Goal: Information Seeking & Learning: Learn about a topic

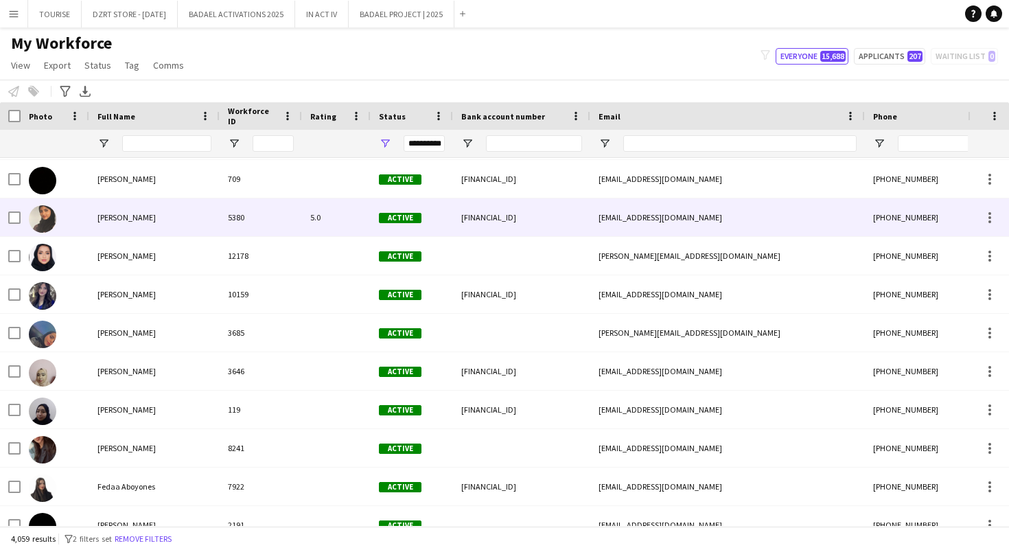
click at [122, 222] on span "[PERSON_NAME]" at bounding box center [127, 217] width 58 height 10
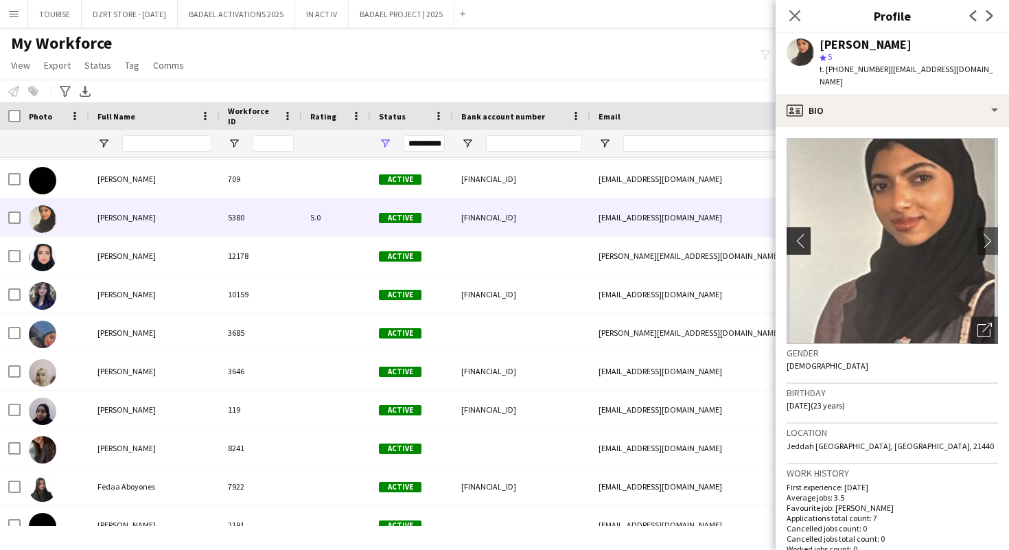
click at [798, 233] on app-icon "chevron-left" at bounding box center [797, 240] width 21 height 14
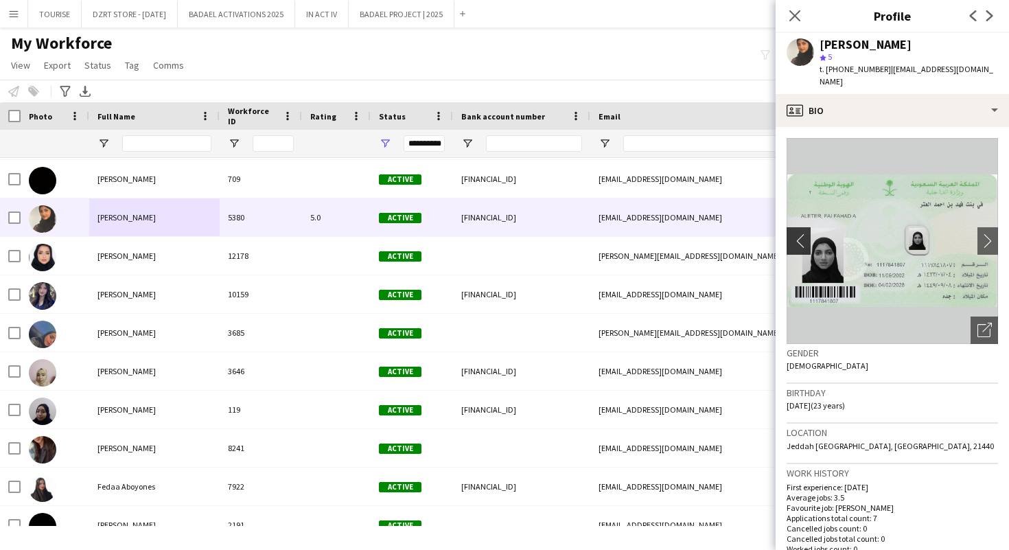
click at [798, 233] on app-icon "chevron-left" at bounding box center [797, 240] width 21 height 14
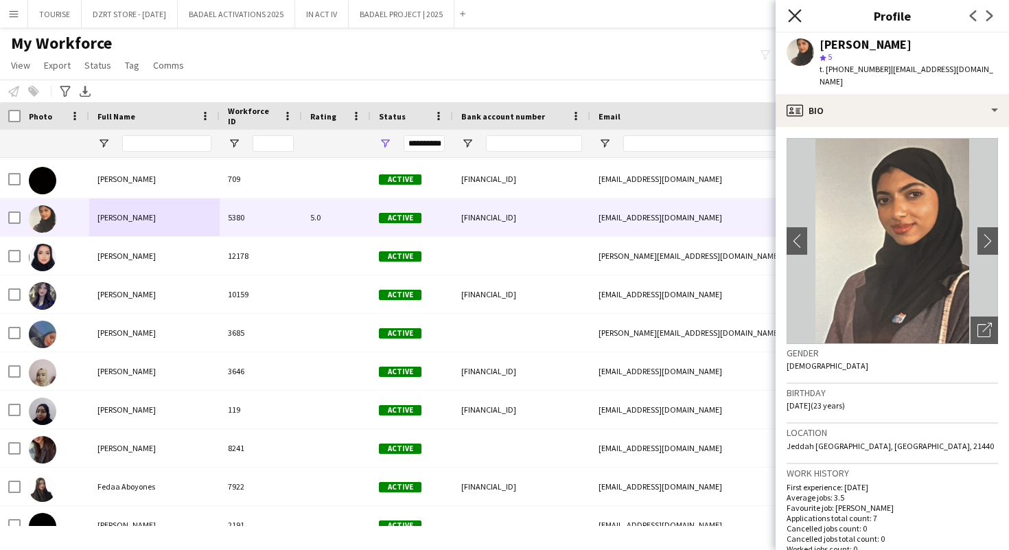
click at [795, 13] on icon "Close pop-in" at bounding box center [794, 15] width 13 height 13
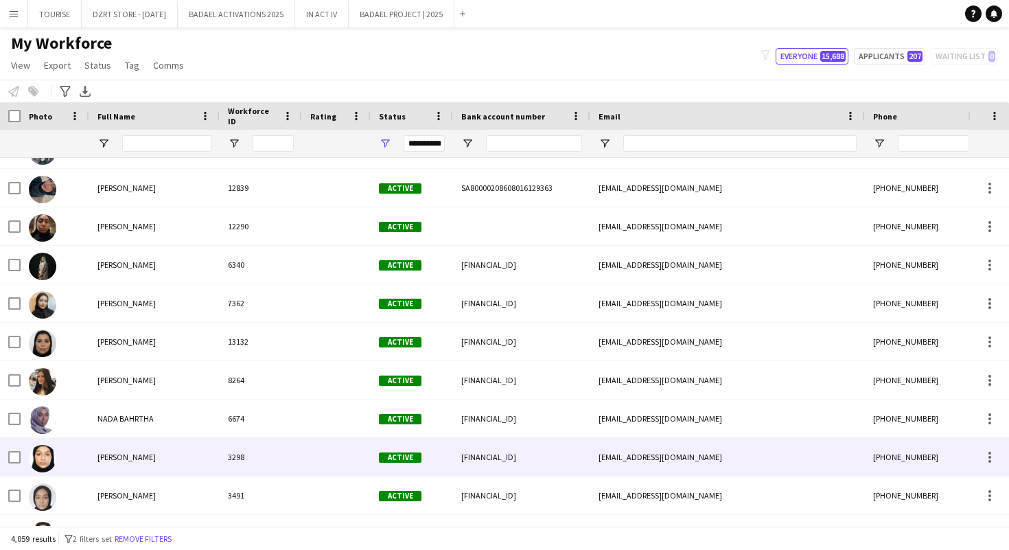
scroll to position [83100, 0]
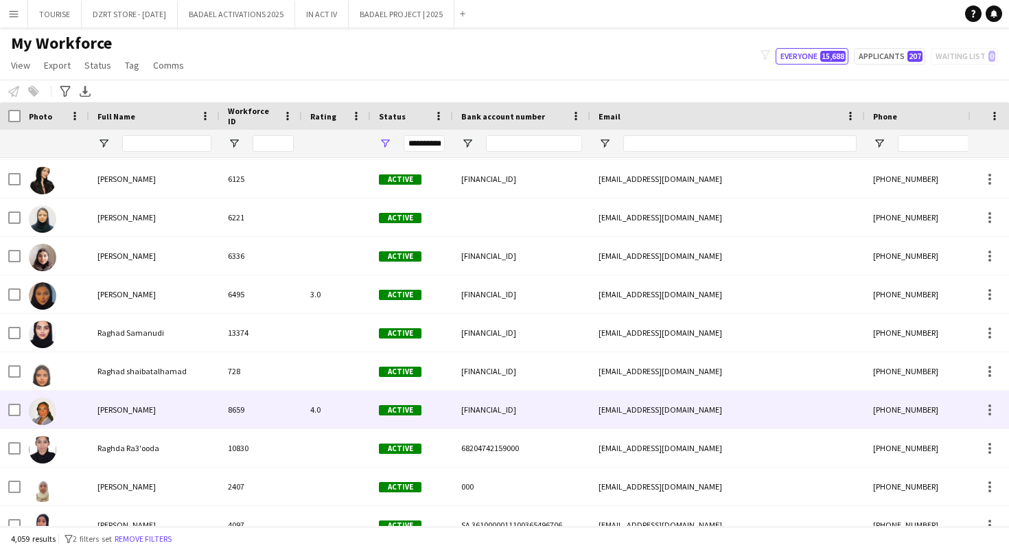
click at [138, 410] on div "[PERSON_NAME]" at bounding box center [154, 410] width 130 height 38
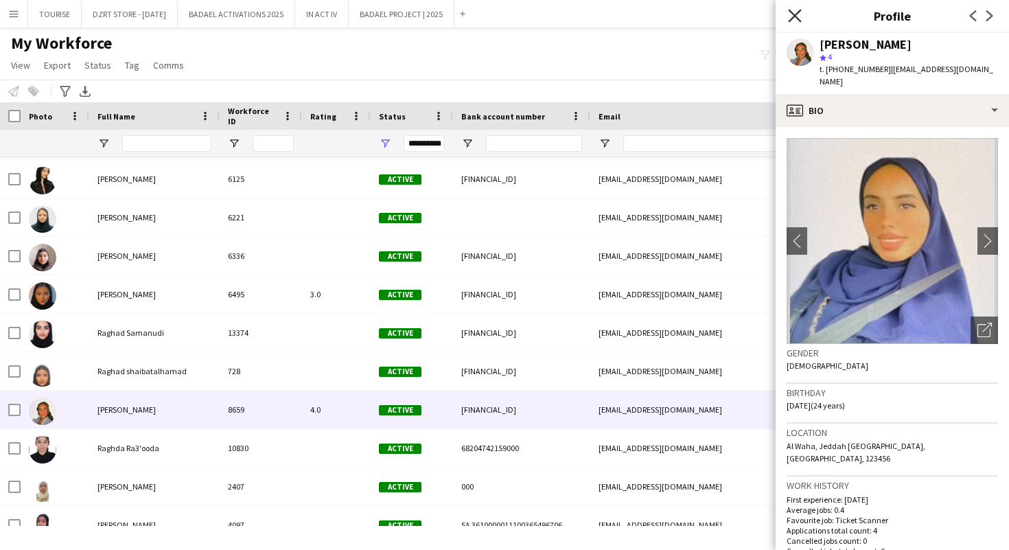
click at [793, 13] on icon at bounding box center [794, 15] width 13 height 13
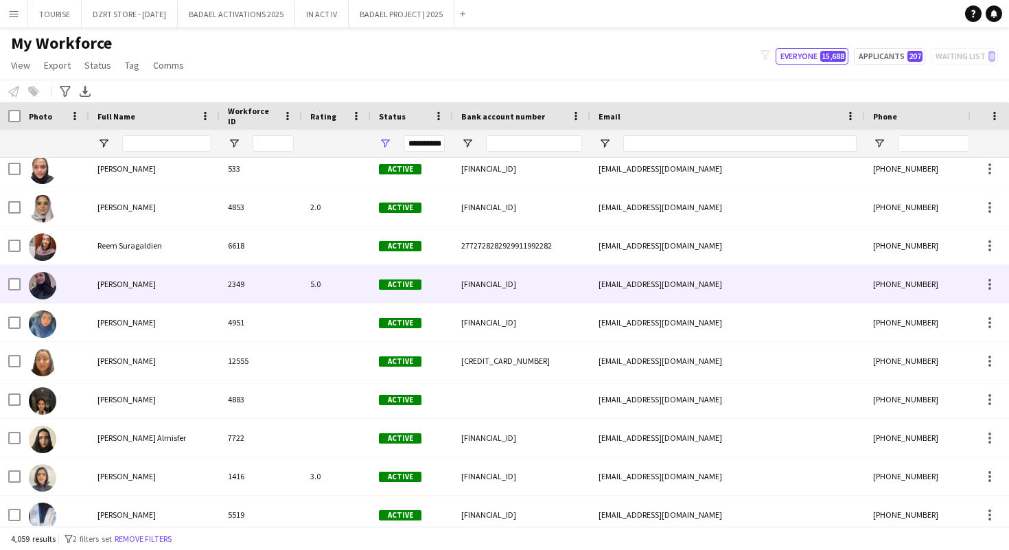
click at [170, 286] on div "Reem Yagoub" at bounding box center [154, 284] width 130 height 38
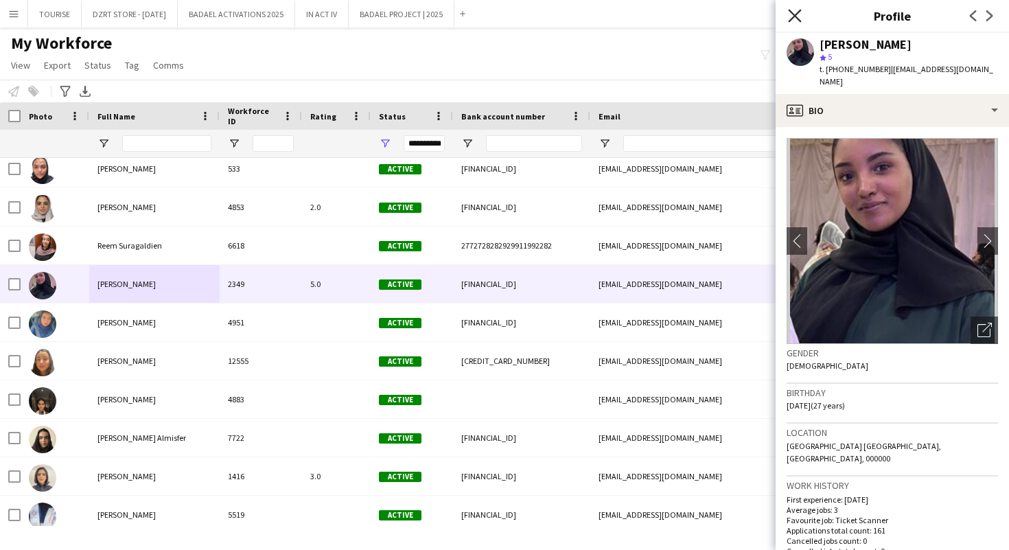
click at [797, 13] on icon at bounding box center [794, 15] width 13 height 13
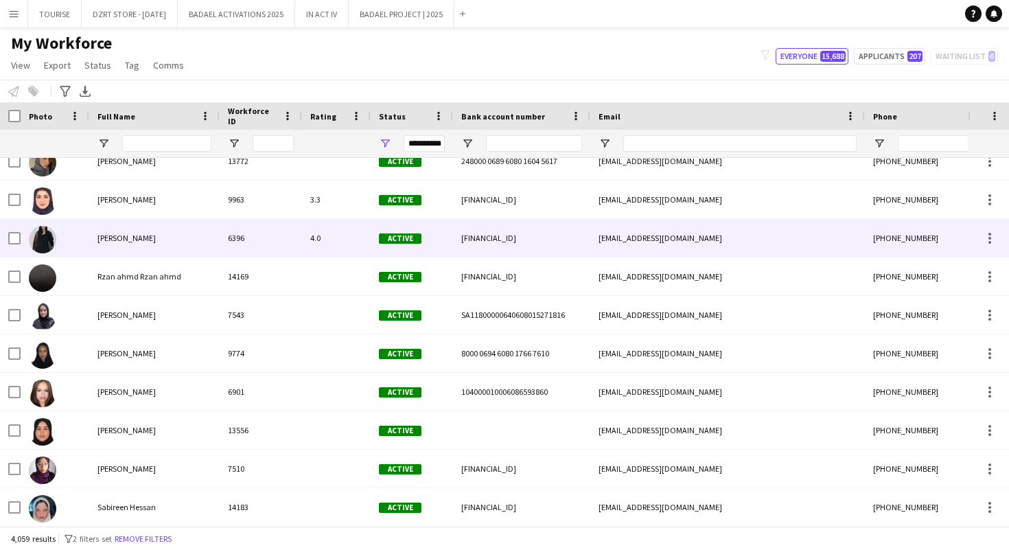
click at [137, 249] on div "Ryouf Alnowaiser" at bounding box center [154, 238] width 130 height 38
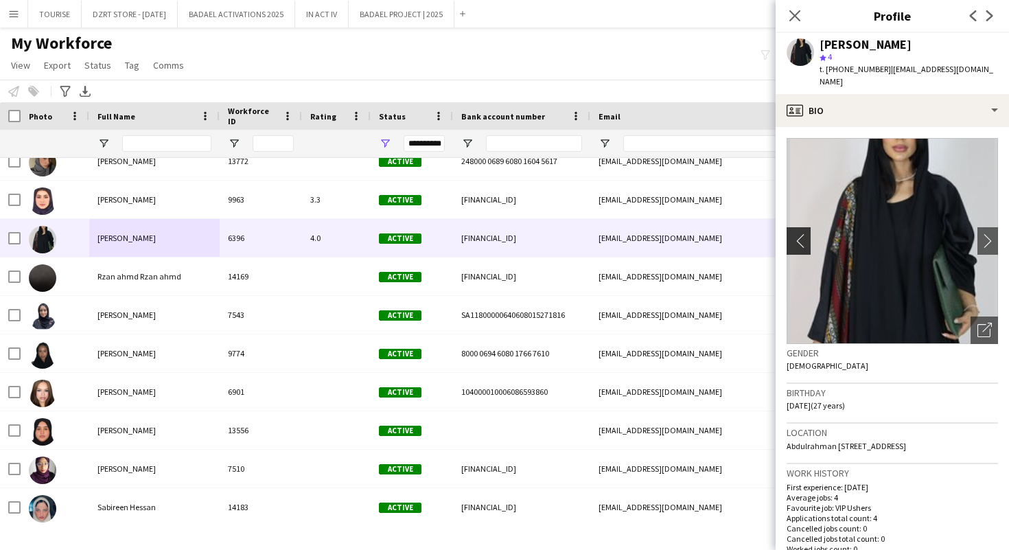
click at [797, 233] on app-icon "chevron-left" at bounding box center [797, 240] width 21 height 14
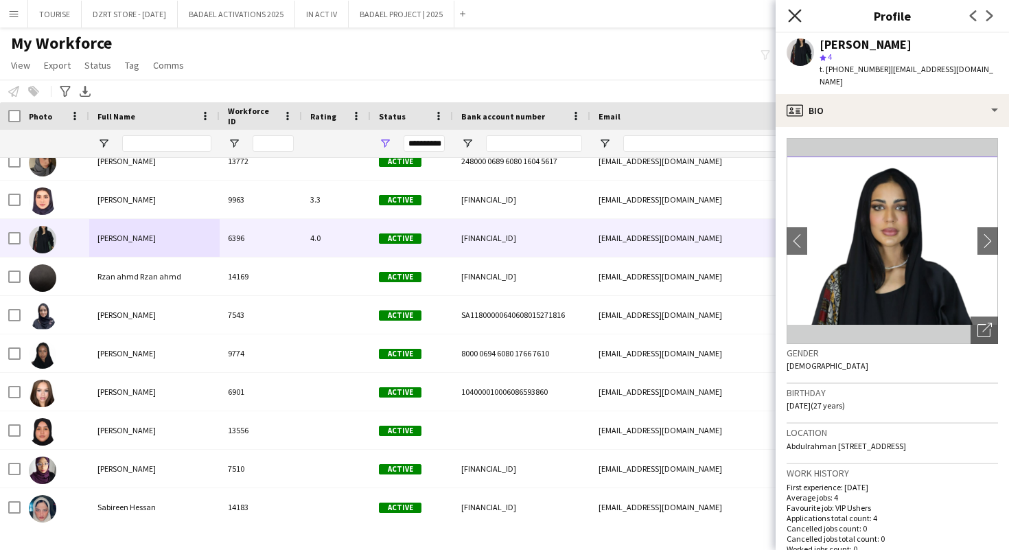
click at [791, 15] on icon "Close pop-in" at bounding box center [794, 15] width 13 height 13
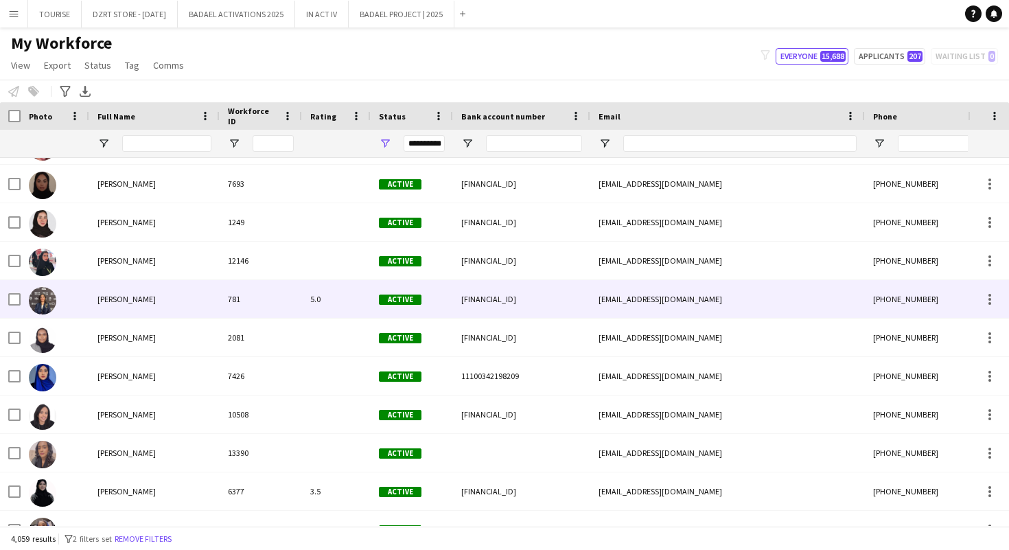
click at [196, 304] on div "Sahar Fayadh" at bounding box center [154, 299] width 130 height 38
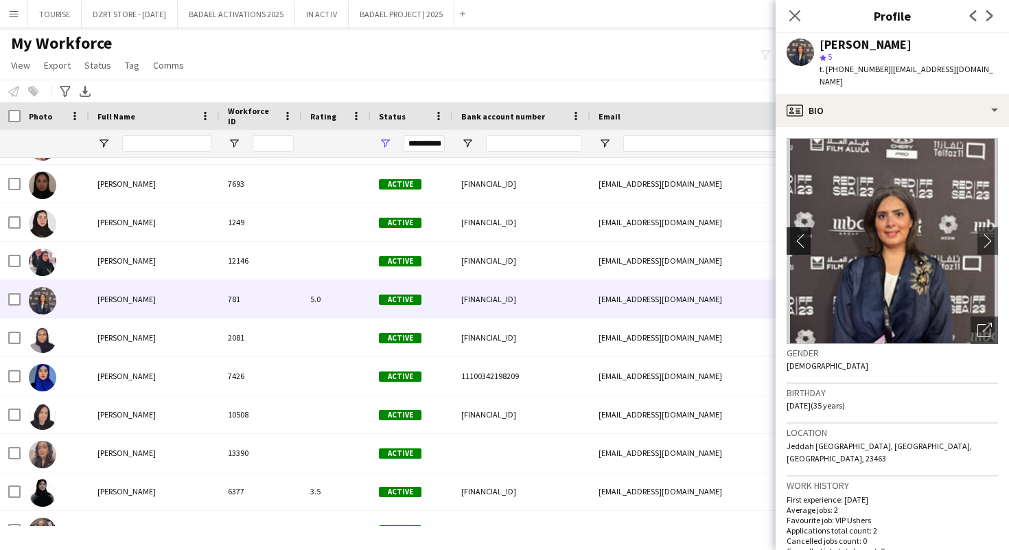
click at [801, 233] on app-icon "chevron-left" at bounding box center [797, 240] width 21 height 14
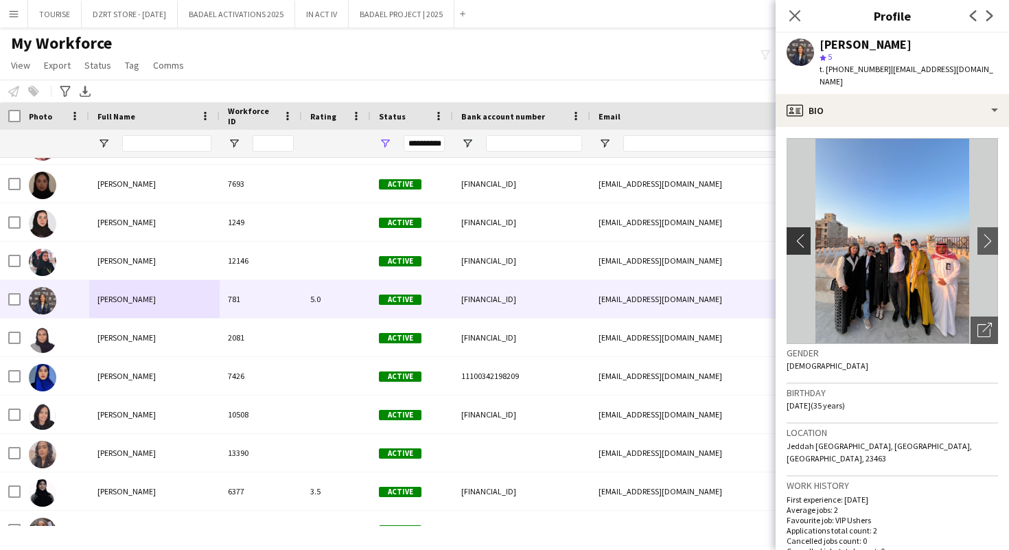
click at [799, 233] on app-icon "chevron-left" at bounding box center [797, 240] width 21 height 14
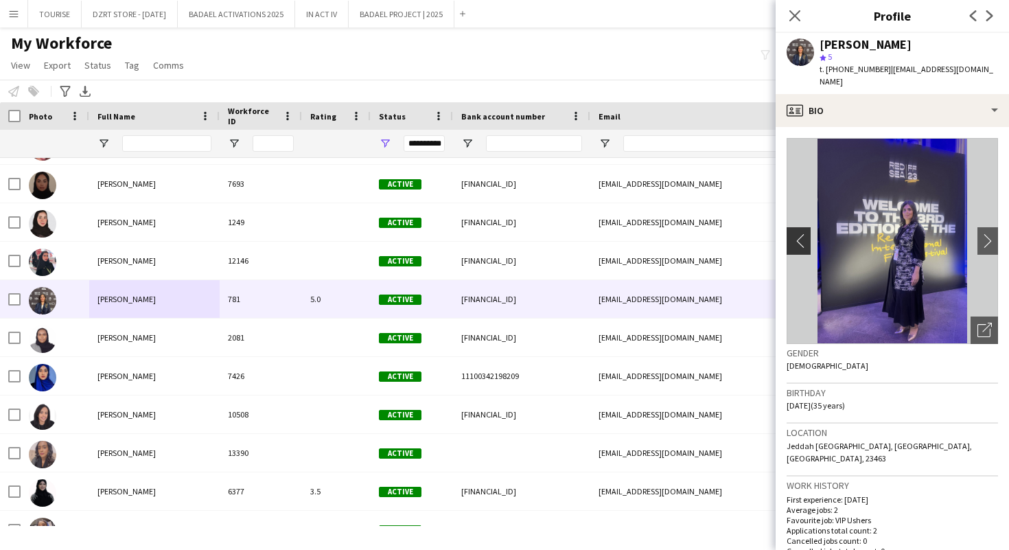
click at [799, 233] on app-icon "chevron-left" at bounding box center [797, 240] width 21 height 14
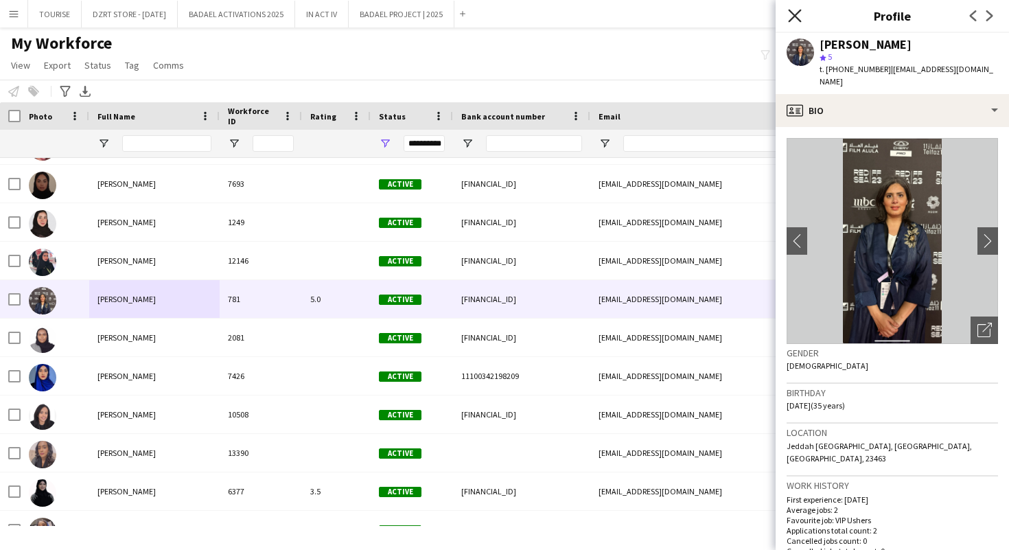
click at [794, 15] on icon at bounding box center [794, 15] width 13 height 13
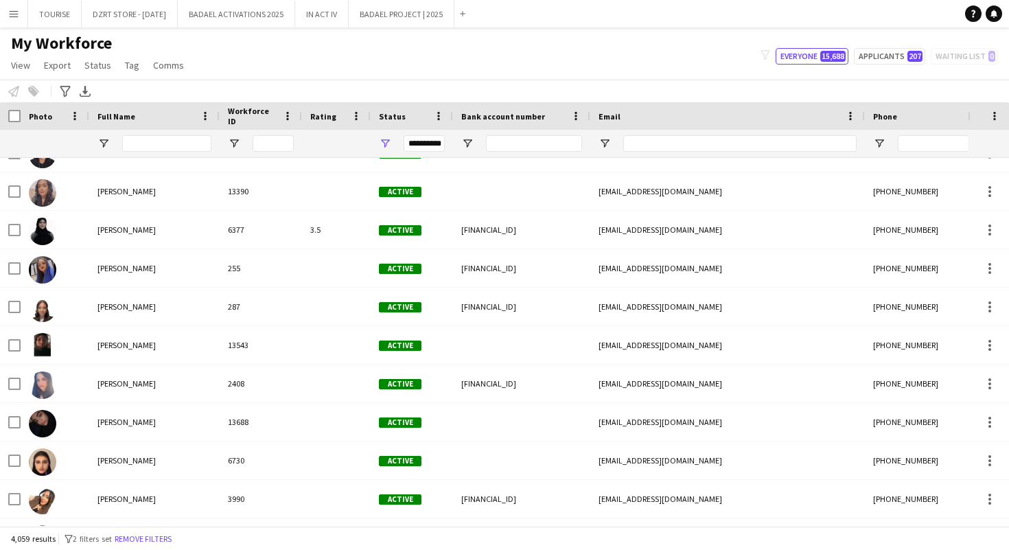
click at [14, 15] on app-icon "Menu" at bounding box center [13, 13] width 11 height 11
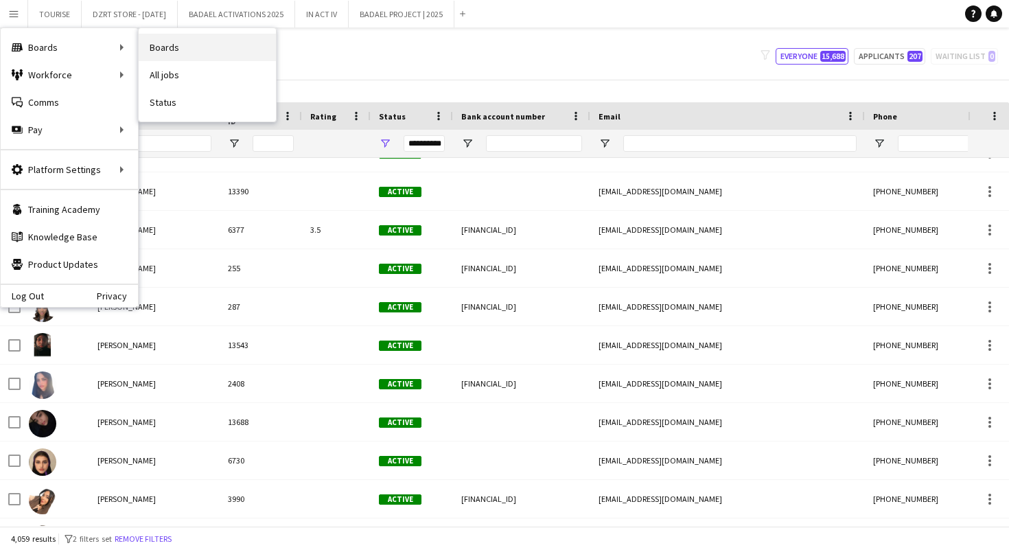
click at [186, 48] on link "Boards" at bounding box center [207, 47] width 137 height 27
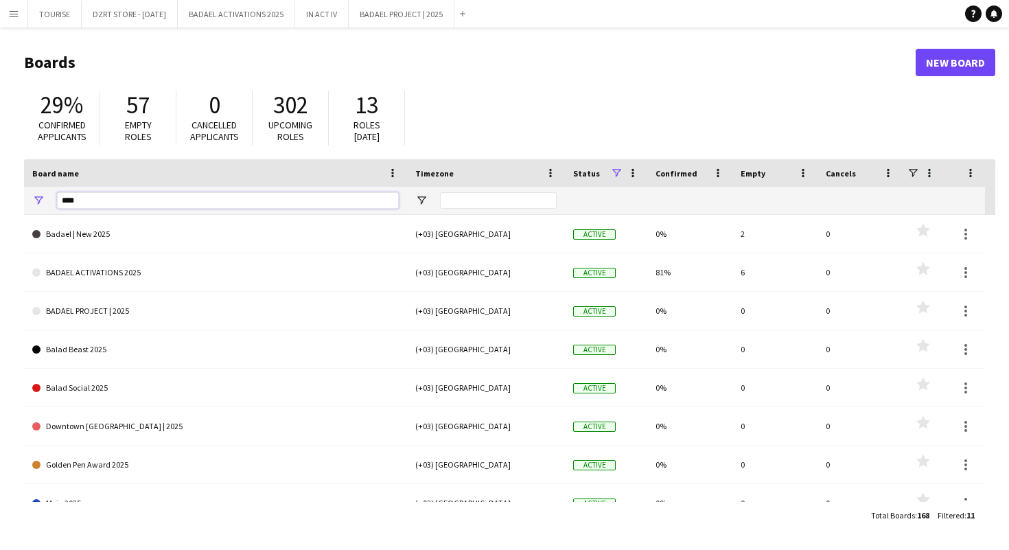
click at [126, 198] on input "****" at bounding box center [228, 200] width 342 height 16
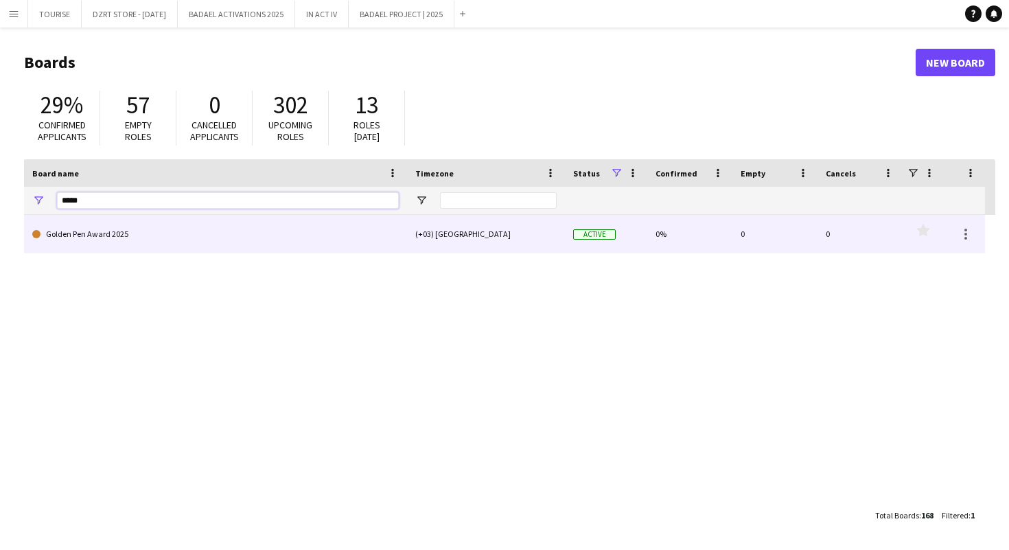
type input "*****"
click at [87, 241] on link "Golden Pen Award 2025" at bounding box center [215, 234] width 367 height 38
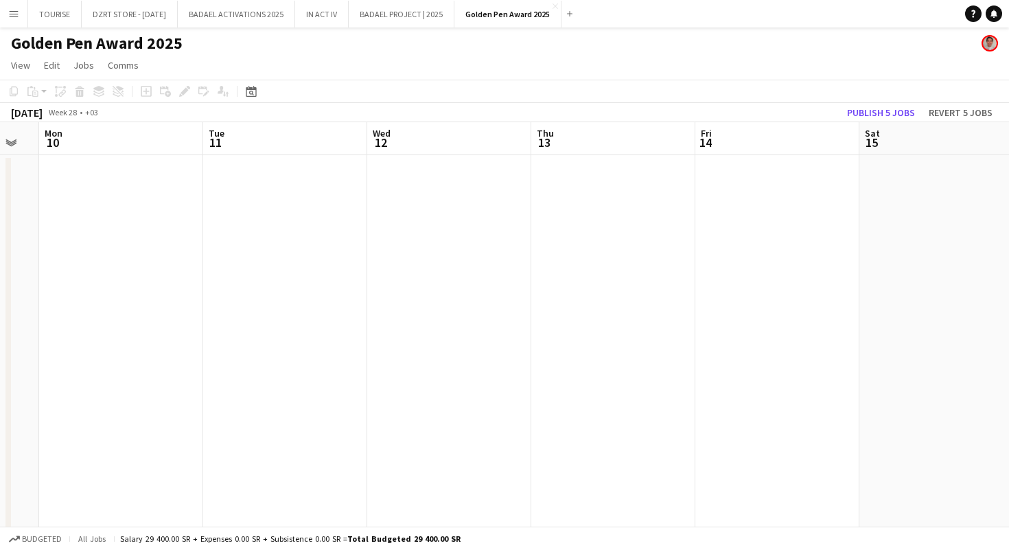
scroll to position [0, 284]
click at [558, 5] on app-icon "Close" at bounding box center [555, 5] width 5 height 5
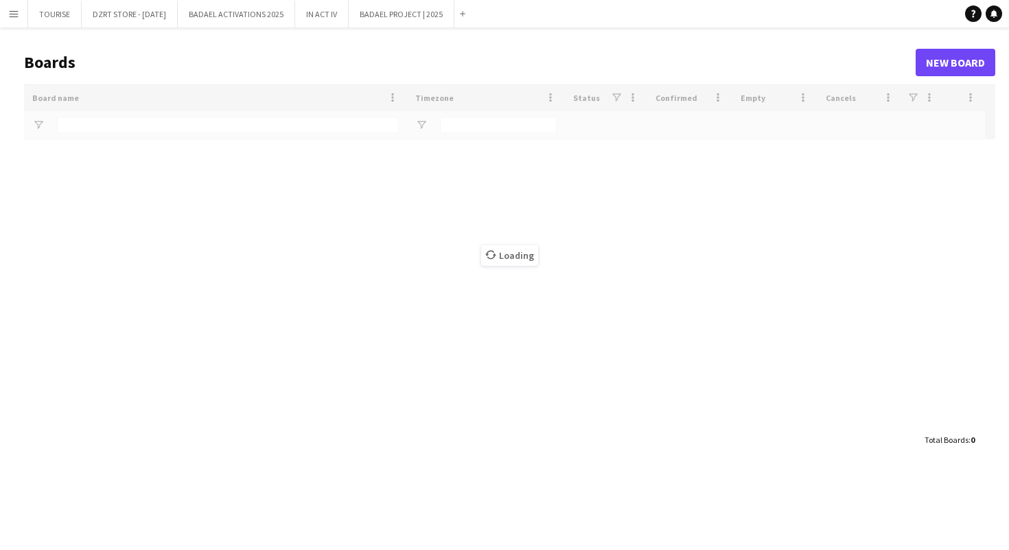
type input "*****"
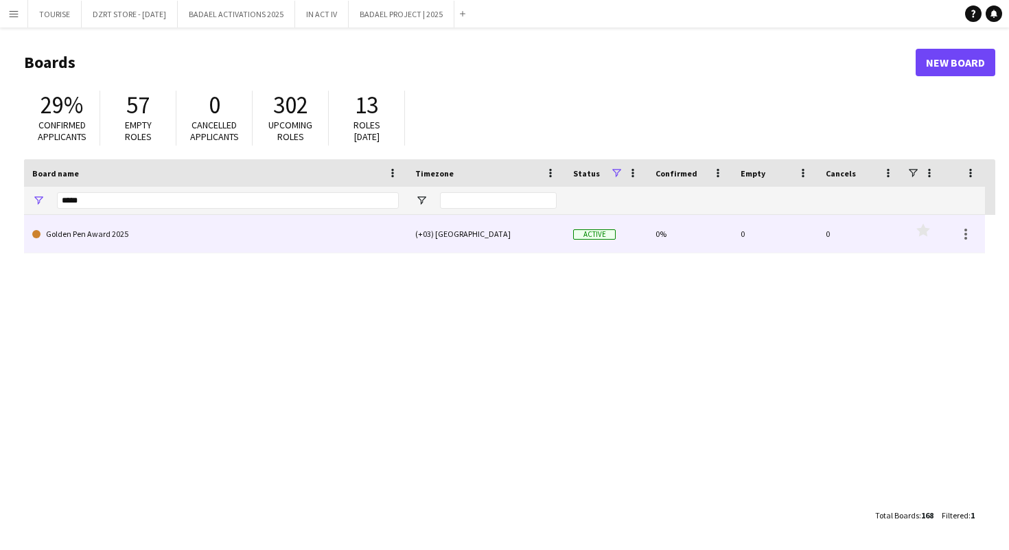
click at [128, 233] on link "Golden Pen Award 2025" at bounding box center [215, 234] width 367 height 38
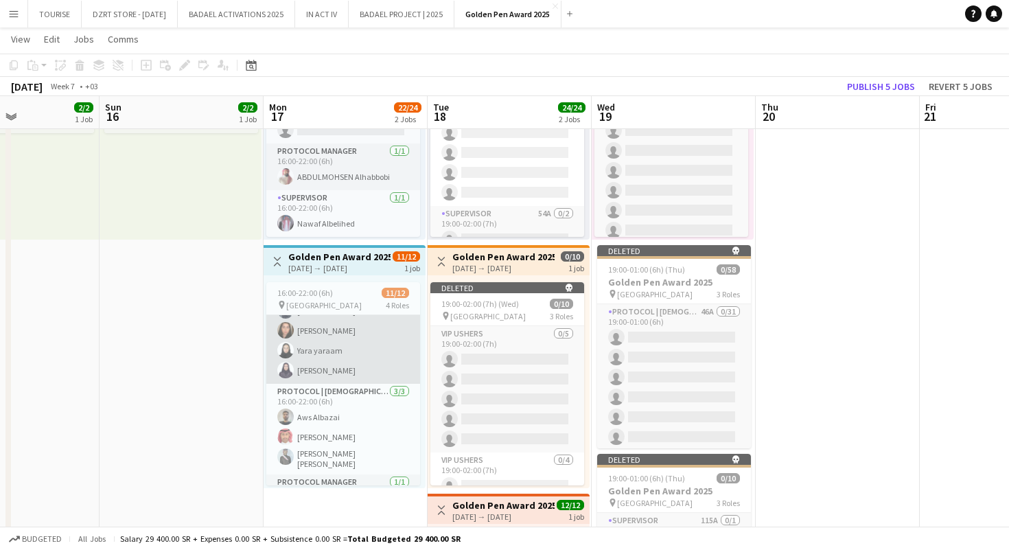
scroll to position [61, 0]
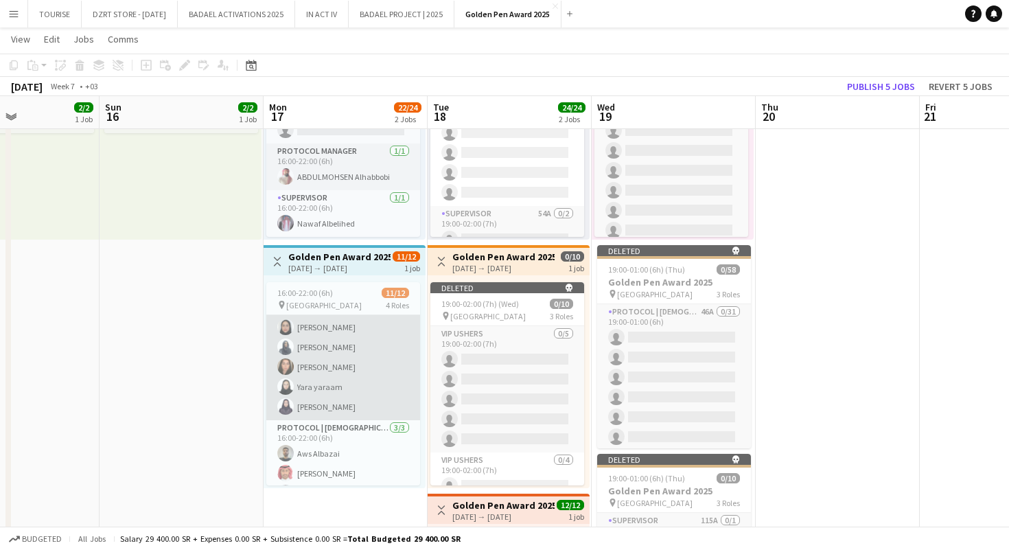
click at [355, 391] on app-card-role "Protocol | Female 7/7 16:00-22:00 (6h) Duna almalki Ghada Saad Noura Almulhim Y…" at bounding box center [343, 337] width 154 height 166
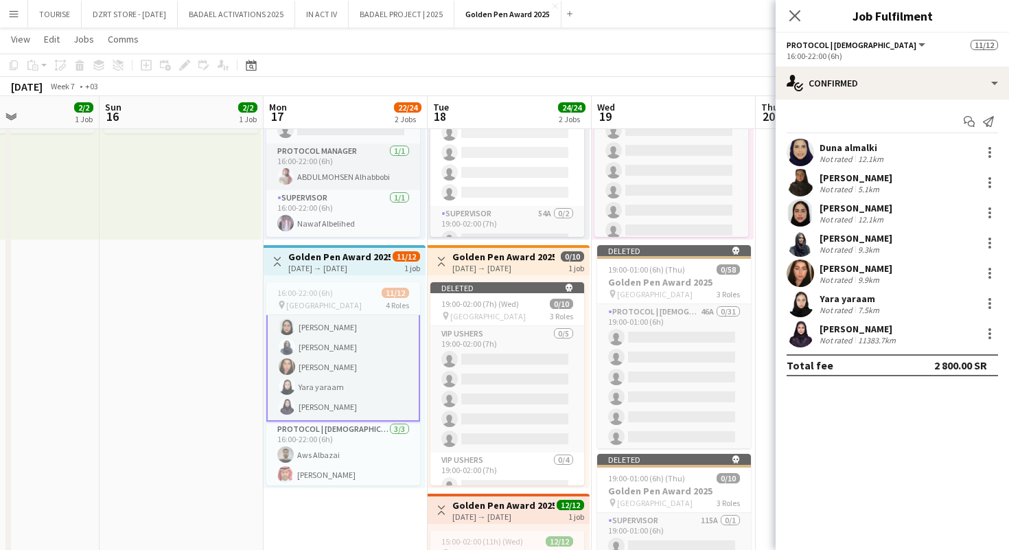
click at [797, 272] on app-user-avatar at bounding box center [800, 273] width 27 height 27
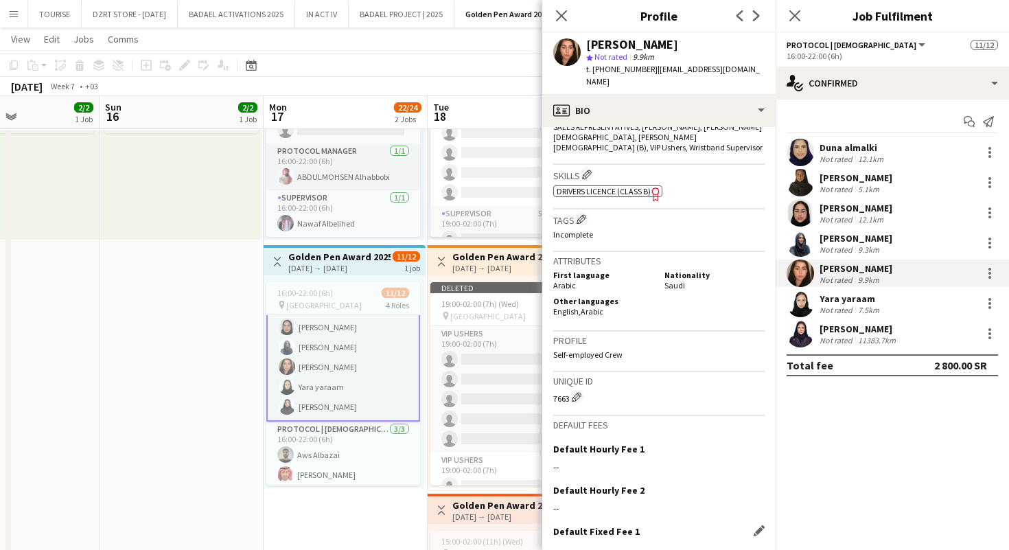
scroll to position [562, 0]
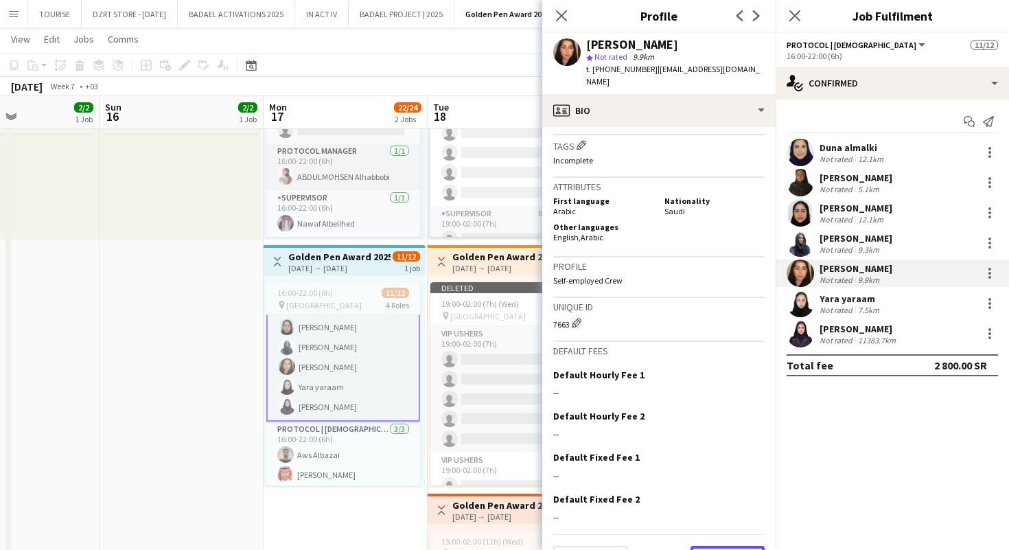
click at [723, 546] on button "Next" at bounding box center [728, 559] width 74 height 27
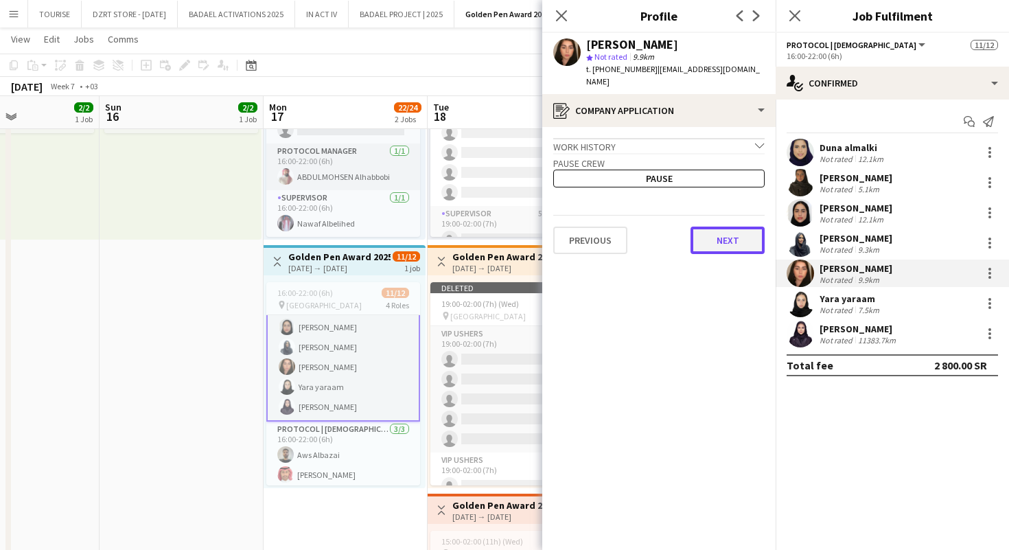
click at [726, 231] on button "Next" at bounding box center [728, 240] width 74 height 27
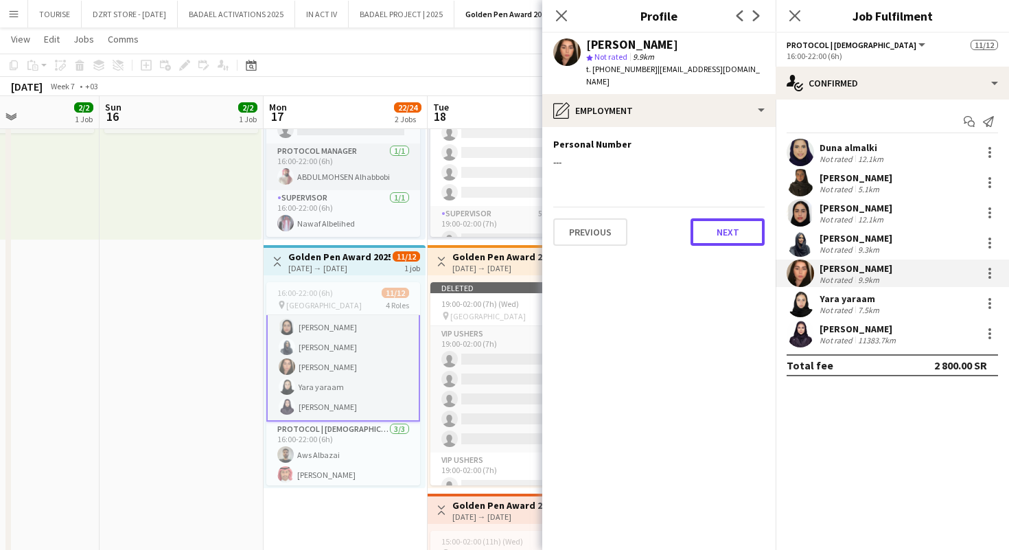
click at [726, 231] on button "Next" at bounding box center [728, 231] width 74 height 27
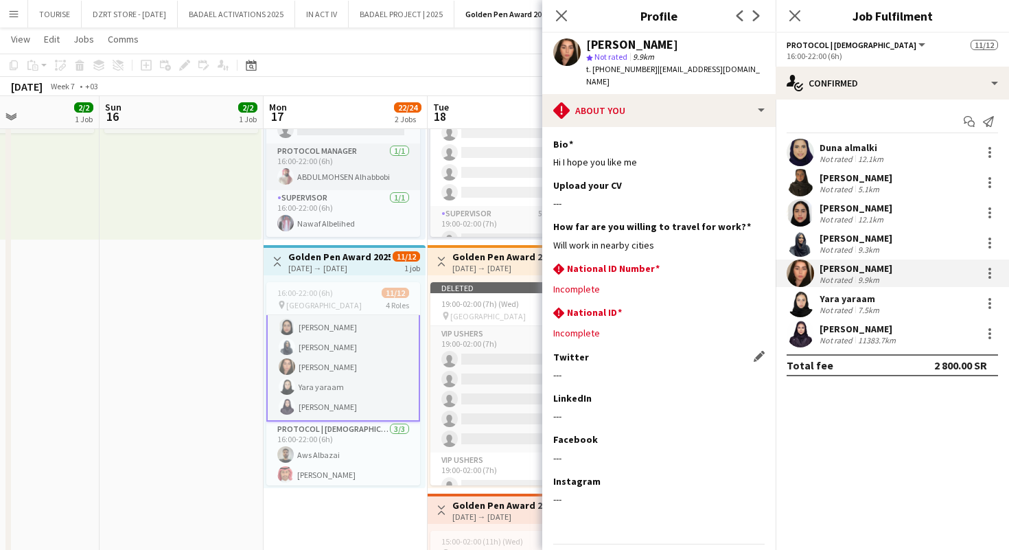
scroll to position [32, 0]
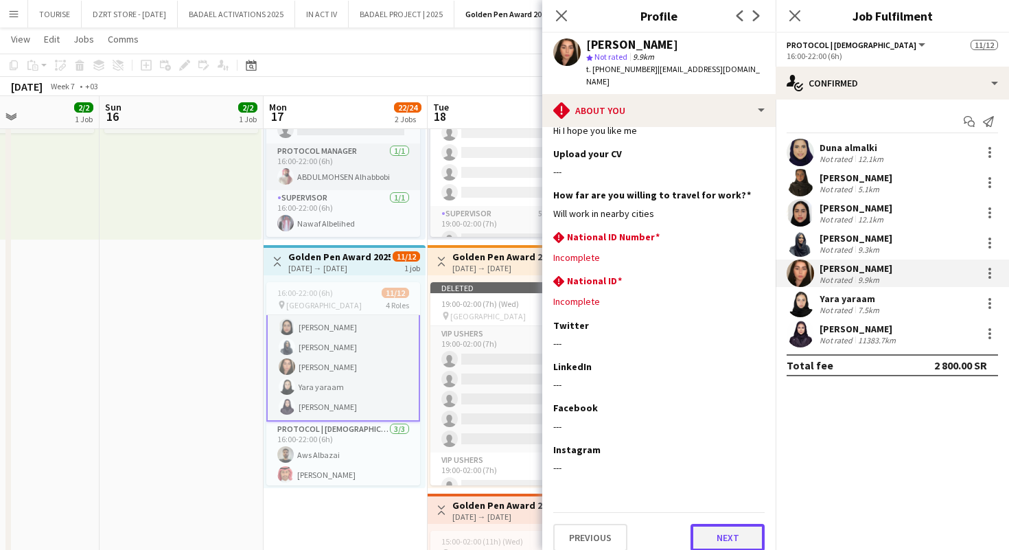
click at [727, 526] on button "Next" at bounding box center [728, 537] width 74 height 27
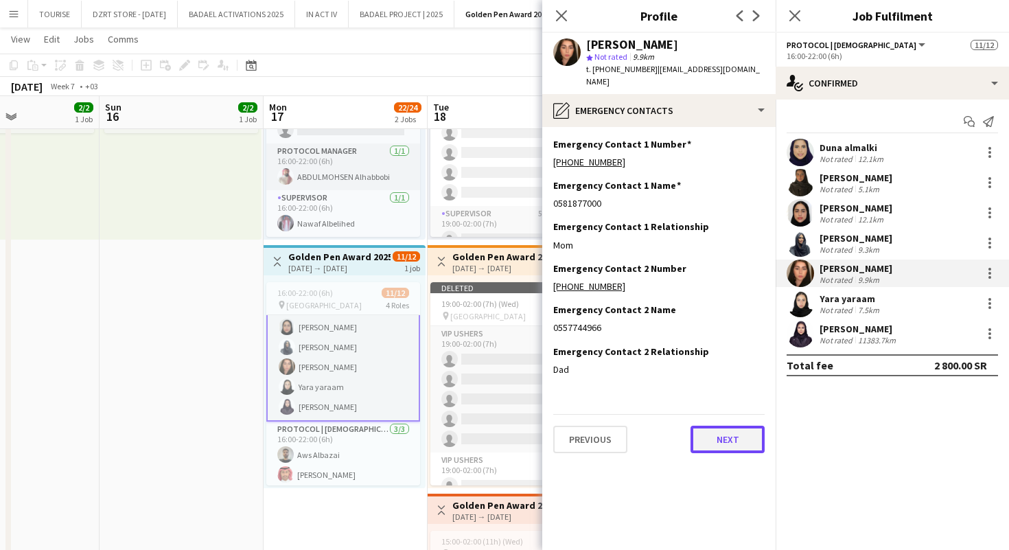
click at [738, 430] on button "Next" at bounding box center [728, 439] width 74 height 27
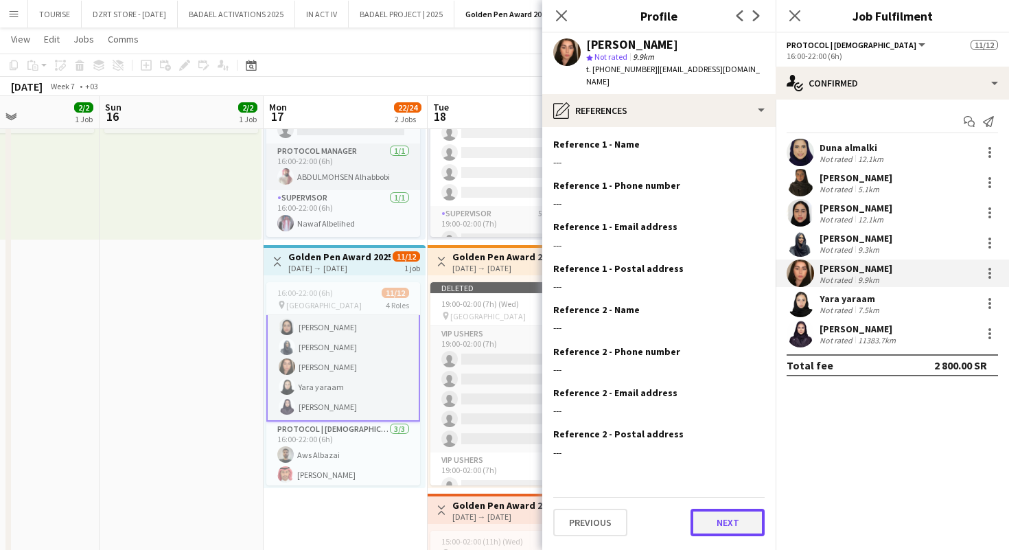
click at [723, 510] on button "Next" at bounding box center [728, 522] width 74 height 27
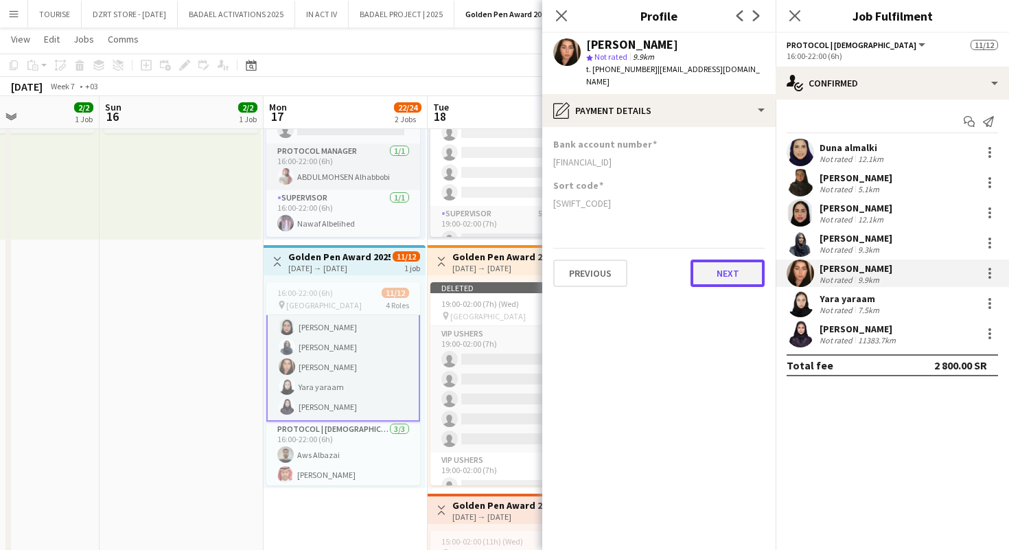
click at [725, 271] on button "Next" at bounding box center [728, 273] width 74 height 27
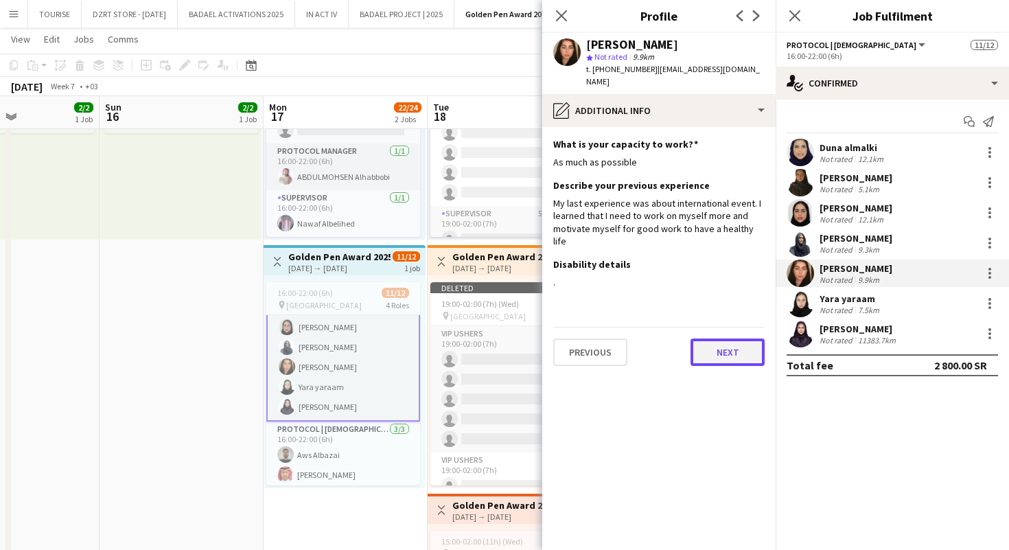
click at [716, 339] on button "Next" at bounding box center [728, 352] width 74 height 27
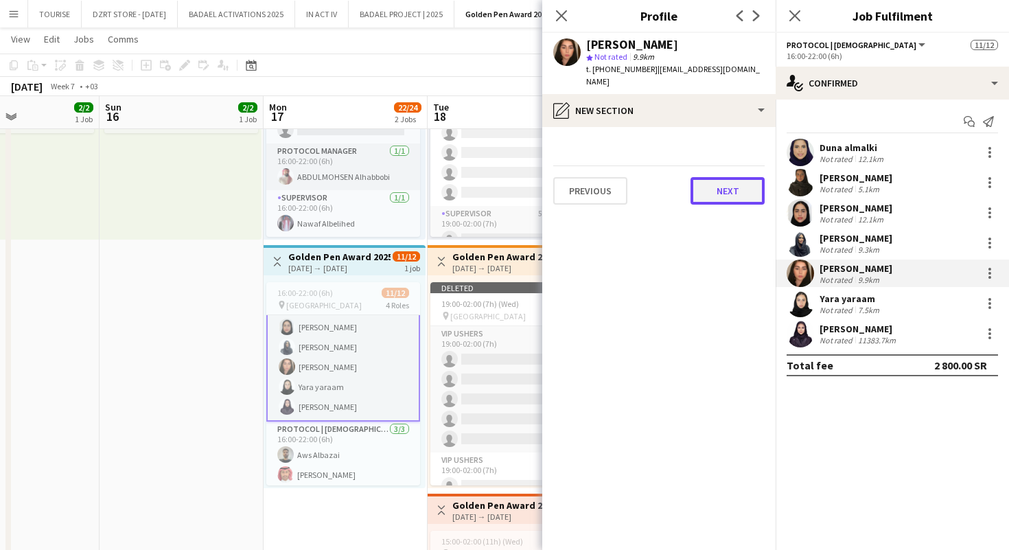
click at [731, 183] on button "Next" at bounding box center [728, 190] width 74 height 27
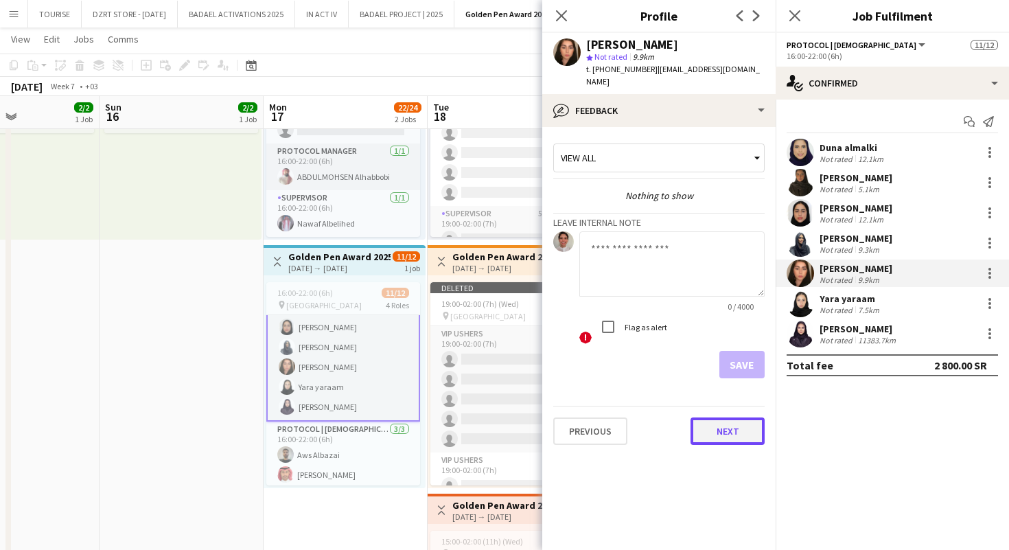
click at [729, 418] on button "Next" at bounding box center [728, 431] width 74 height 27
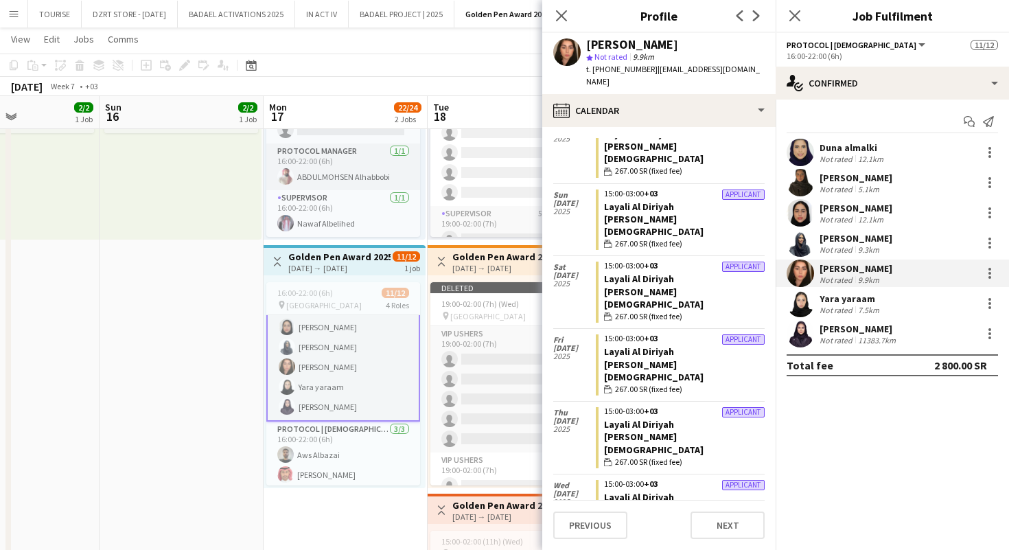
scroll to position [363, 0]
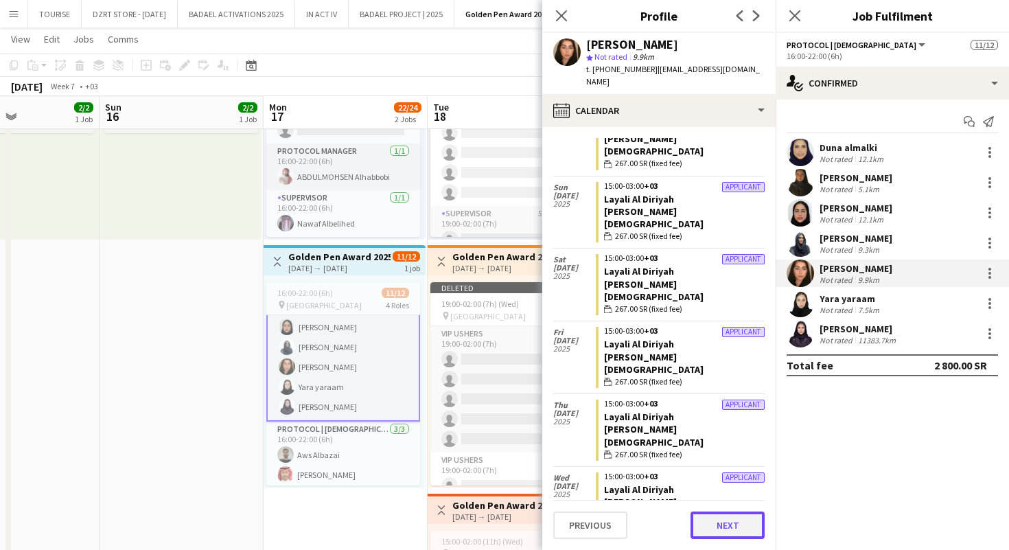
click at [716, 523] on button "Next" at bounding box center [728, 525] width 74 height 27
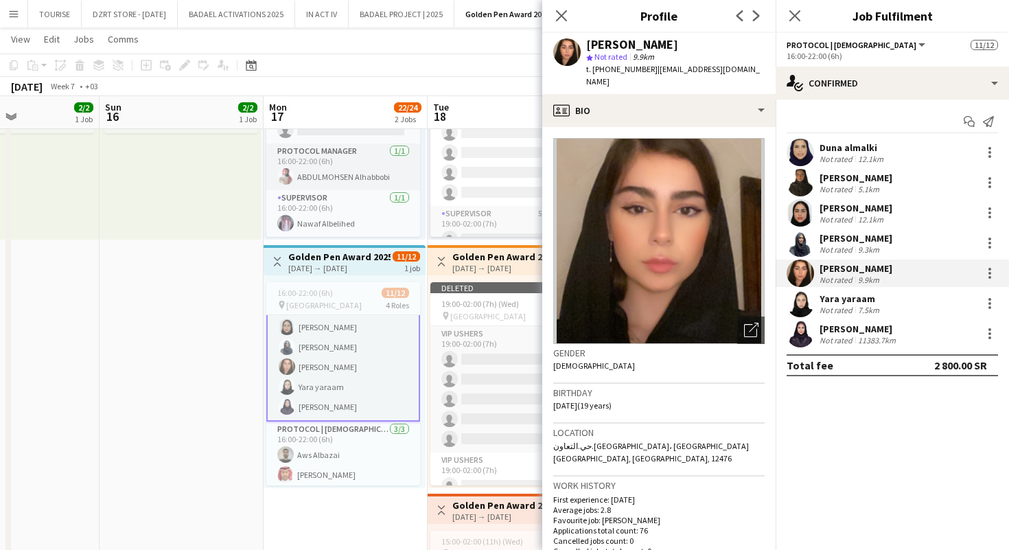
click at [801, 305] on app-user-avatar at bounding box center [800, 303] width 27 height 27
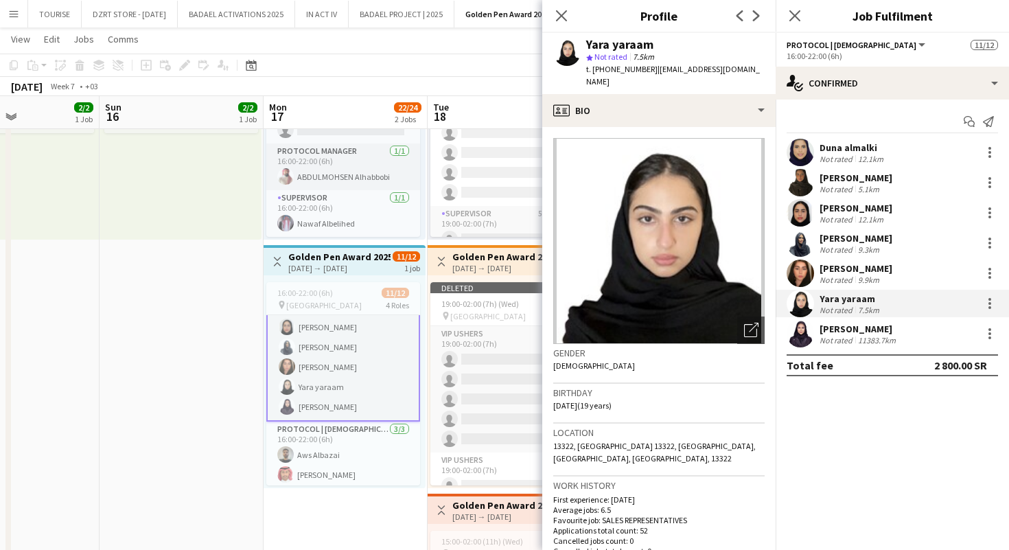
click at [804, 211] on app-user-avatar at bounding box center [800, 212] width 27 height 27
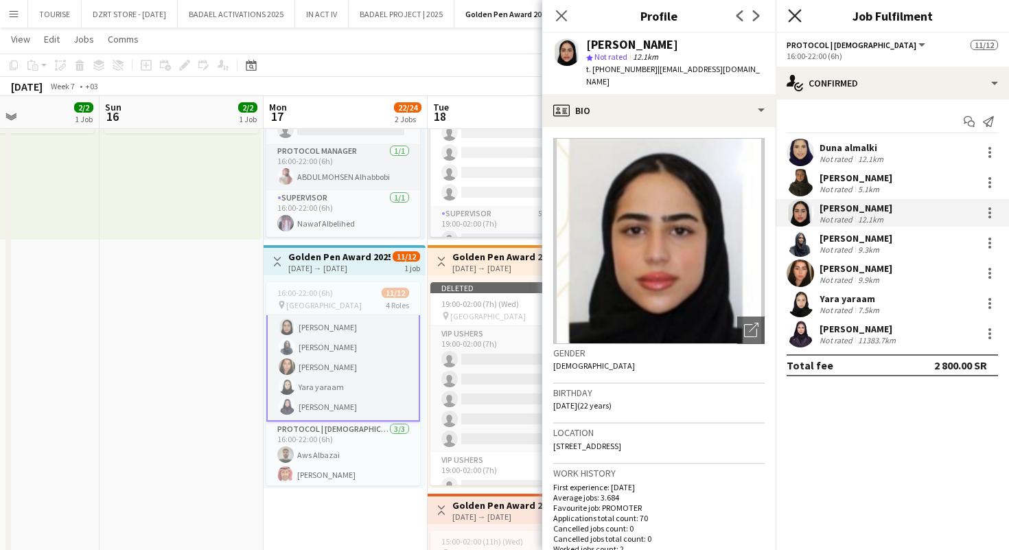
click at [793, 14] on icon at bounding box center [794, 15] width 13 height 13
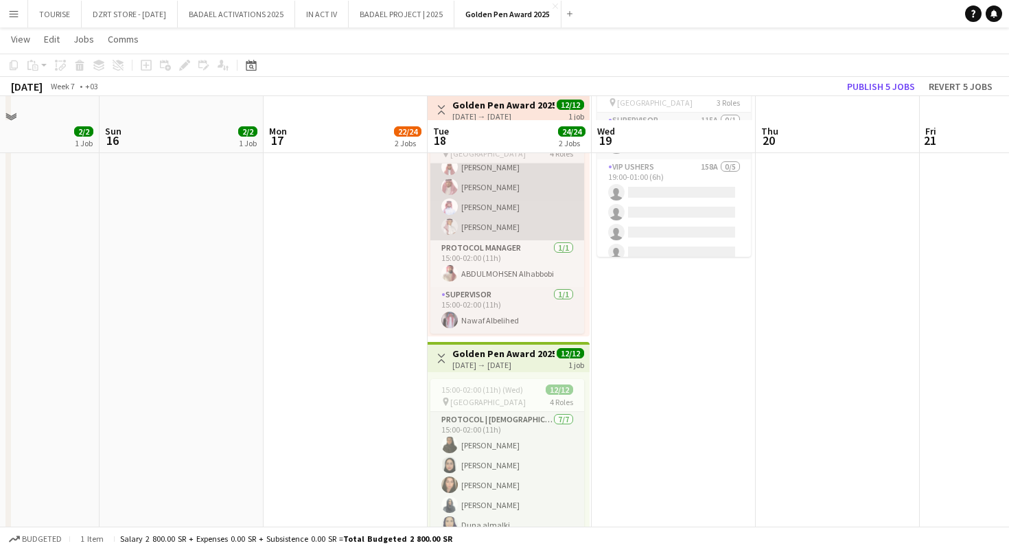
scroll to position [627, 0]
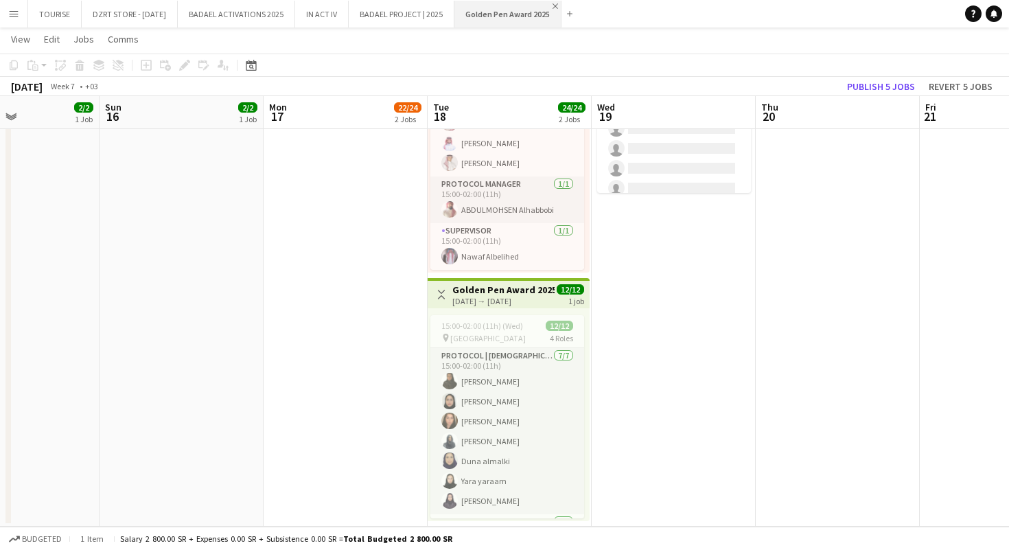
click at [558, 3] on app-icon "Close" at bounding box center [555, 5] width 5 height 5
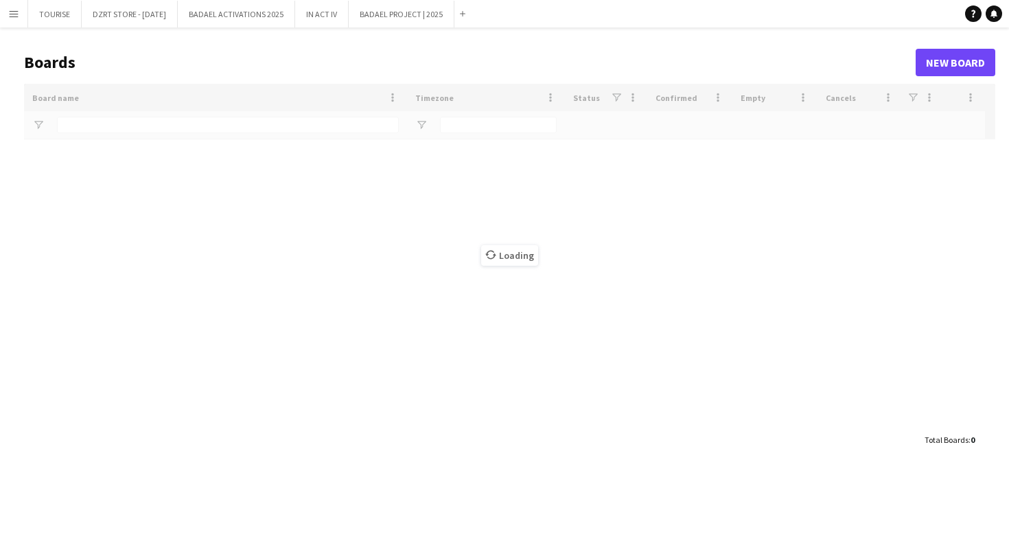
type input "*****"
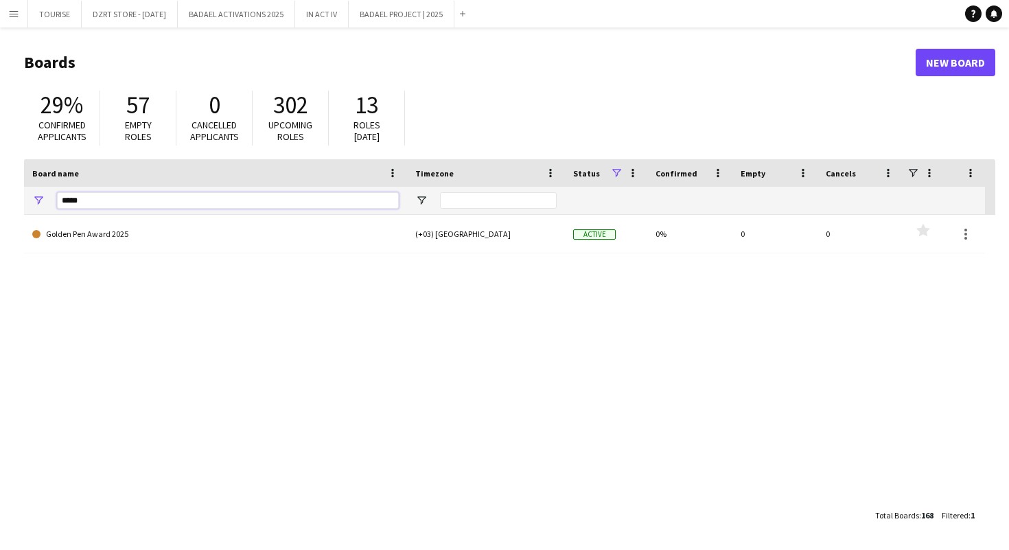
click at [288, 197] on input "*****" at bounding box center [228, 200] width 342 height 16
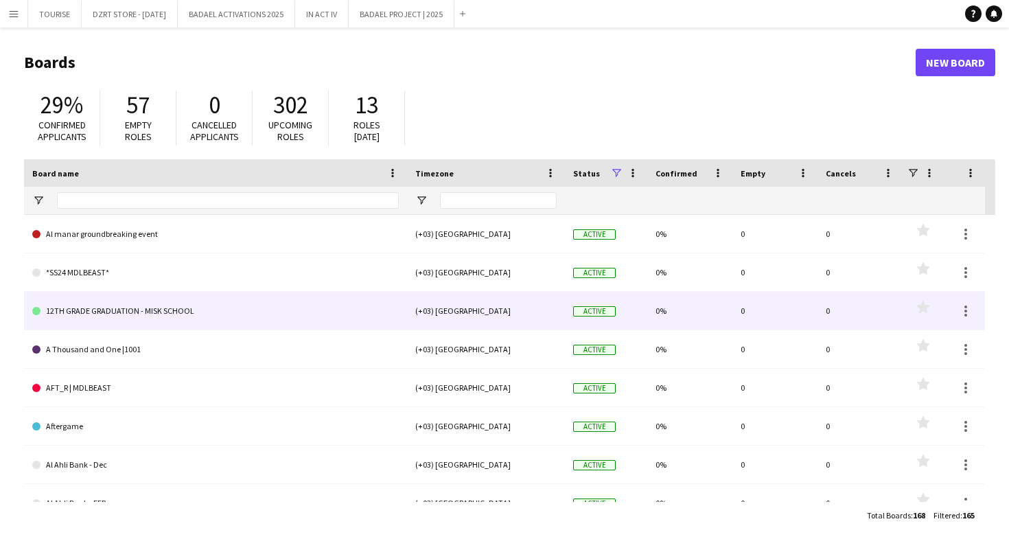
click at [178, 305] on link "12TH GRADE GRADUATION - MISK SCHOOL" at bounding box center [215, 311] width 367 height 38
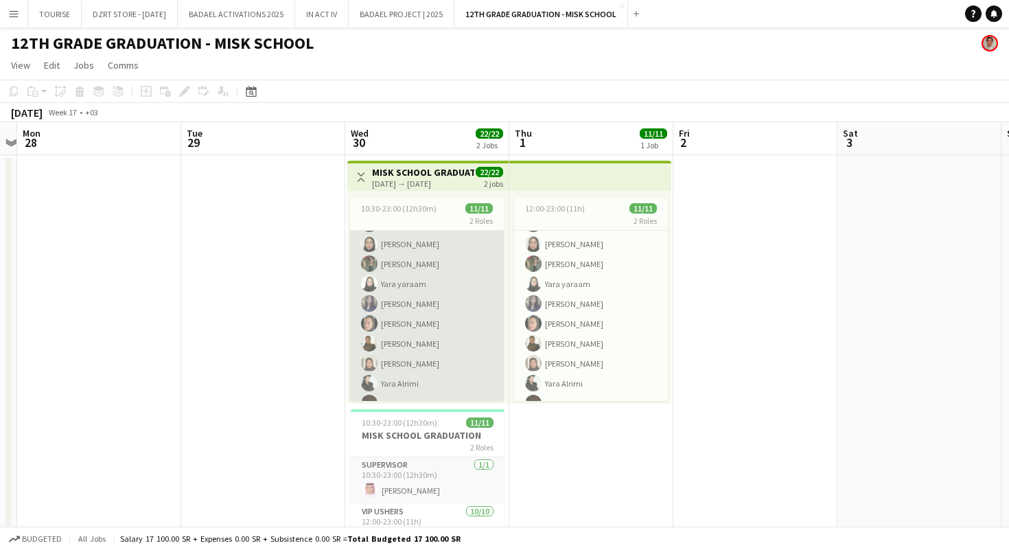
scroll to position [102, 0]
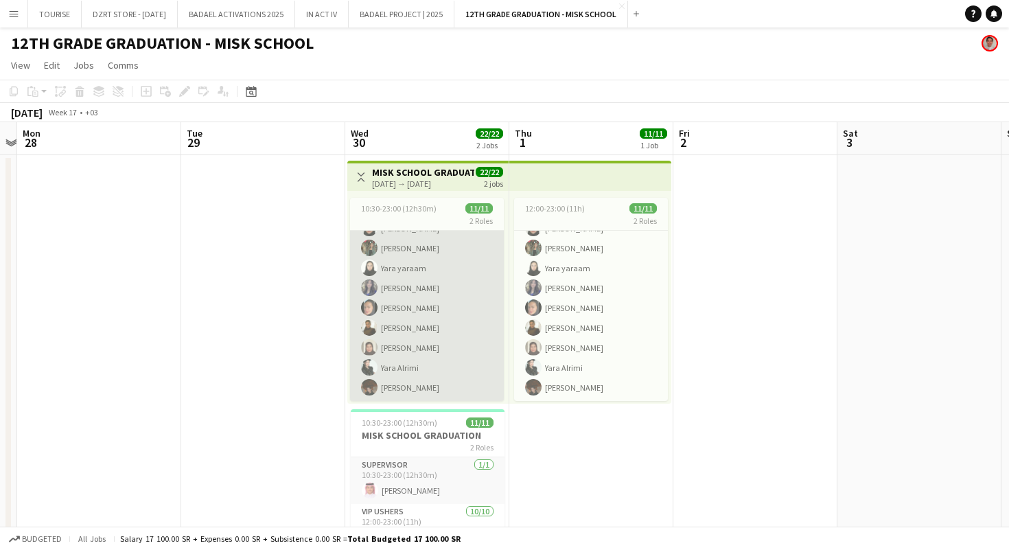
click at [464, 331] on app-card-role "VIP Ushers 10/10 12:00-23:00 (11h) Ghada Saad Noura Almulhim Hadeel Mohammed Ya…" at bounding box center [427, 288] width 154 height 226
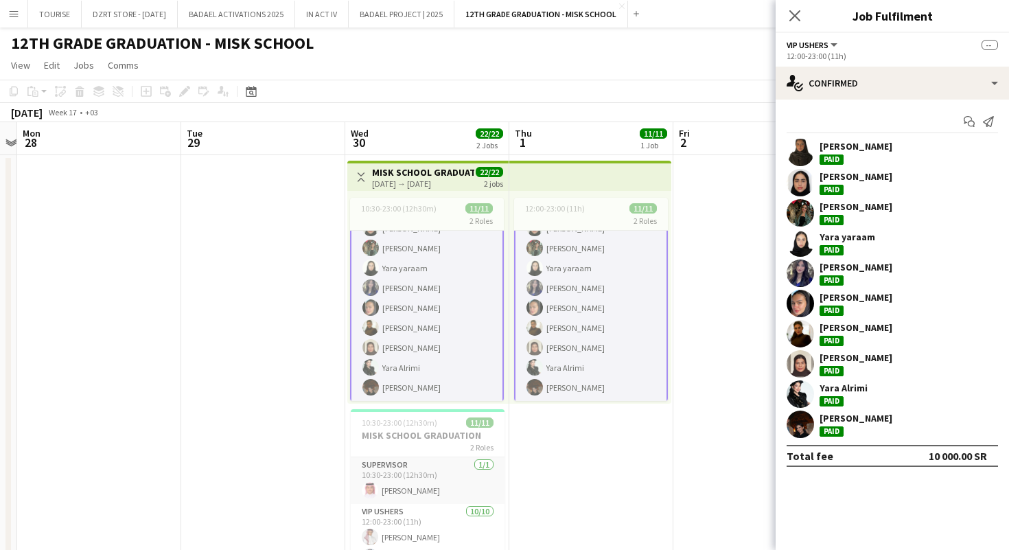
click at [798, 427] on app-user-avatar at bounding box center [800, 424] width 27 height 27
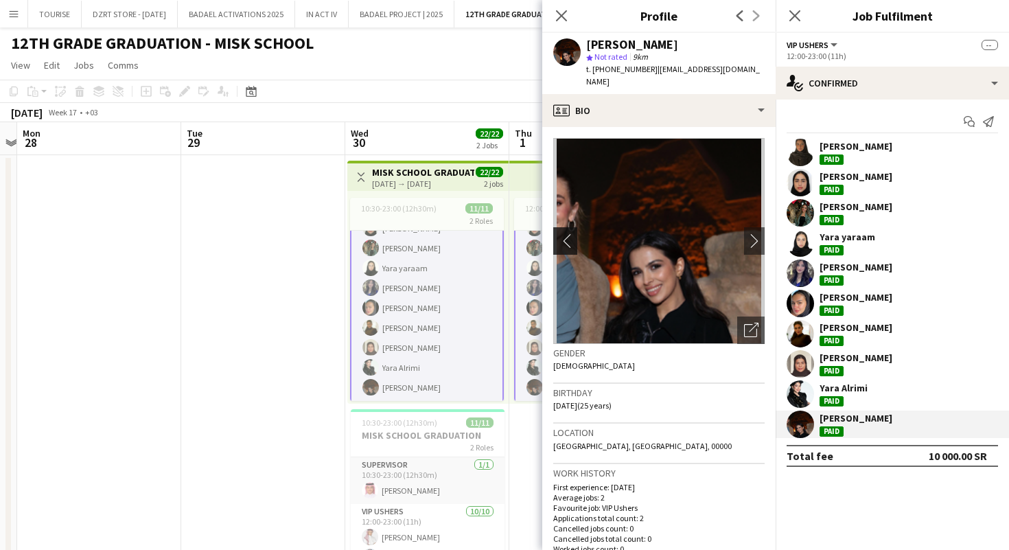
click at [567, 233] on app-icon "chevron-left" at bounding box center [563, 240] width 21 height 14
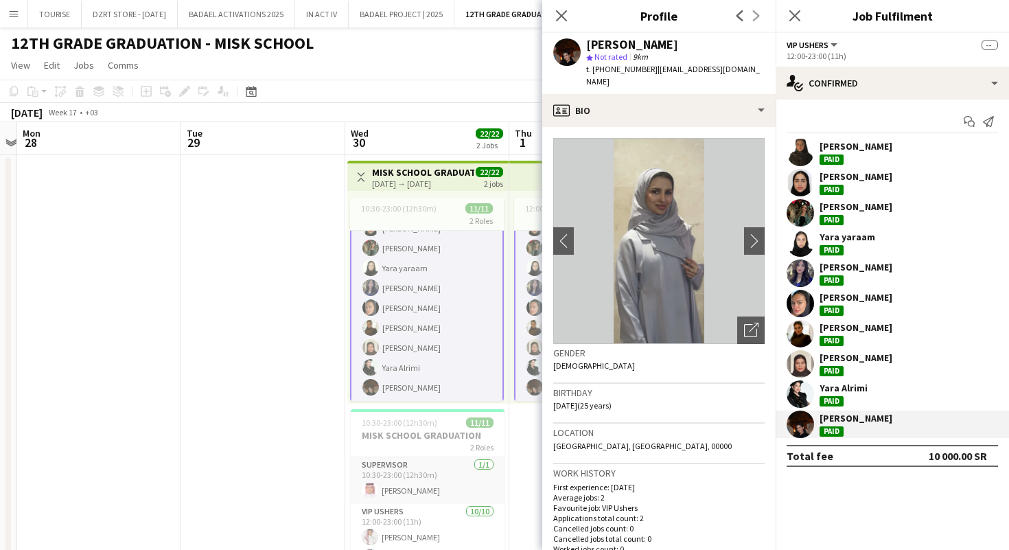
click at [803, 392] on app-user-avatar at bounding box center [800, 393] width 27 height 27
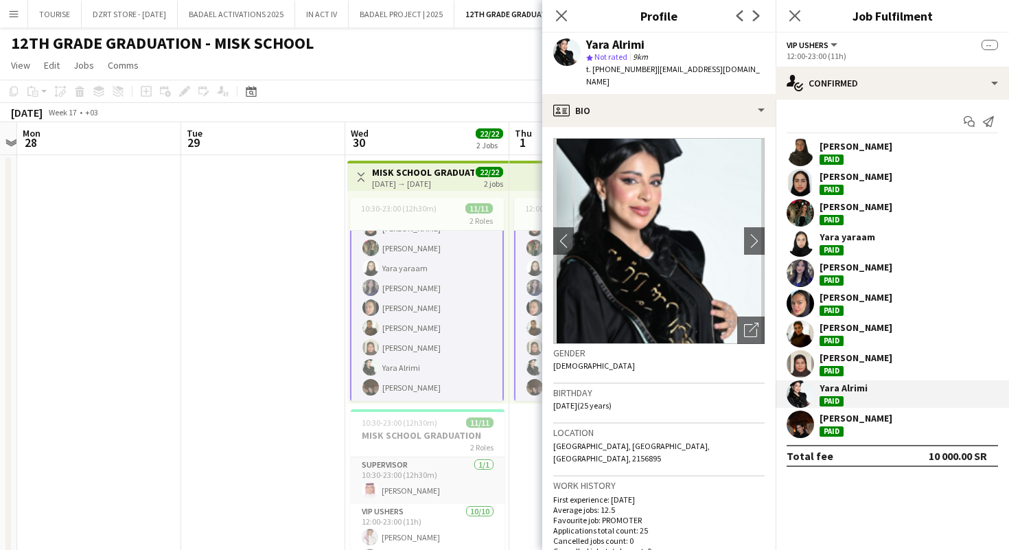
click at [803, 424] on app-user-avatar at bounding box center [800, 424] width 27 height 27
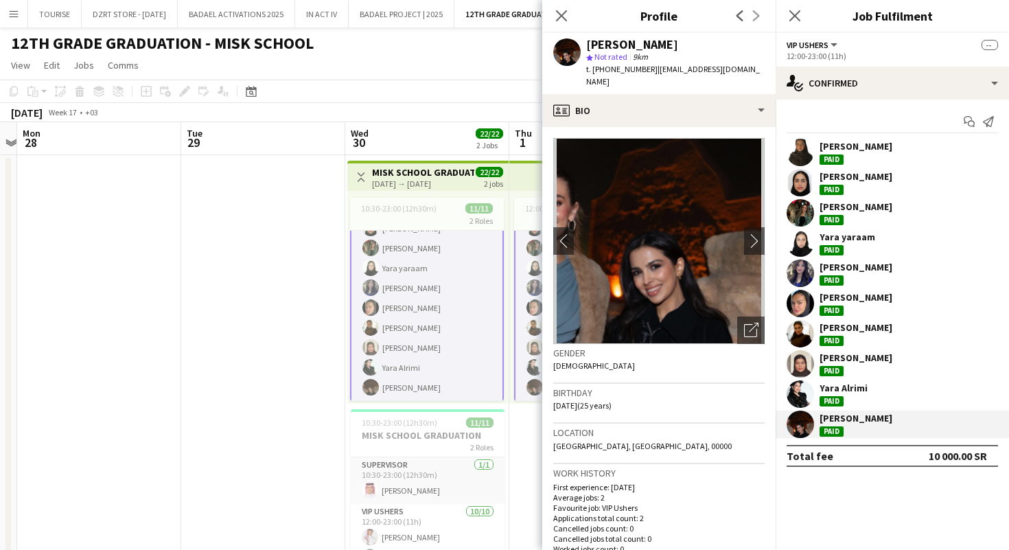
click at [801, 304] on app-user-avatar at bounding box center [800, 303] width 27 height 27
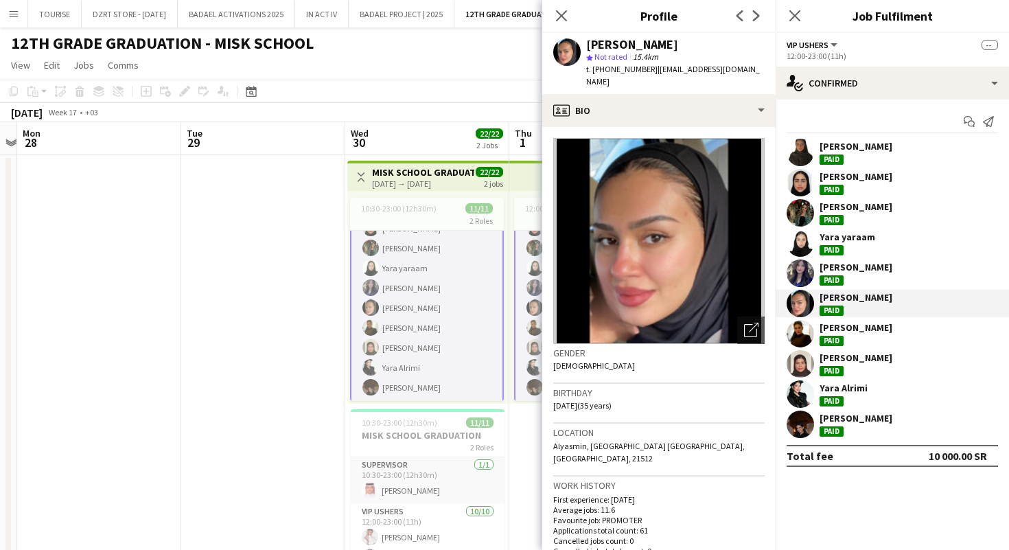
click at [801, 330] on app-user-avatar at bounding box center [800, 333] width 27 height 27
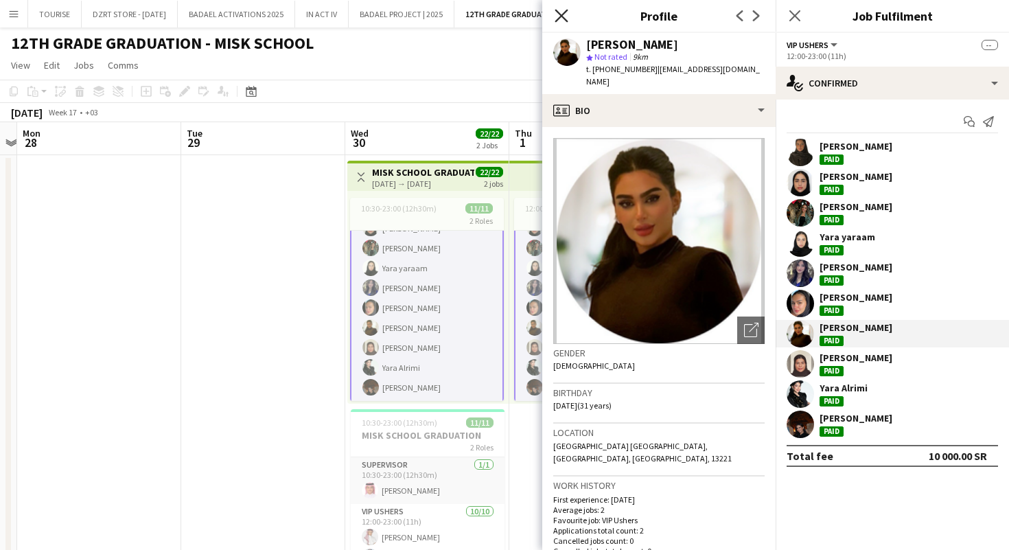
click at [562, 16] on icon at bounding box center [561, 15] width 13 height 13
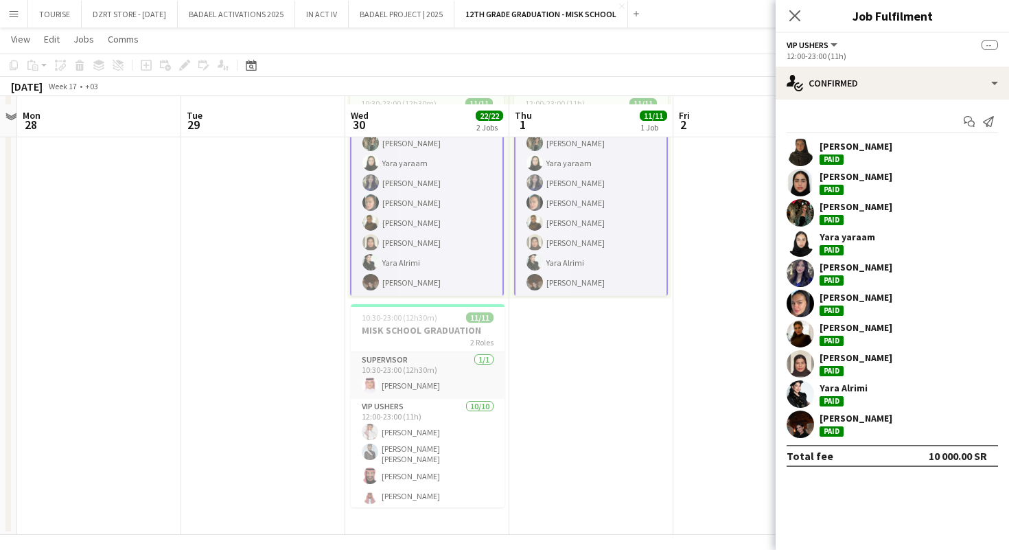
scroll to position [112, 0]
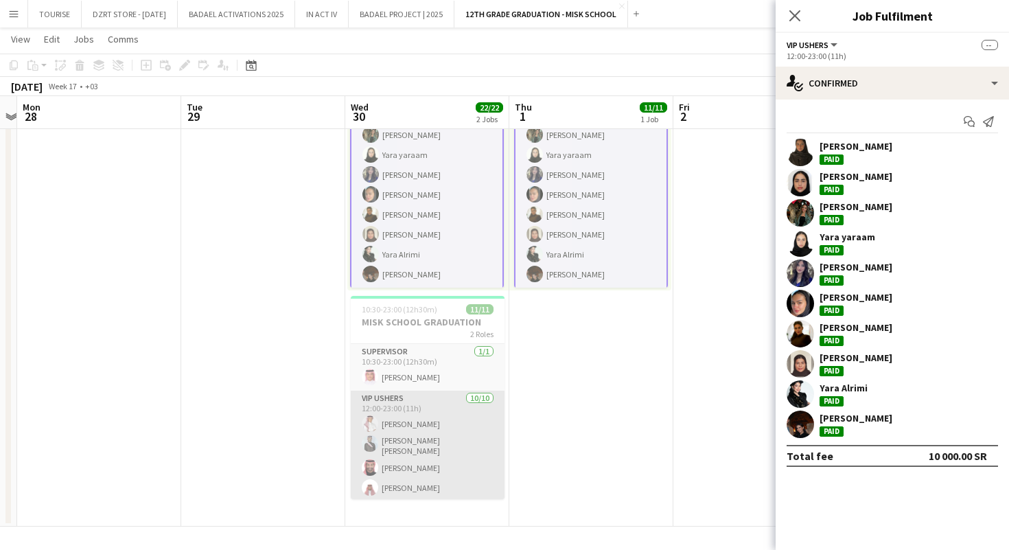
click at [444, 448] on app-card-role "VIP Ushers 10/10 12:00-23:00 (11h) Ahmed Alshehri Nawaf Sultan Bin moghaiseb Na…" at bounding box center [428, 506] width 154 height 230
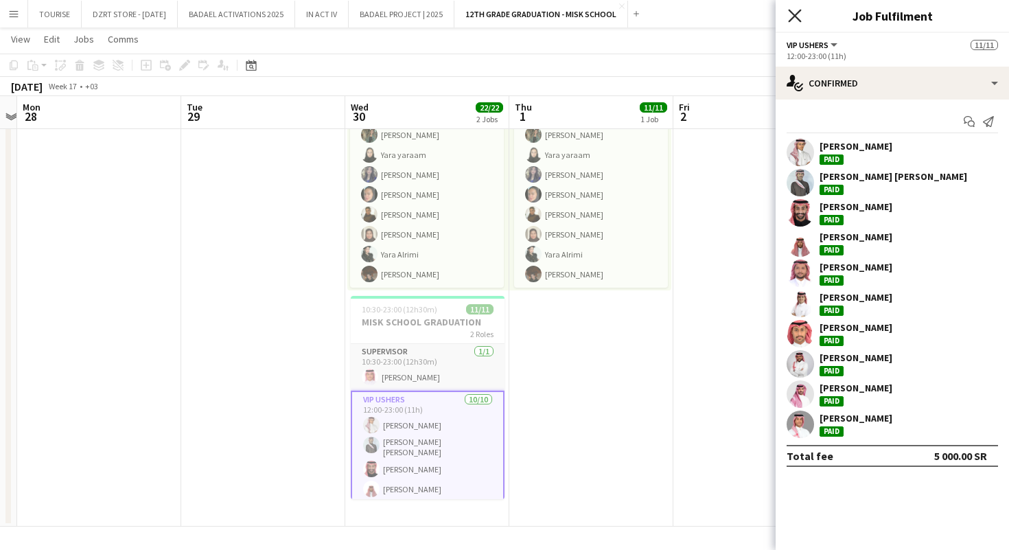
click at [796, 12] on icon "Close pop-in" at bounding box center [794, 15] width 13 height 13
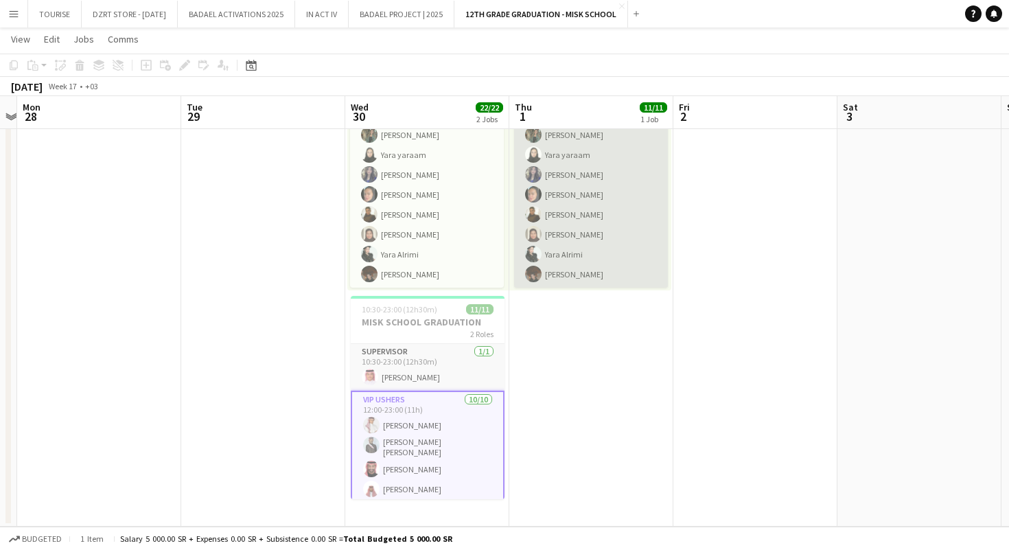
scroll to position [0, 476]
click at [586, 228] on app-card-role "VIP Ushers 10/10 12:00-23:00 (11h) Ghada Saad Noura Almulhim Hadeel Mohammed Ya…" at bounding box center [591, 175] width 154 height 226
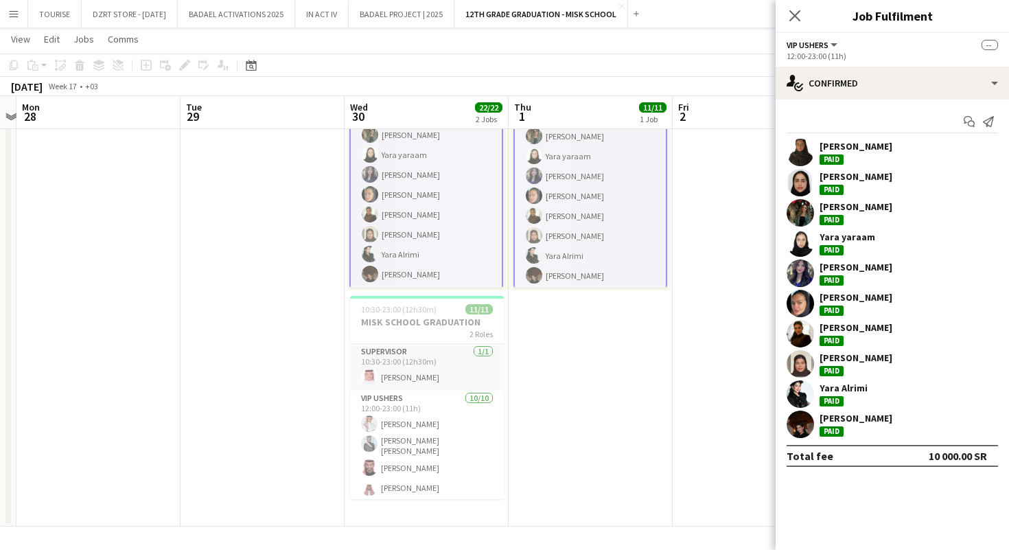
scroll to position [104, 0]
click at [803, 393] on app-user-avatar at bounding box center [800, 393] width 27 height 27
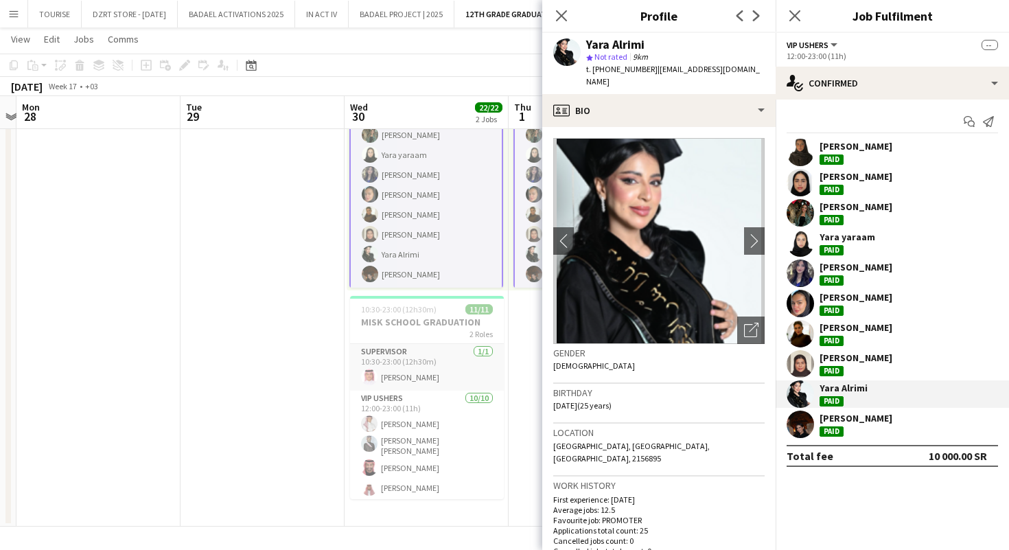
click at [801, 265] on app-user-avatar at bounding box center [800, 273] width 27 height 27
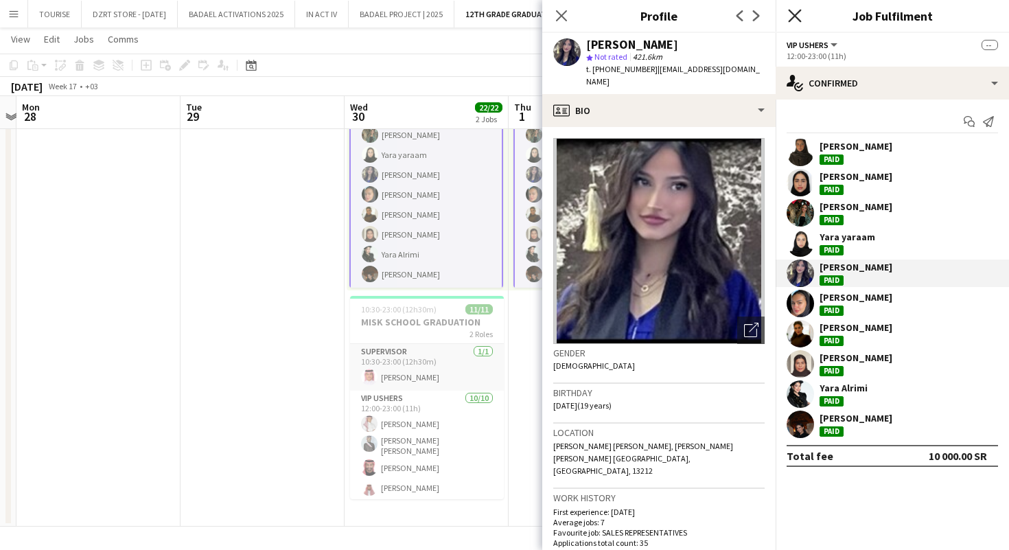
click at [794, 15] on icon at bounding box center [794, 15] width 13 height 13
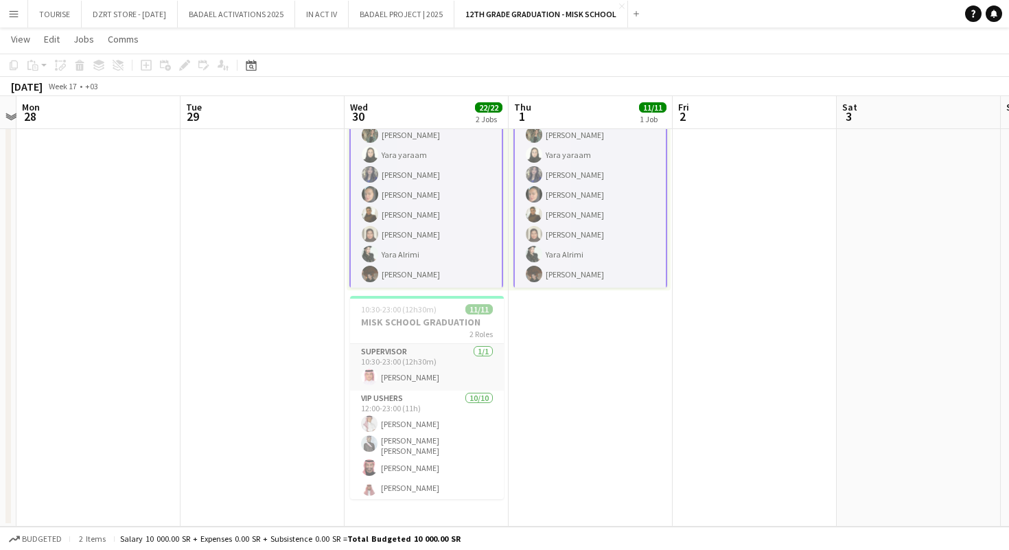
click at [19, 12] on app-icon "Menu" at bounding box center [13, 13] width 11 height 11
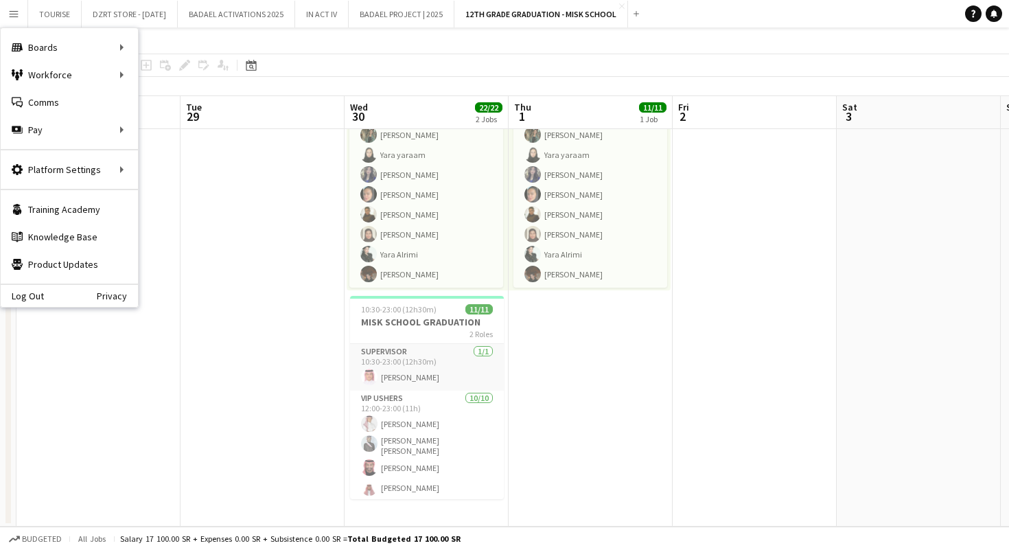
scroll to position [102, 0]
click at [177, 76] on link "My Workforce" at bounding box center [207, 74] width 137 height 27
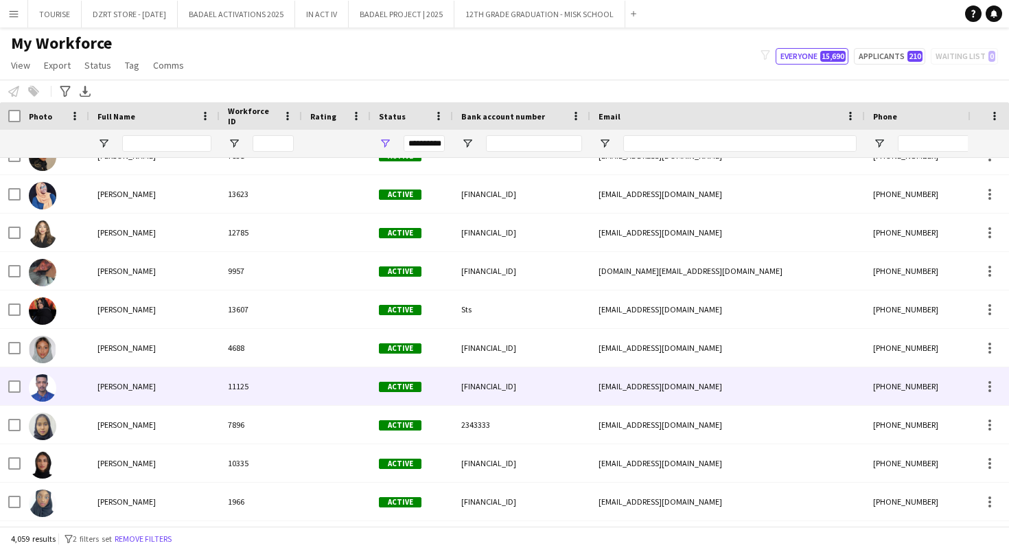
scroll to position [1896, 0]
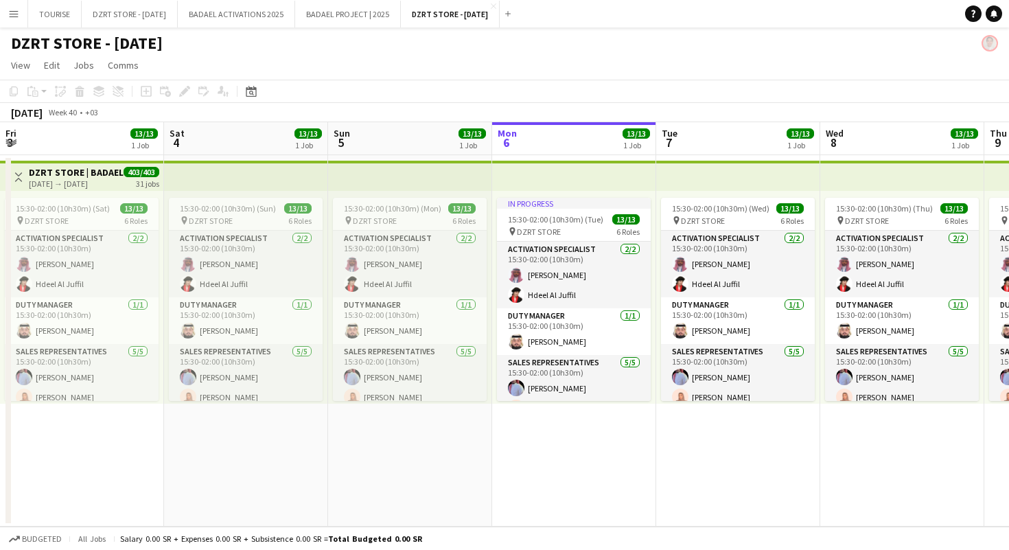
scroll to position [0, 328]
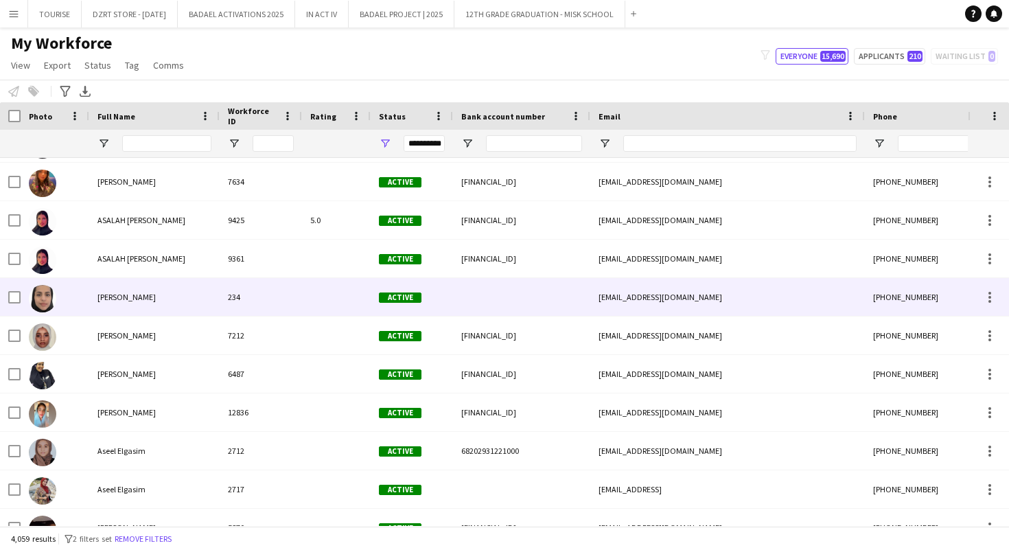
scroll to position [16631, 0]
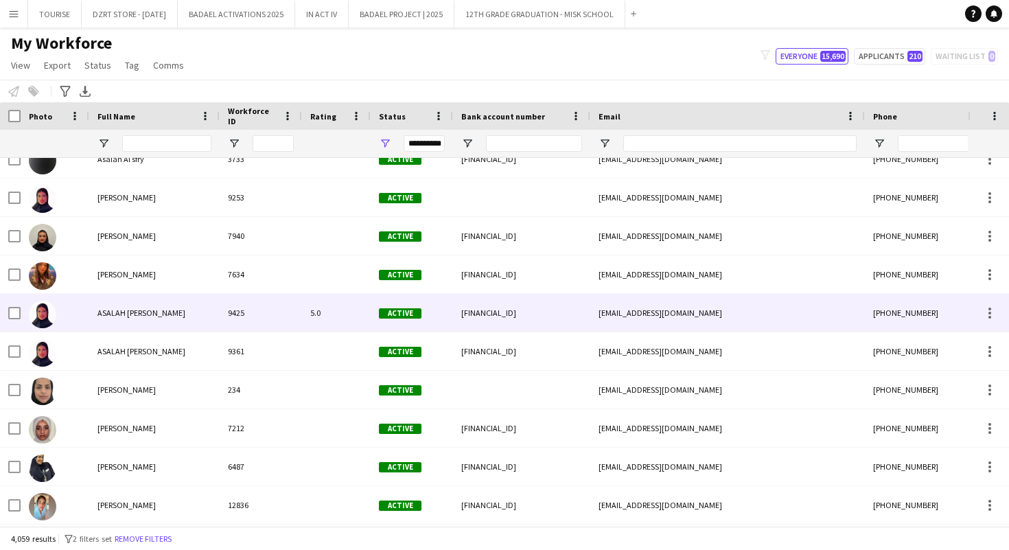
click at [164, 316] on div "ASALAH [PERSON_NAME]" at bounding box center [154, 313] width 130 height 38
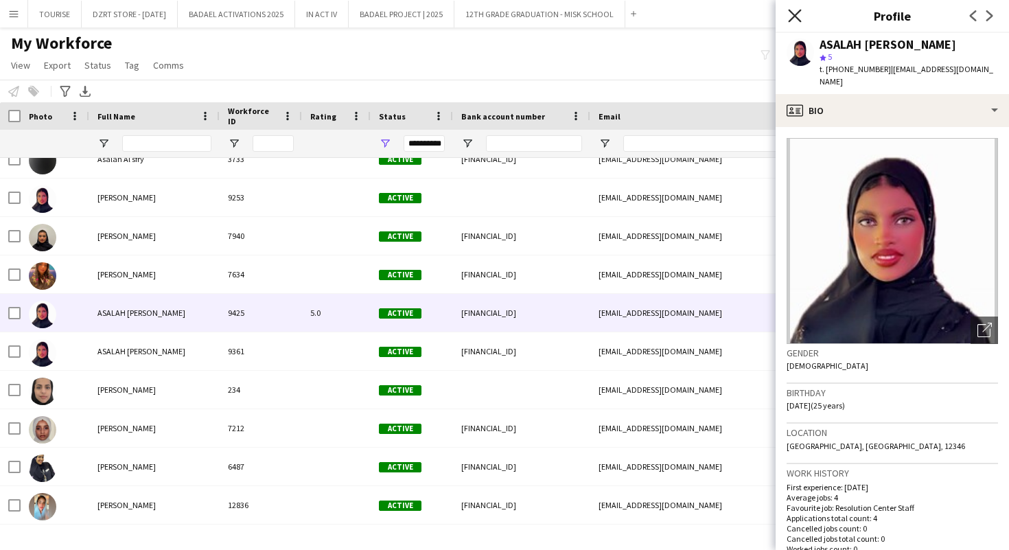
click at [798, 14] on icon "Close pop-in" at bounding box center [794, 15] width 13 height 13
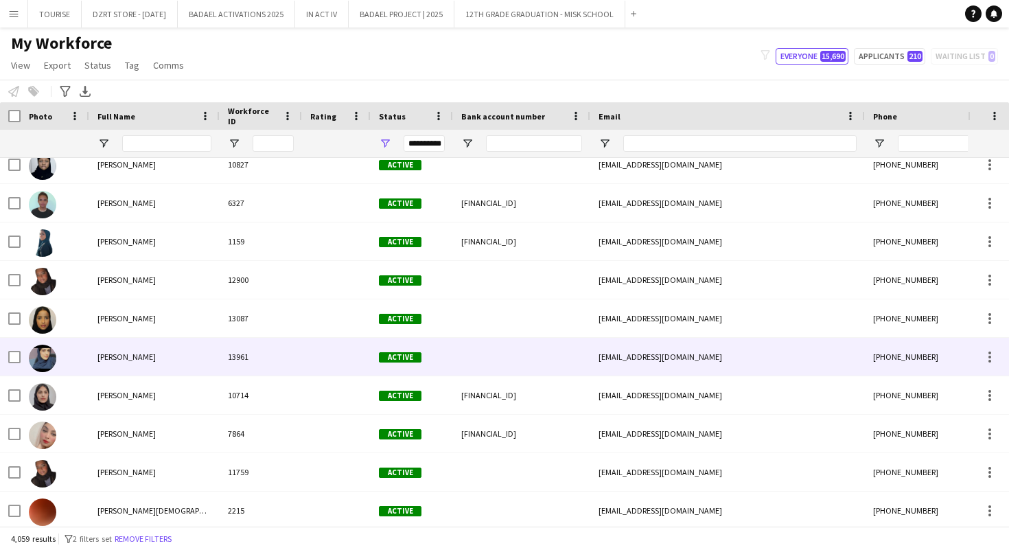
scroll to position [17866, 0]
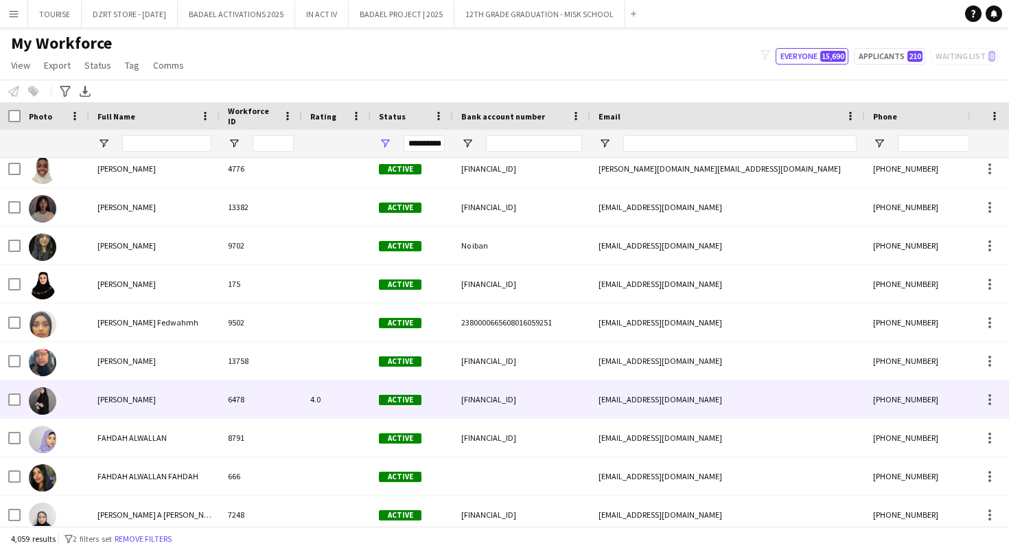
click at [196, 399] on div "[PERSON_NAME]" at bounding box center [154, 399] width 130 height 38
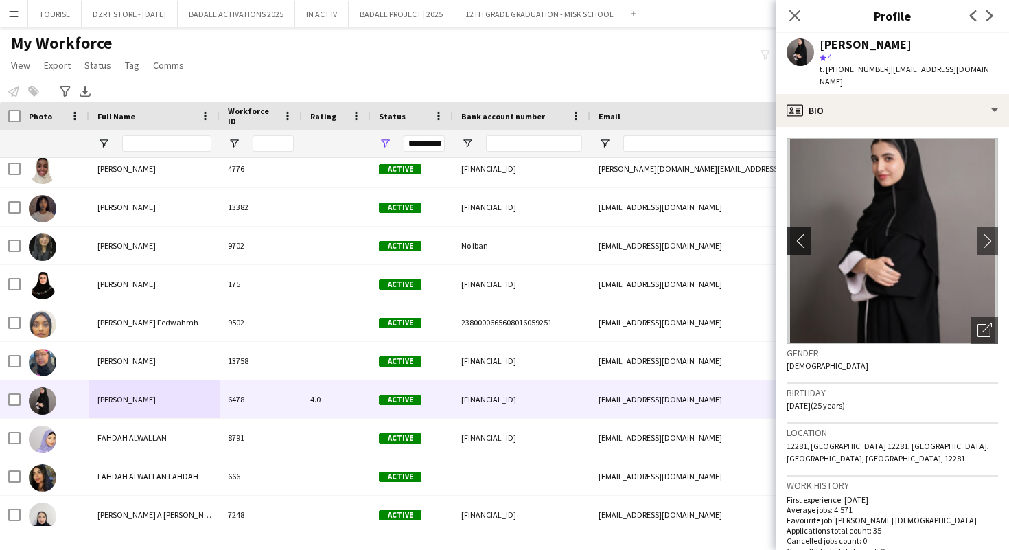
click at [798, 233] on app-icon "chevron-left" at bounding box center [797, 240] width 21 height 14
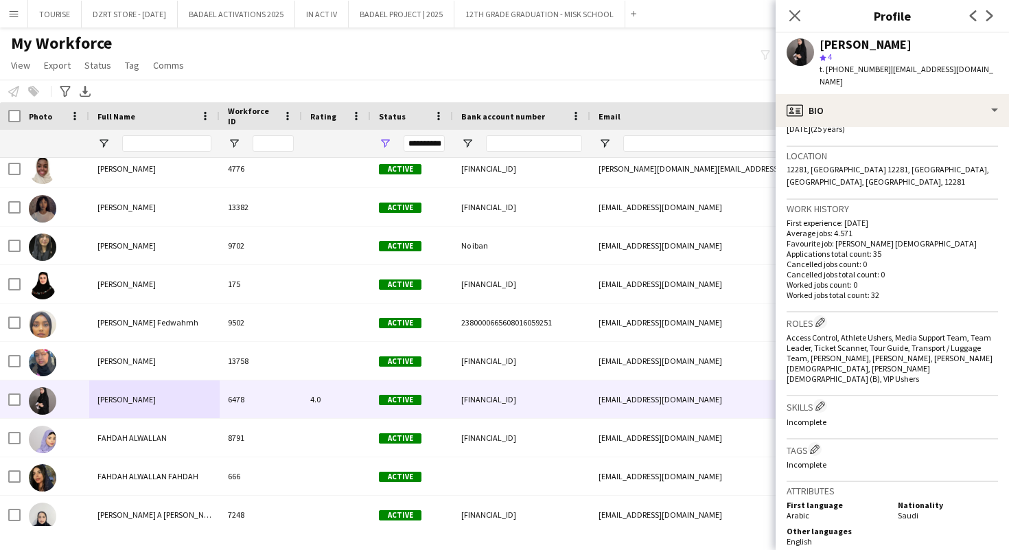
scroll to position [288, 0]
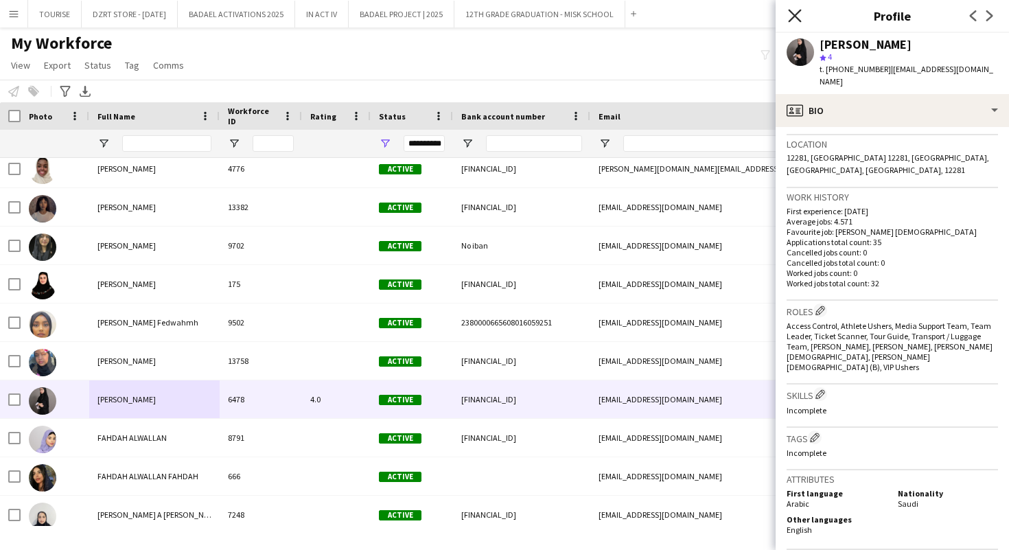
click at [797, 14] on icon at bounding box center [794, 15] width 13 height 13
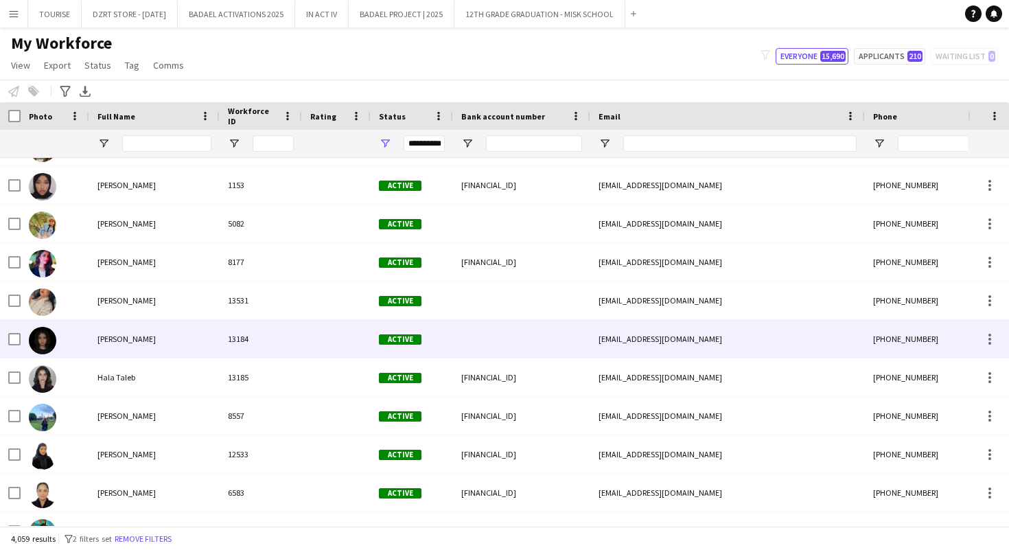
scroll to position [46785, 0]
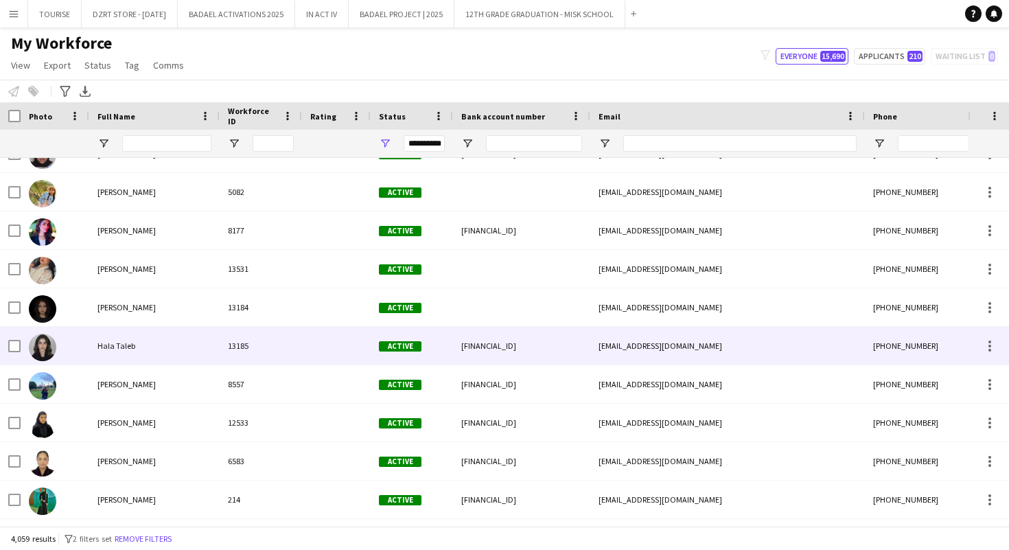
click at [151, 349] on div "Hala Taleb" at bounding box center [154, 346] width 130 height 38
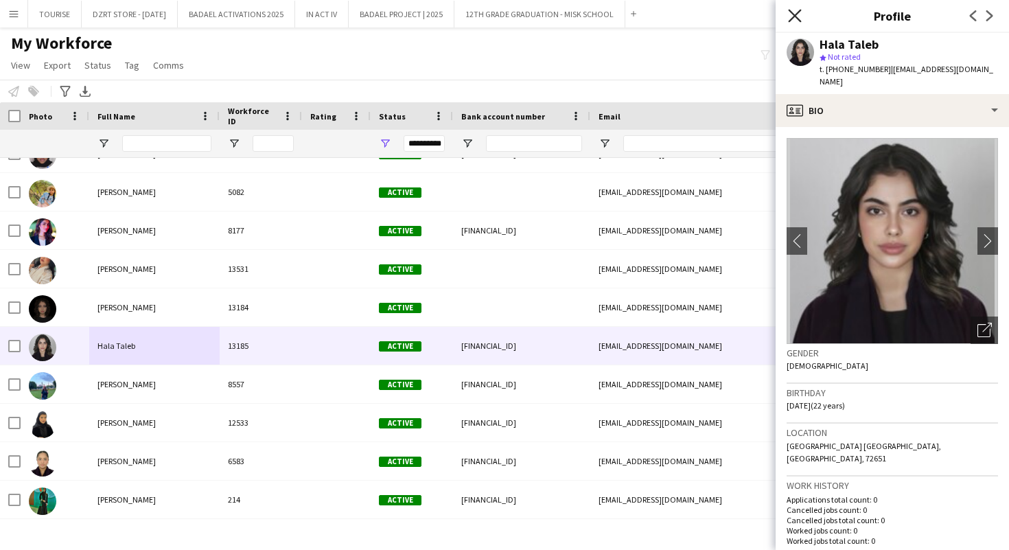
click at [797, 16] on icon "Close pop-in" at bounding box center [794, 15] width 13 height 13
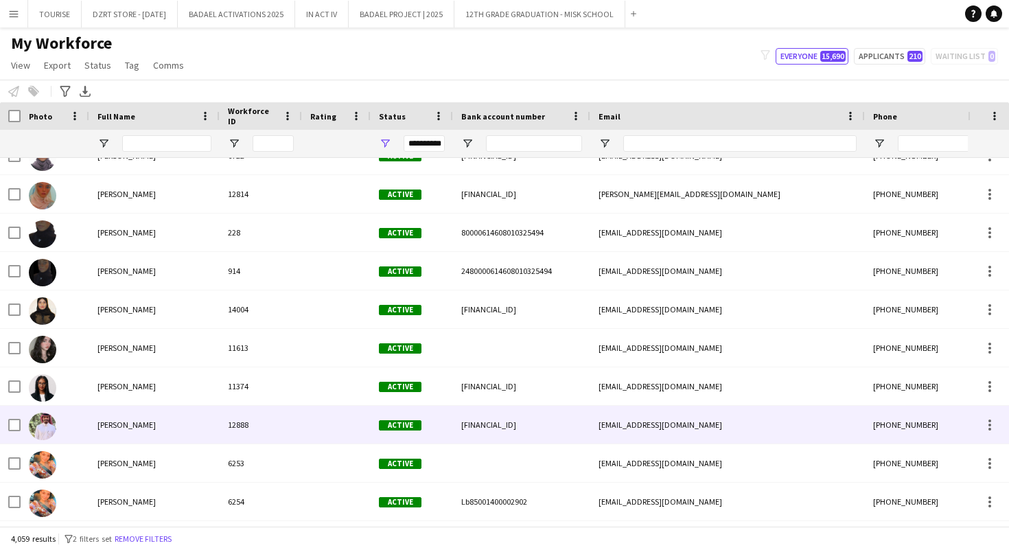
scroll to position [47192, 0]
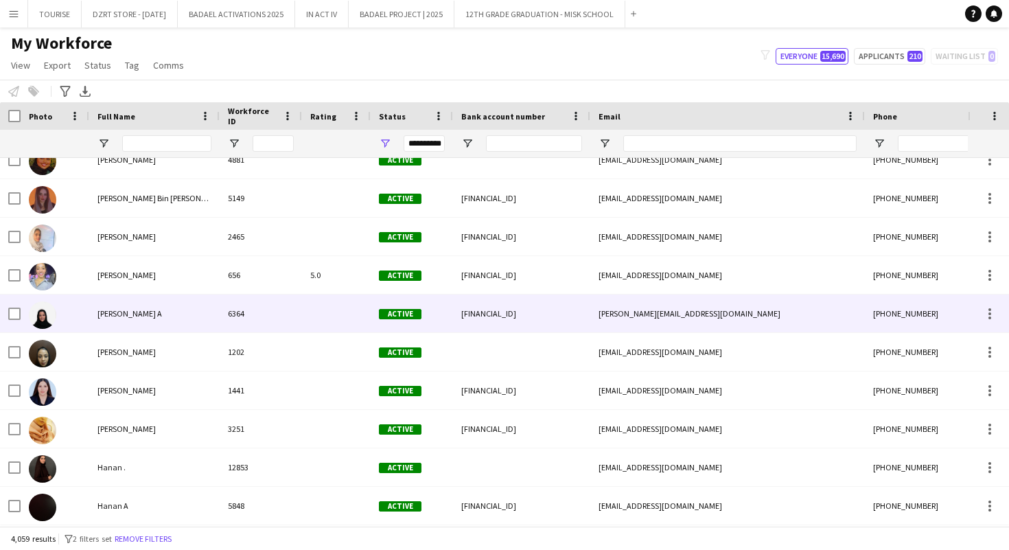
click at [139, 308] on div "[PERSON_NAME] A" at bounding box center [154, 314] width 130 height 38
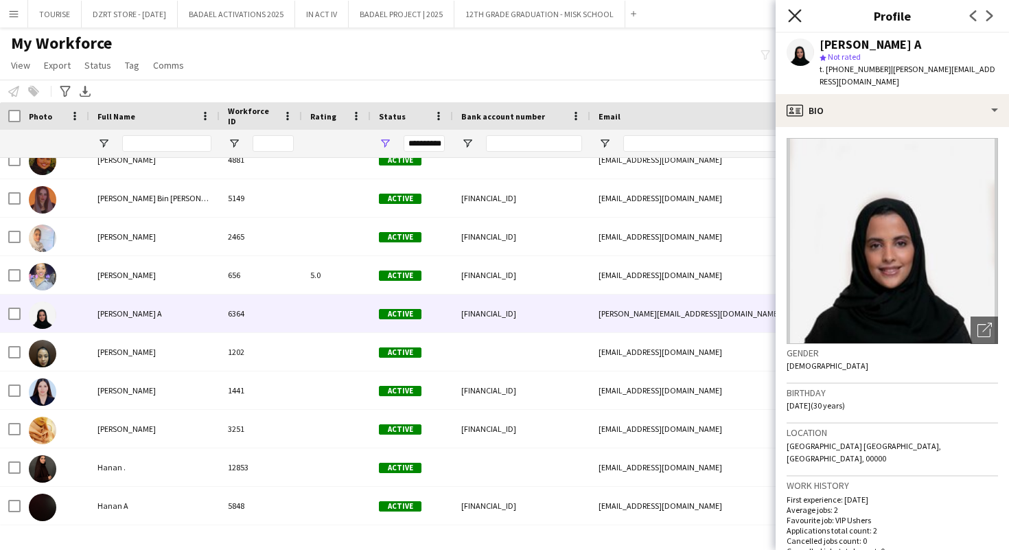
click at [795, 13] on icon "Close pop-in" at bounding box center [794, 15] width 13 height 13
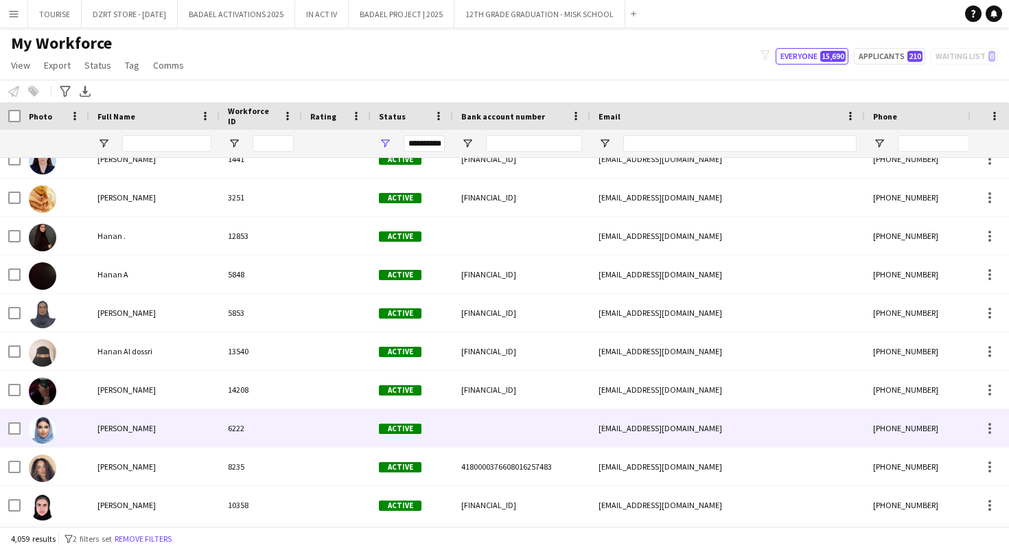
click at [139, 431] on span "[PERSON_NAME]" at bounding box center [127, 428] width 58 height 10
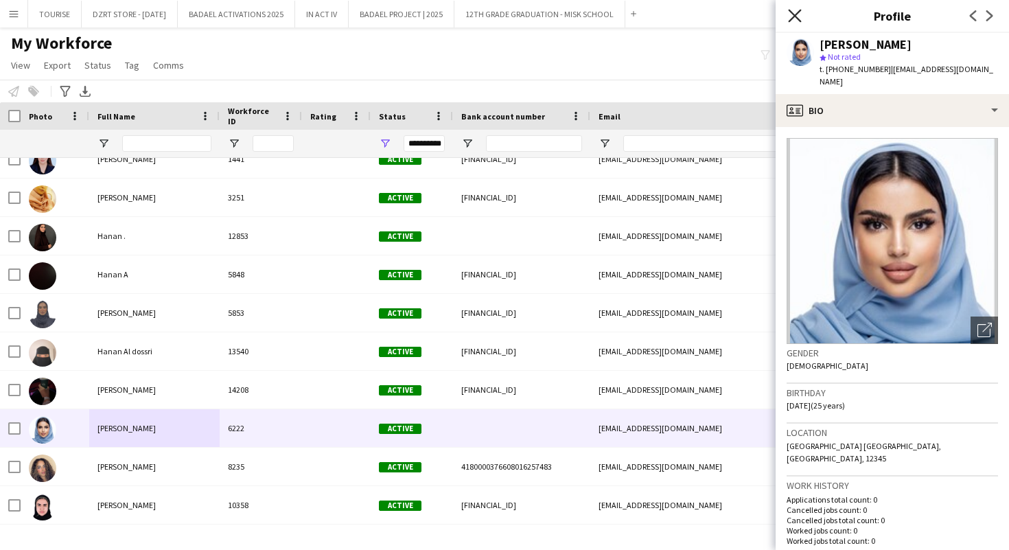
click at [796, 13] on icon "Close pop-in" at bounding box center [794, 15] width 13 height 13
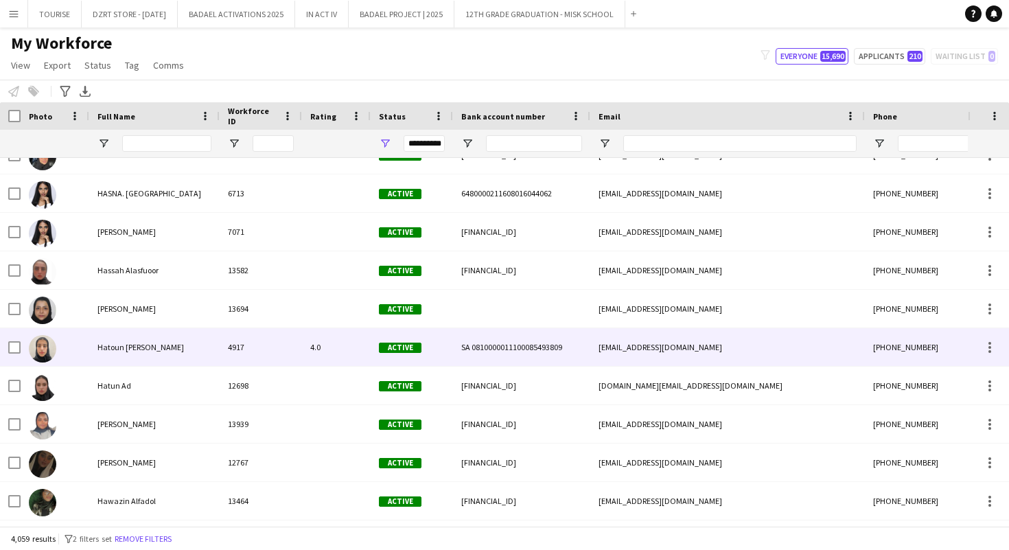
click at [196, 354] on div "Hatoun [PERSON_NAME]" at bounding box center [154, 347] width 130 height 38
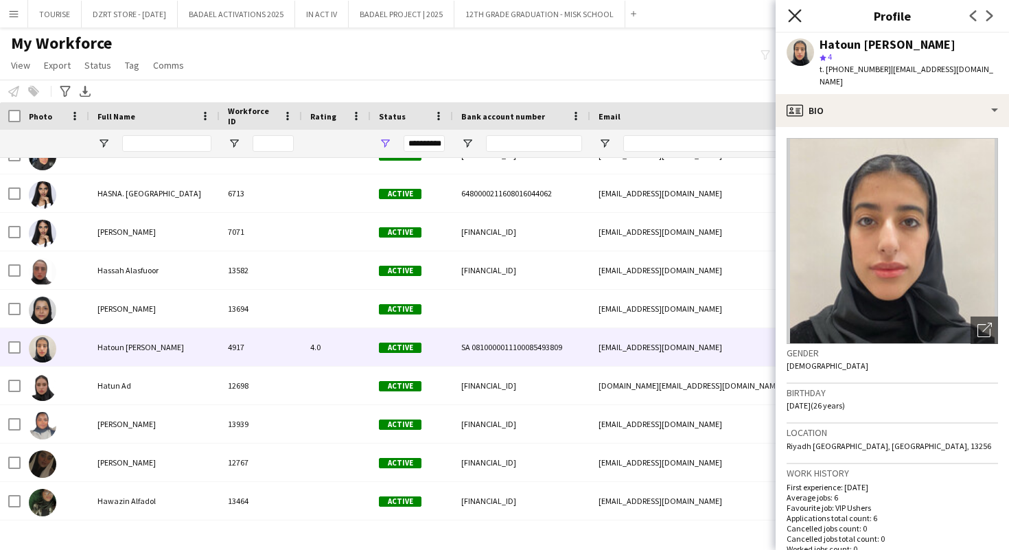
click at [797, 16] on icon "Close pop-in" at bounding box center [794, 15] width 13 height 13
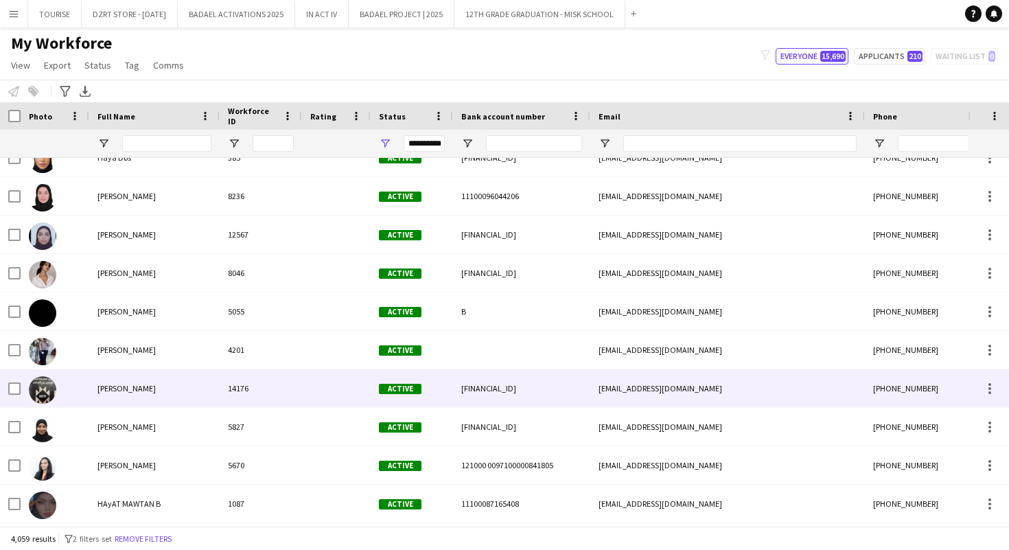
click at [143, 389] on div "[PERSON_NAME]" at bounding box center [154, 388] width 130 height 38
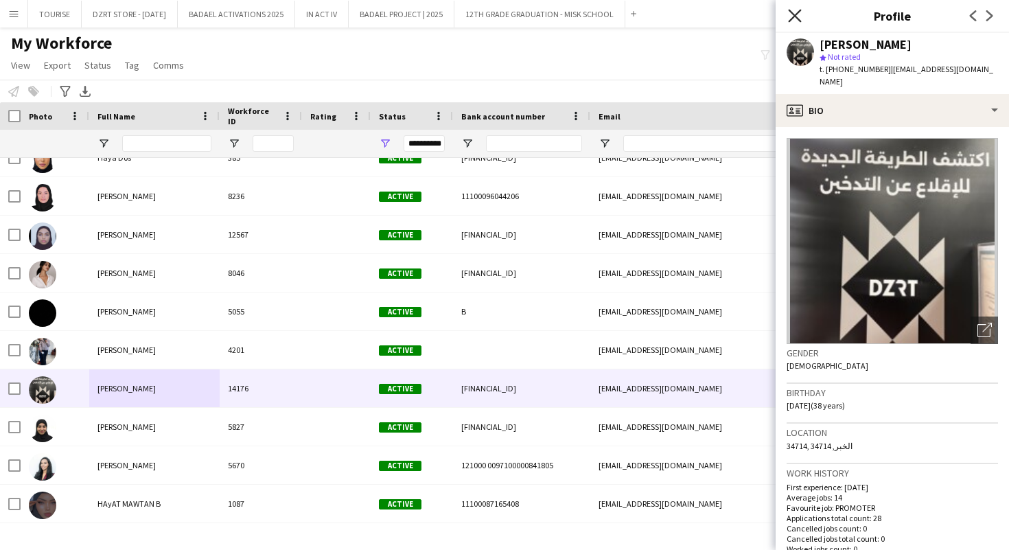
click at [793, 14] on icon at bounding box center [794, 15] width 13 height 13
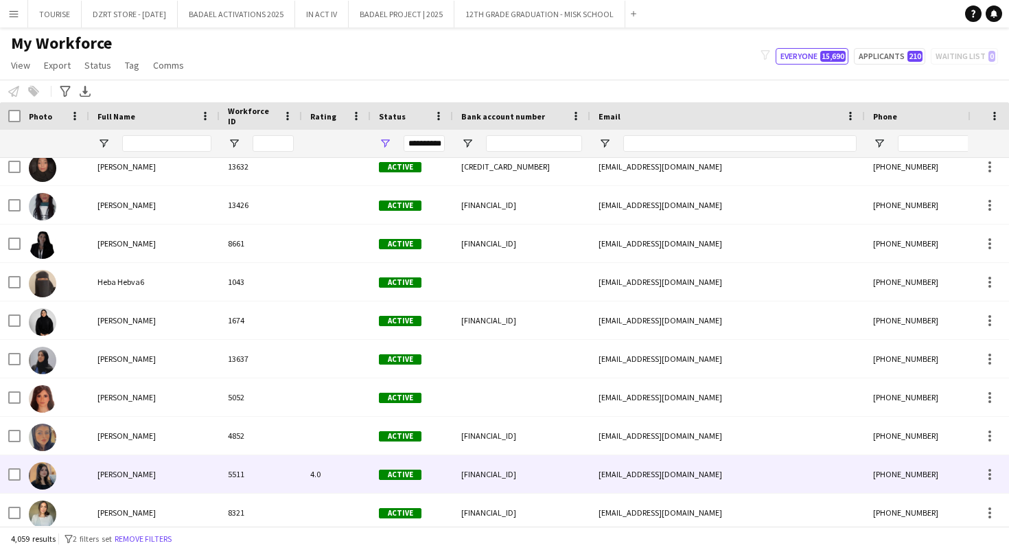
click at [149, 474] on div "[PERSON_NAME]" at bounding box center [154, 474] width 130 height 38
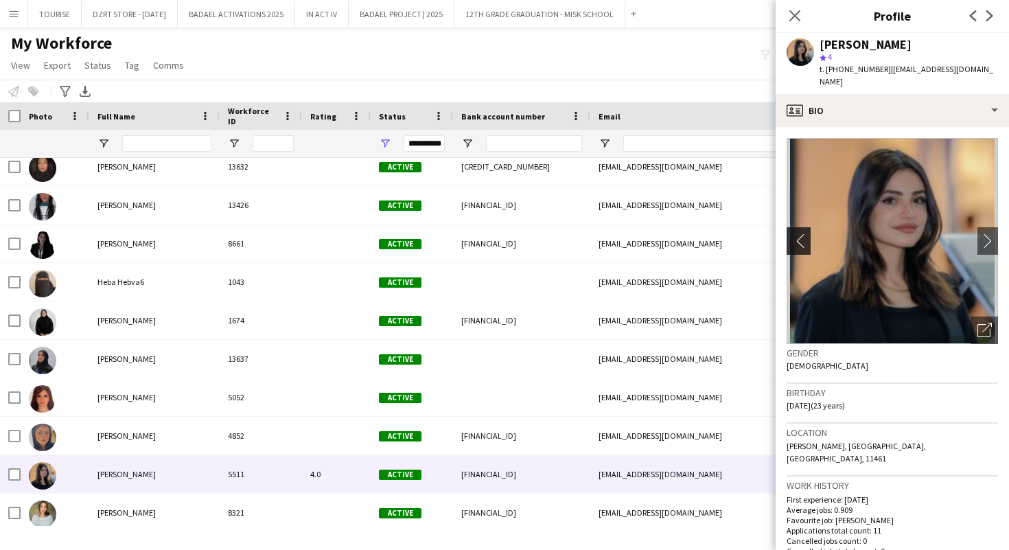
click at [799, 233] on app-icon "chevron-left" at bounding box center [797, 240] width 21 height 14
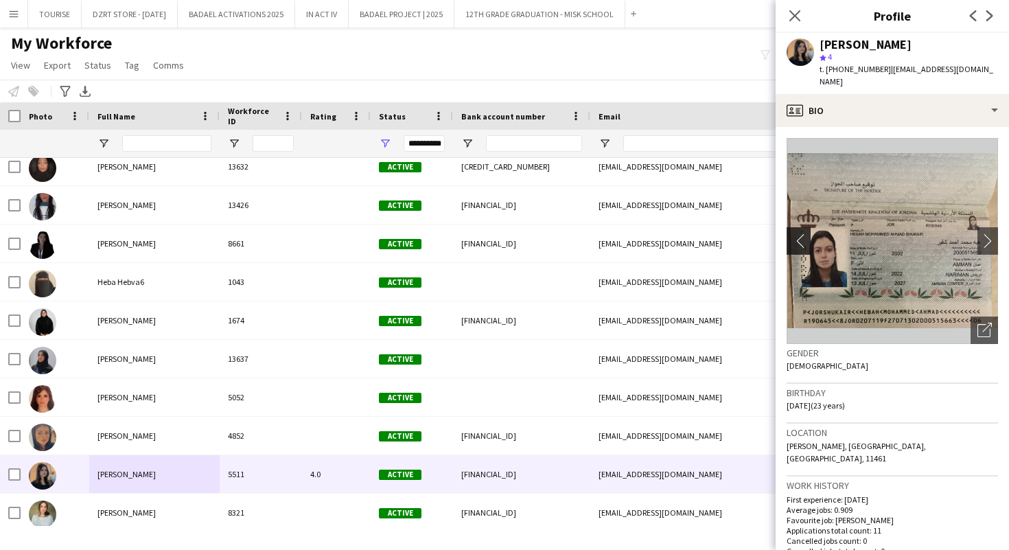
click at [799, 233] on app-icon "chevron-left" at bounding box center [797, 240] width 21 height 14
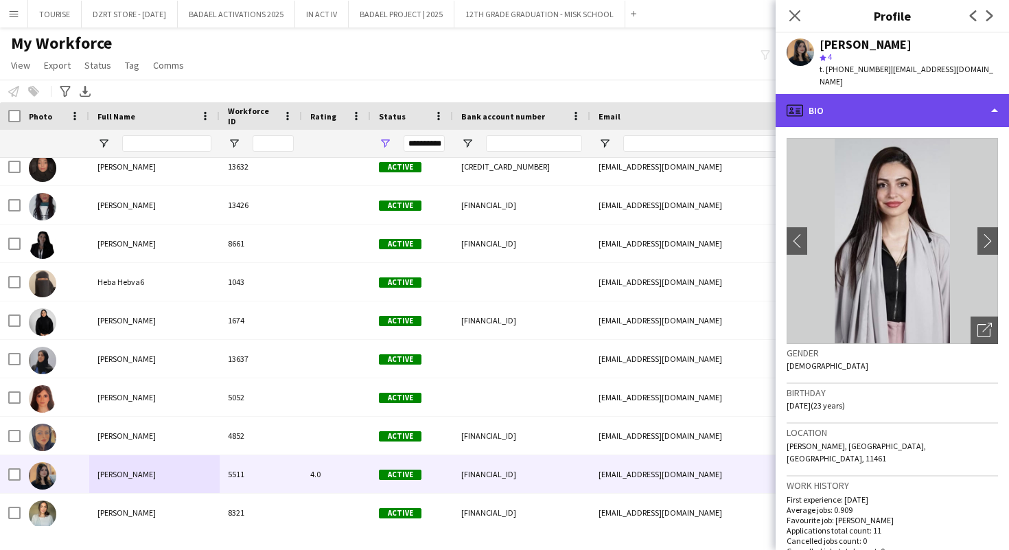
click at [882, 98] on div "profile Bio" at bounding box center [892, 110] width 233 height 33
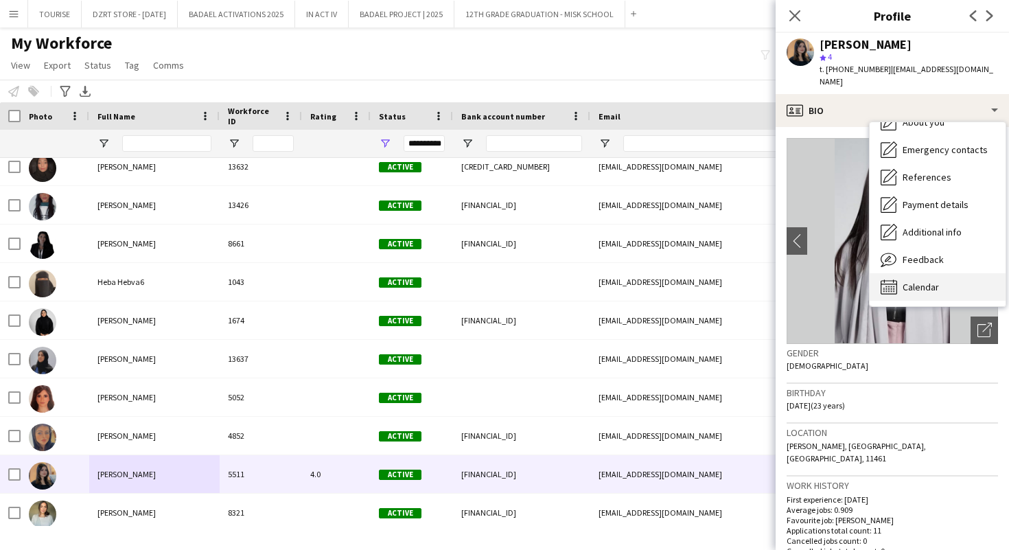
click at [906, 281] on span "Calendar" at bounding box center [921, 287] width 36 height 12
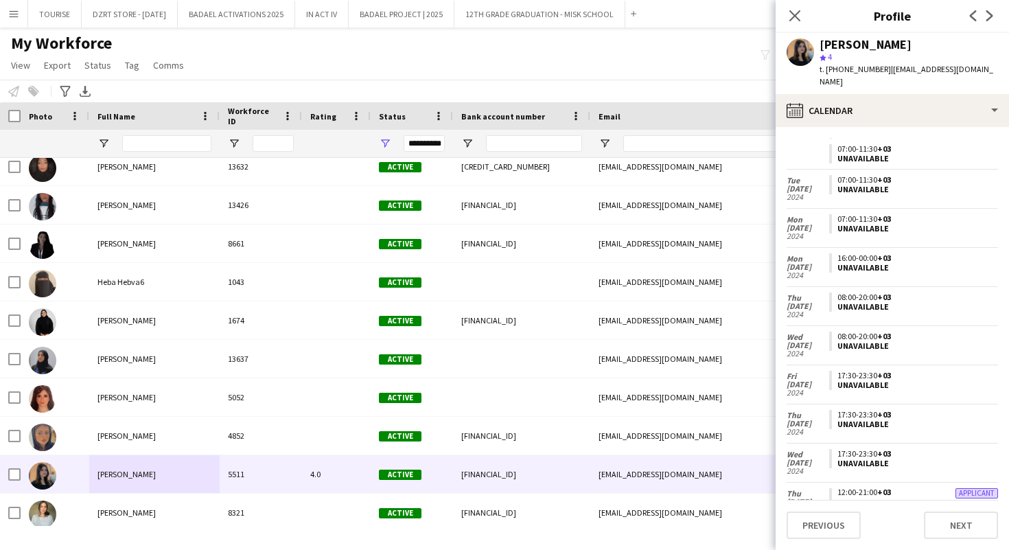
scroll to position [220, 0]
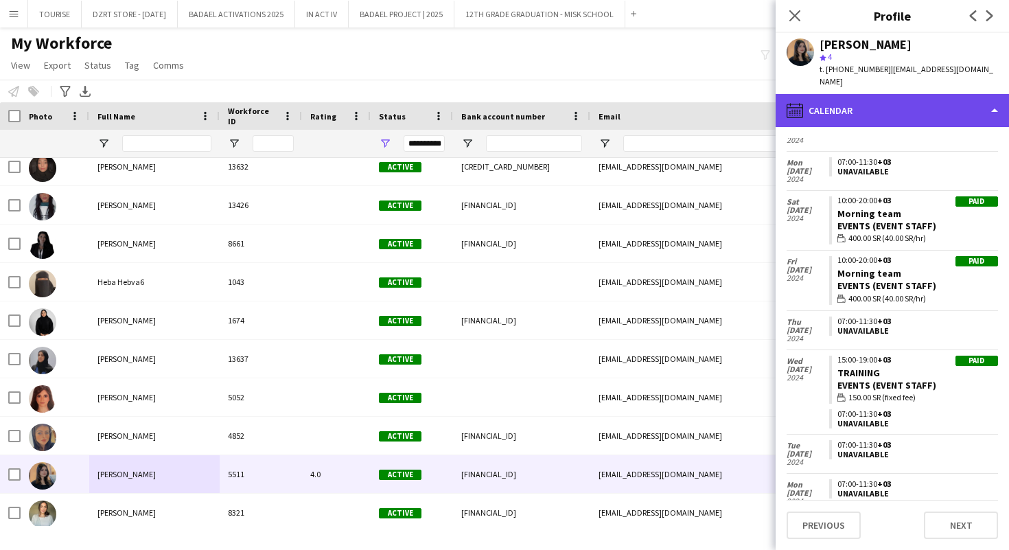
click at [863, 94] on div "calendar-full Calendar" at bounding box center [892, 110] width 233 height 33
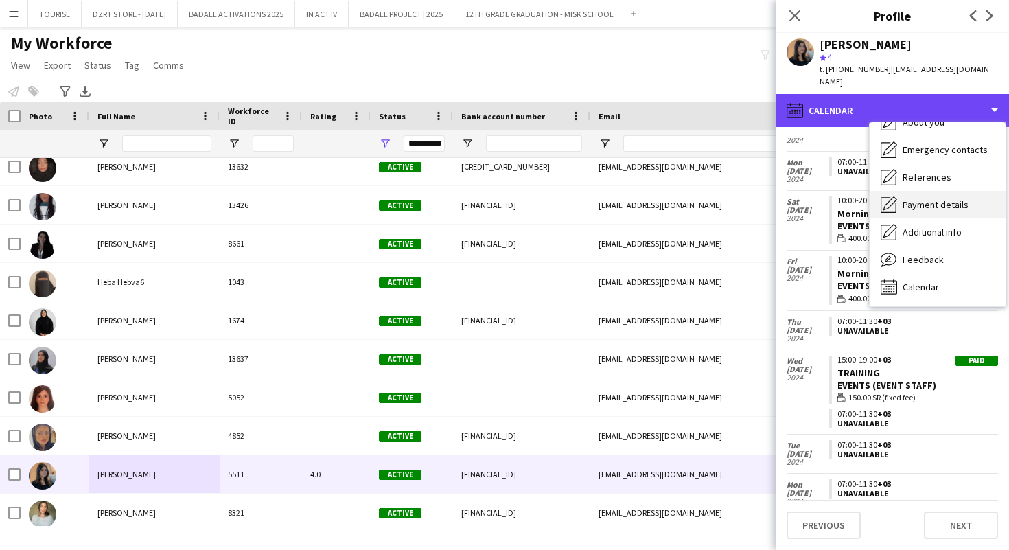
scroll to position [0, 0]
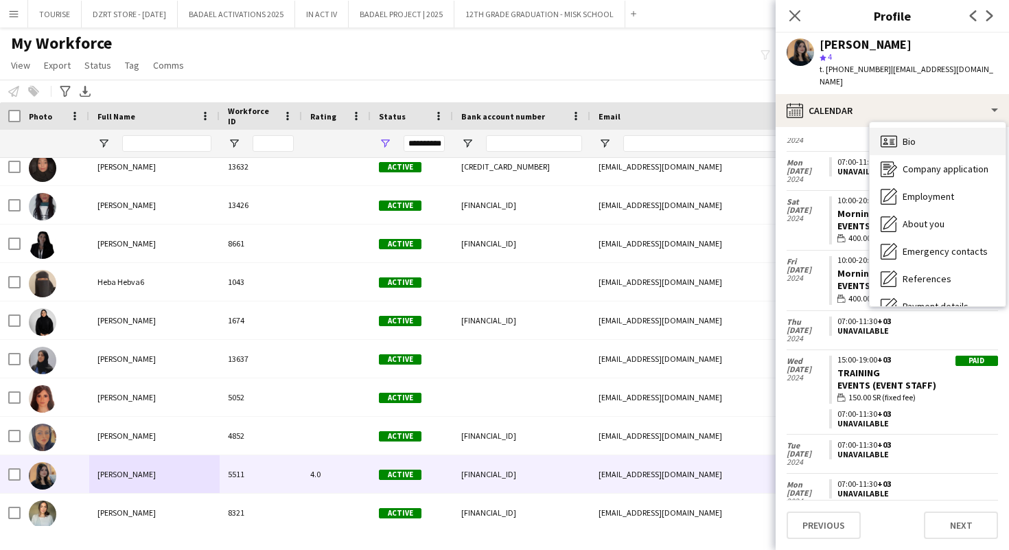
click at [919, 128] on div "Bio Bio" at bounding box center [938, 141] width 136 height 27
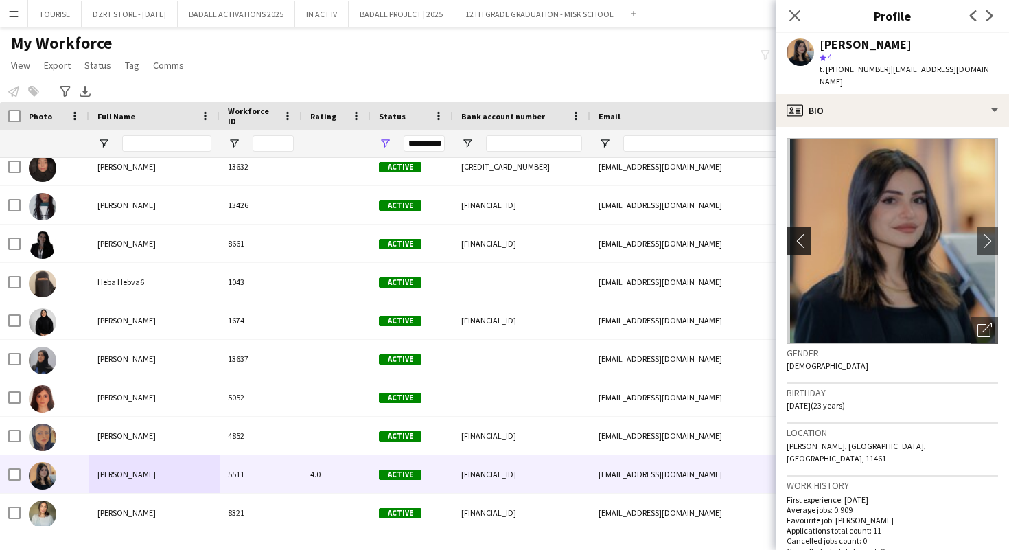
click at [801, 233] on app-icon "chevron-left" at bounding box center [797, 240] width 21 height 14
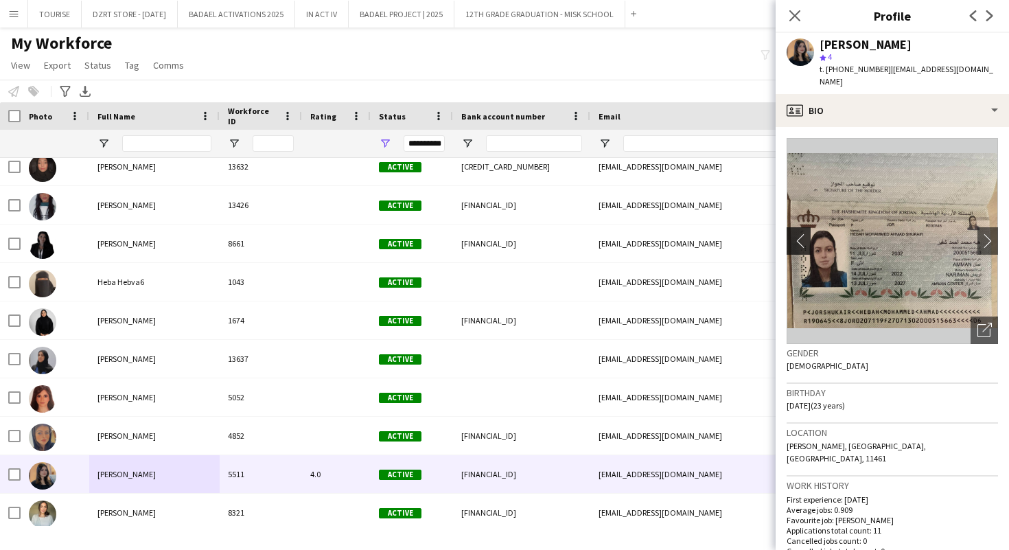
click at [801, 233] on app-icon "chevron-left" at bounding box center [797, 240] width 21 height 14
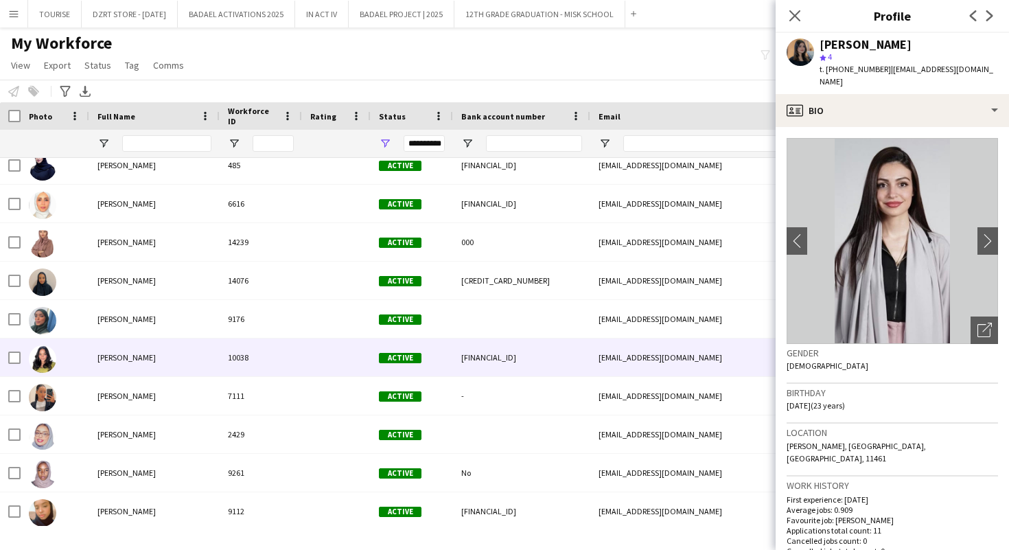
scroll to position [52264, 0]
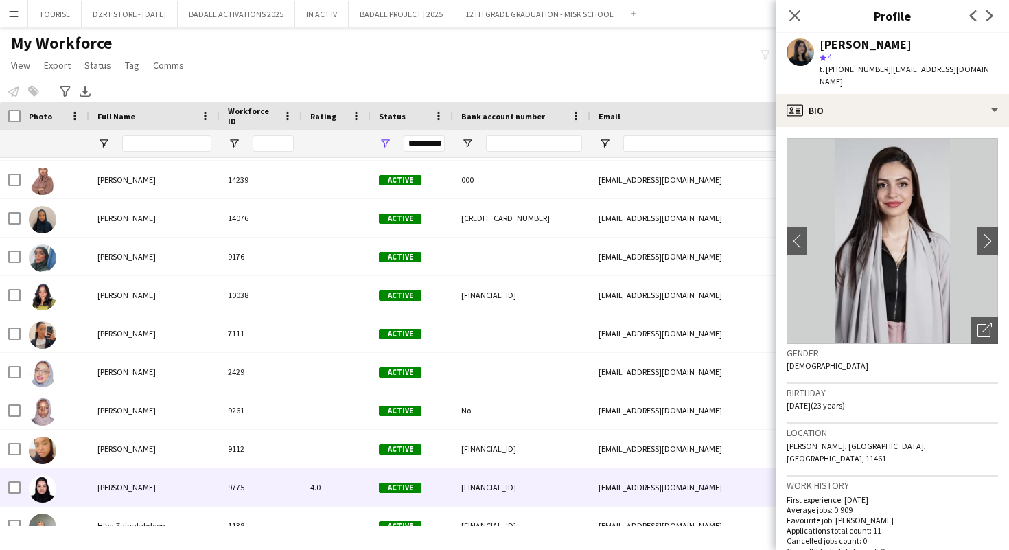
click at [218, 482] on div "[PERSON_NAME]" at bounding box center [154, 487] width 130 height 38
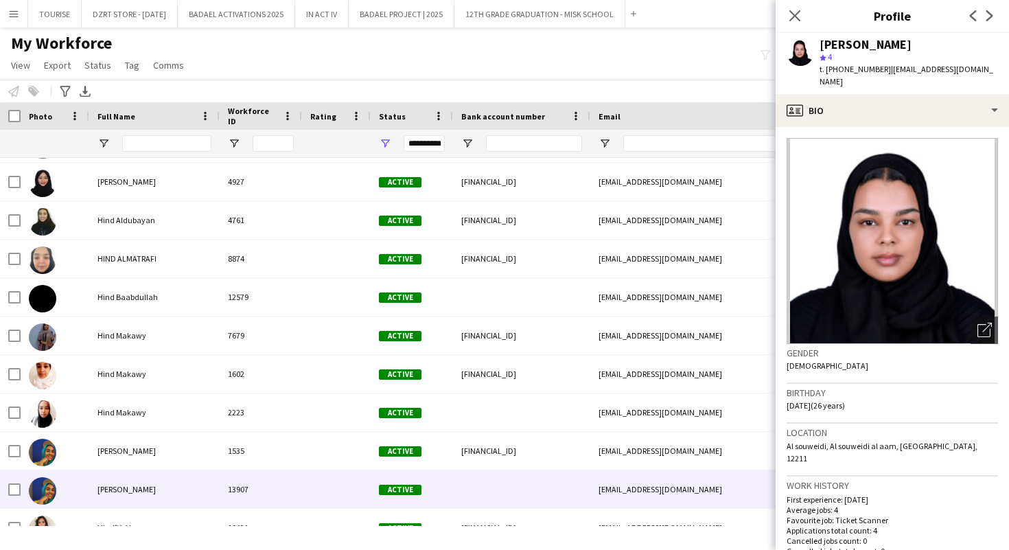
scroll to position [53031, 0]
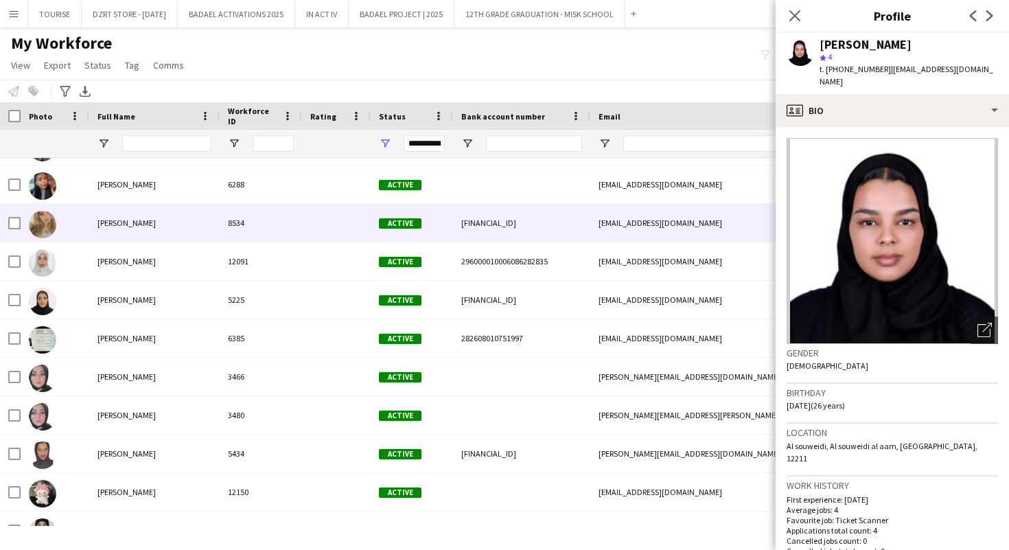
click at [156, 222] on div "[PERSON_NAME]" at bounding box center [154, 223] width 130 height 38
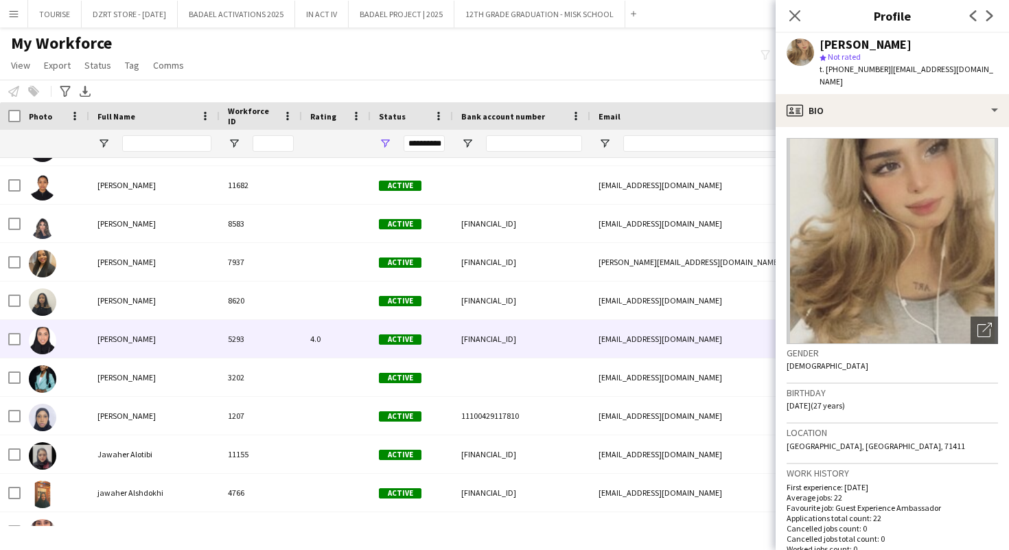
click at [149, 339] on span "[PERSON_NAME]" at bounding box center [127, 339] width 58 height 10
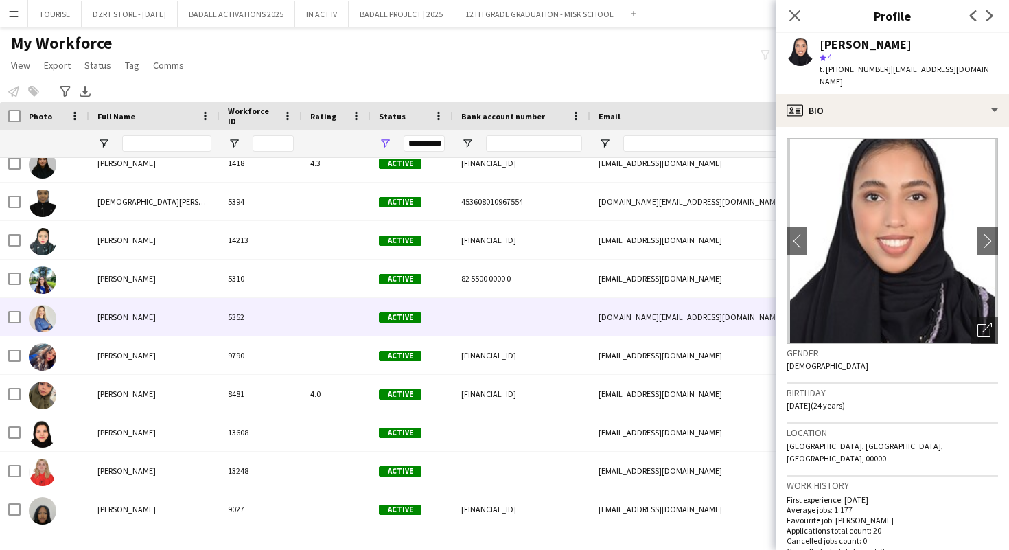
scroll to position [56906, 0]
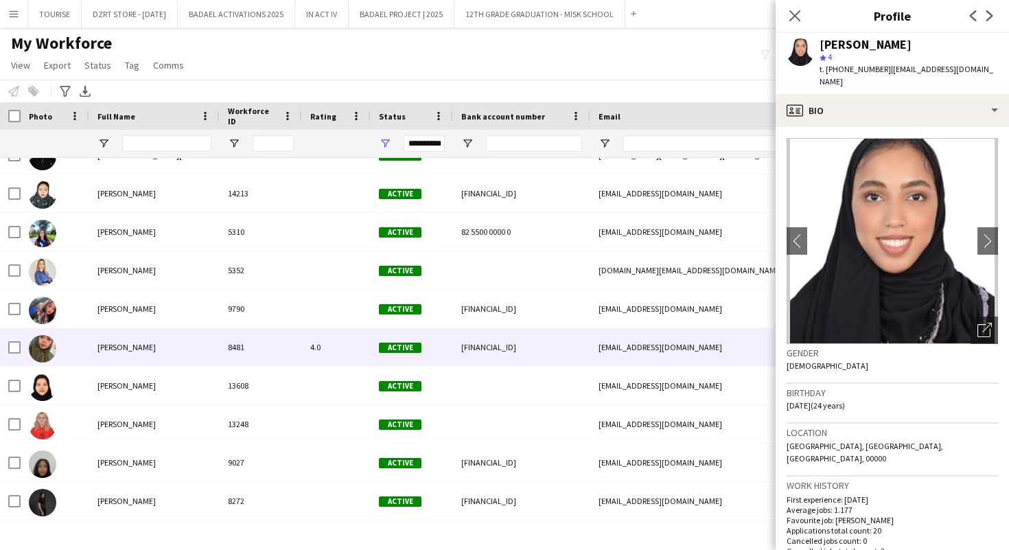
click at [192, 344] on div "[PERSON_NAME]" at bounding box center [154, 347] width 130 height 38
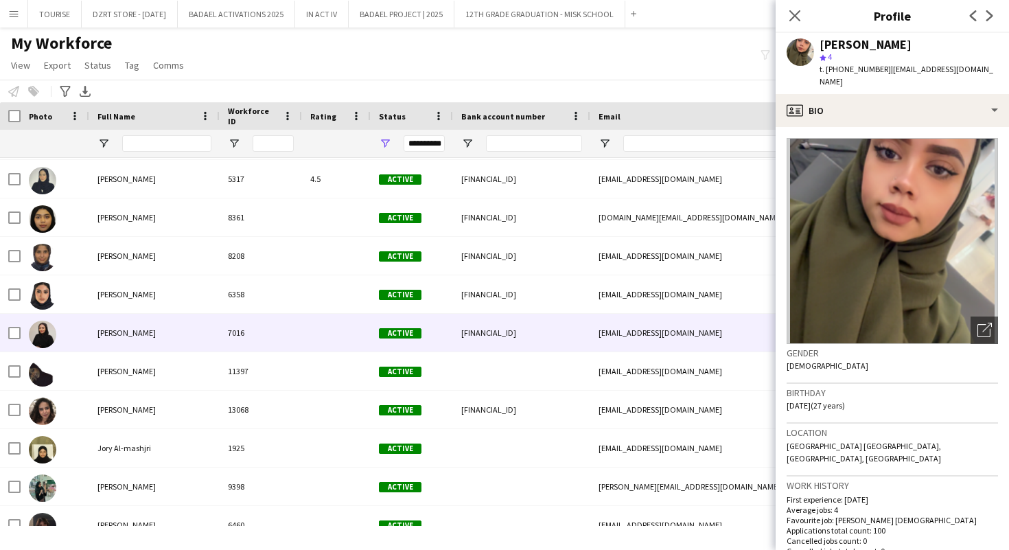
scroll to position [57359, 0]
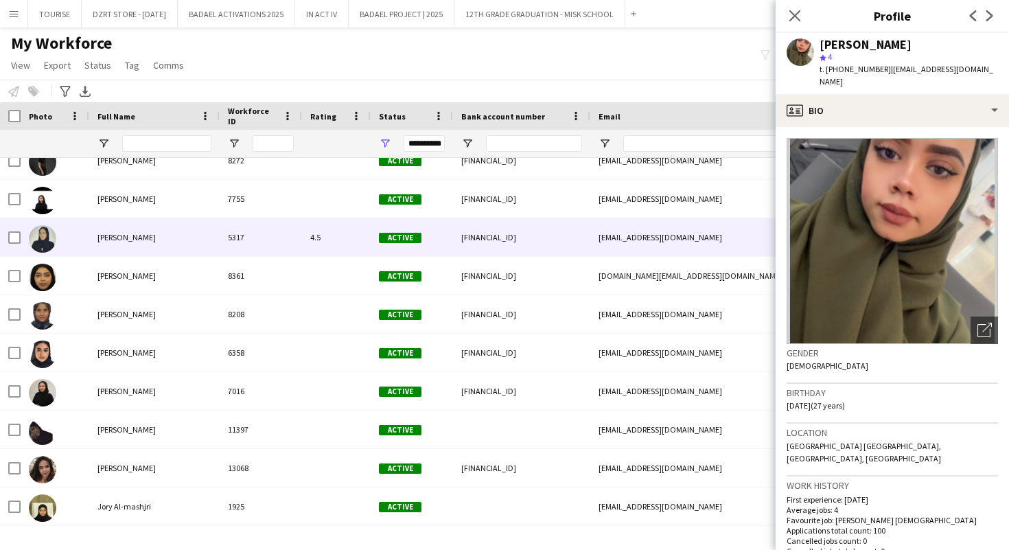
click at [156, 234] on span "[PERSON_NAME]" at bounding box center [127, 237] width 58 height 10
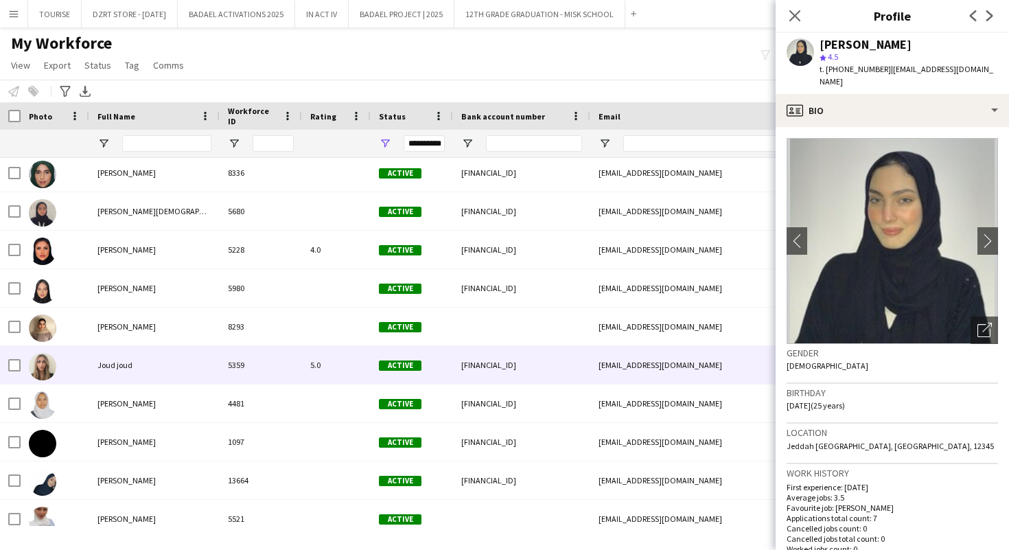
scroll to position [58076, 0]
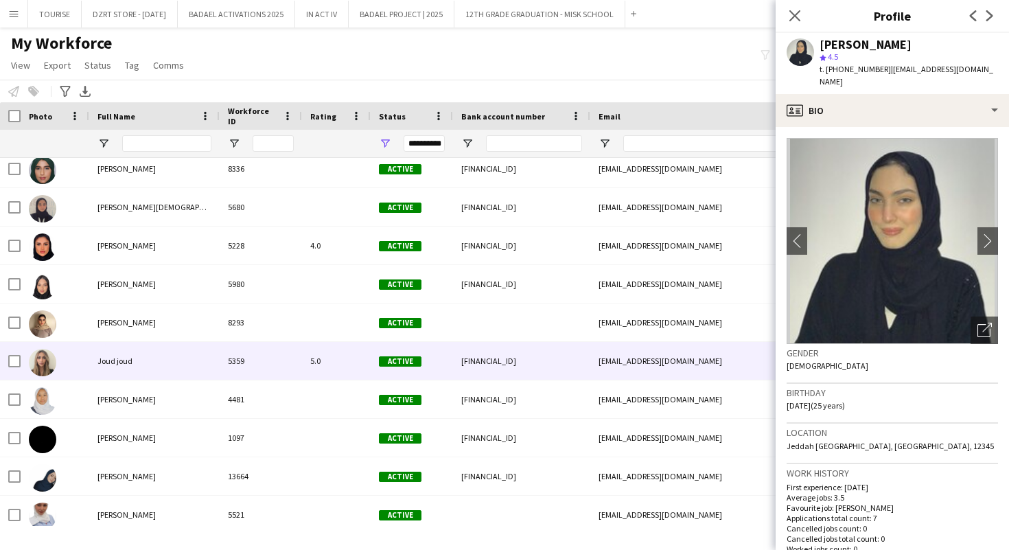
click at [219, 356] on div "Joud joud" at bounding box center [154, 361] width 130 height 38
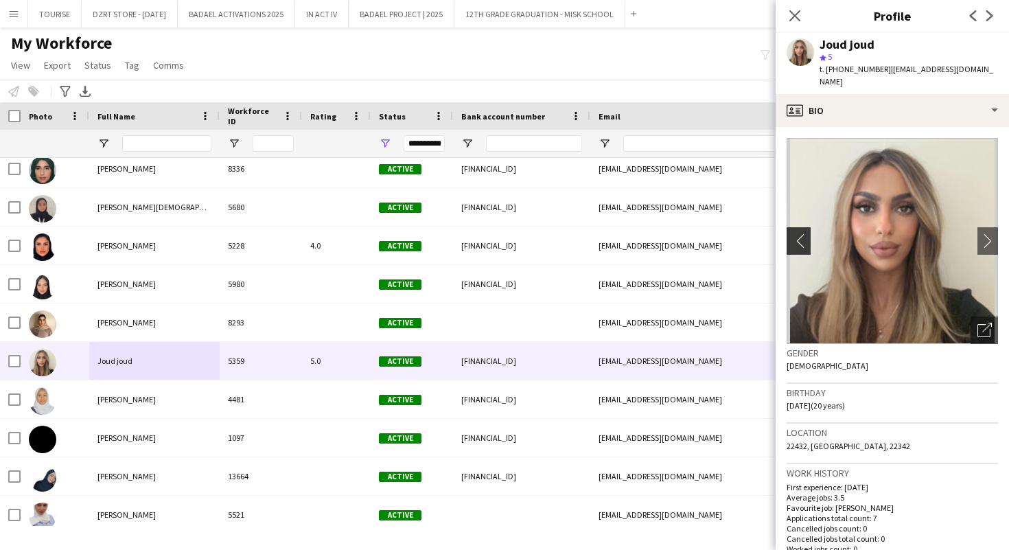
click at [797, 233] on app-icon "chevron-left" at bounding box center [797, 240] width 21 height 14
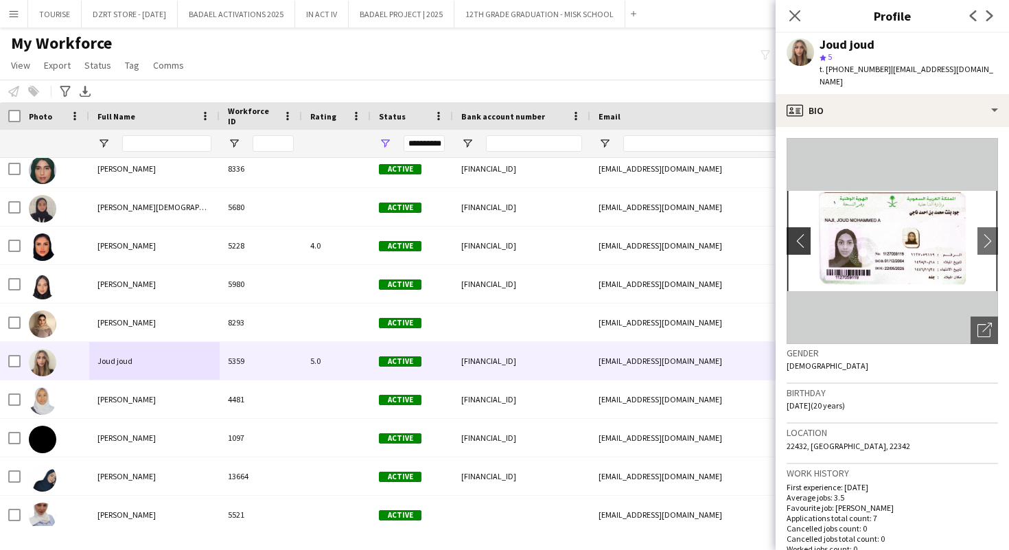
click at [797, 233] on app-icon "chevron-left" at bounding box center [797, 240] width 21 height 14
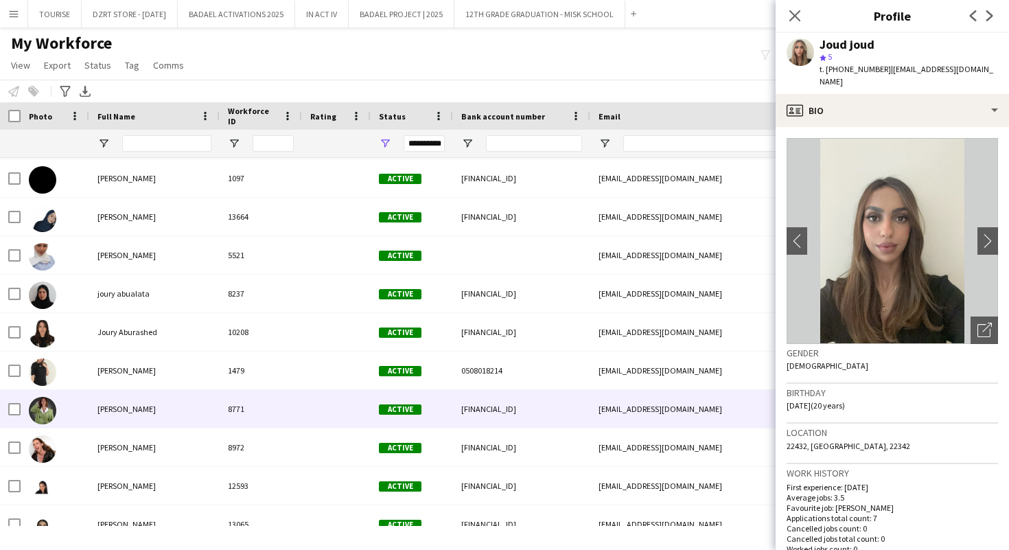
scroll to position [58422, 0]
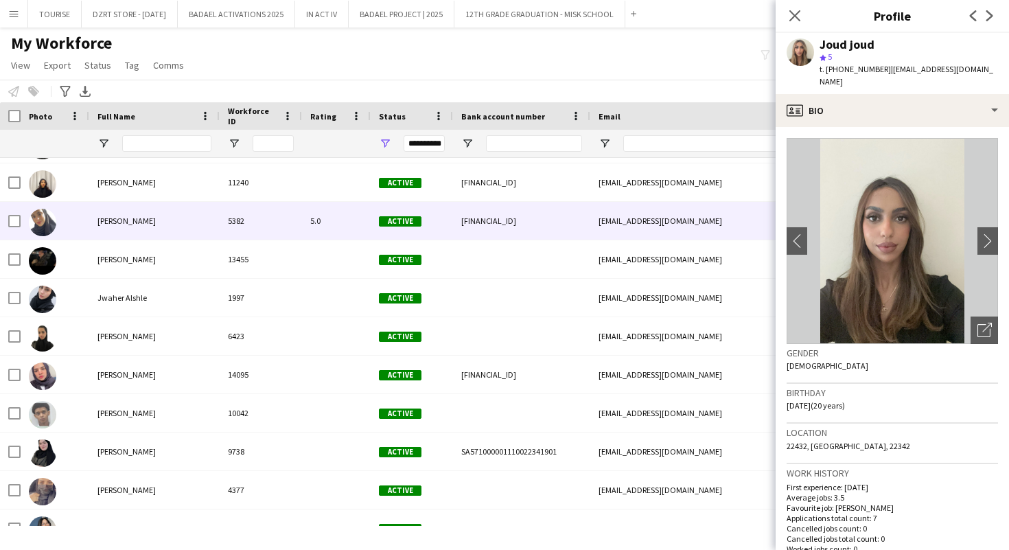
click at [143, 228] on div "[PERSON_NAME]" at bounding box center [154, 221] width 130 height 38
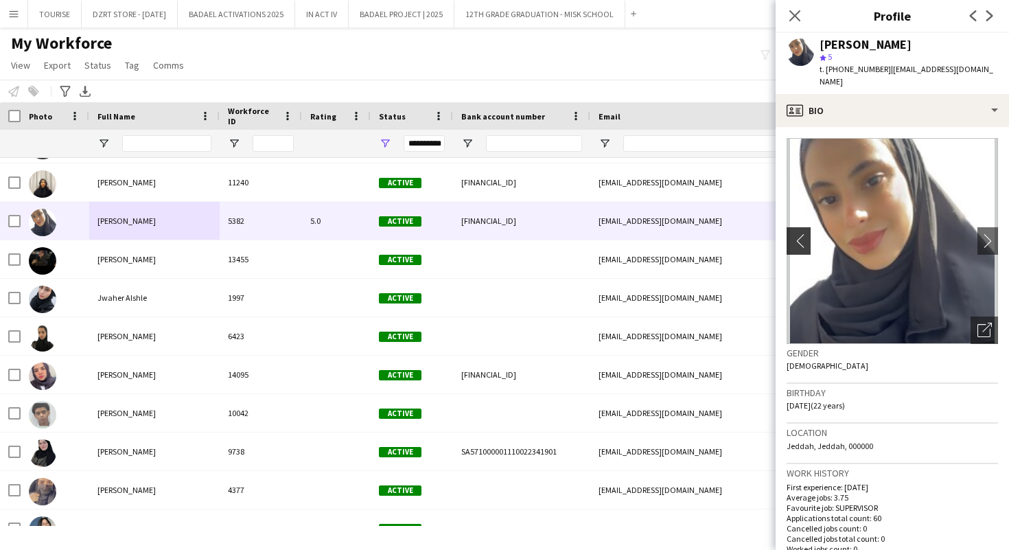
click at [793, 233] on app-icon "chevron-left" at bounding box center [797, 240] width 21 height 14
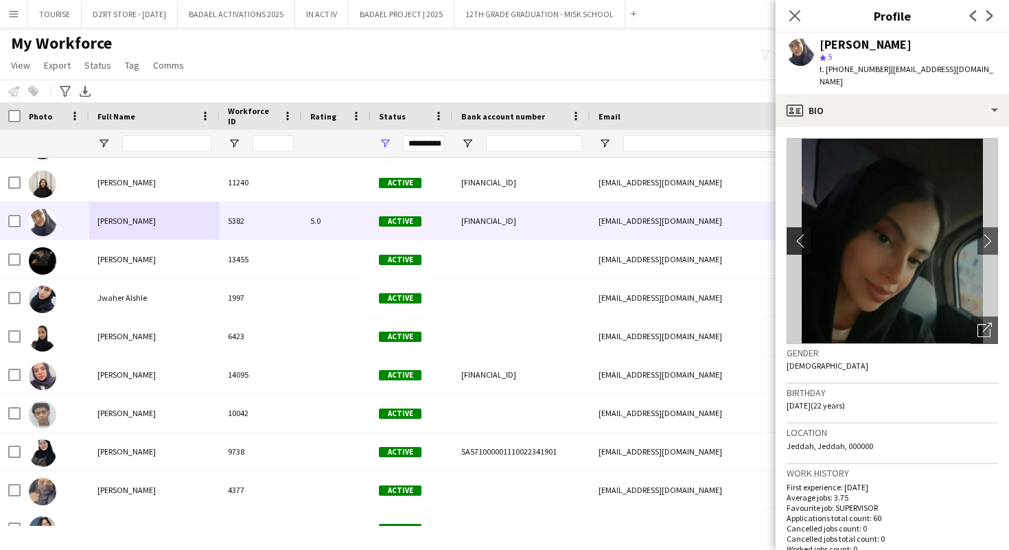
click at [798, 233] on app-icon "chevron-left" at bounding box center [797, 240] width 21 height 14
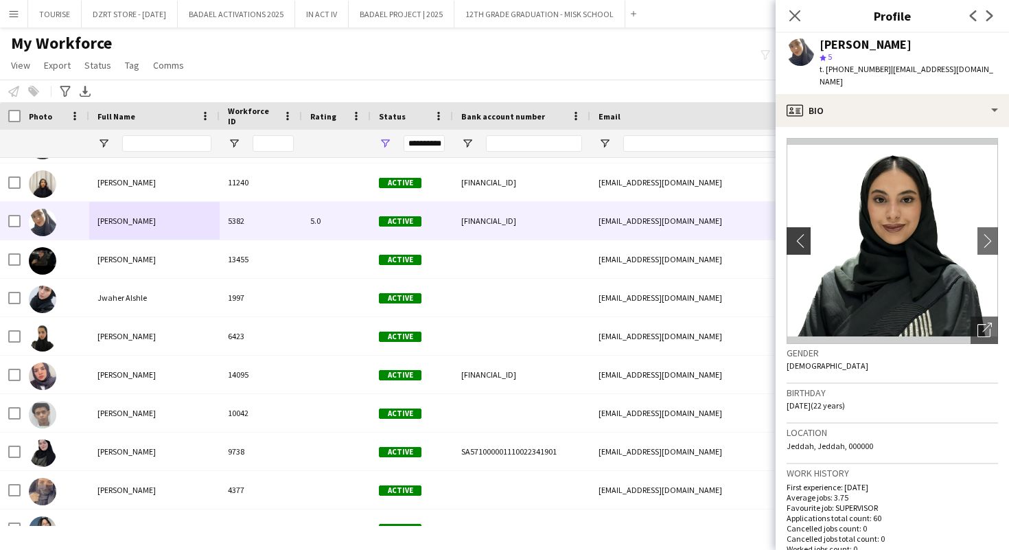
click at [798, 233] on app-icon "chevron-left" at bounding box center [797, 240] width 21 height 14
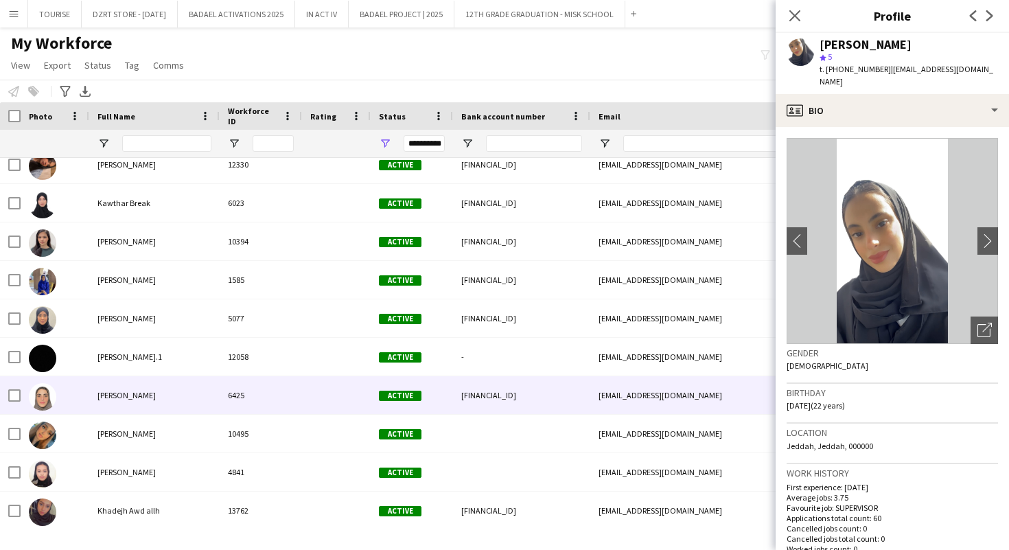
scroll to position [59589, 0]
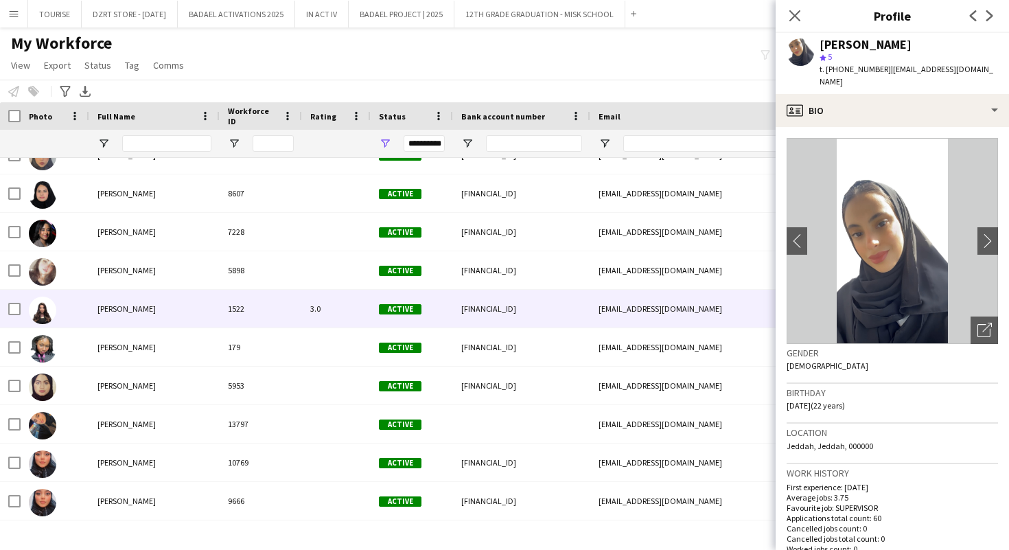
click at [217, 312] on div "[PERSON_NAME]" at bounding box center [154, 309] width 130 height 38
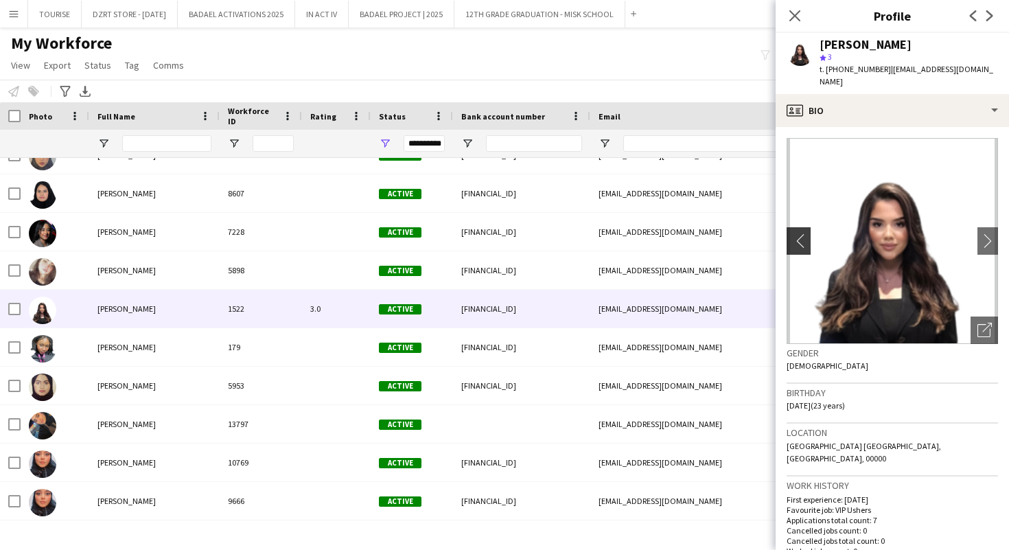
click at [797, 233] on app-icon "chevron-left" at bounding box center [797, 240] width 21 height 14
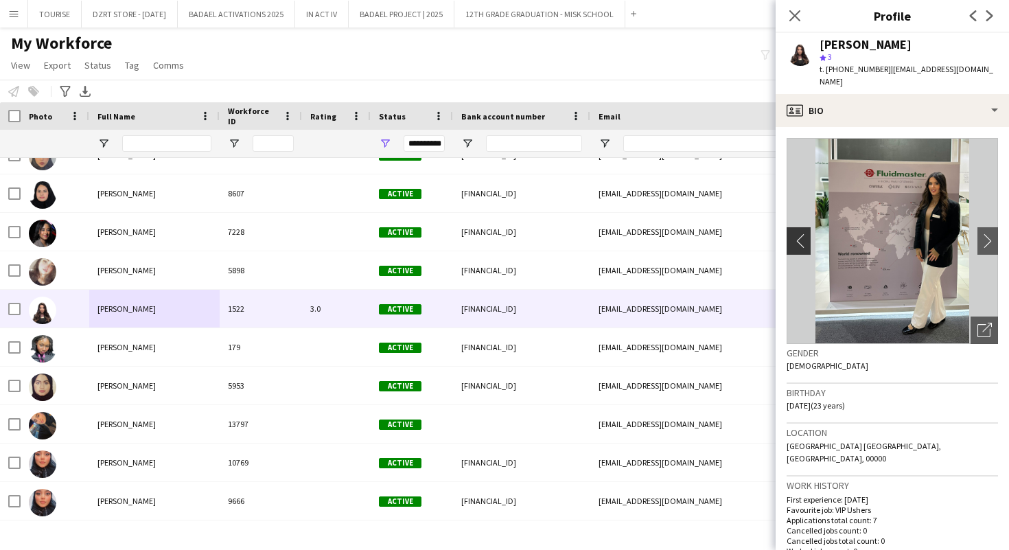
click at [797, 233] on app-icon "chevron-left" at bounding box center [797, 240] width 21 height 14
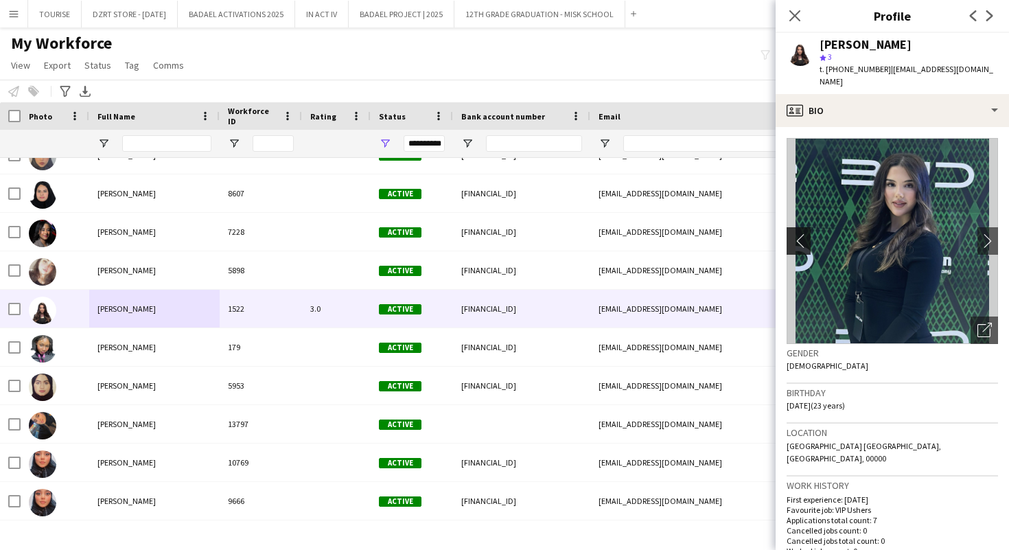
click at [797, 233] on app-icon "chevron-left" at bounding box center [797, 240] width 21 height 14
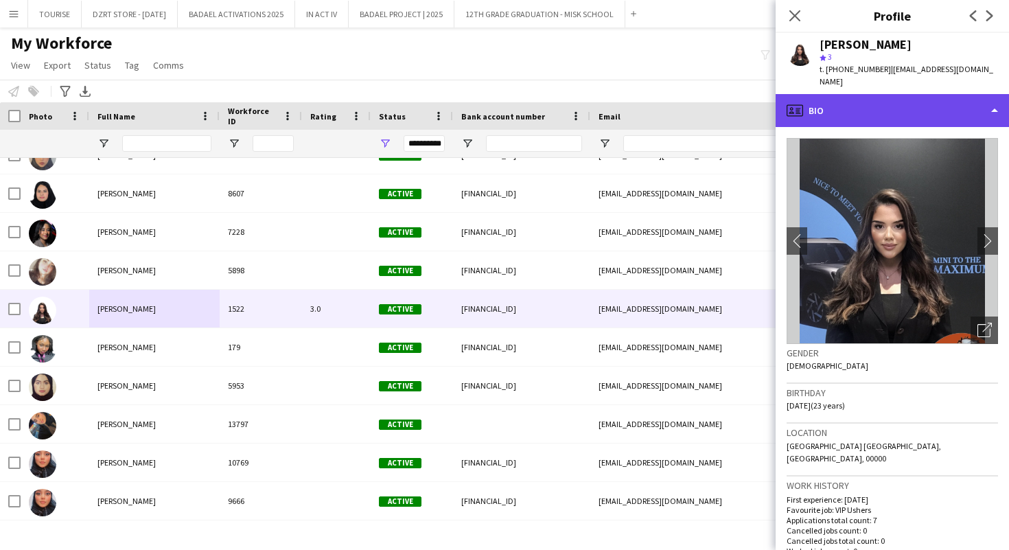
click at [887, 98] on div "profile Bio" at bounding box center [892, 110] width 233 height 33
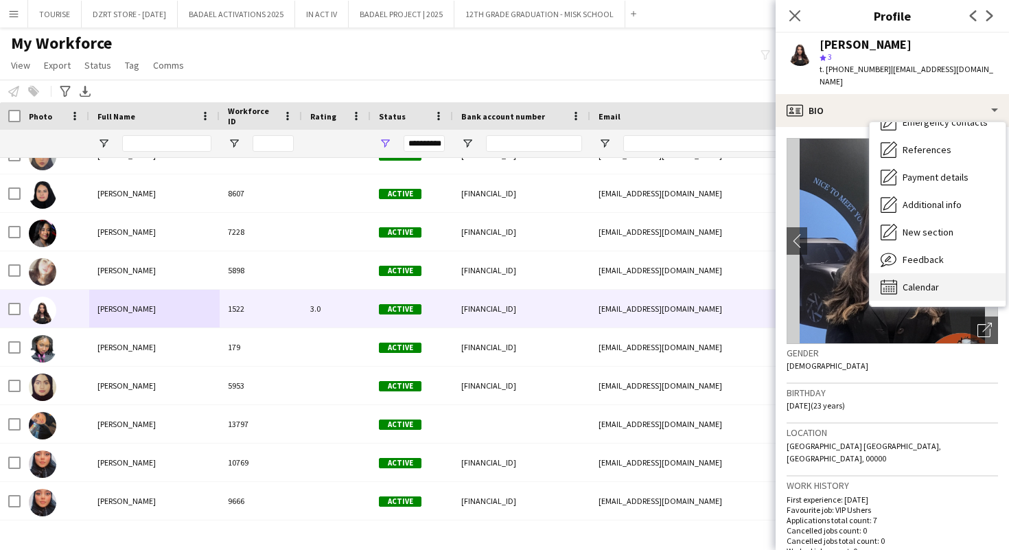
click at [922, 281] on span "Calendar" at bounding box center [921, 287] width 36 height 12
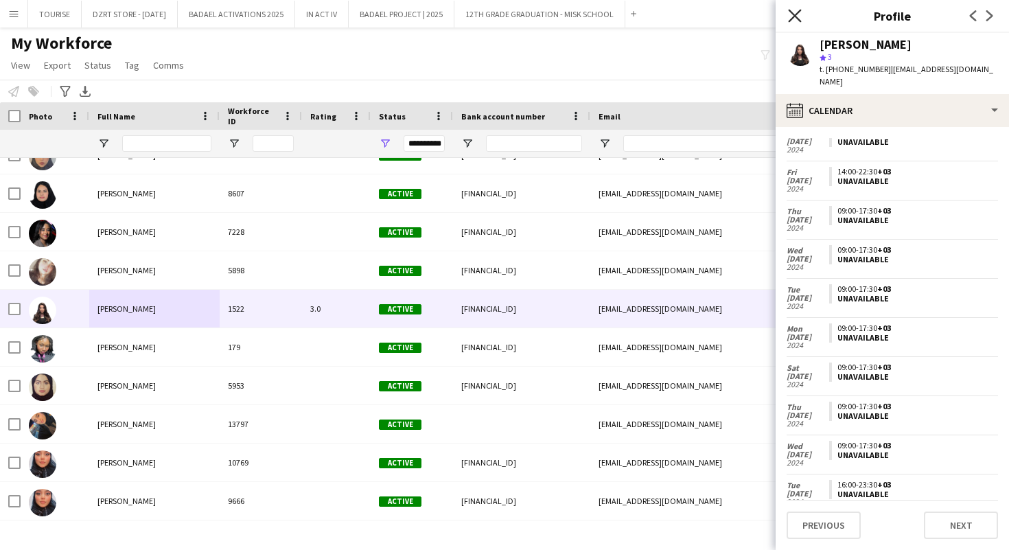
click at [795, 14] on icon at bounding box center [794, 15] width 13 height 13
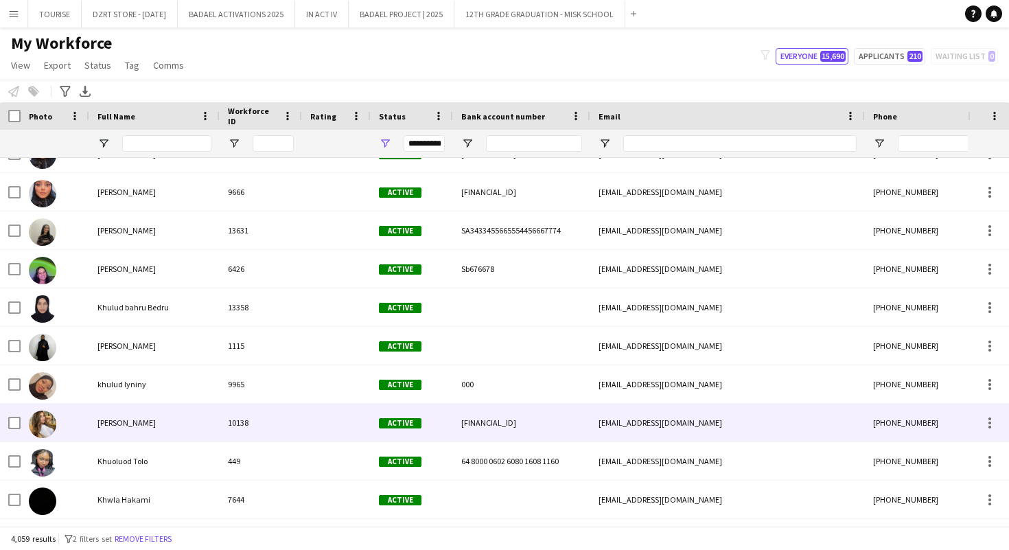
click at [174, 425] on div "[PERSON_NAME]" at bounding box center [154, 423] width 130 height 38
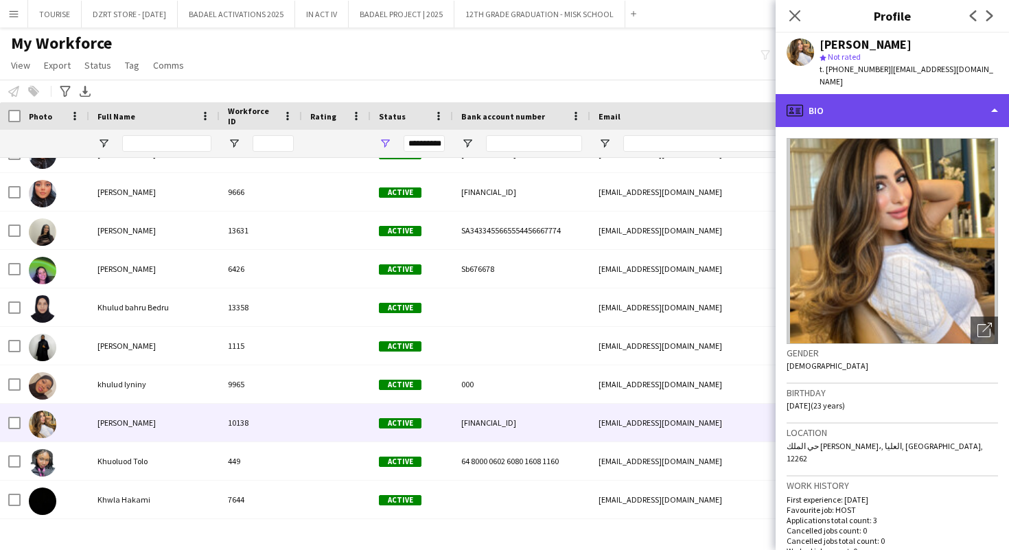
click at [876, 102] on div "profile Bio" at bounding box center [892, 110] width 233 height 33
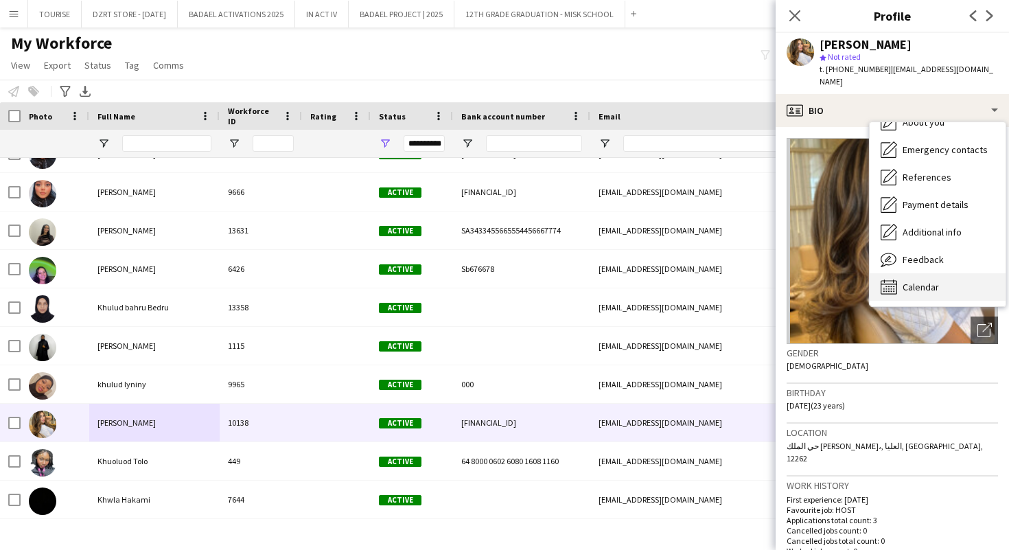
click at [929, 281] on span "Calendar" at bounding box center [921, 287] width 36 height 12
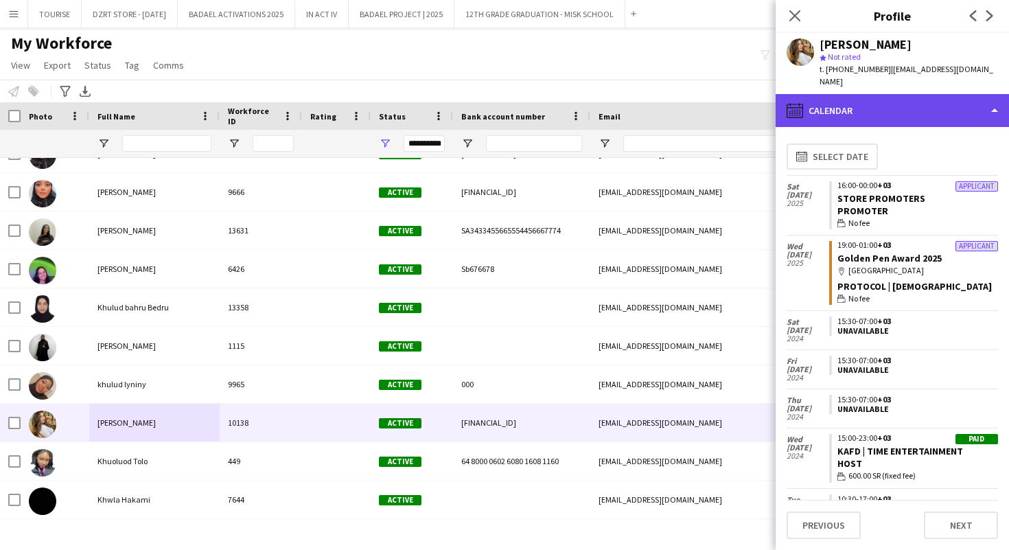
click at [848, 95] on div "calendar-full Calendar" at bounding box center [892, 110] width 233 height 33
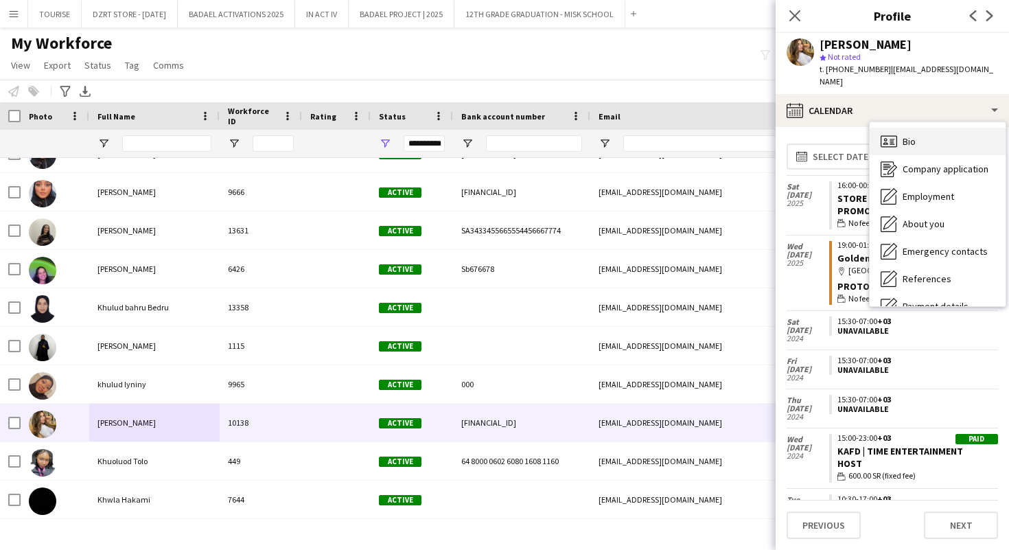
click at [918, 130] on div "Bio Bio" at bounding box center [938, 141] width 136 height 27
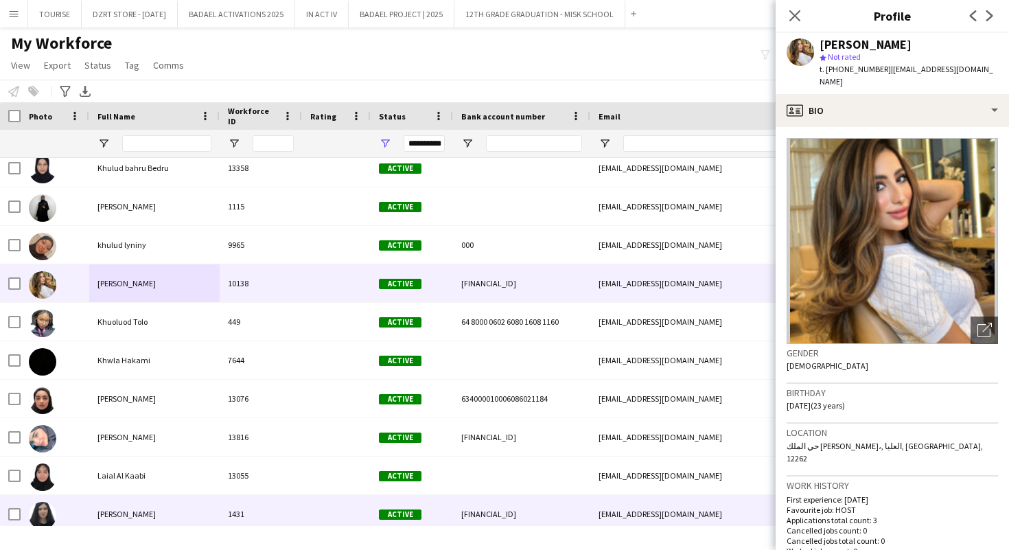
scroll to position [61830, 0]
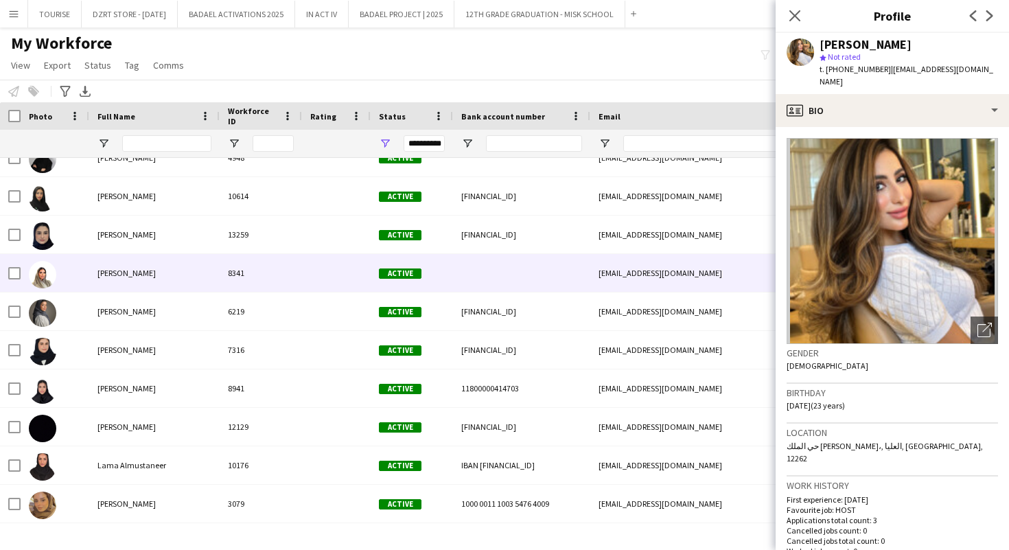
click at [249, 282] on div "8341" at bounding box center [261, 273] width 82 height 38
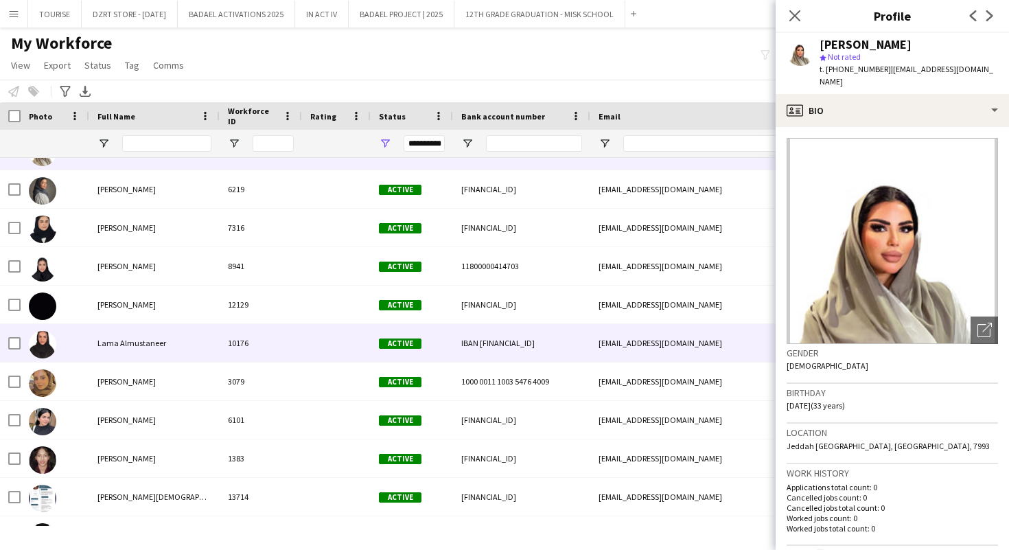
click at [209, 347] on div "Lama Almustaneer" at bounding box center [154, 343] width 130 height 38
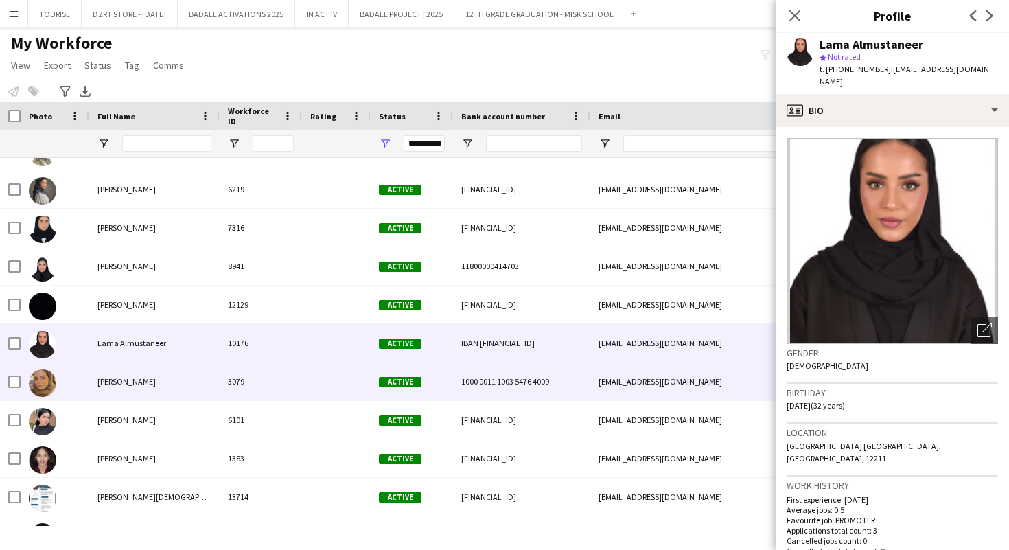
click at [203, 378] on div "[PERSON_NAME]" at bounding box center [154, 382] width 130 height 38
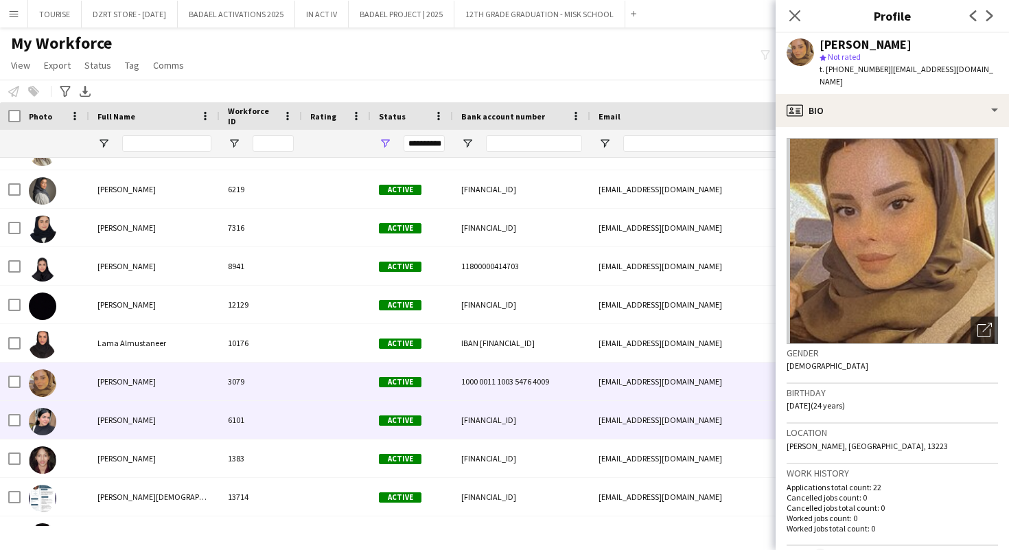
click at [192, 426] on div "[PERSON_NAME]" at bounding box center [154, 420] width 130 height 38
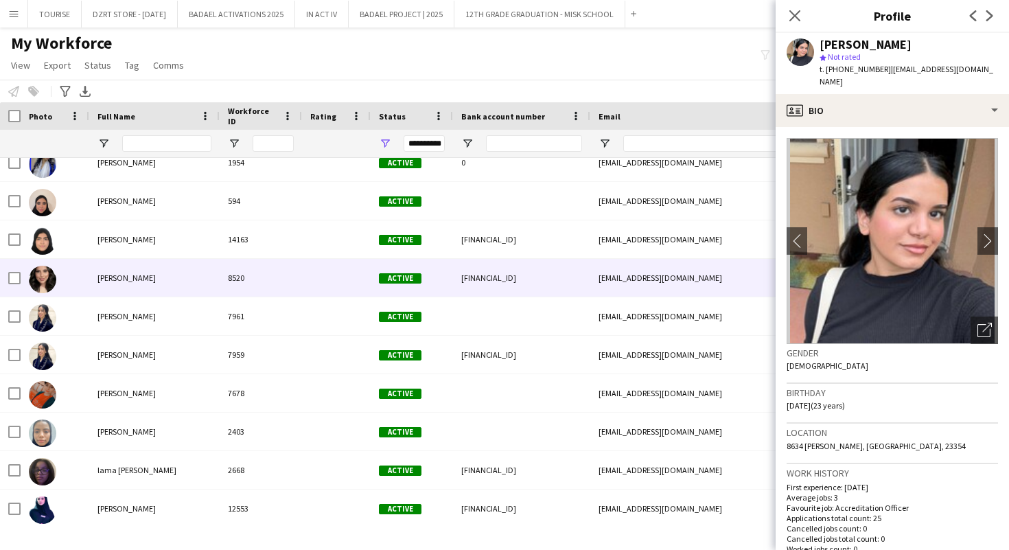
click at [150, 283] on div "[PERSON_NAME]" at bounding box center [154, 278] width 130 height 38
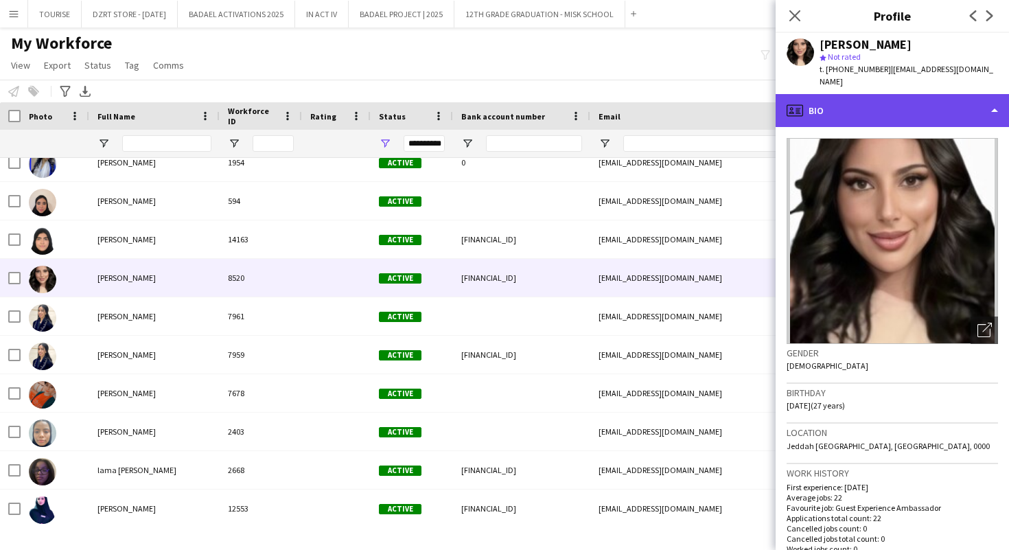
click at [875, 102] on div "profile Bio" at bounding box center [892, 110] width 233 height 33
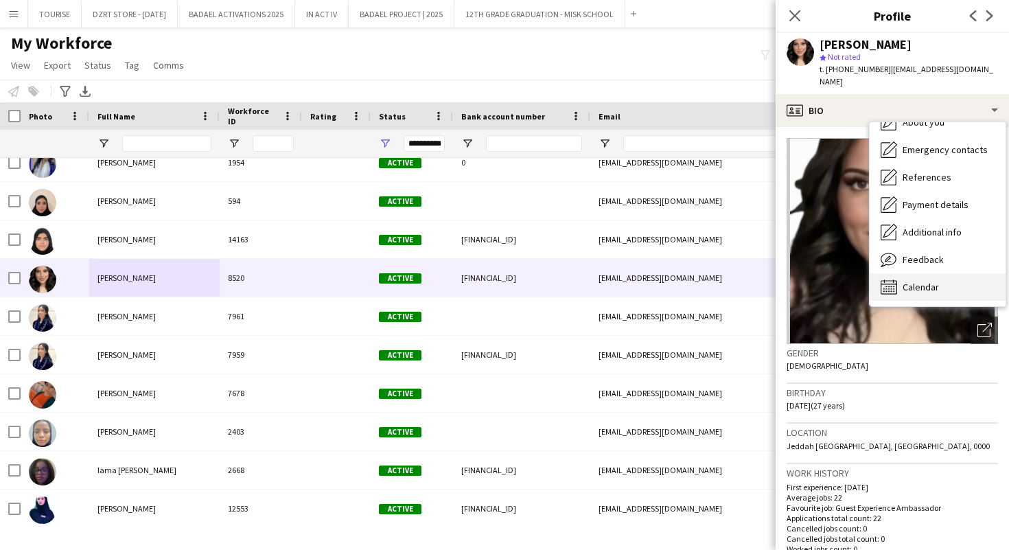
click at [911, 281] on span "Calendar" at bounding box center [921, 287] width 36 height 12
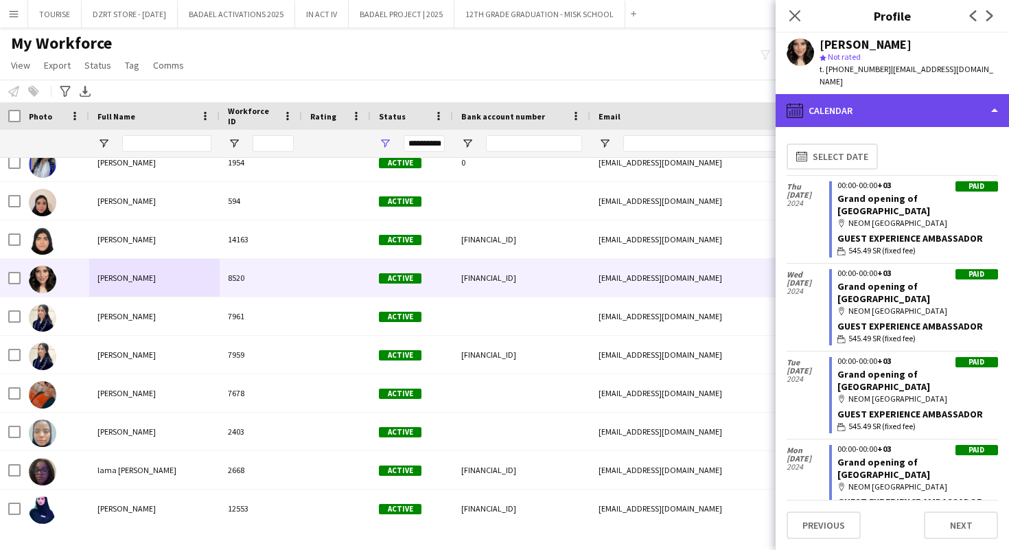
click at [845, 95] on div "calendar-full Calendar" at bounding box center [892, 110] width 233 height 33
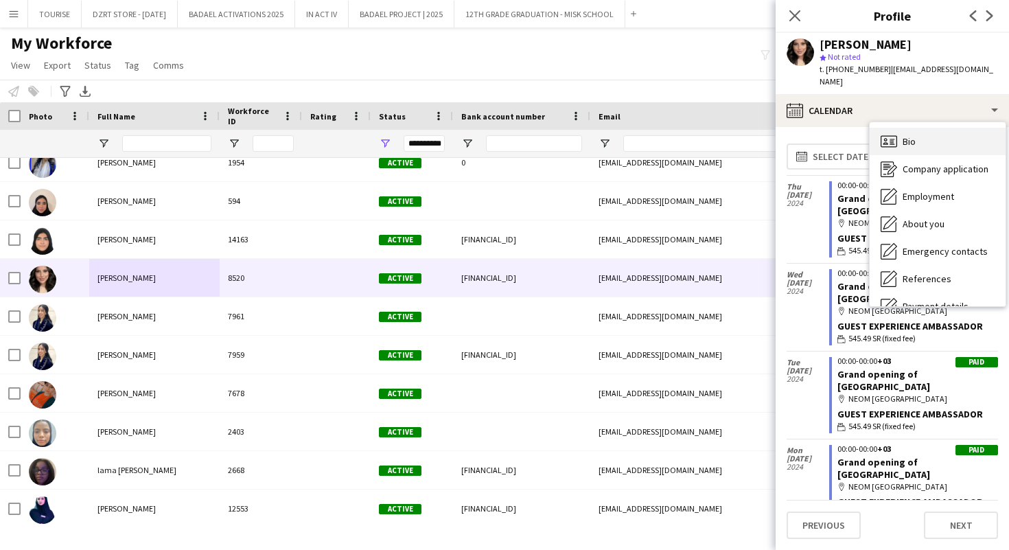
click at [905, 135] on span "Bio" at bounding box center [909, 141] width 13 height 12
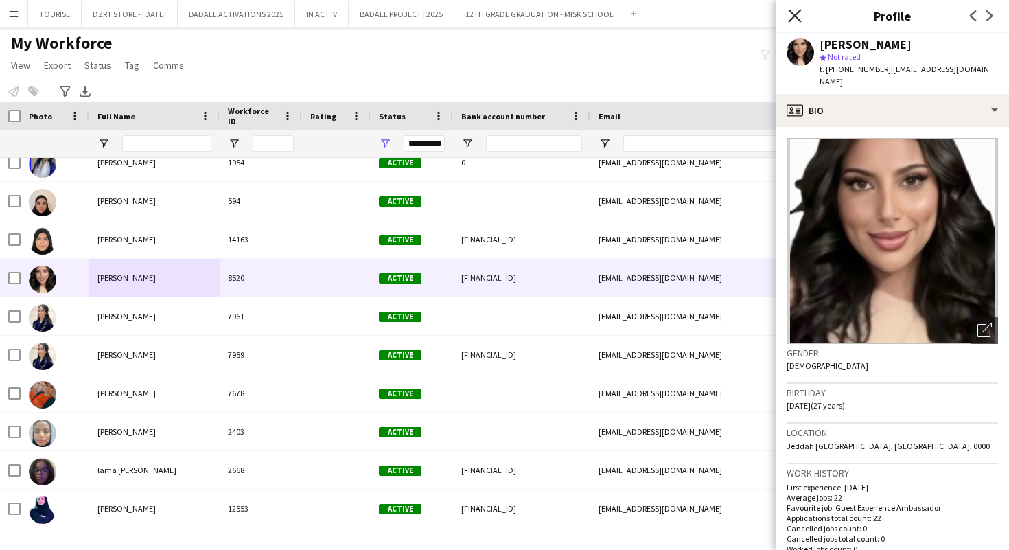
click at [794, 11] on icon "Close pop-in" at bounding box center [794, 15] width 13 height 13
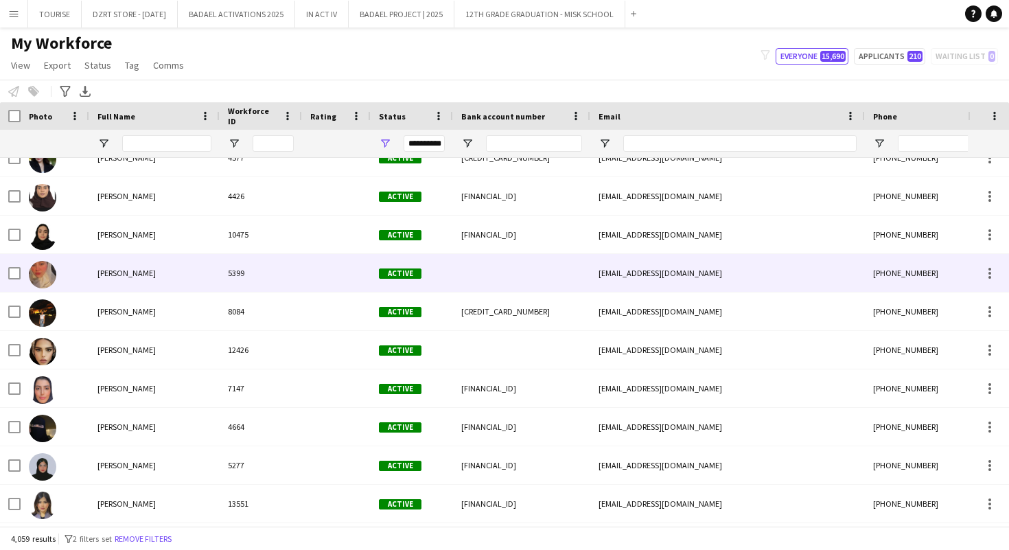
click at [190, 278] on div "[PERSON_NAME]" at bounding box center [154, 273] width 130 height 38
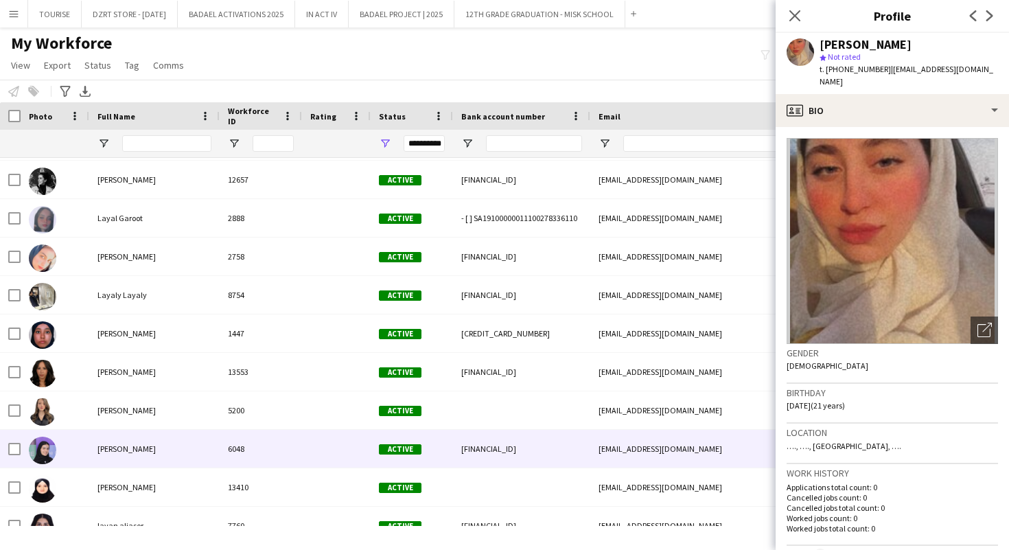
click at [156, 445] on div "[PERSON_NAME]" at bounding box center [154, 449] width 130 height 38
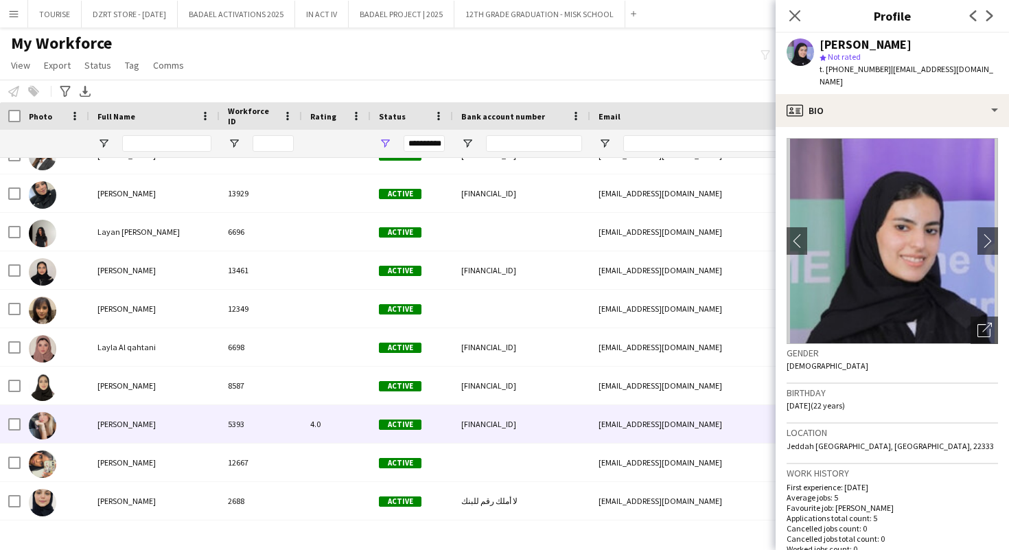
click at [142, 427] on span "[PERSON_NAME]" at bounding box center [127, 424] width 58 height 10
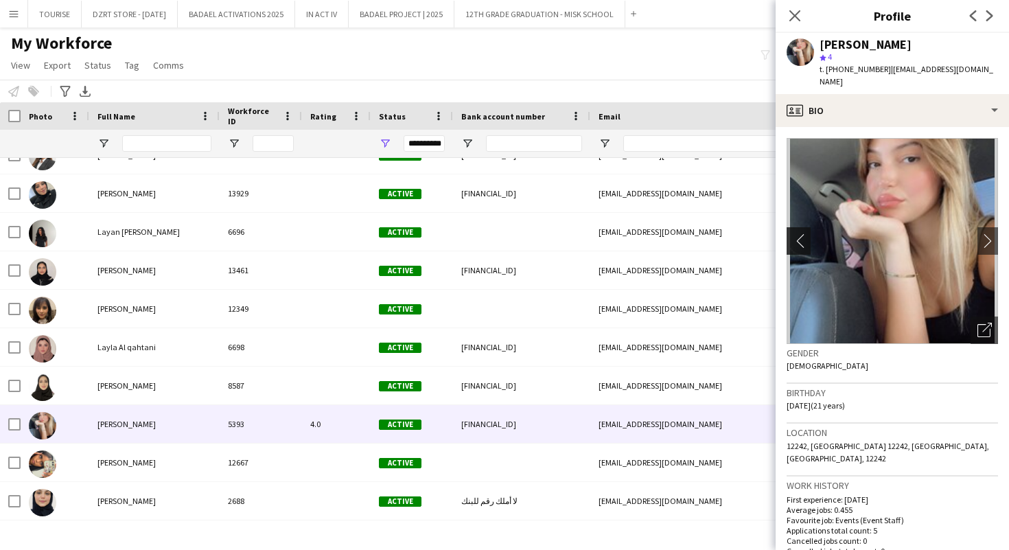
click at [799, 233] on app-icon "chevron-left" at bounding box center [797, 240] width 21 height 14
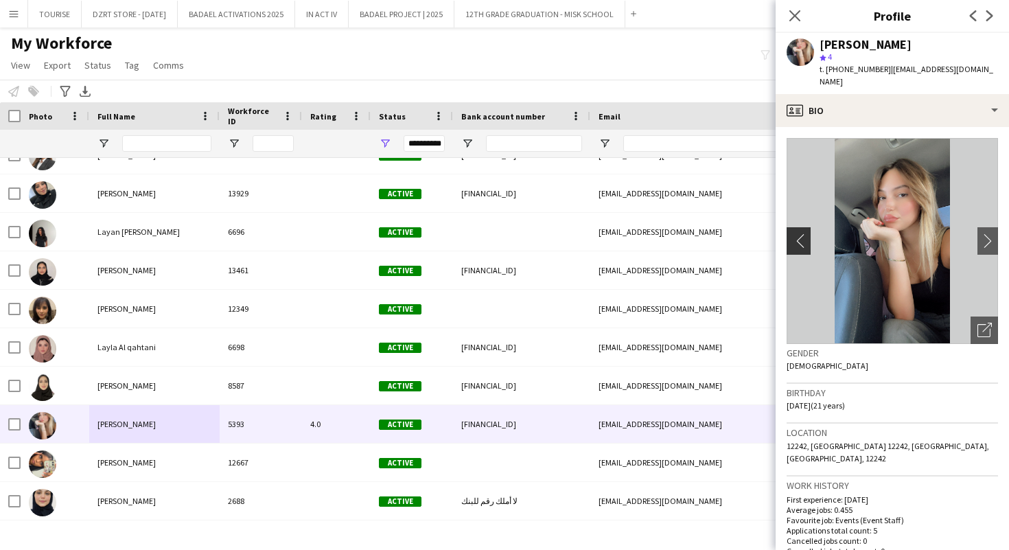
click at [799, 233] on app-icon "chevron-left" at bounding box center [797, 240] width 21 height 14
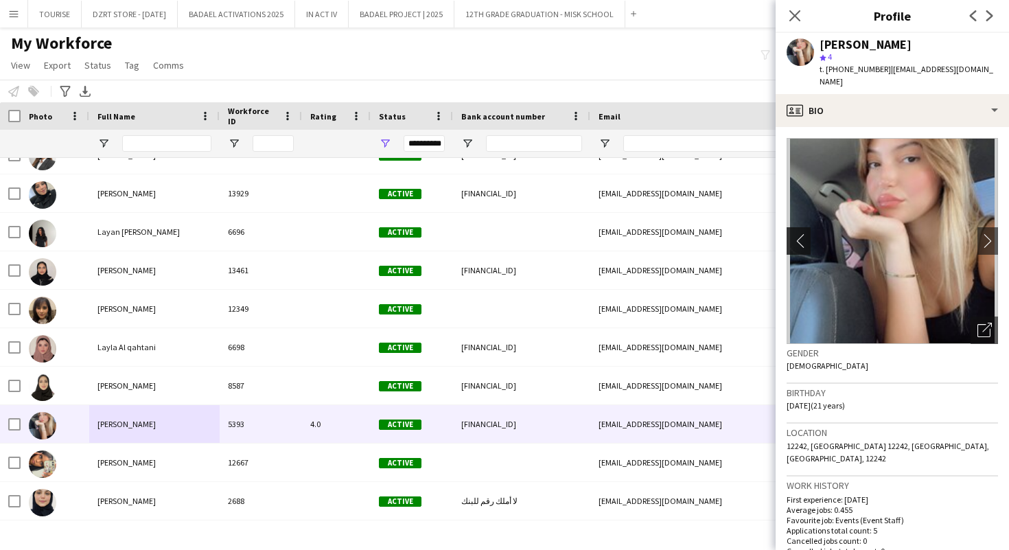
click at [799, 233] on app-icon "chevron-left" at bounding box center [797, 240] width 21 height 14
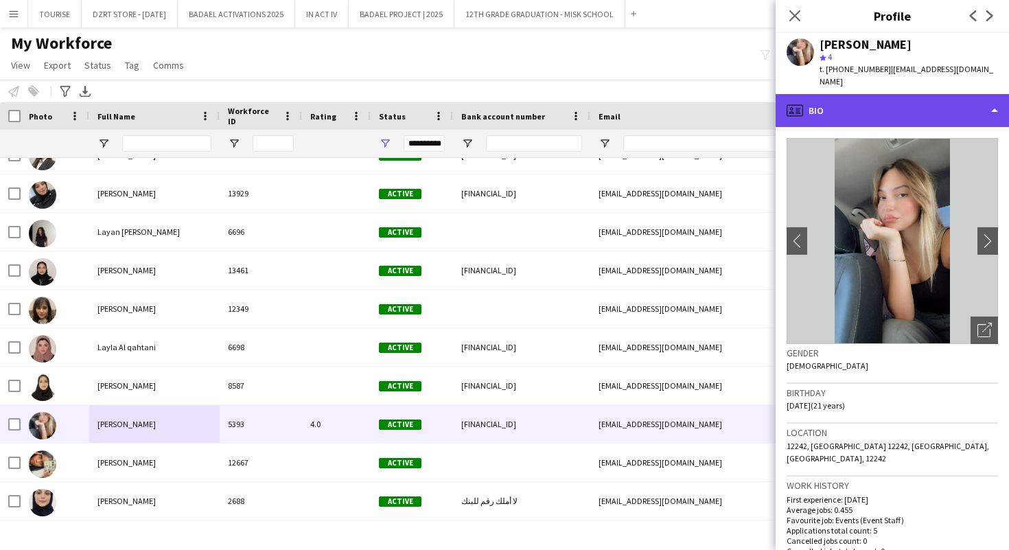
click at [863, 95] on div "profile Bio" at bounding box center [892, 110] width 233 height 33
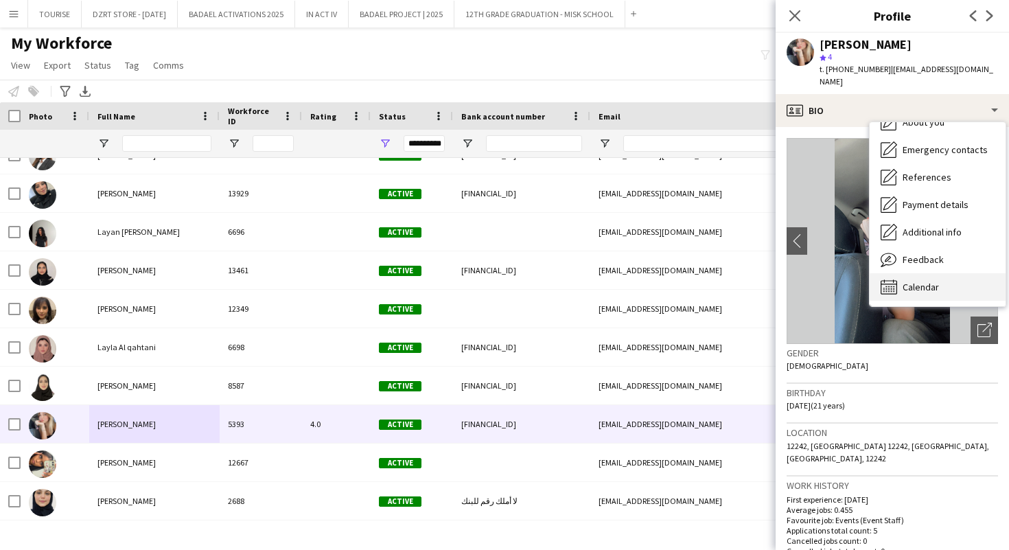
click at [916, 281] on span "Calendar" at bounding box center [921, 287] width 36 height 12
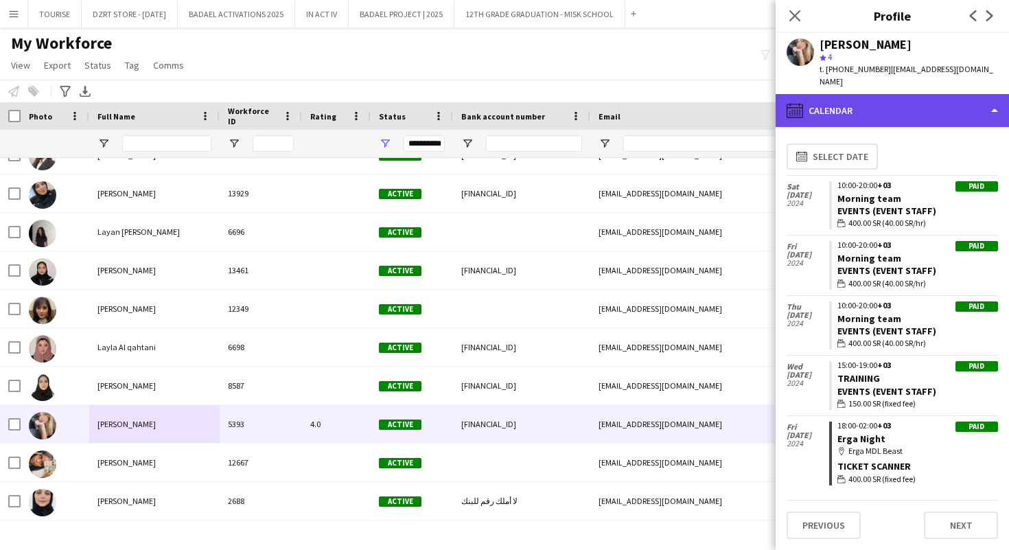
click at [855, 94] on div "calendar-full Calendar" at bounding box center [892, 110] width 233 height 33
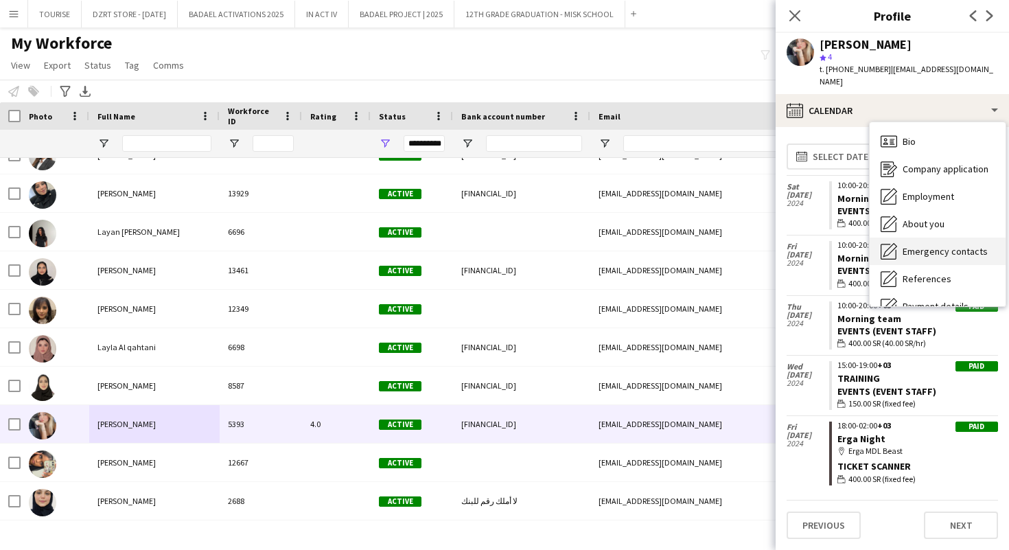
click at [914, 135] on span "Bio" at bounding box center [909, 141] width 13 height 12
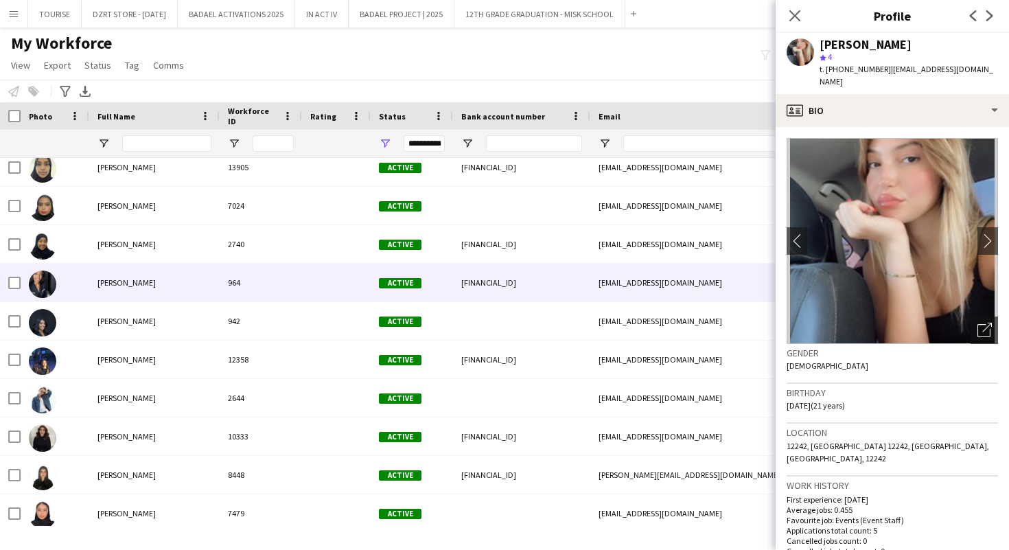
click at [238, 290] on div "964" at bounding box center [261, 283] width 82 height 38
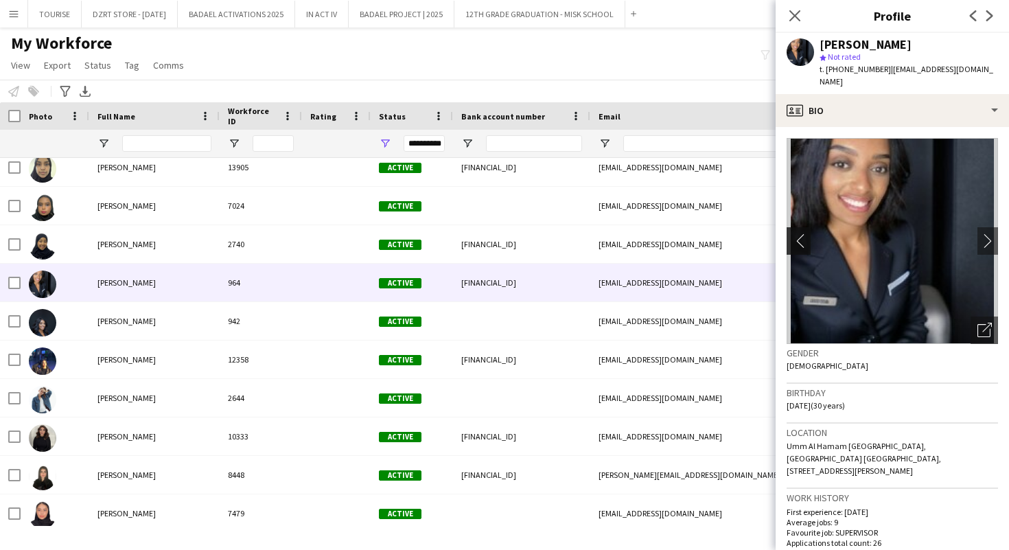
click at [801, 233] on app-icon "chevron-left" at bounding box center [797, 240] width 21 height 14
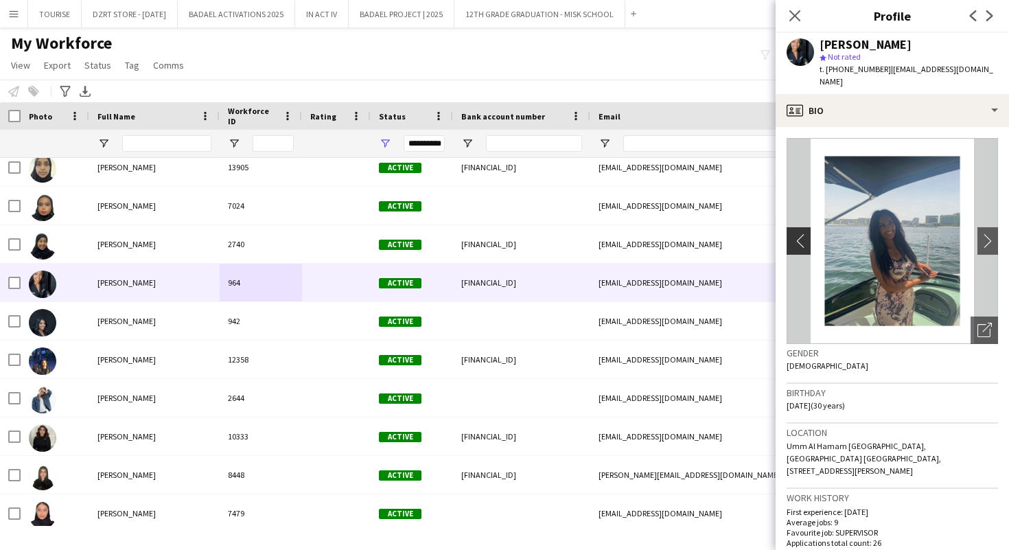
click at [801, 233] on app-icon "chevron-left" at bounding box center [797, 240] width 21 height 14
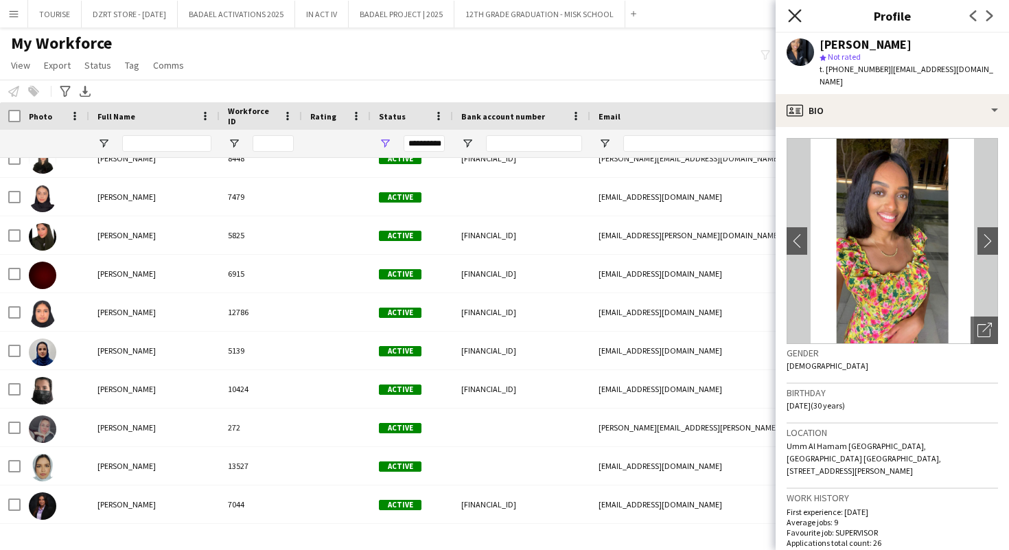
click at [795, 16] on icon at bounding box center [794, 15] width 13 height 13
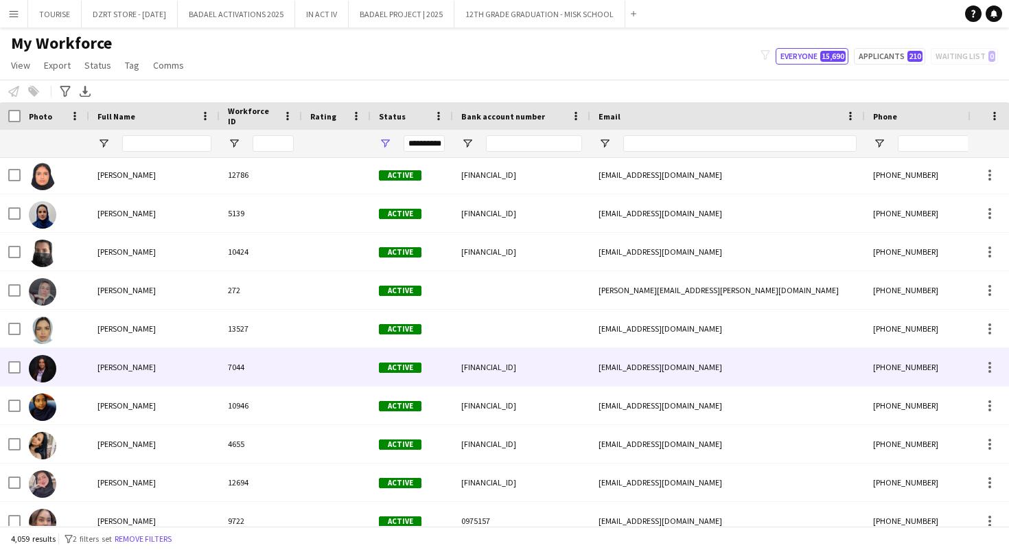
click at [190, 374] on div "[PERSON_NAME]" at bounding box center [154, 367] width 130 height 38
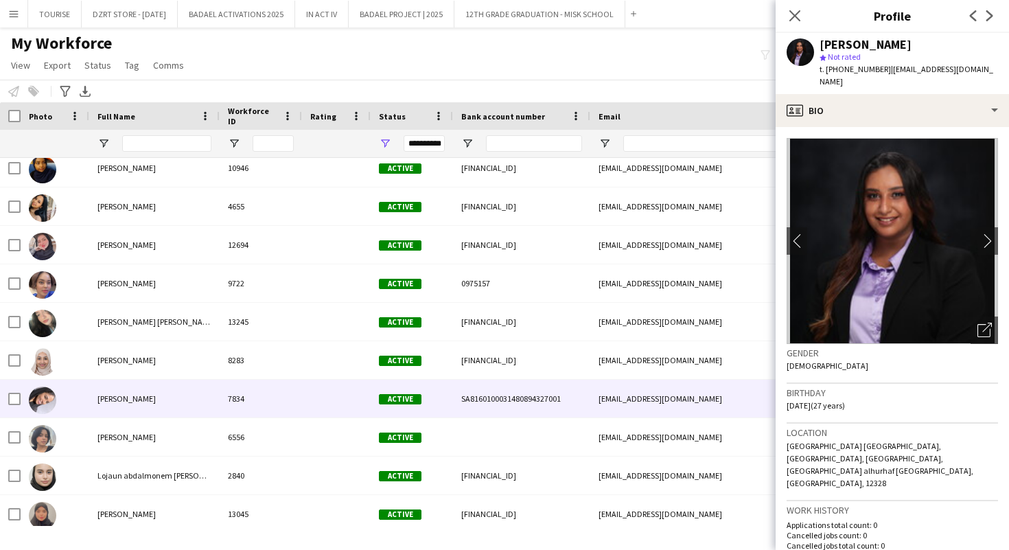
click at [172, 396] on div "[PERSON_NAME]" at bounding box center [154, 399] width 130 height 38
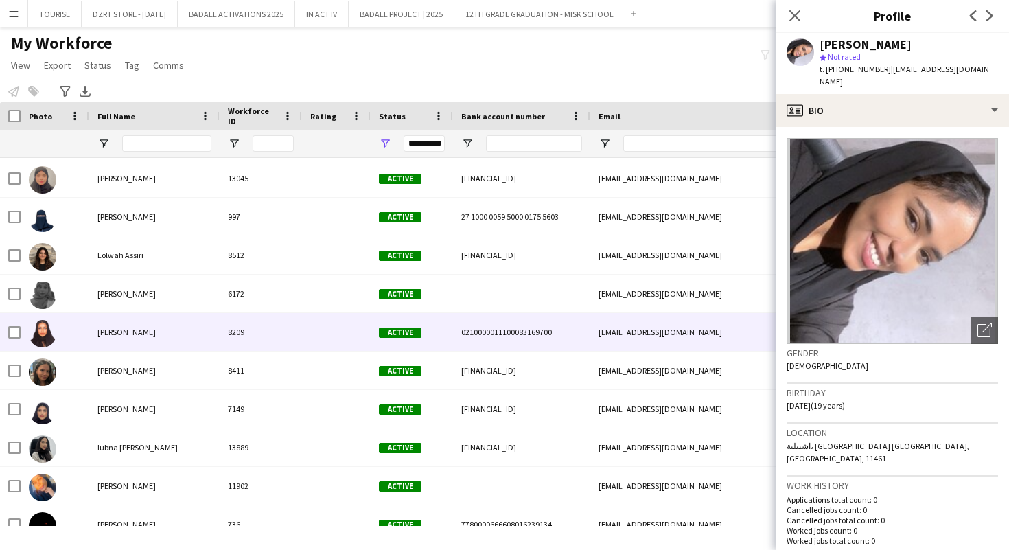
click at [171, 334] on div "[PERSON_NAME]" at bounding box center [154, 332] width 130 height 38
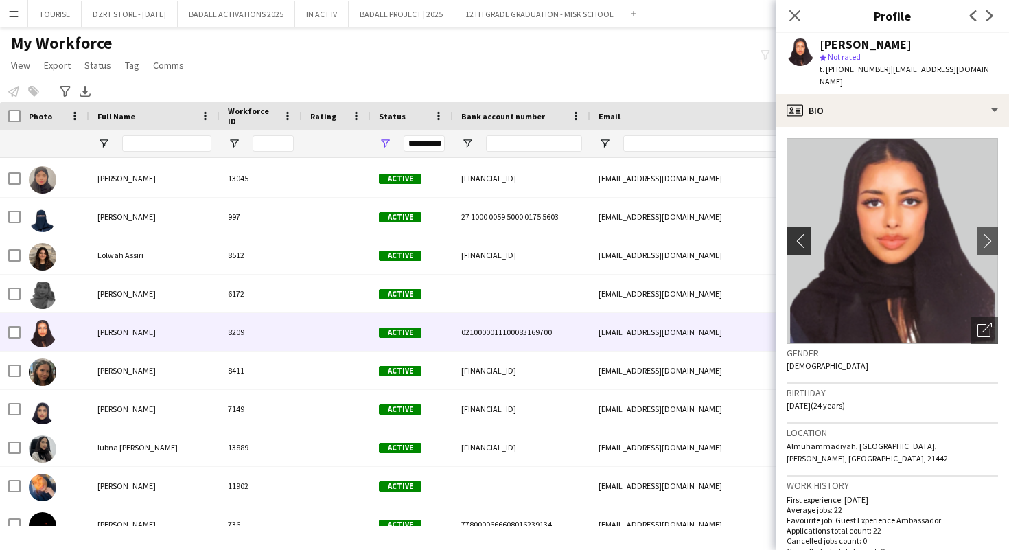
click at [799, 233] on app-icon "chevron-left" at bounding box center [797, 240] width 21 height 14
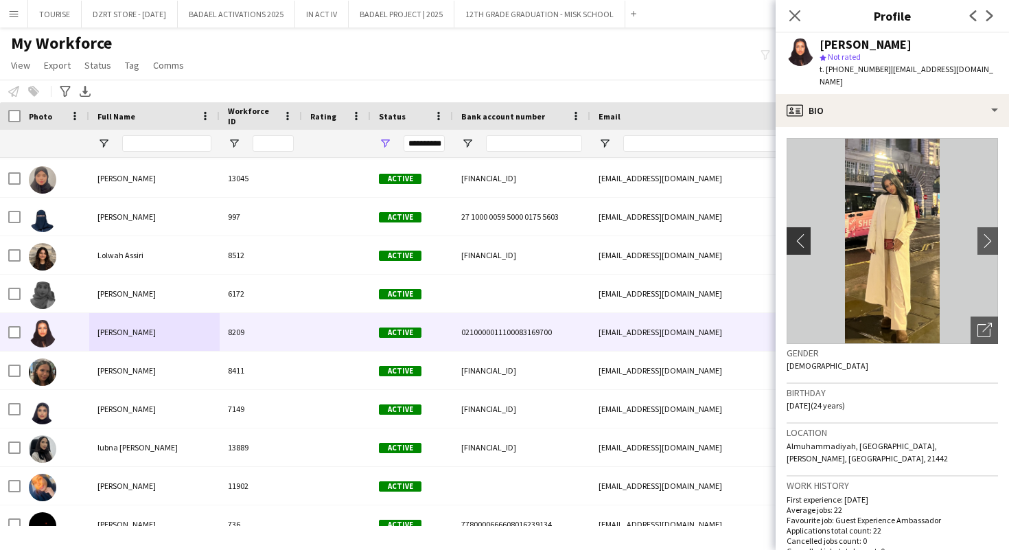
click at [799, 233] on app-icon "chevron-left" at bounding box center [797, 240] width 21 height 14
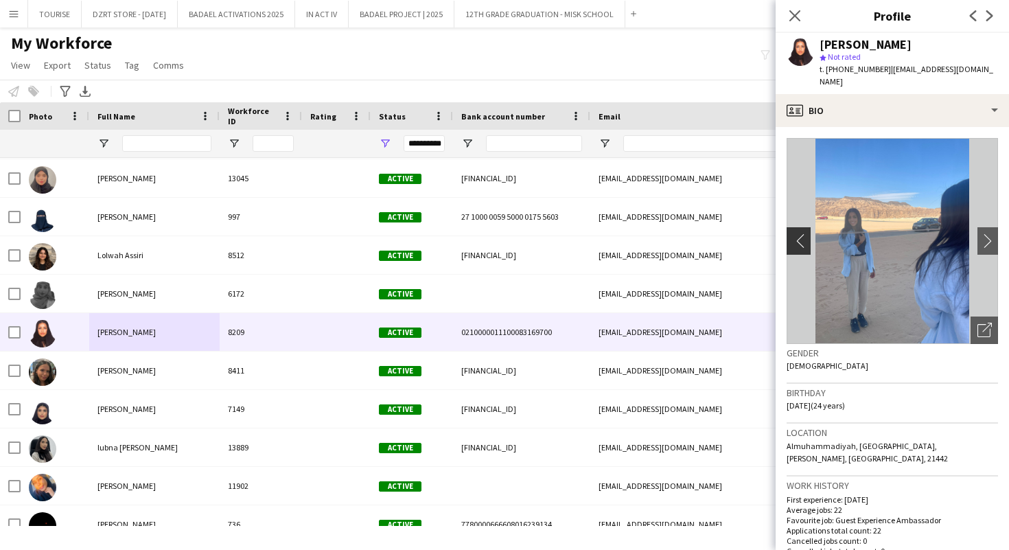
click at [799, 233] on app-icon "chevron-left" at bounding box center [797, 240] width 21 height 14
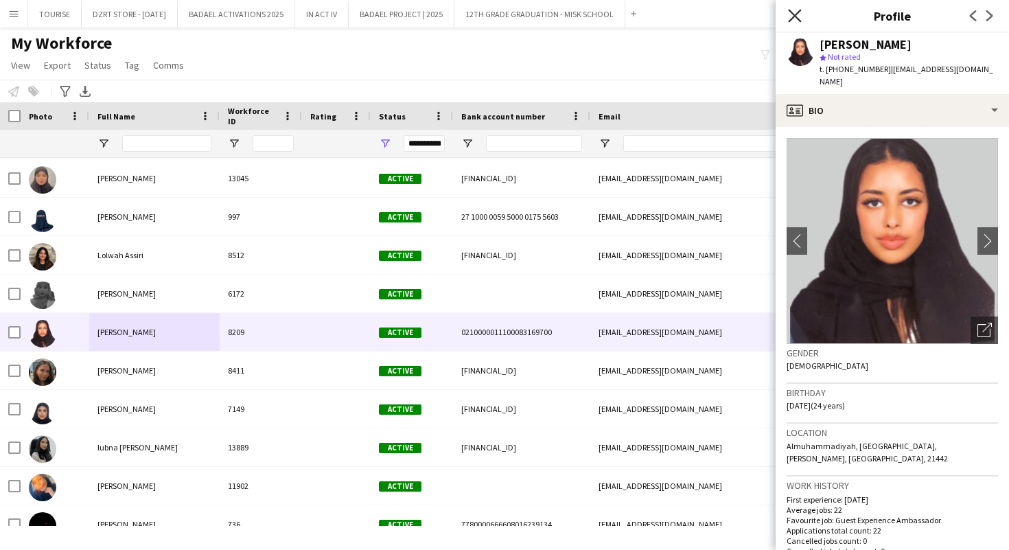
click at [791, 14] on icon "Close pop-in" at bounding box center [794, 15] width 13 height 13
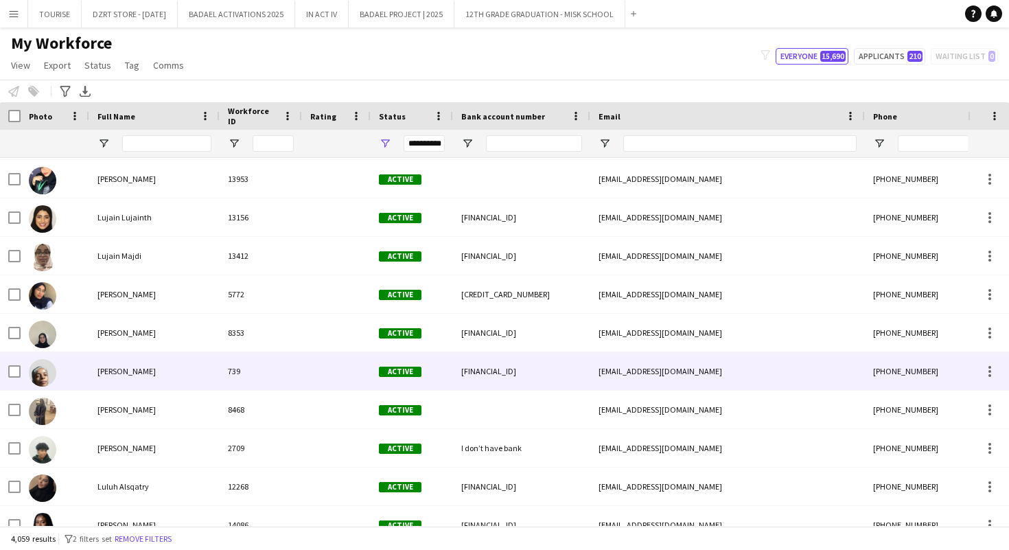
scroll to position [68293, 0]
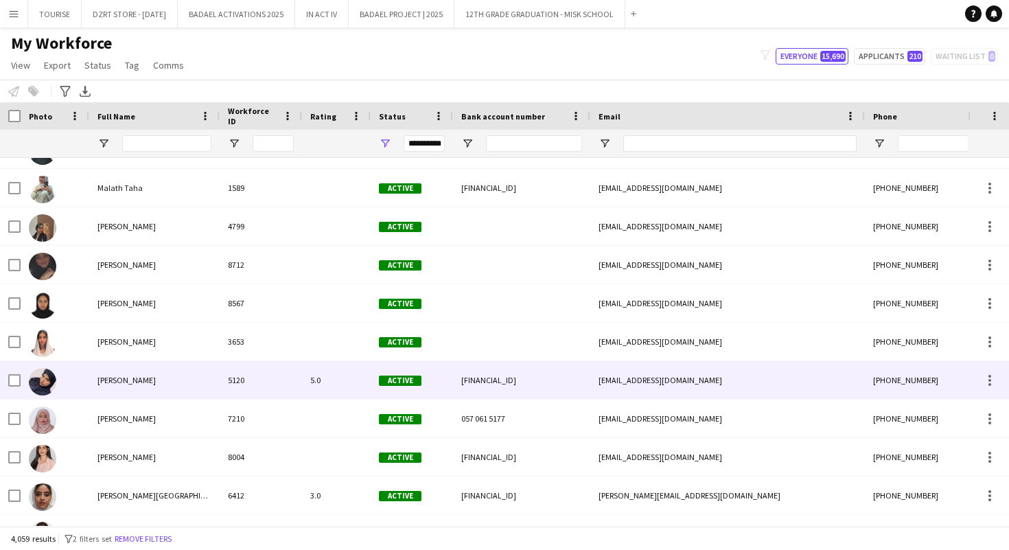
click at [157, 385] on div "[PERSON_NAME]" at bounding box center [154, 380] width 130 height 38
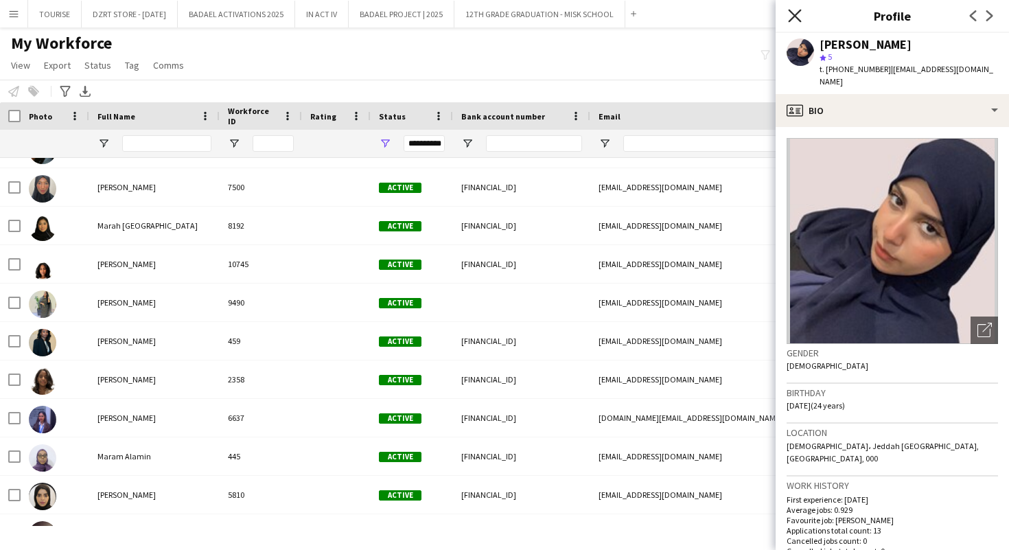
click at [795, 17] on icon "Close pop-in" at bounding box center [794, 15] width 13 height 13
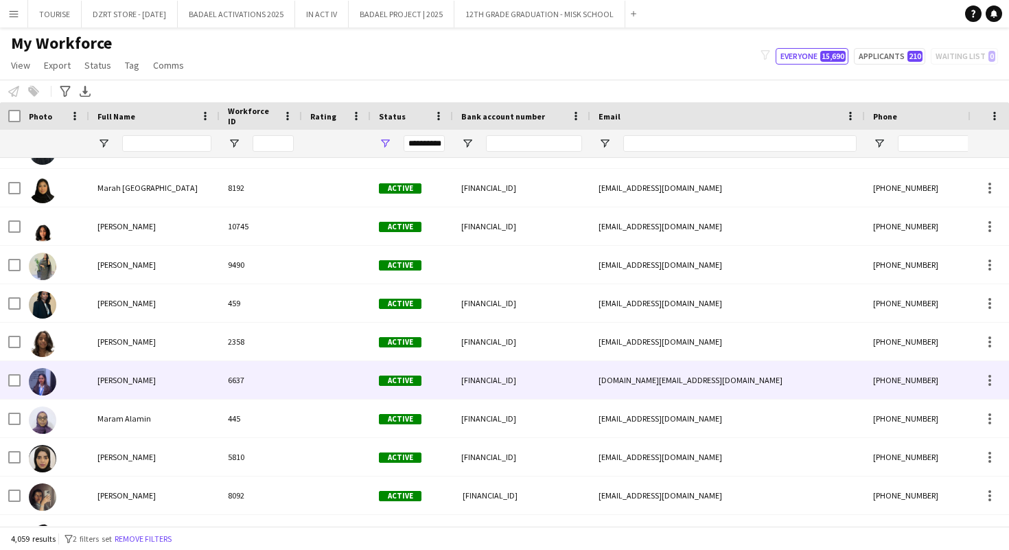
click at [204, 382] on div "[PERSON_NAME]" at bounding box center [154, 380] width 130 height 38
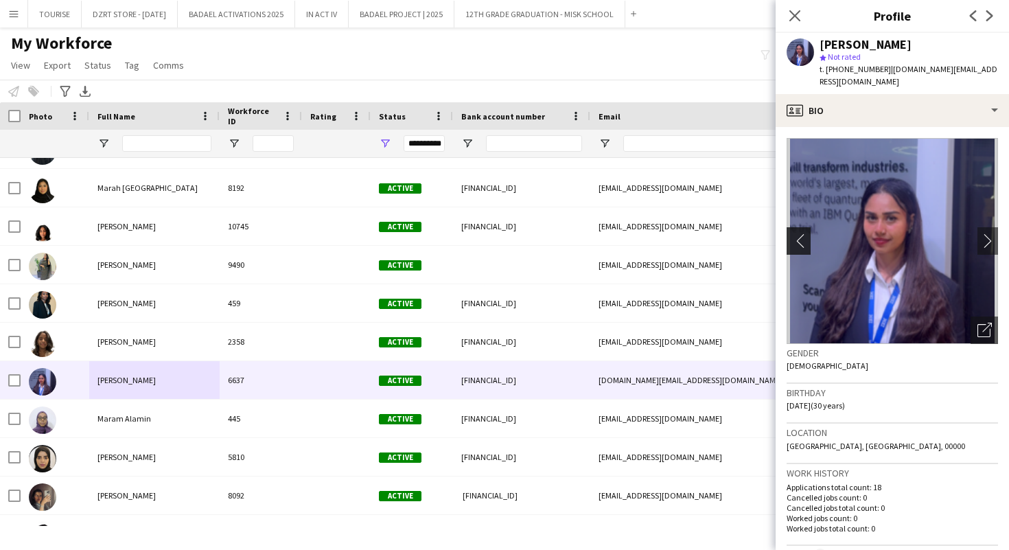
click at [798, 240] on app-icon "chevron-left" at bounding box center [797, 240] width 21 height 14
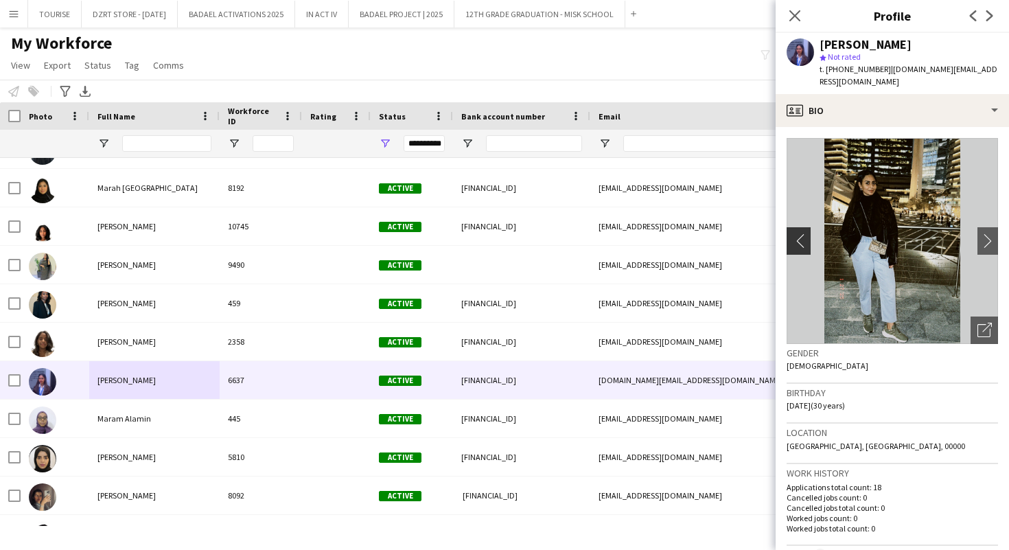
click at [798, 240] on app-icon "chevron-left" at bounding box center [797, 240] width 21 height 14
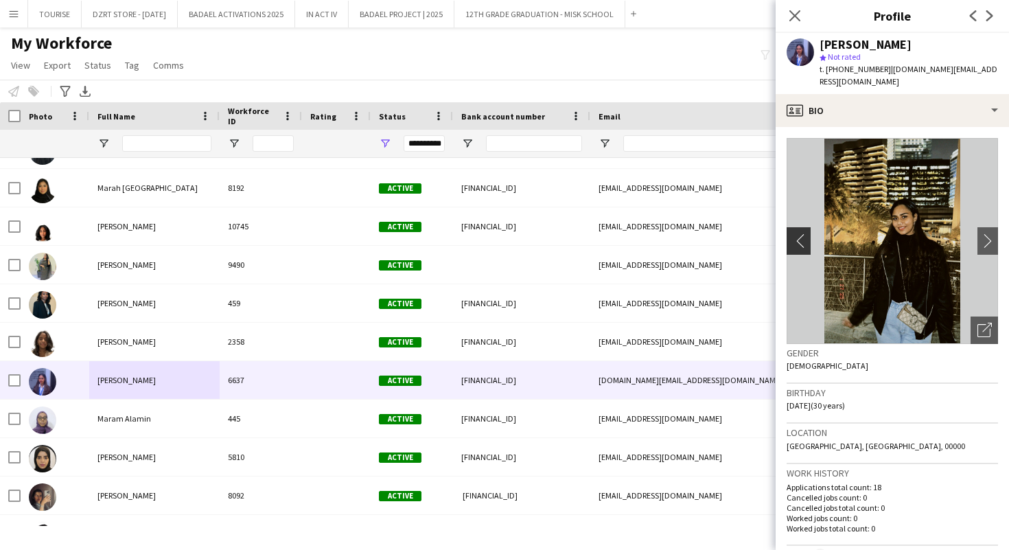
click at [798, 240] on app-icon "chevron-left" at bounding box center [797, 240] width 21 height 14
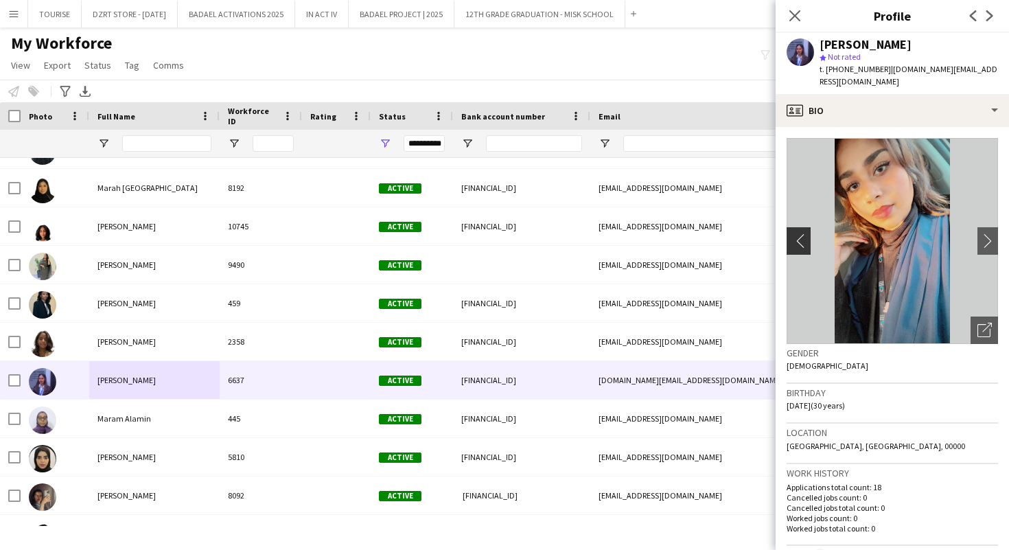
click at [798, 240] on app-icon "chevron-left" at bounding box center [797, 240] width 21 height 14
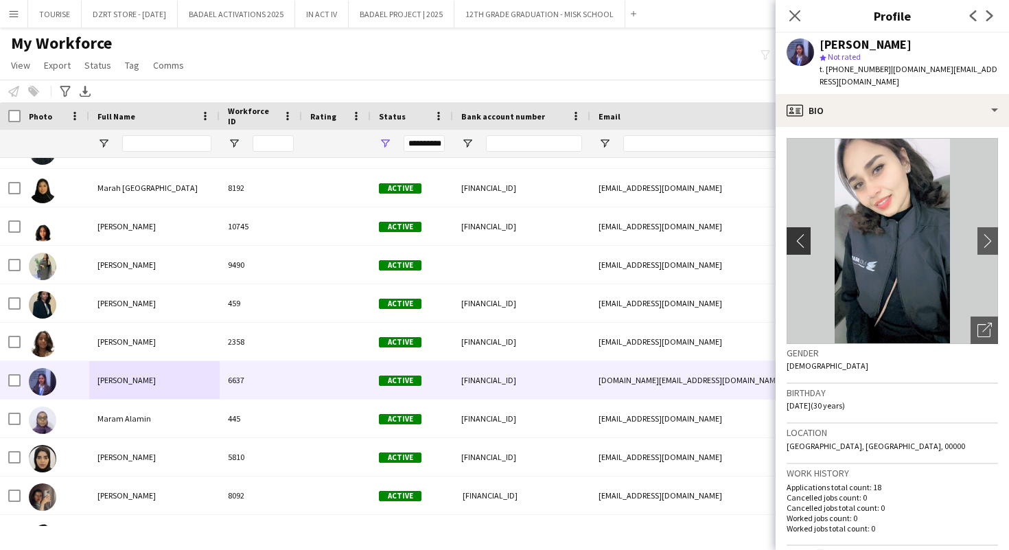
click at [798, 240] on app-icon "chevron-left" at bounding box center [797, 240] width 21 height 14
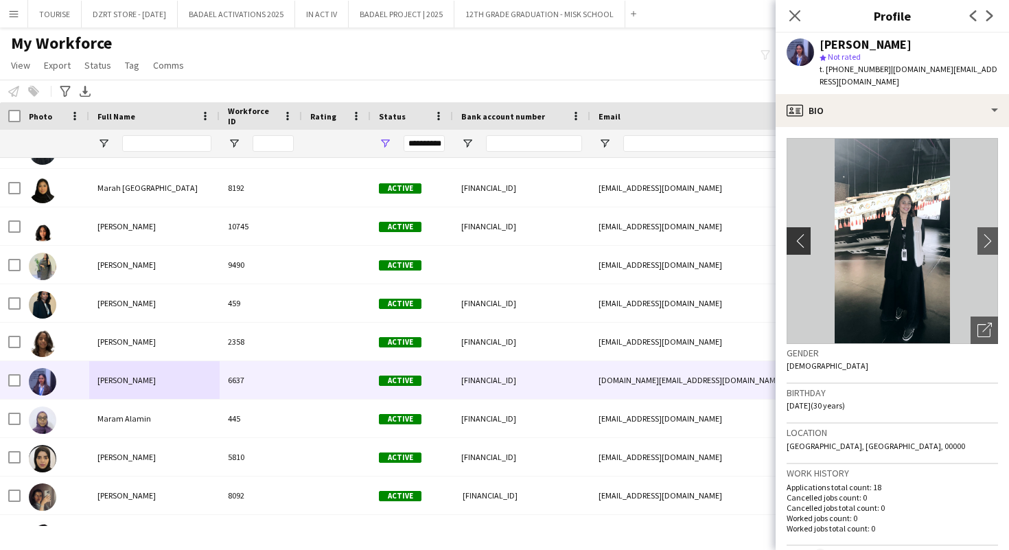
click at [798, 240] on app-icon "chevron-left" at bounding box center [797, 240] width 21 height 14
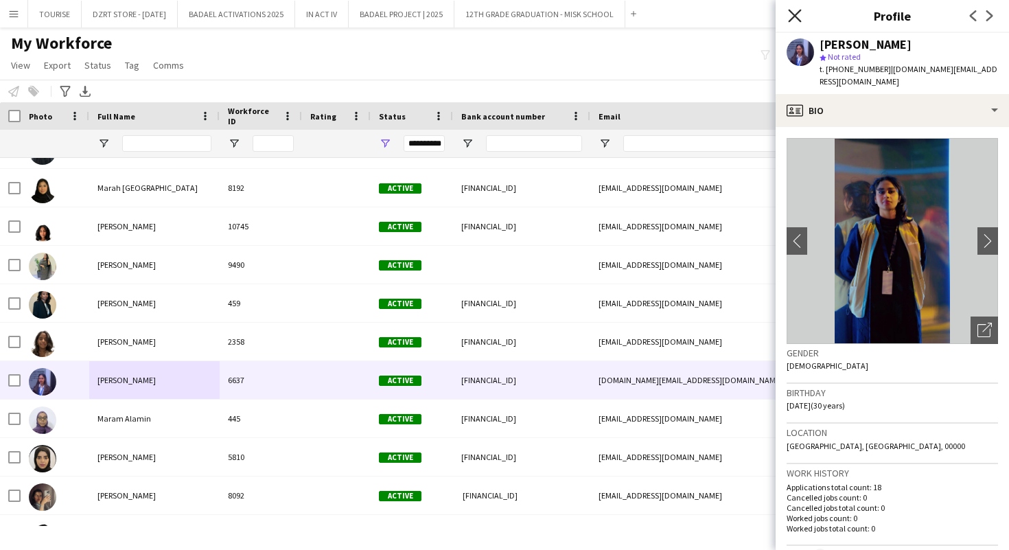
click at [795, 14] on icon "Close pop-in" at bounding box center [794, 15] width 13 height 13
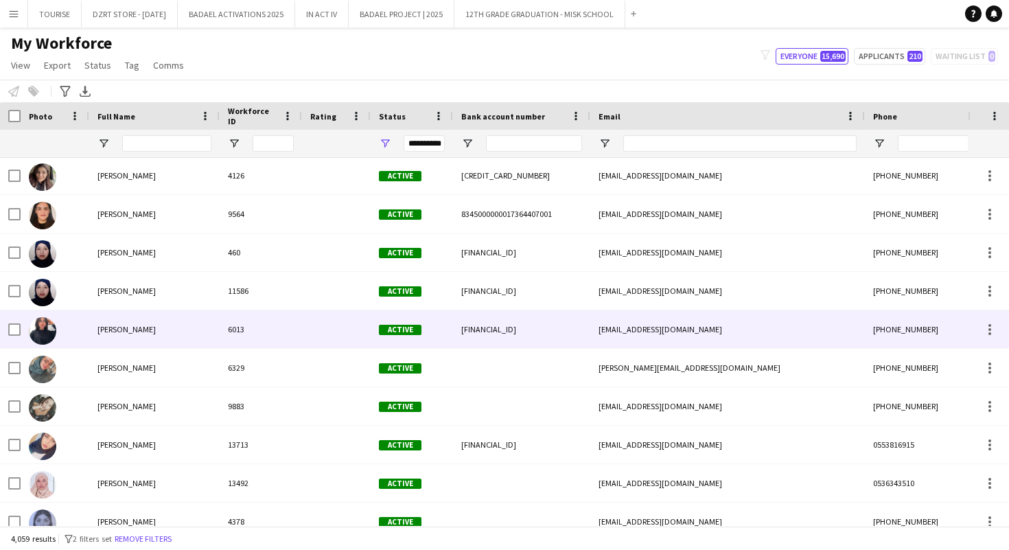
click at [150, 337] on div "[PERSON_NAME]" at bounding box center [154, 329] width 130 height 38
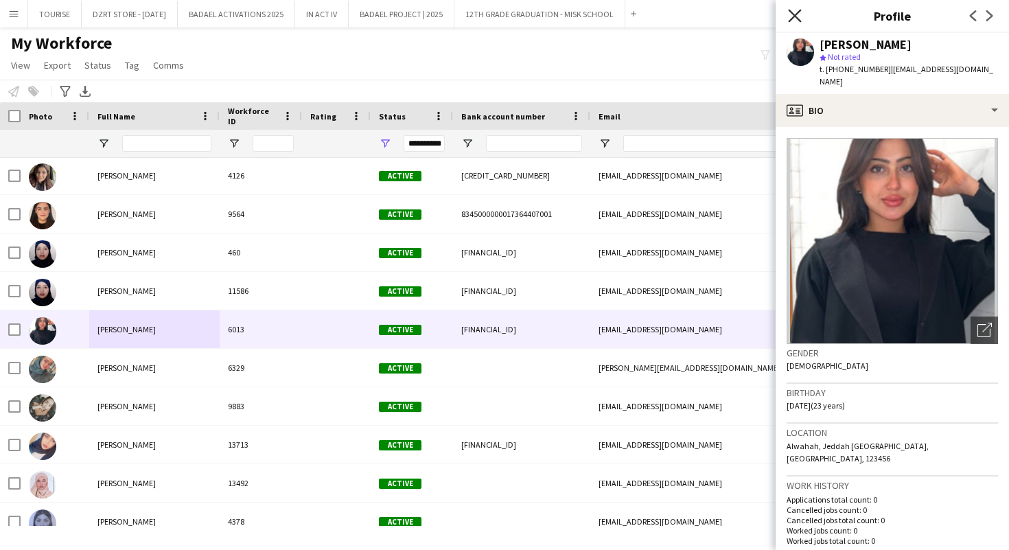
click at [793, 14] on icon at bounding box center [794, 15] width 13 height 13
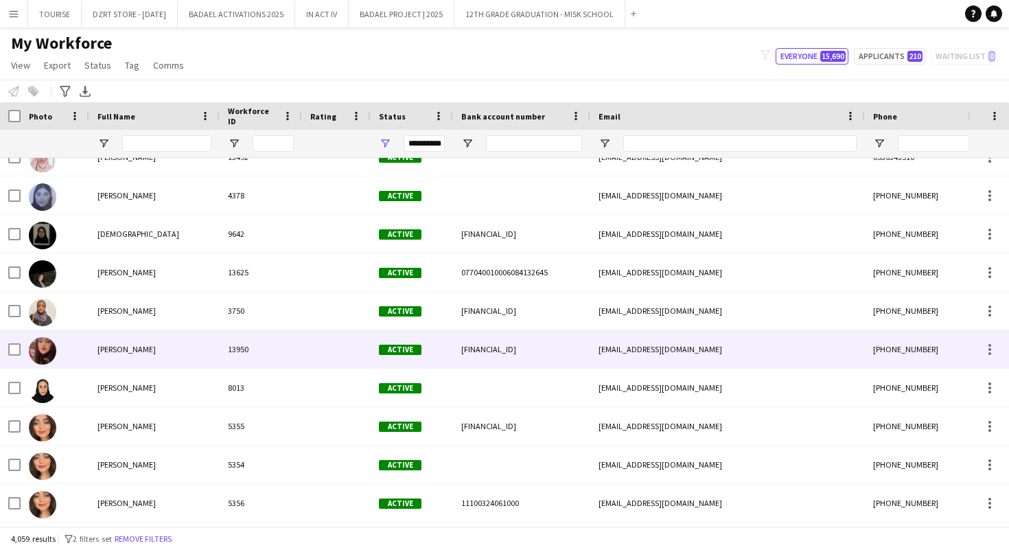
scroll to position [75274, 0]
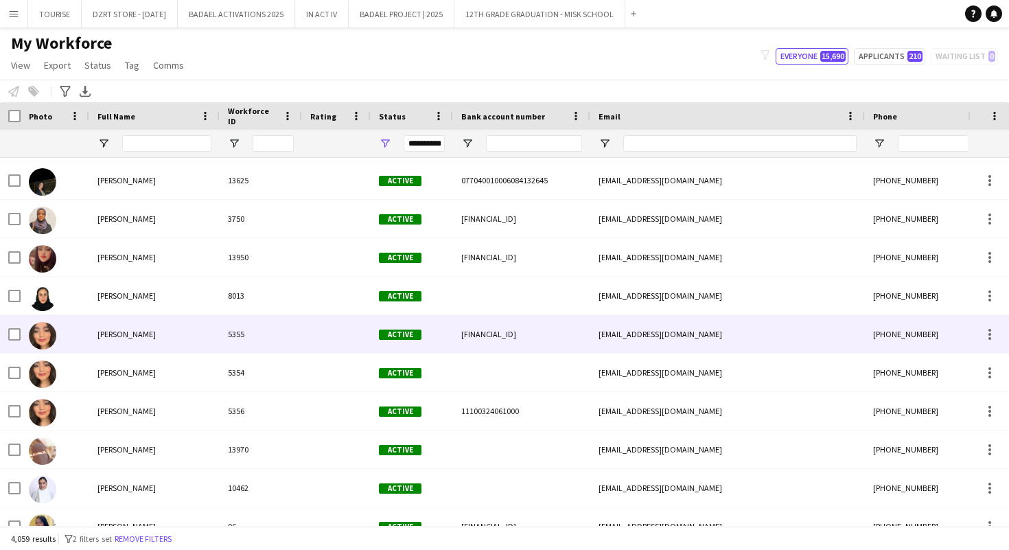
click at [229, 340] on div "5355" at bounding box center [261, 334] width 82 height 38
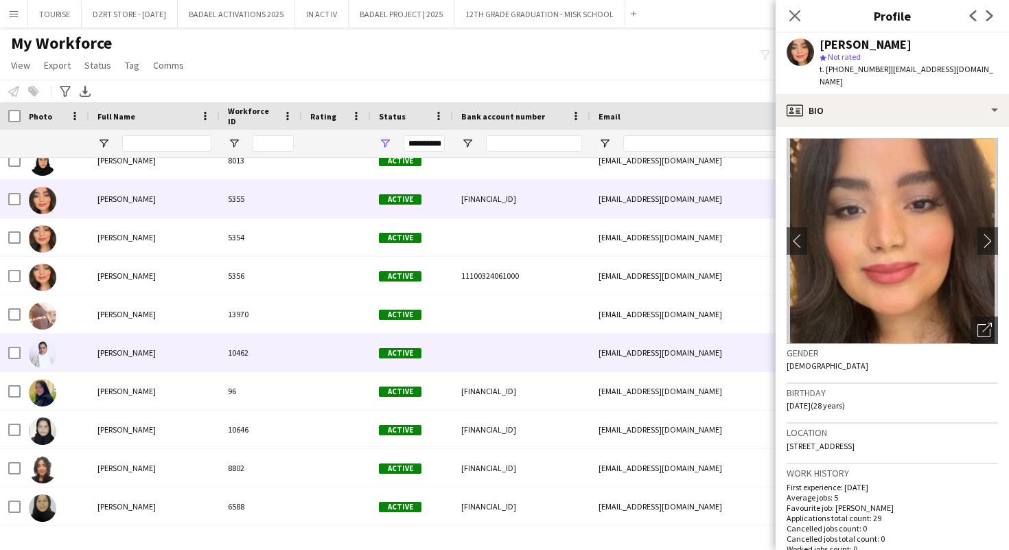
scroll to position [75454, 0]
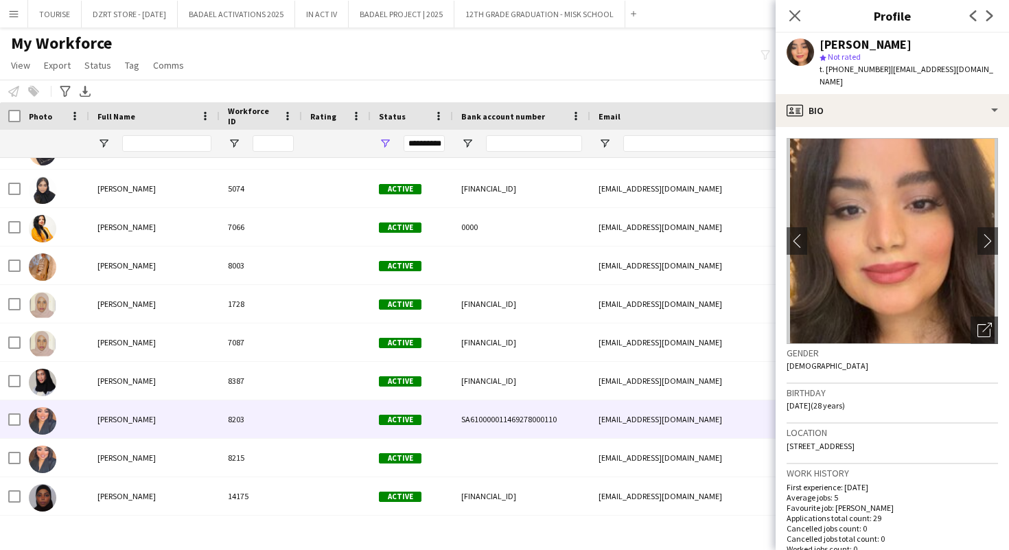
click at [229, 419] on div "8203" at bounding box center [261, 419] width 82 height 38
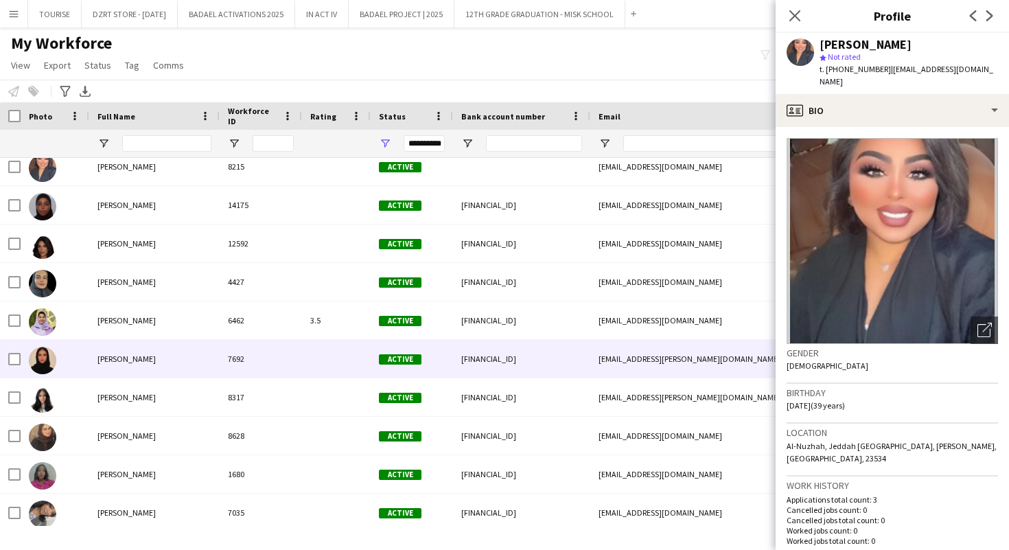
click at [190, 356] on div "[PERSON_NAME]" at bounding box center [154, 359] width 130 height 38
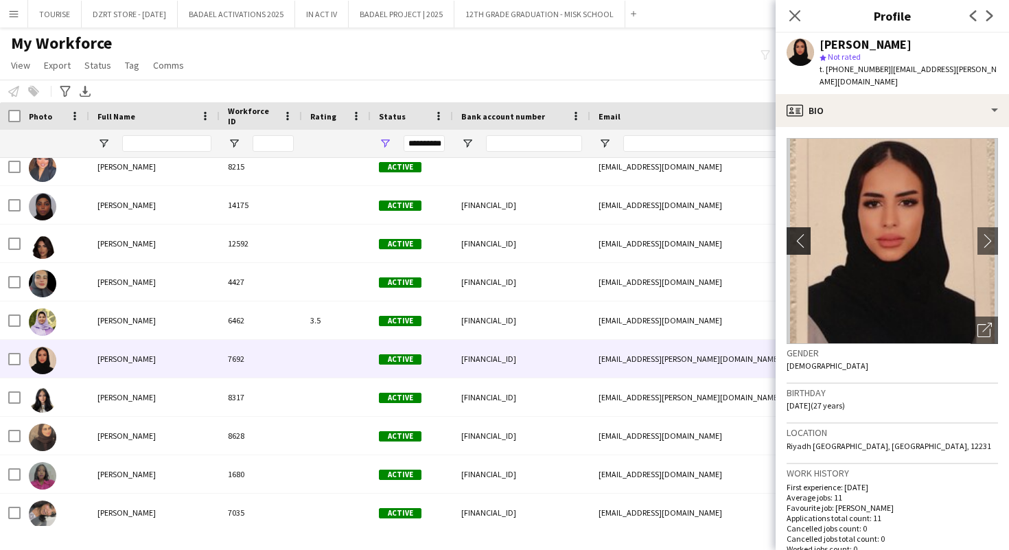
click at [797, 242] on app-icon "chevron-left" at bounding box center [797, 240] width 21 height 14
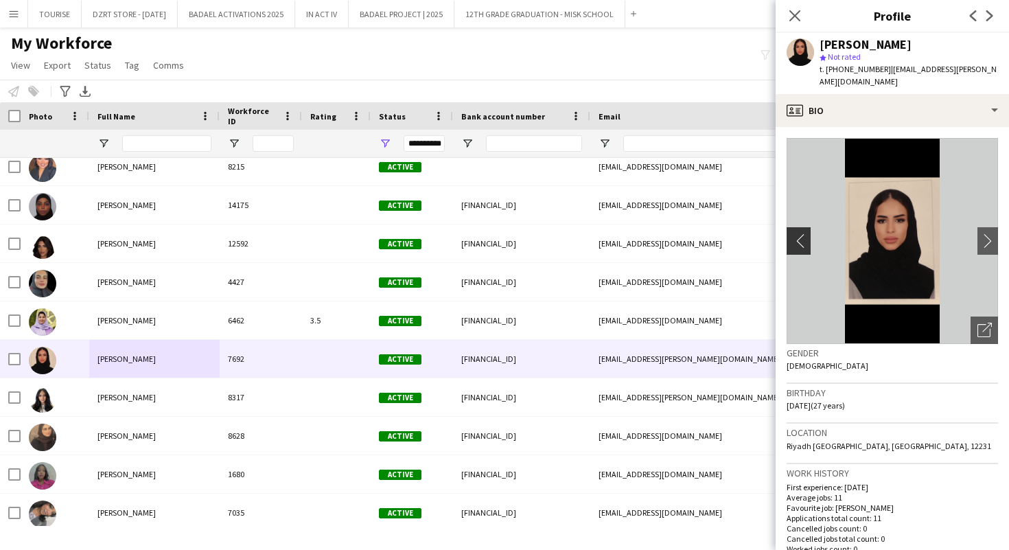
click at [797, 242] on app-icon "chevron-left" at bounding box center [797, 240] width 21 height 14
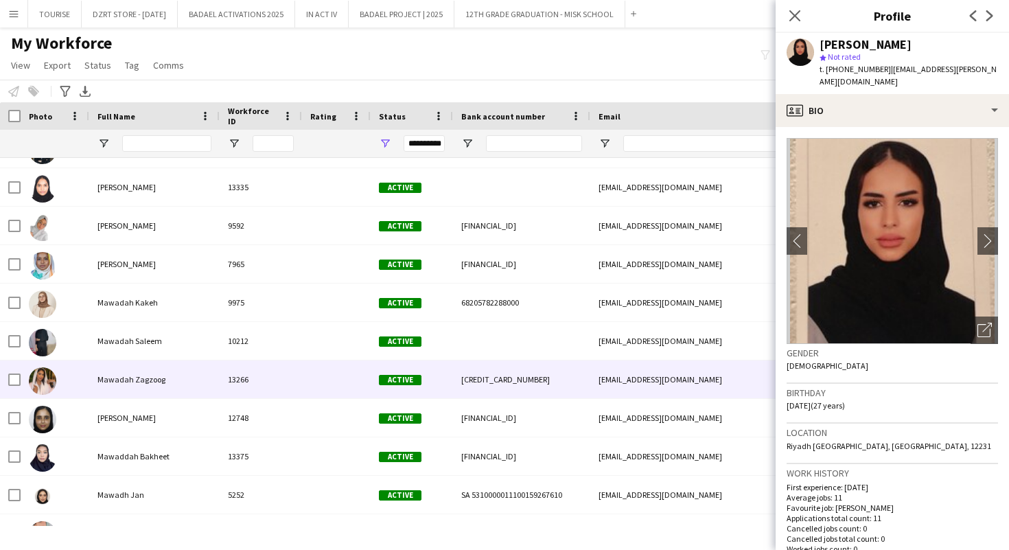
click at [361, 369] on div at bounding box center [336, 380] width 69 height 38
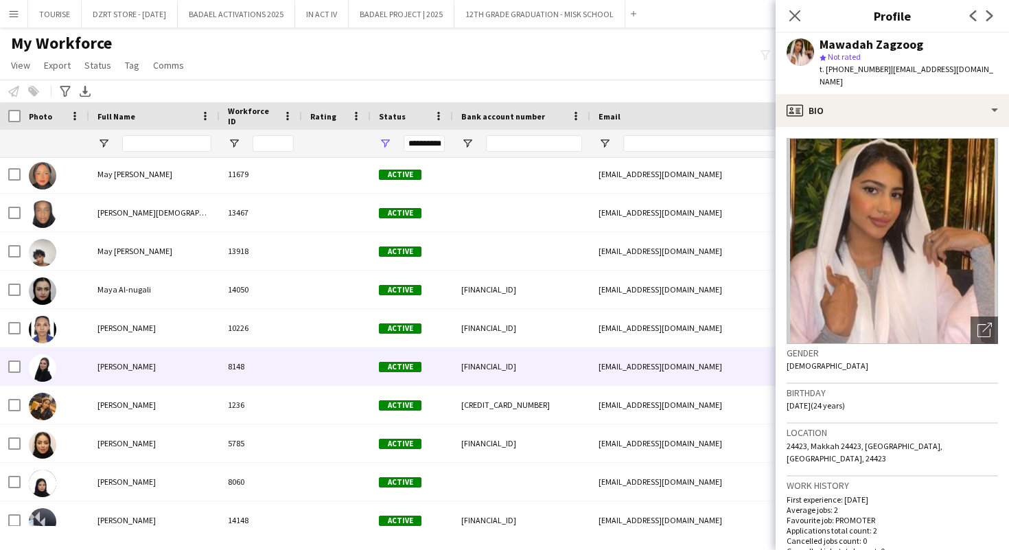
click at [361, 369] on div at bounding box center [336, 366] width 69 height 38
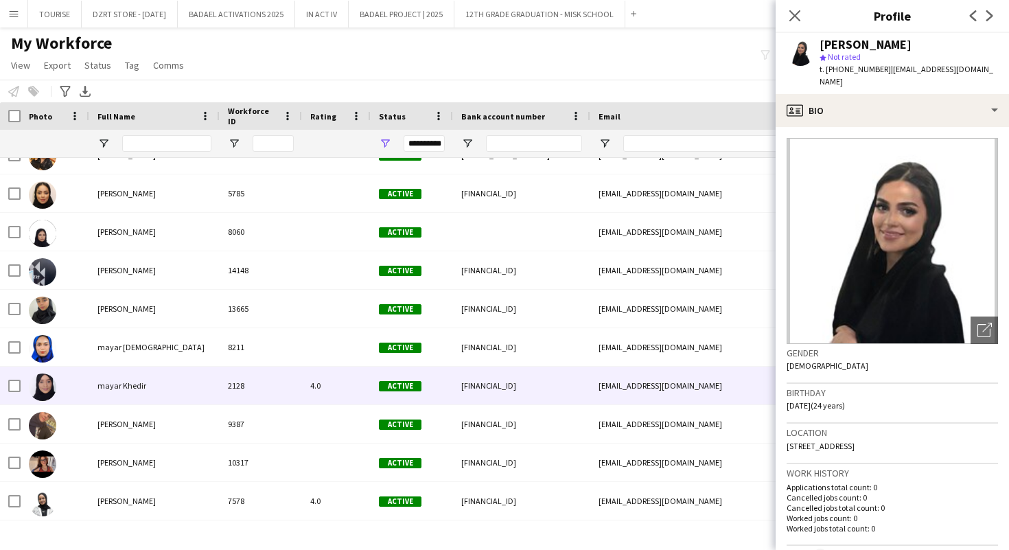
click at [334, 382] on div "4.0" at bounding box center [336, 386] width 69 height 38
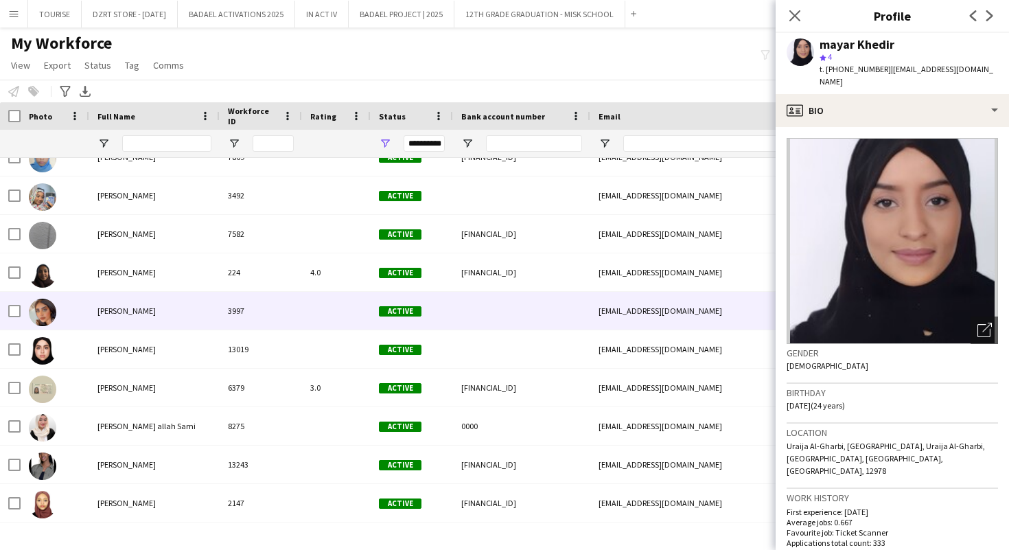
click at [328, 304] on div at bounding box center [336, 311] width 69 height 38
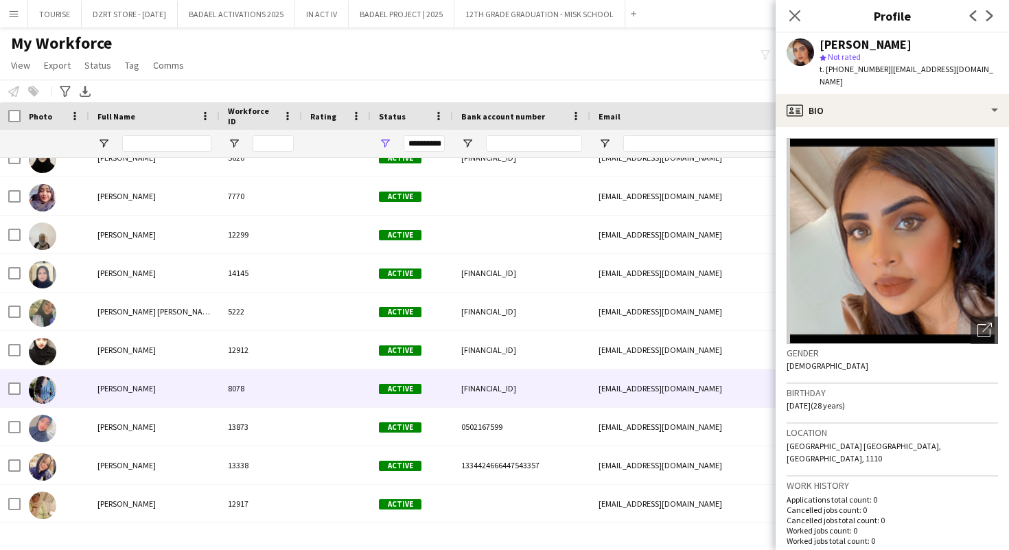
click at [288, 387] on div "8078" at bounding box center [261, 388] width 82 height 38
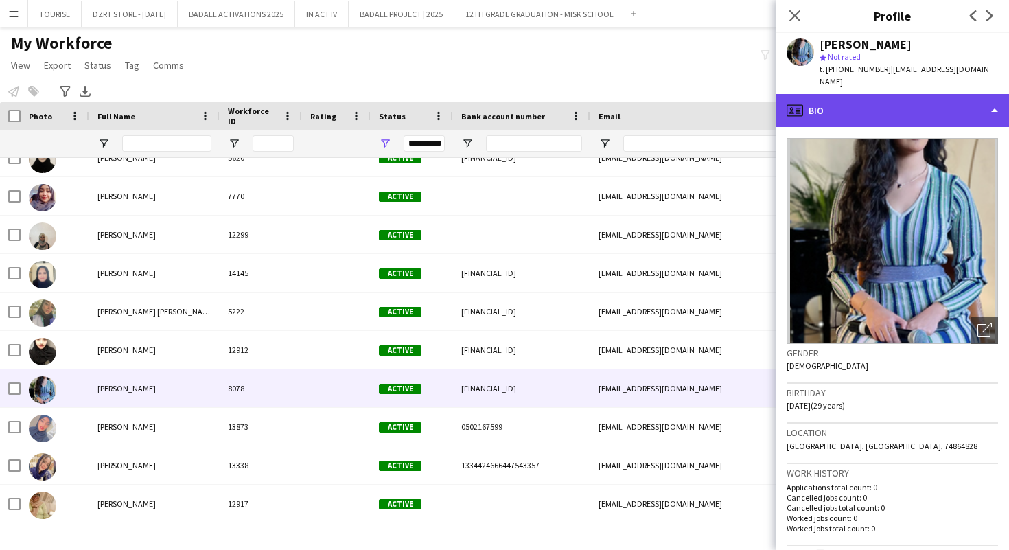
click at [885, 104] on div "profile Bio" at bounding box center [892, 110] width 233 height 33
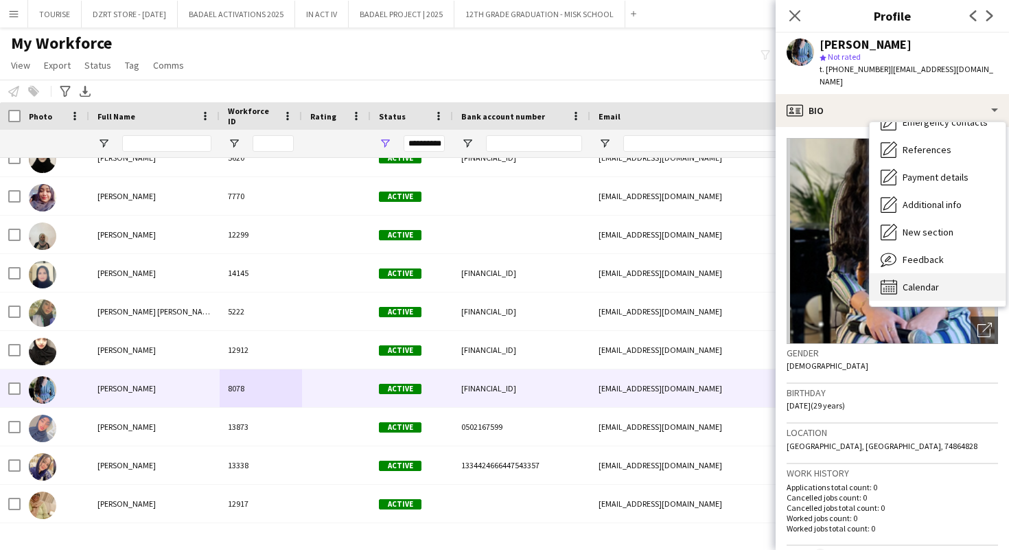
click at [917, 281] on span "Calendar" at bounding box center [921, 287] width 36 height 12
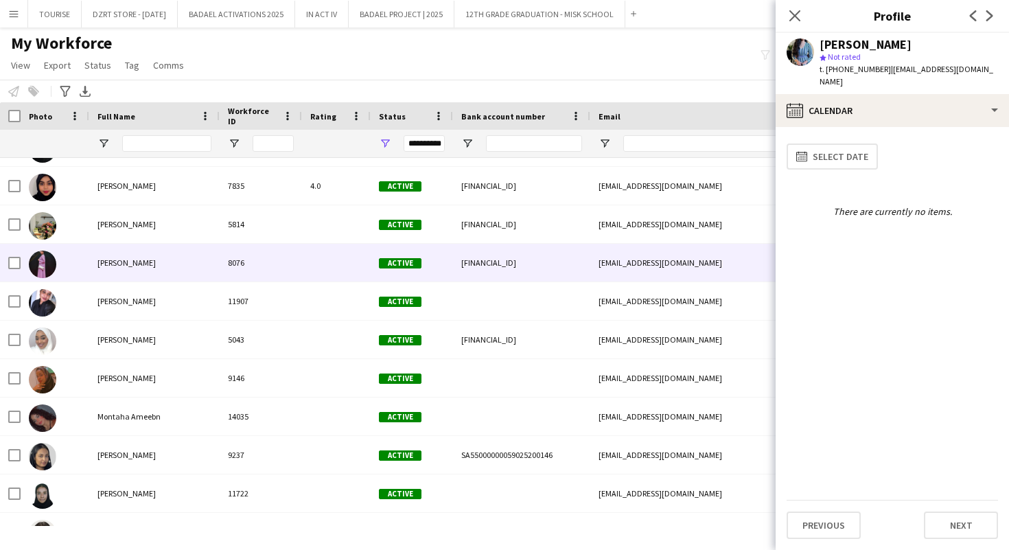
click at [379, 254] on div "Active" at bounding box center [412, 263] width 82 height 38
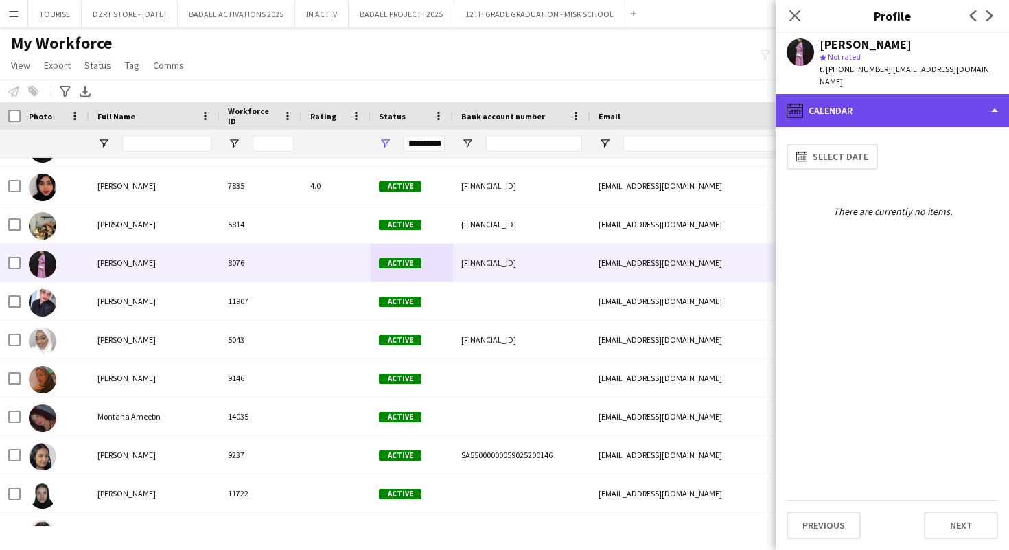
click at [913, 102] on div "calendar-full Calendar" at bounding box center [892, 110] width 233 height 33
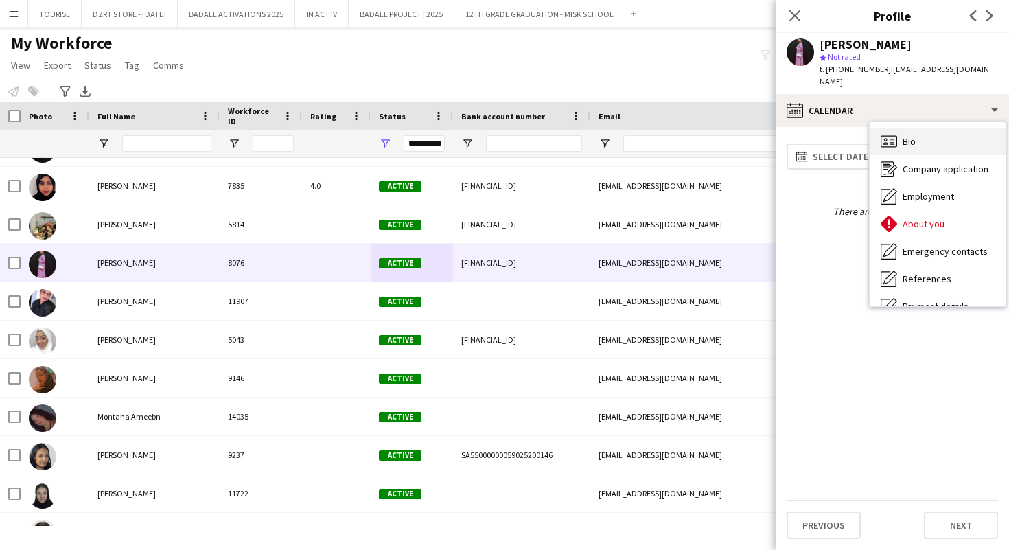
click at [913, 144] on span "Bio" at bounding box center [909, 141] width 13 height 12
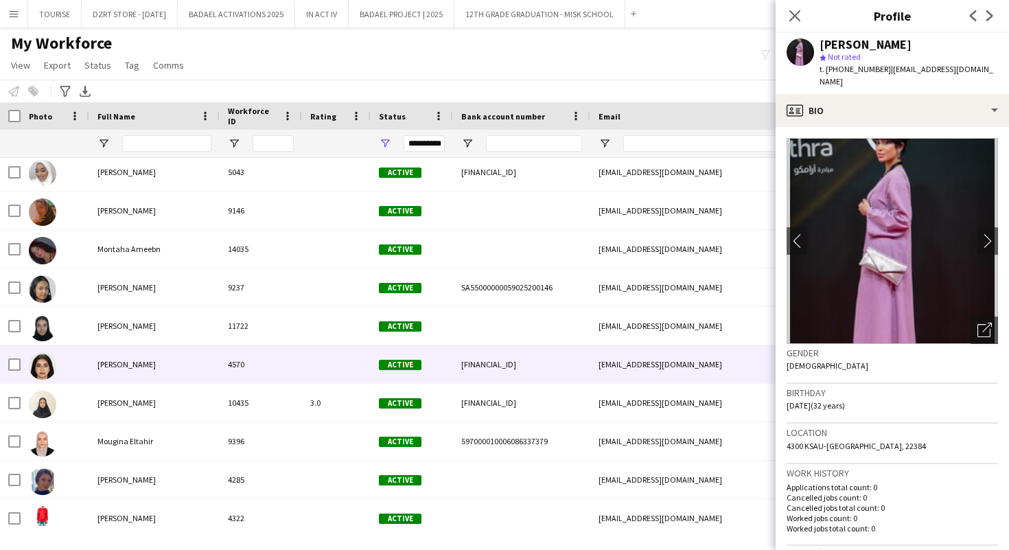
scroll to position [81230, 0]
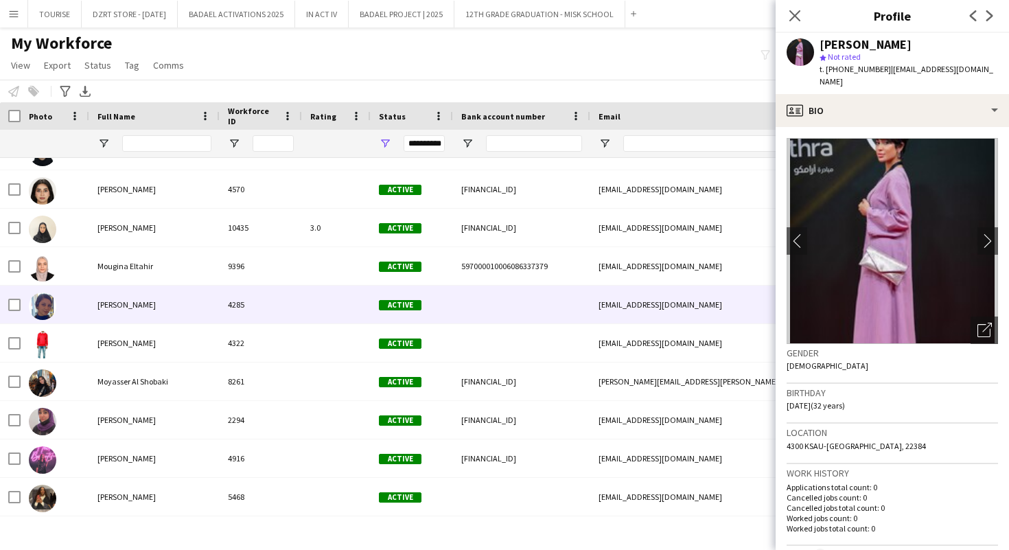
click at [193, 299] on div "[PERSON_NAME]" at bounding box center [154, 305] width 130 height 38
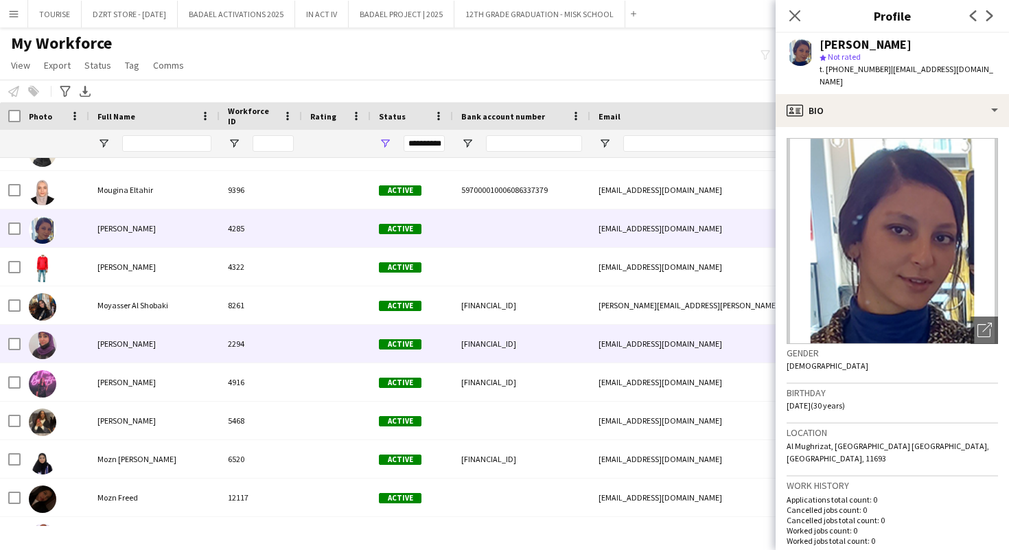
scroll to position [81482, 0]
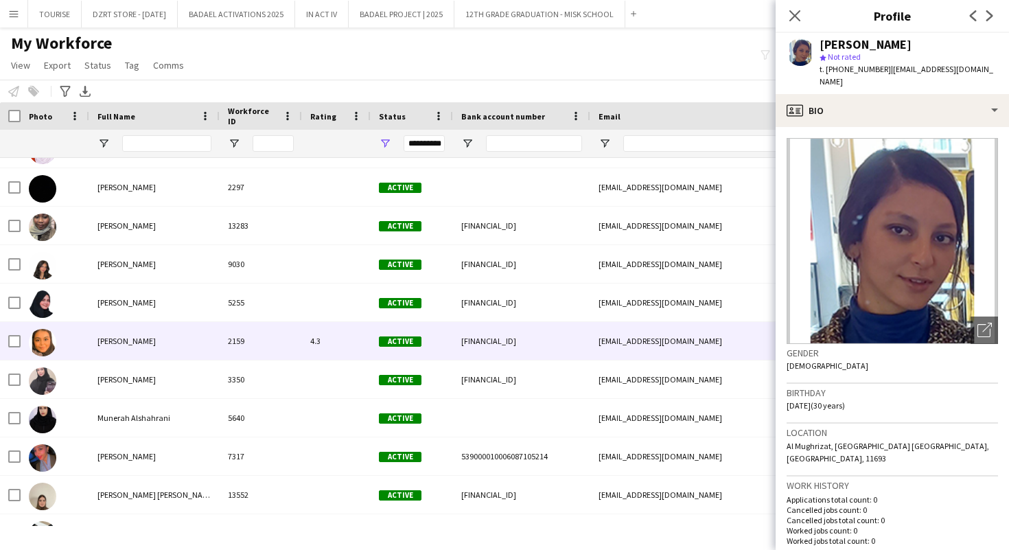
click at [187, 337] on div "[PERSON_NAME]" at bounding box center [154, 341] width 130 height 38
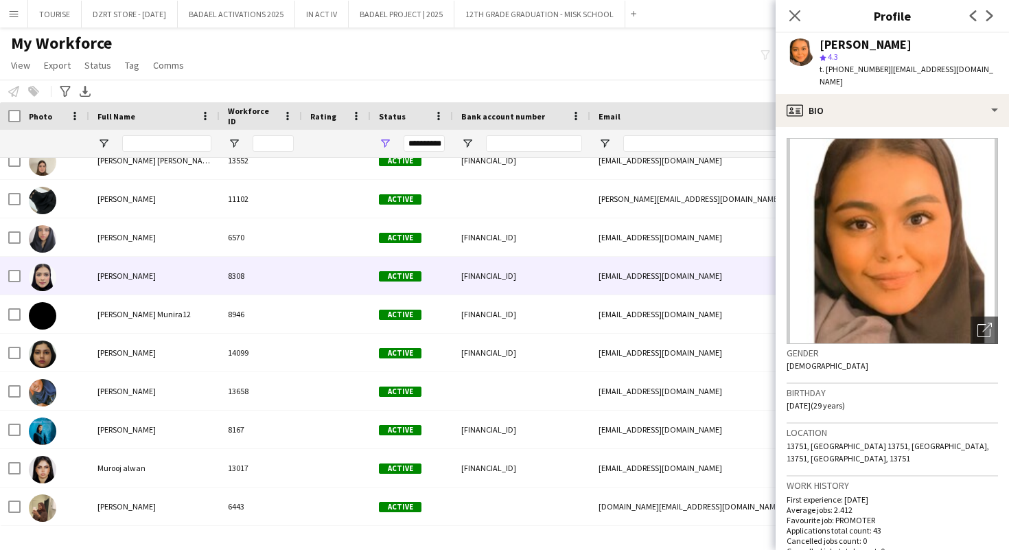
click at [161, 282] on div "[PERSON_NAME]" at bounding box center [154, 276] width 130 height 38
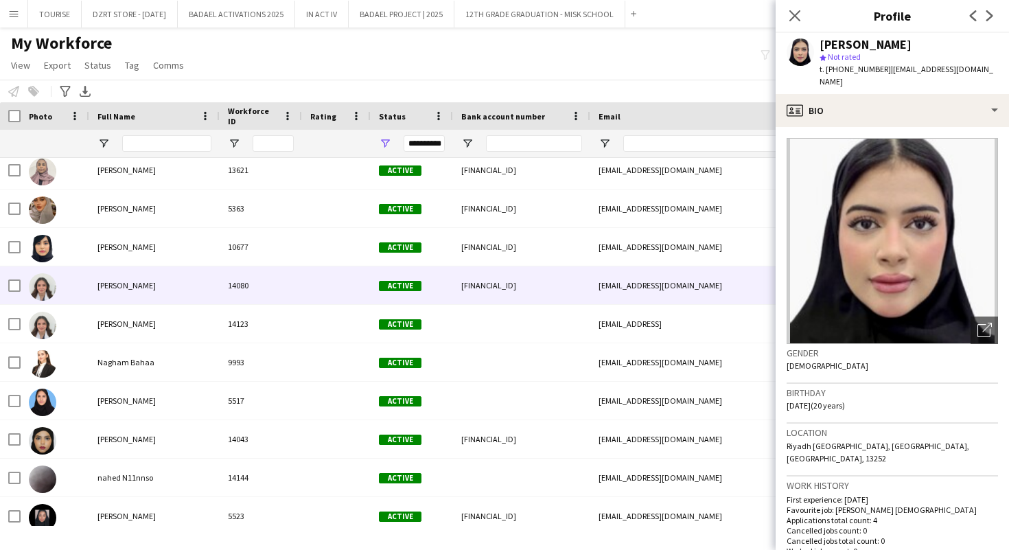
click at [156, 282] on span "[PERSON_NAME]" at bounding box center [127, 285] width 58 height 10
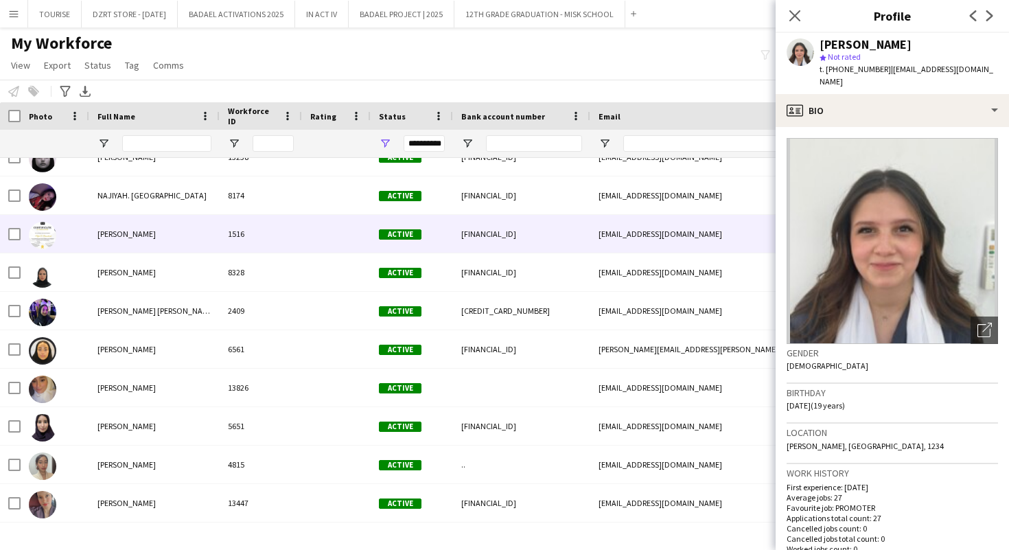
click at [138, 237] on span "[PERSON_NAME]" at bounding box center [127, 234] width 58 height 10
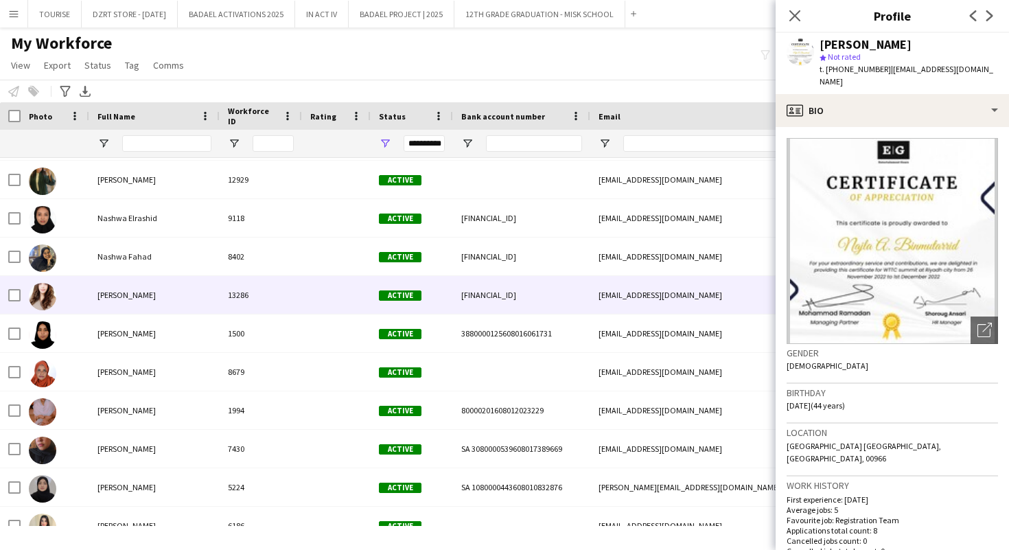
click at [133, 297] on span "[PERSON_NAME]" at bounding box center [127, 295] width 58 height 10
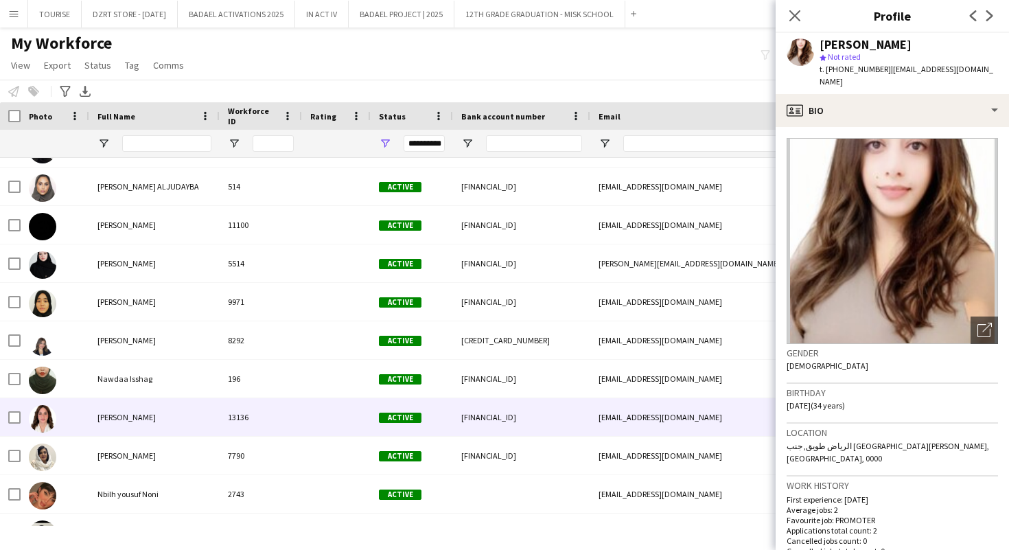
click at [141, 420] on span "[PERSON_NAME]" at bounding box center [127, 417] width 58 height 10
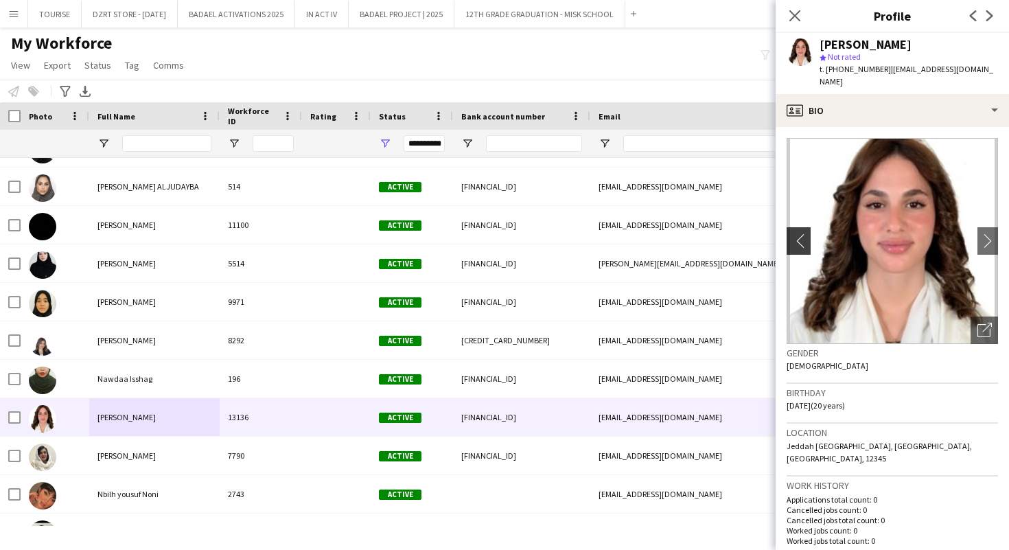
click at [799, 233] on app-icon "chevron-left" at bounding box center [797, 240] width 21 height 14
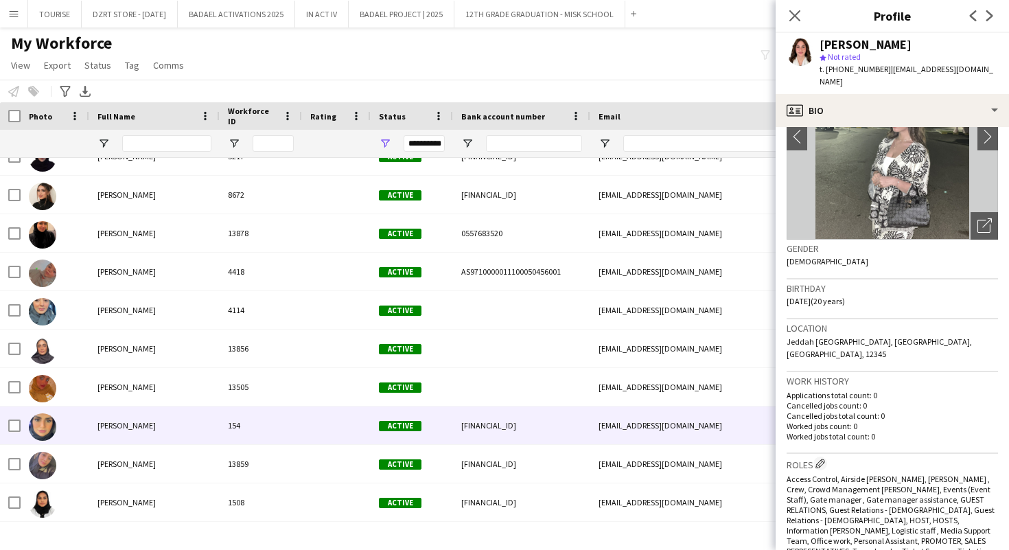
click at [236, 424] on div "154" at bounding box center [261, 426] width 82 height 38
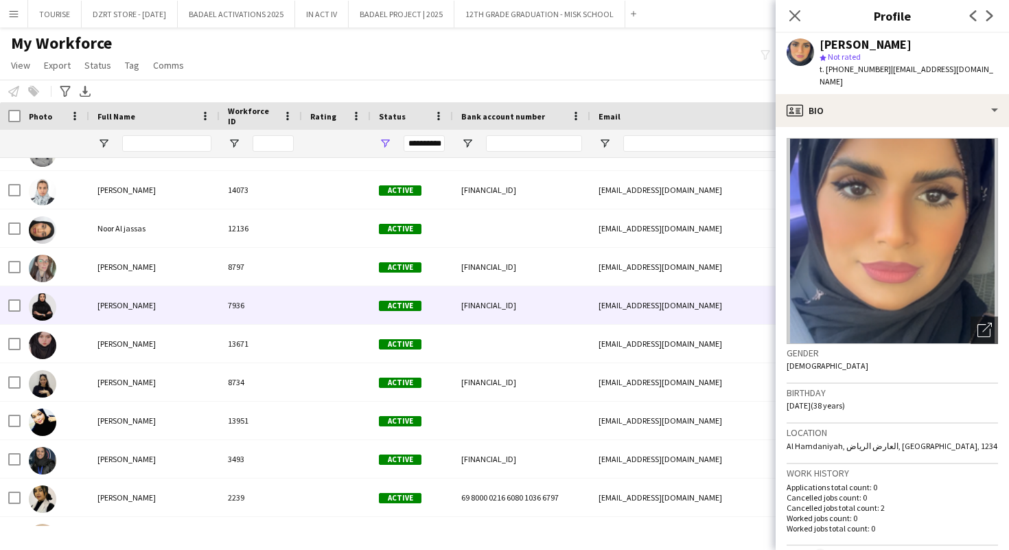
click at [207, 315] on div "[PERSON_NAME]" at bounding box center [154, 305] width 130 height 38
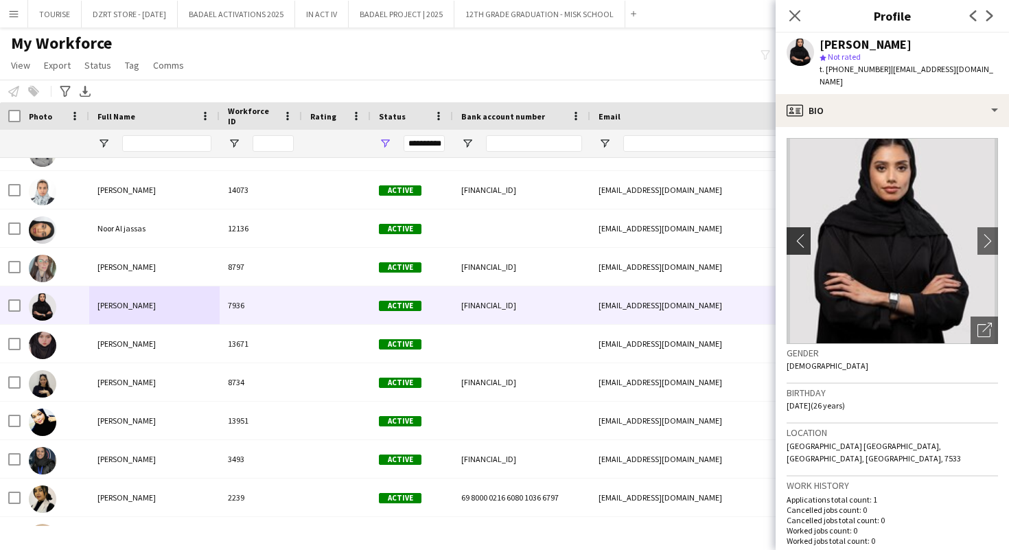
click at [800, 233] on app-icon "chevron-left" at bounding box center [797, 240] width 21 height 14
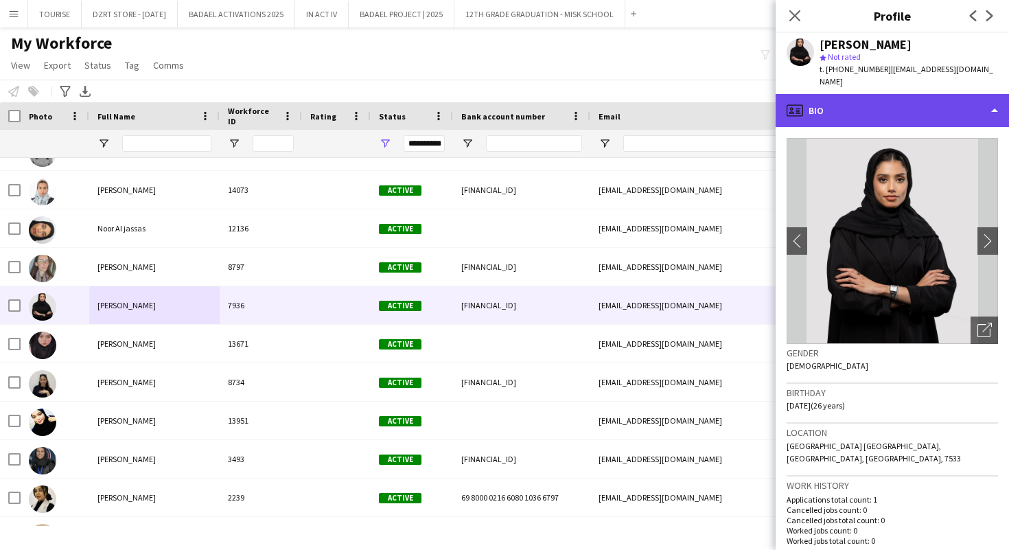
click at [859, 100] on div "profile Bio" at bounding box center [892, 110] width 233 height 33
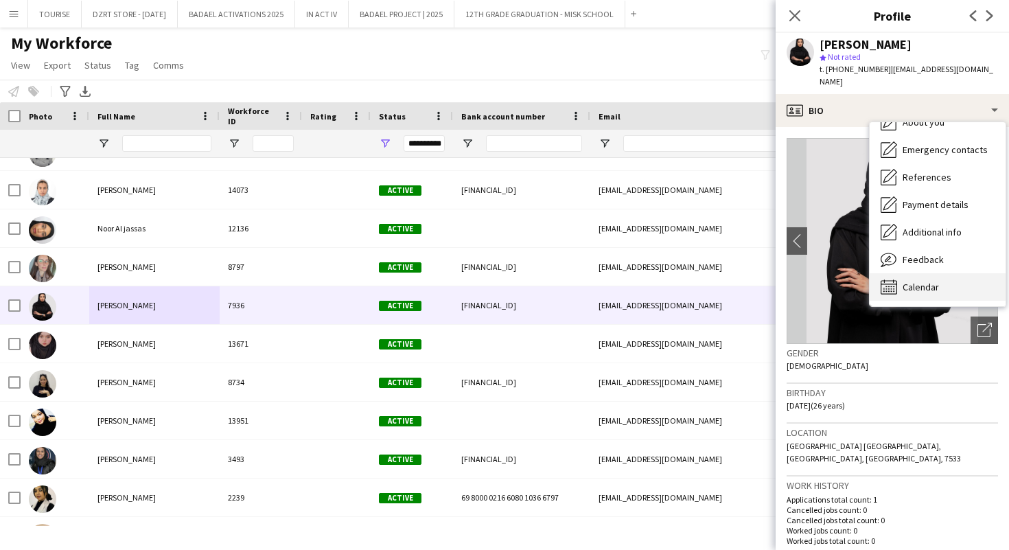
click at [902, 275] on div "Calendar Calendar" at bounding box center [938, 286] width 136 height 27
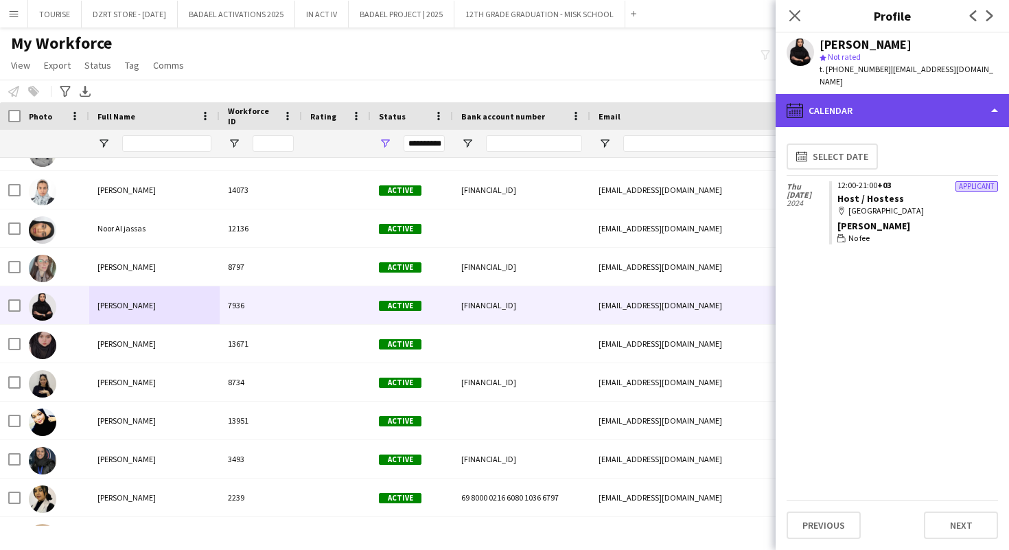
click at [836, 94] on div "calendar-full Calendar" at bounding box center [892, 110] width 233 height 33
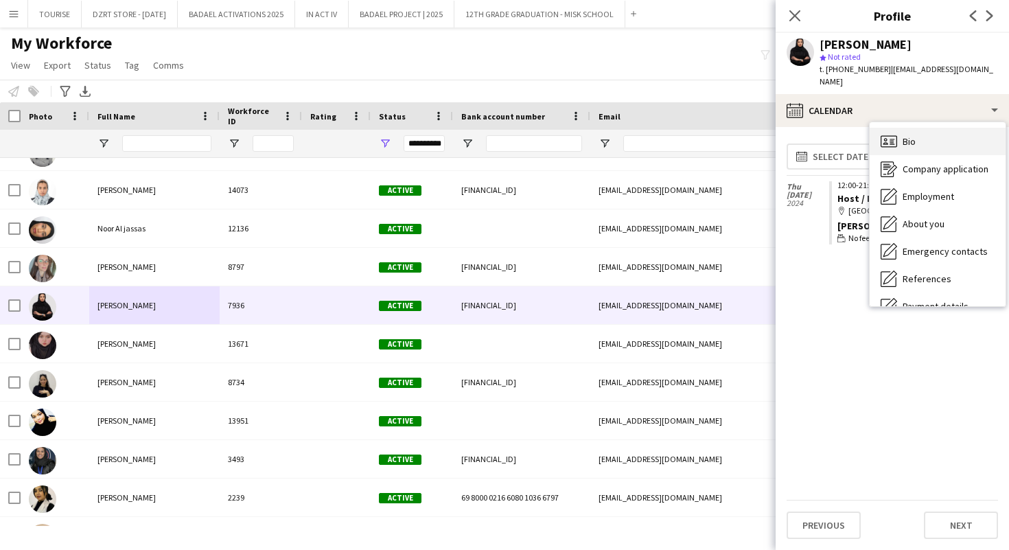
click at [903, 135] on span "Bio" at bounding box center [909, 141] width 13 height 12
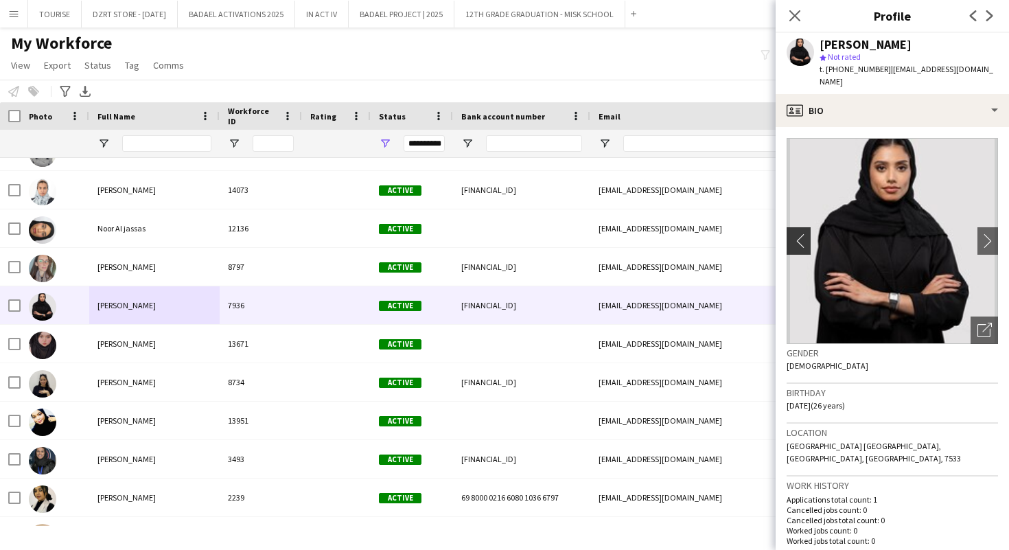
click at [795, 233] on app-icon "chevron-left" at bounding box center [797, 240] width 21 height 14
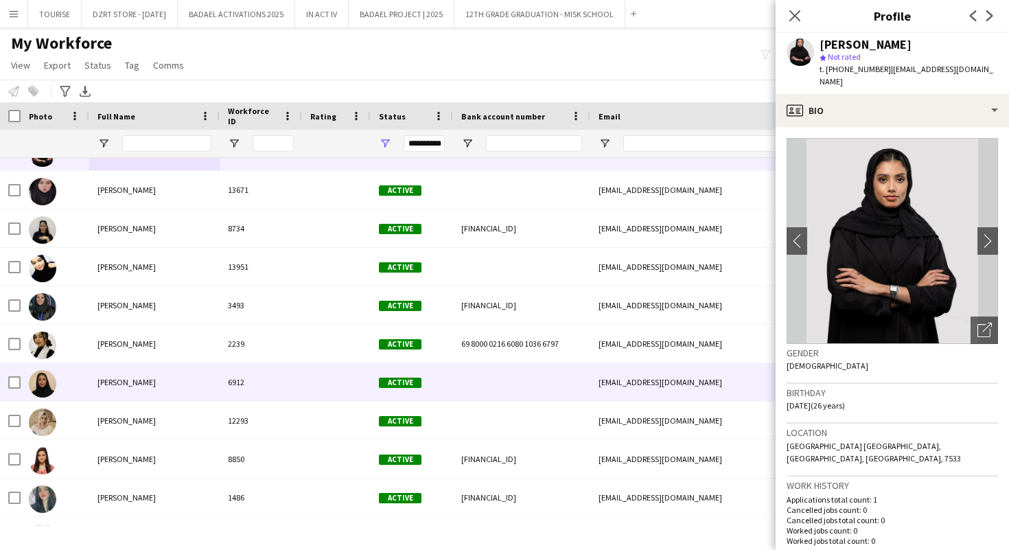
scroll to position [88406, 0]
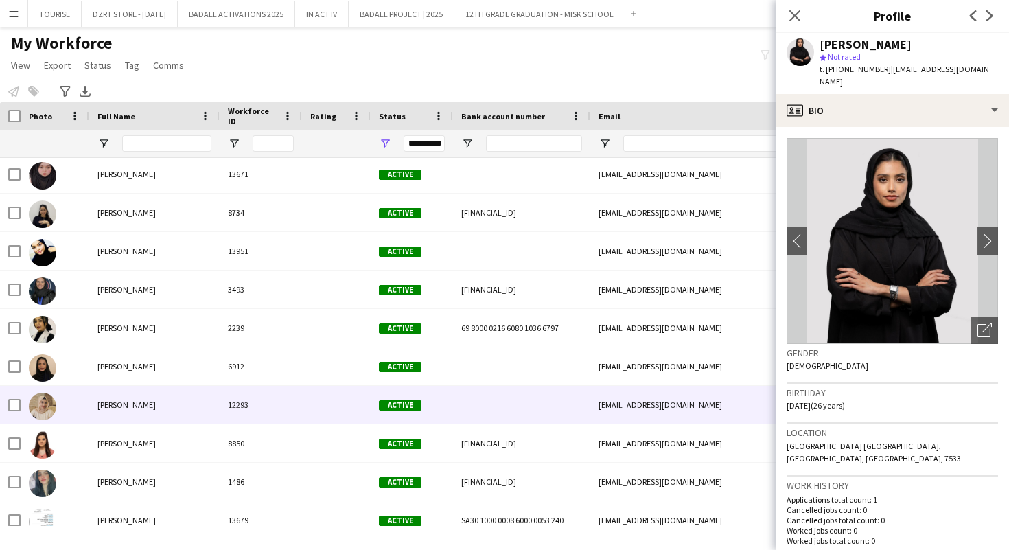
click at [262, 417] on div "12293" at bounding box center [261, 405] width 82 height 38
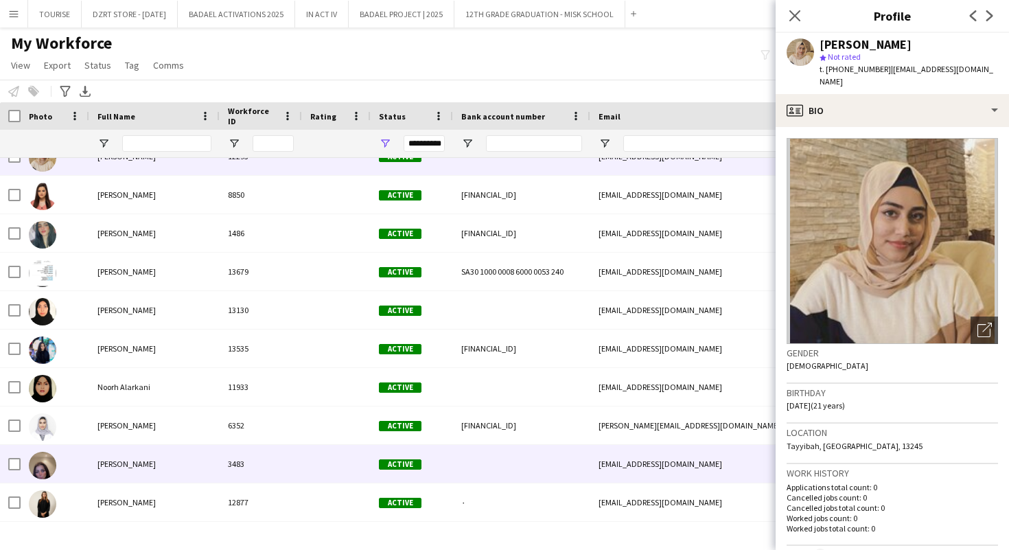
scroll to position [88757, 0]
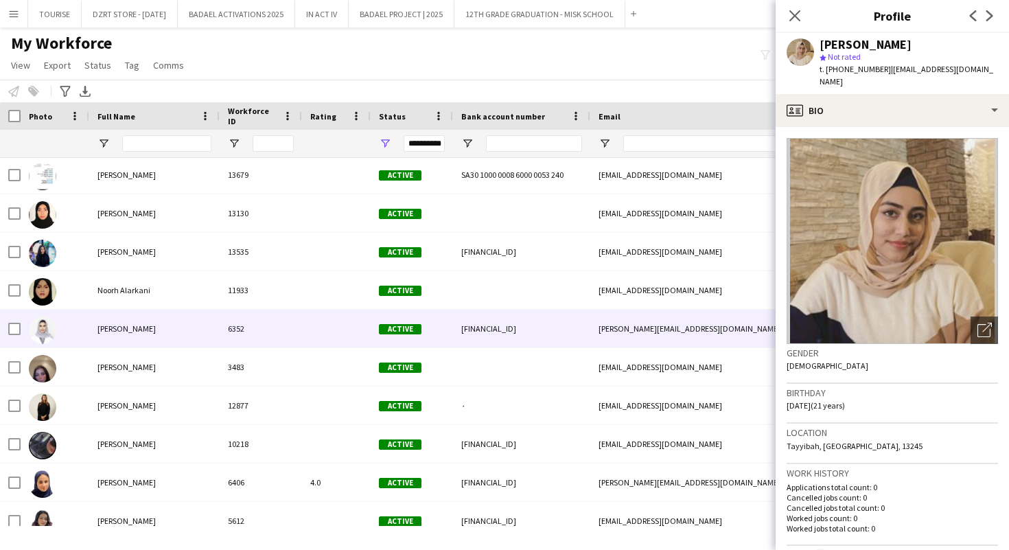
click at [214, 339] on div "[PERSON_NAME]" at bounding box center [154, 329] width 130 height 38
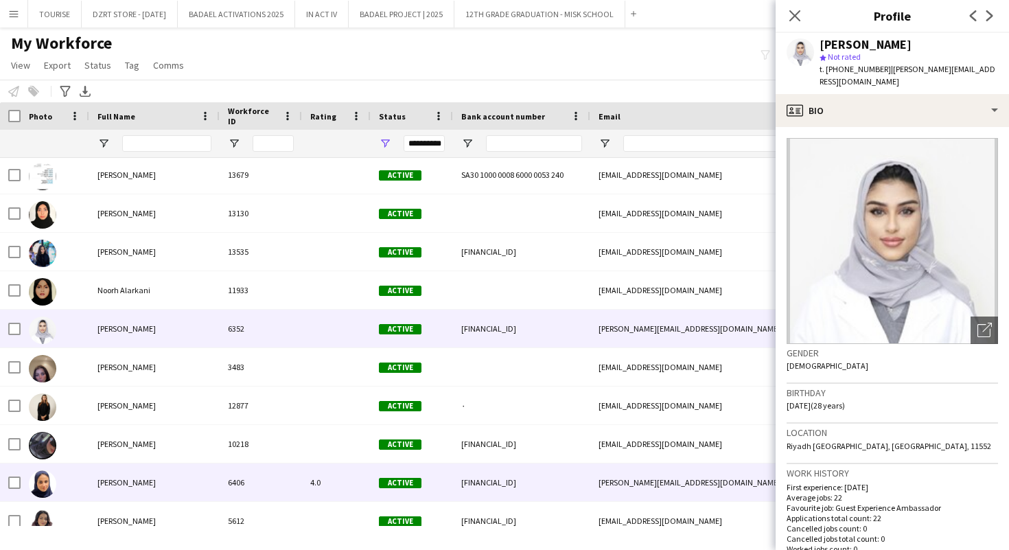
click at [171, 483] on div "[PERSON_NAME]" at bounding box center [154, 483] width 130 height 38
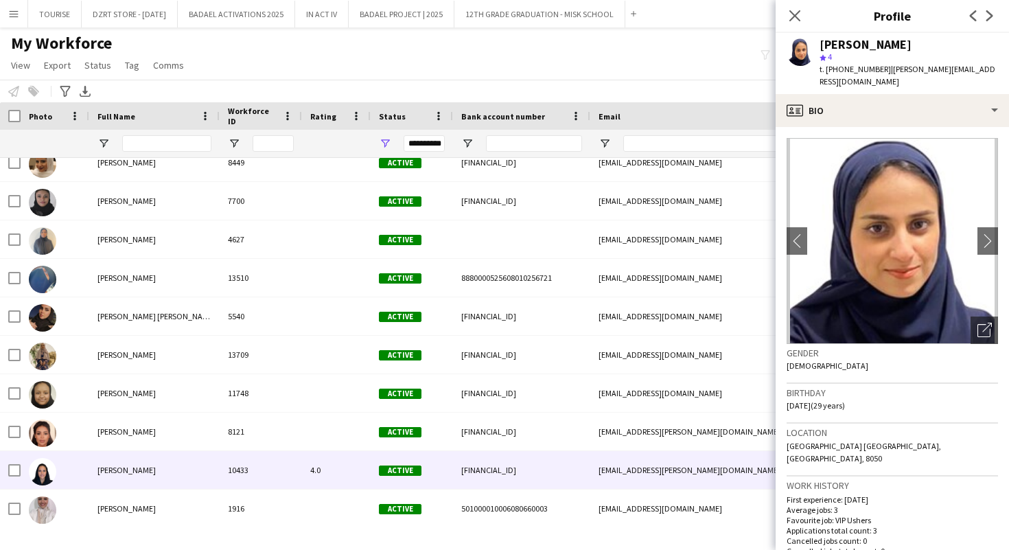
click at [165, 466] on div "[PERSON_NAME]" at bounding box center [154, 470] width 130 height 38
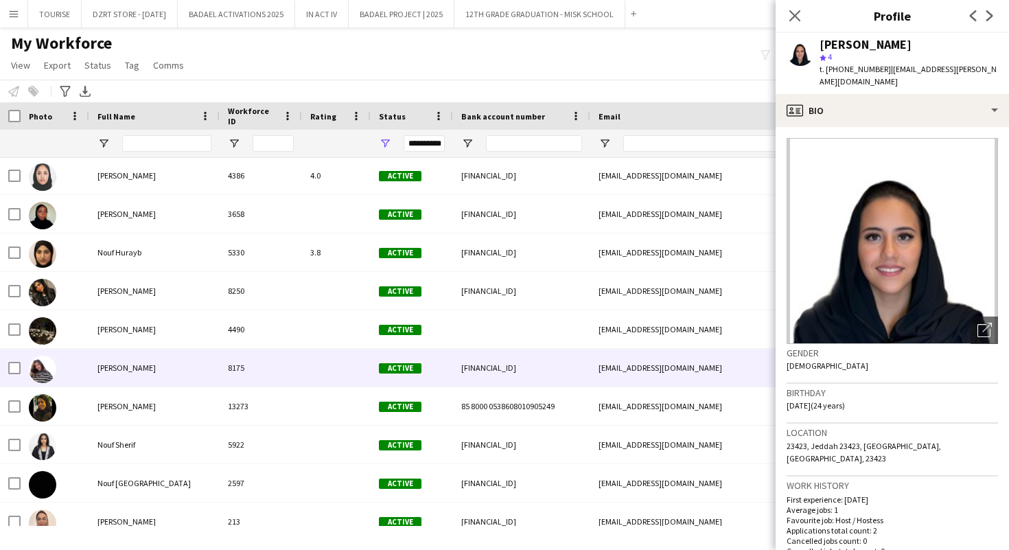
click at [170, 363] on div "[PERSON_NAME]" at bounding box center [154, 368] width 130 height 38
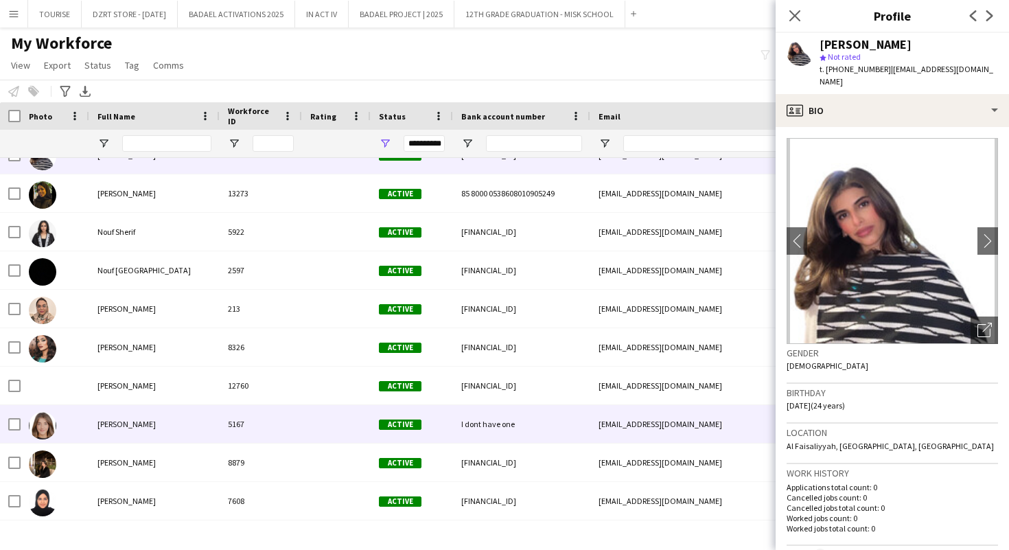
click at [225, 423] on div "5167" at bounding box center [261, 424] width 82 height 38
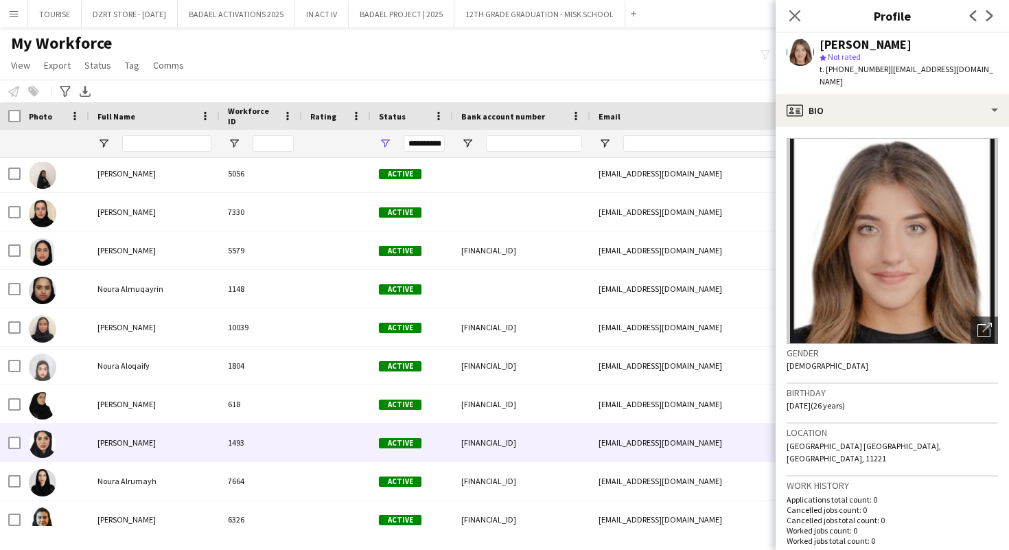
click at [205, 450] on div "[PERSON_NAME]" at bounding box center [154, 443] width 130 height 38
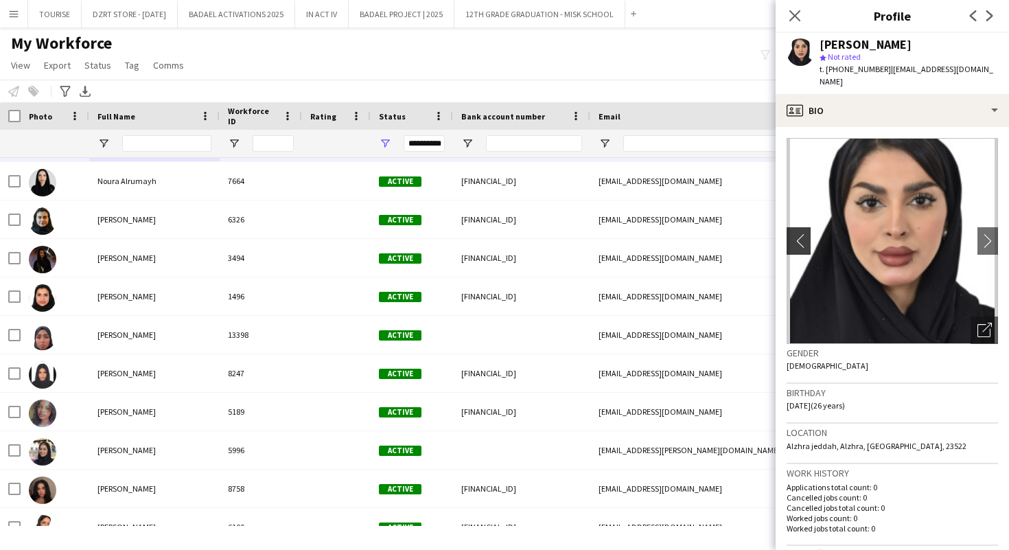
click at [799, 233] on app-icon "chevron-left" at bounding box center [797, 240] width 21 height 14
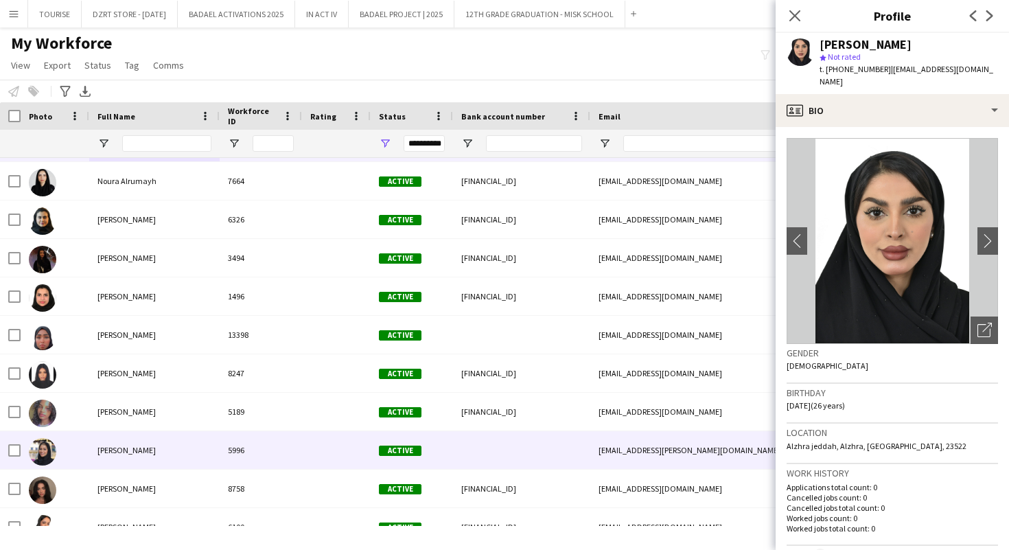
click at [281, 447] on div "5996" at bounding box center [261, 450] width 82 height 38
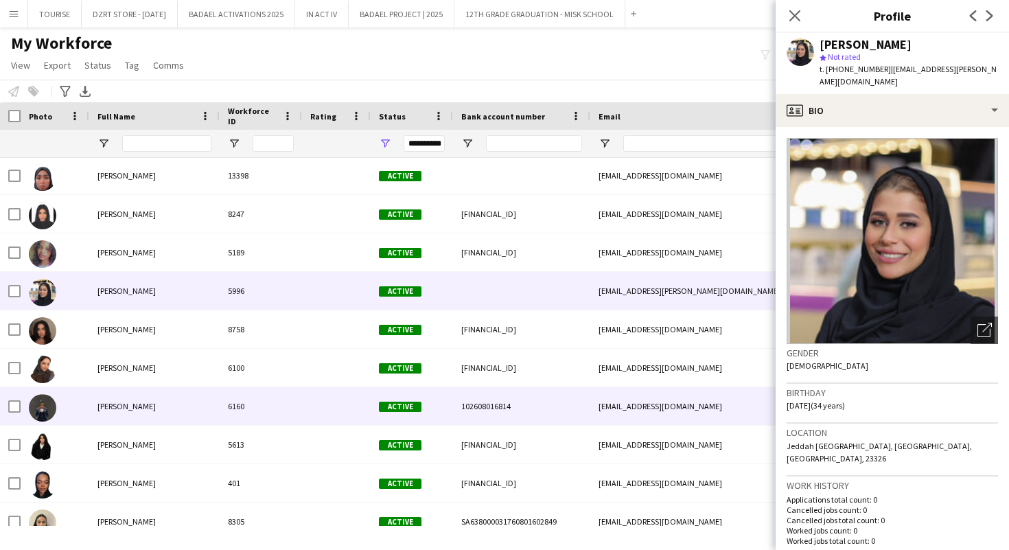
click at [271, 409] on div "6160" at bounding box center [261, 406] width 82 height 38
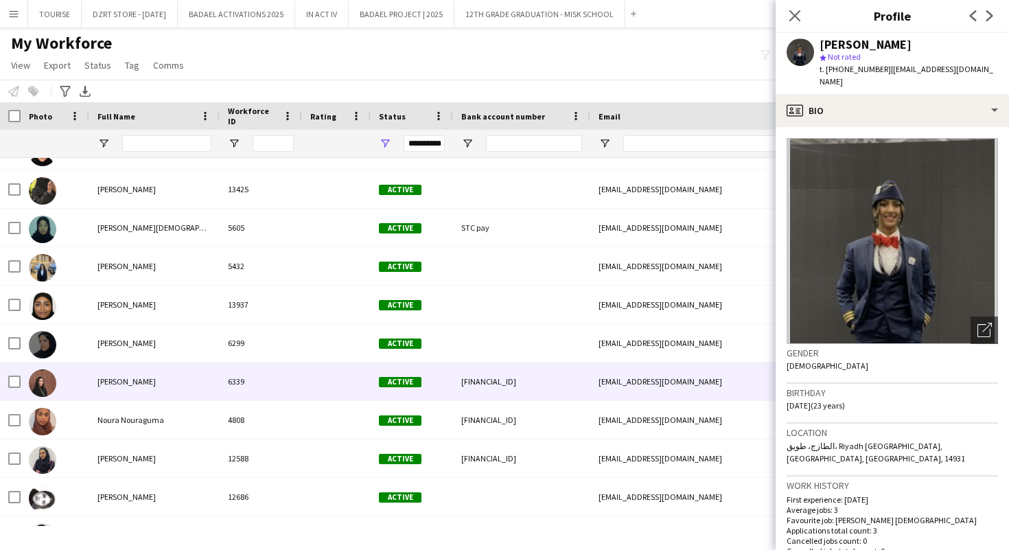
click at [244, 384] on div "6339" at bounding box center [261, 382] width 82 height 38
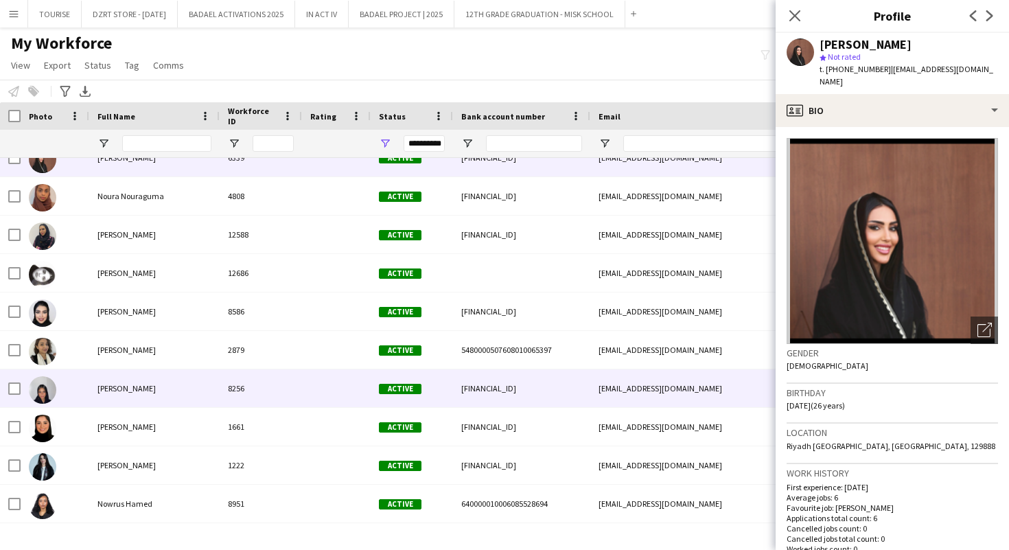
click at [244, 384] on div "8256" at bounding box center [261, 388] width 82 height 38
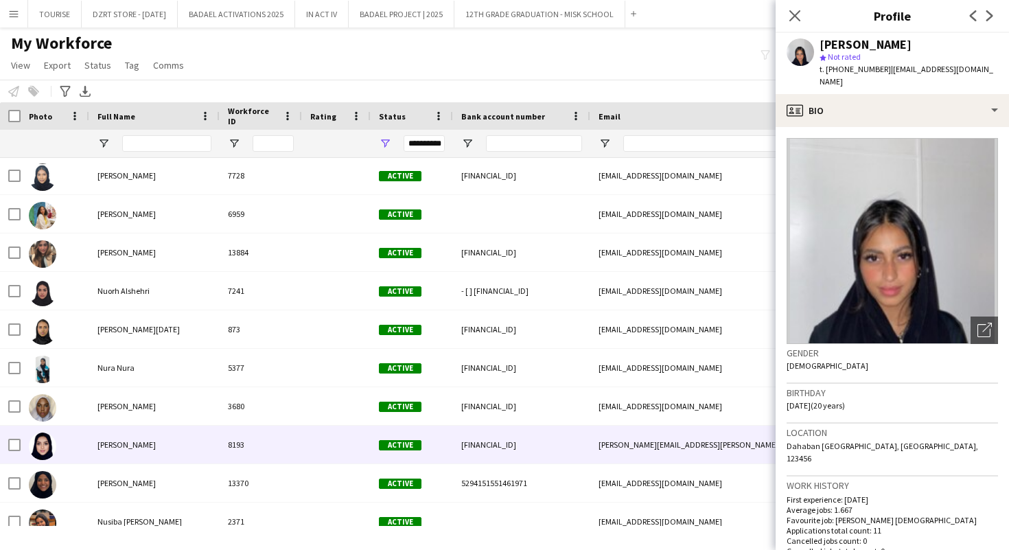
click at [161, 443] on div "[PERSON_NAME]" at bounding box center [154, 445] width 130 height 38
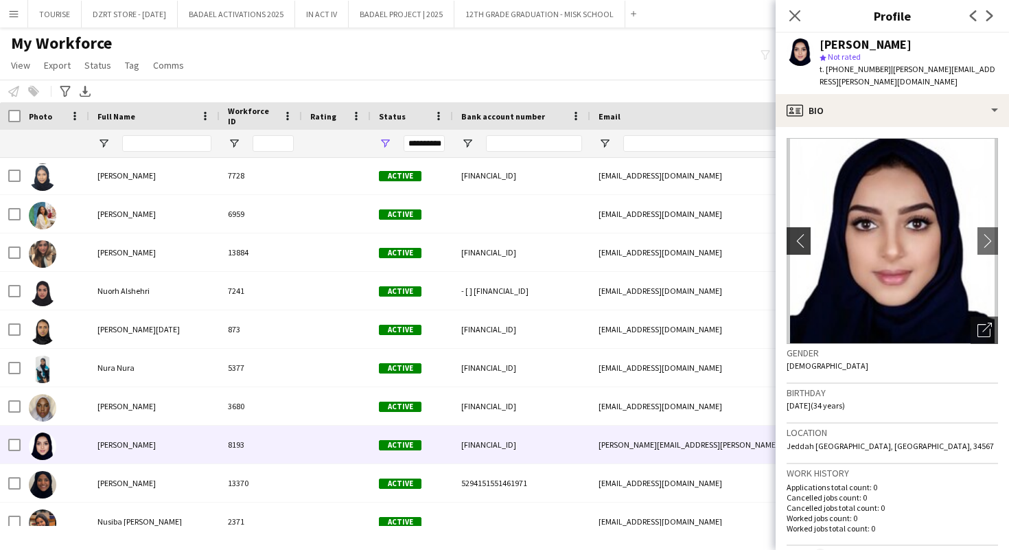
click at [800, 233] on app-icon "chevron-left" at bounding box center [797, 240] width 21 height 14
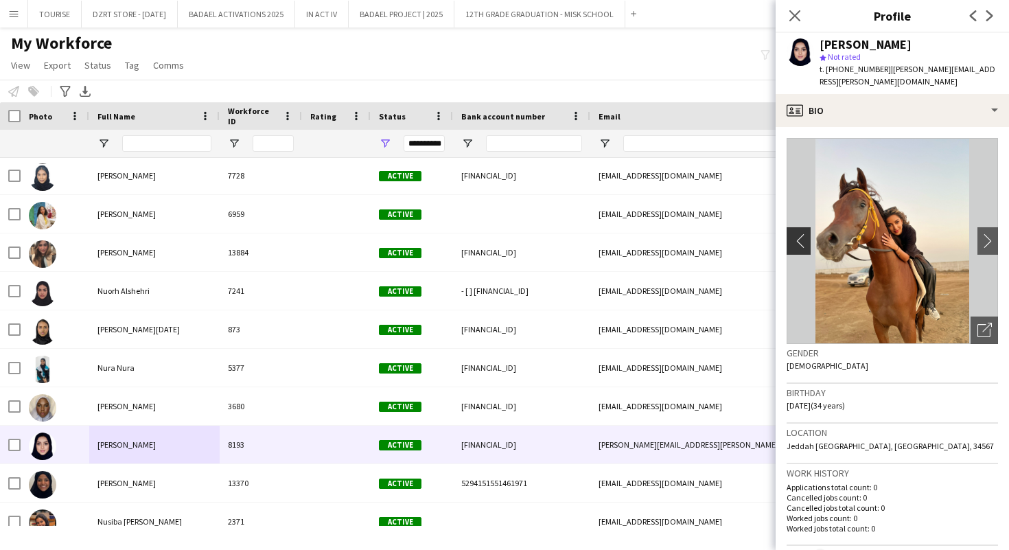
click at [800, 233] on app-icon "chevron-left" at bounding box center [797, 240] width 21 height 14
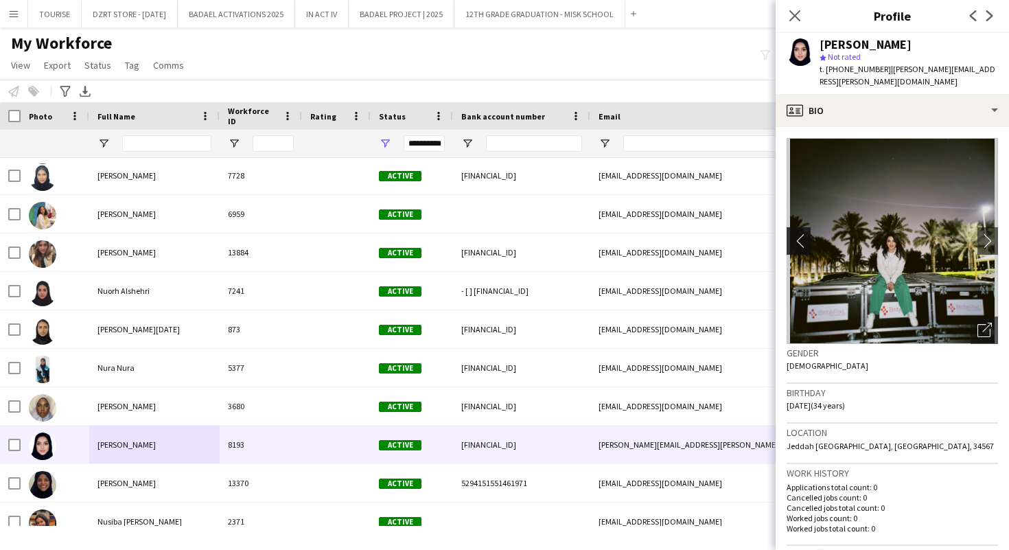
click at [800, 233] on app-icon "chevron-left" at bounding box center [797, 240] width 21 height 14
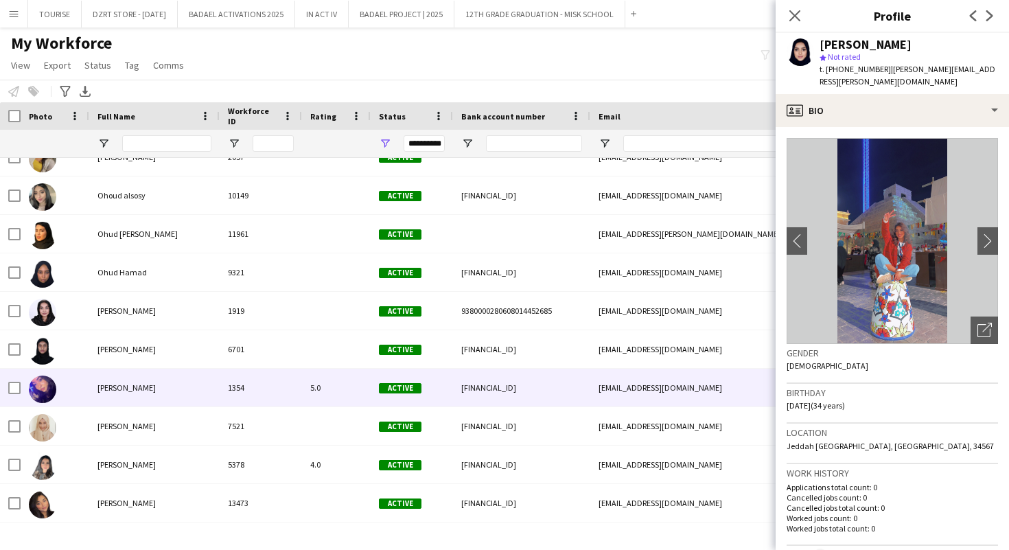
click at [225, 378] on div "1354" at bounding box center [261, 388] width 82 height 38
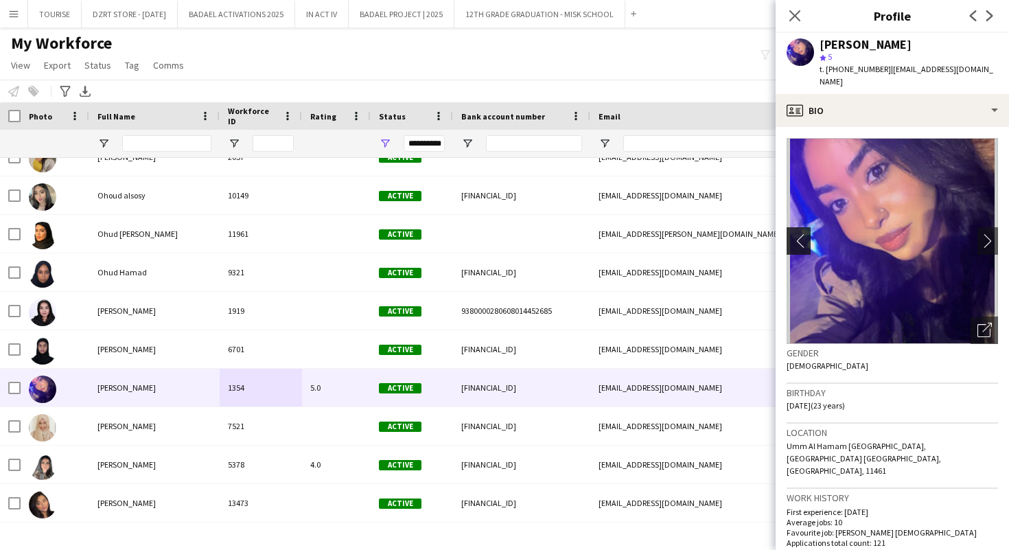
click at [797, 233] on app-icon "chevron-left" at bounding box center [797, 240] width 21 height 14
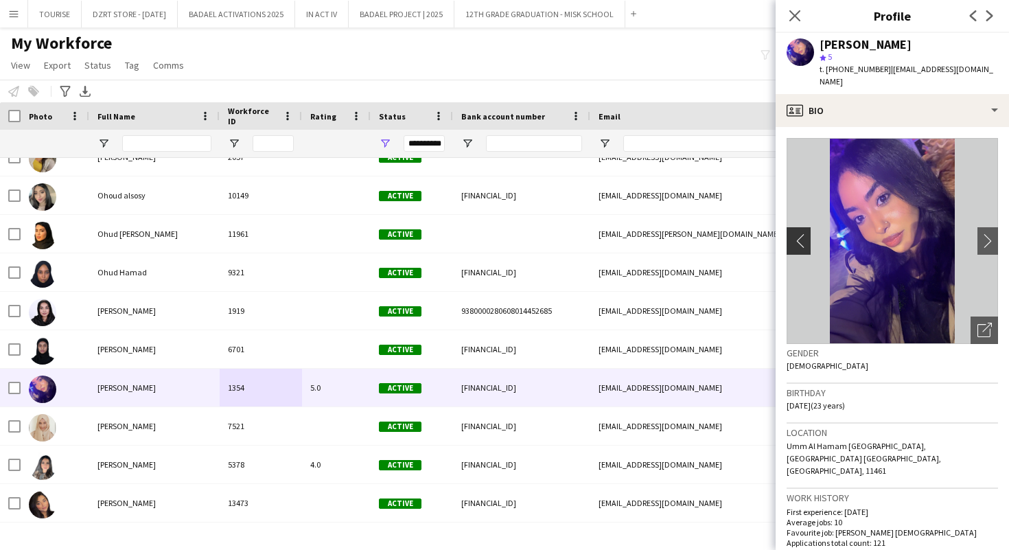
click at [797, 233] on app-icon "chevron-left" at bounding box center [797, 240] width 21 height 14
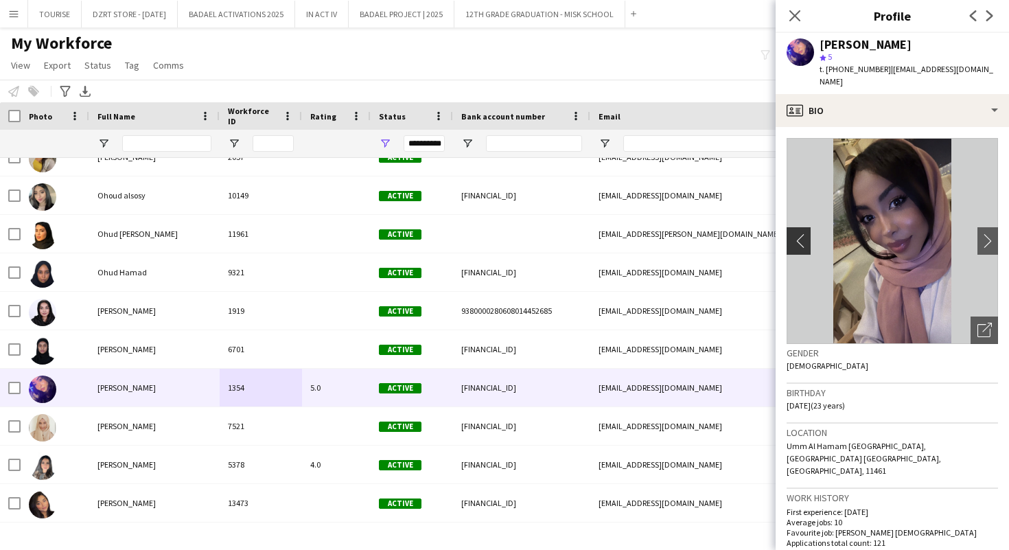
click at [797, 233] on app-icon "chevron-left" at bounding box center [797, 240] width 21 height 14
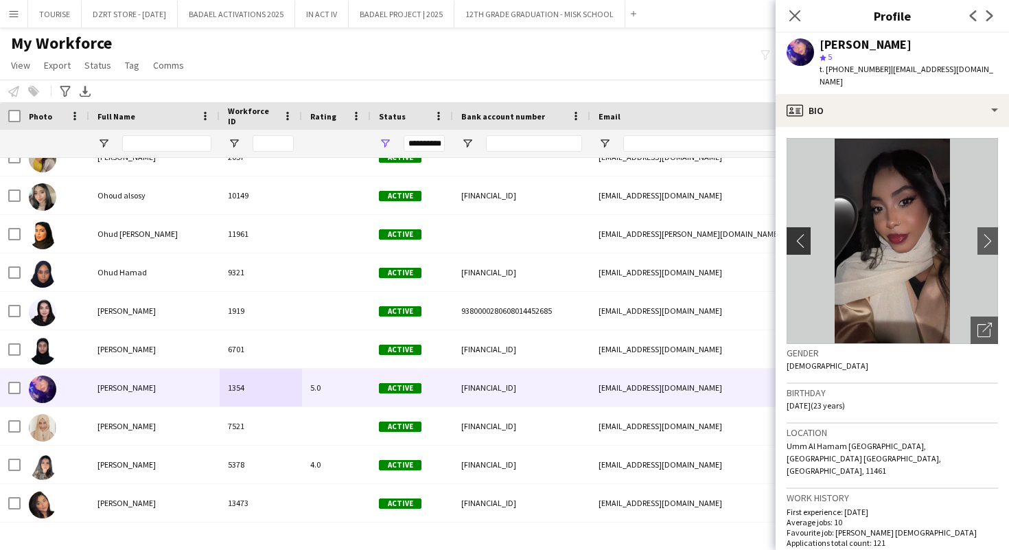
click at [797, 233] on app-icon "chevron-left" at bounding box center [797, 240] width 21 height 14
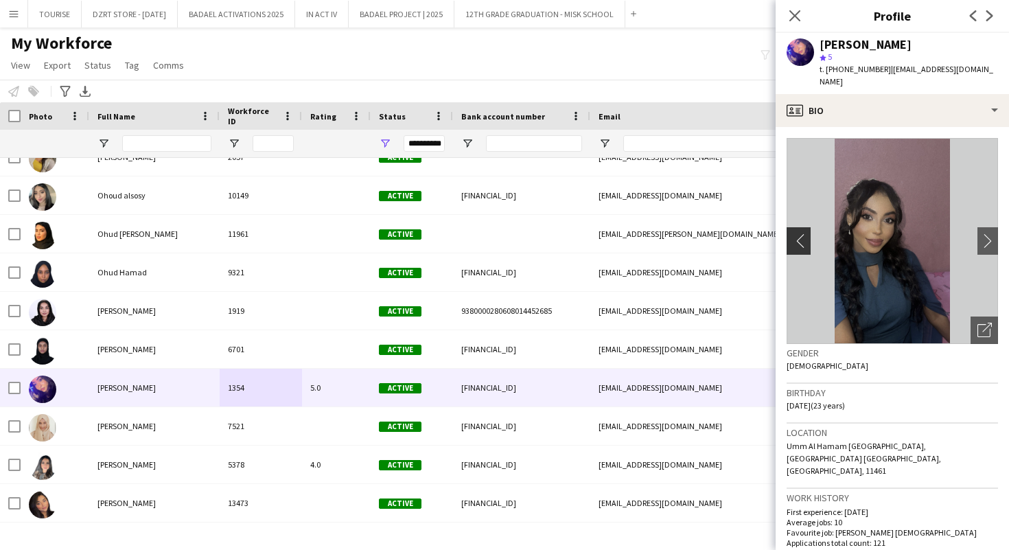
click at [797, 233] on app-icon "chevron-left" at bounding box center [797, 240] width 21 height 14
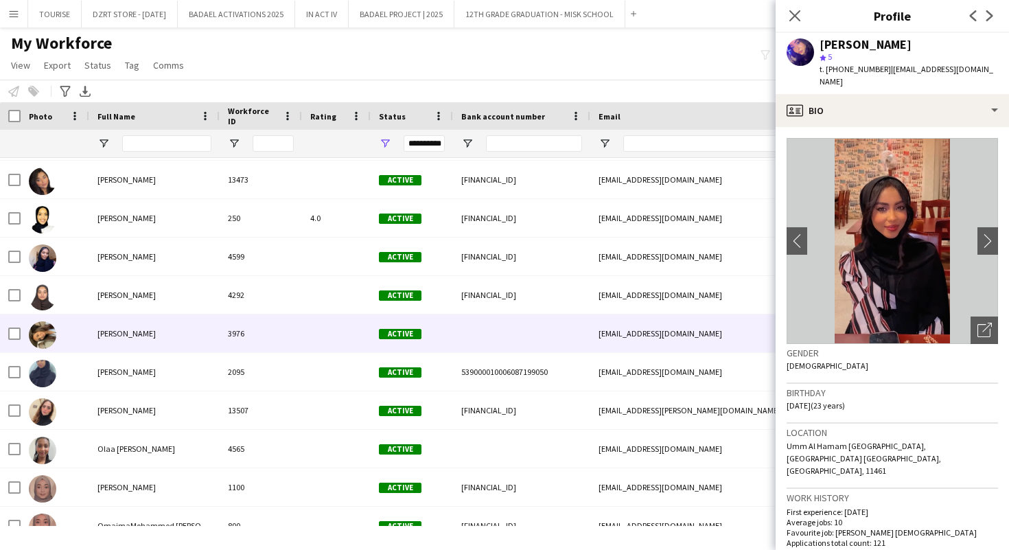
scroll to position [94401, 0]
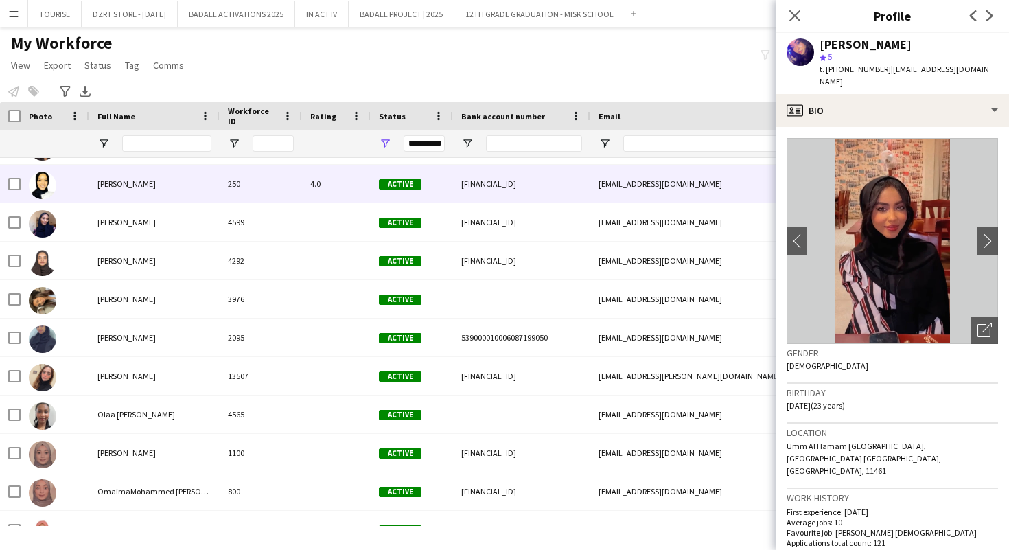
click at [218, 186] on div "[PERSON_NAME]" at bounding box center [154, 184] width 130 height 38
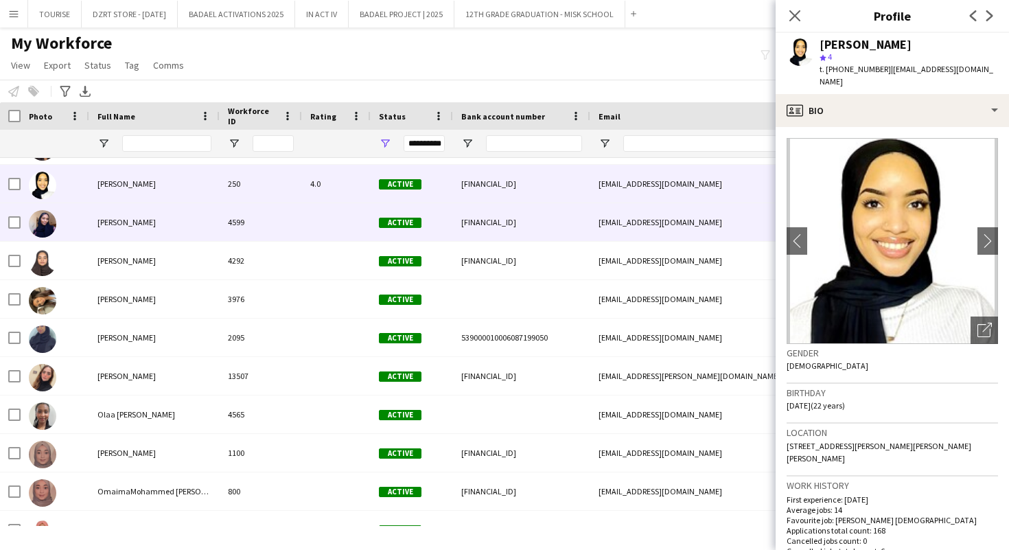
click at [174, 230] on div "[PERSON_NAME]" at bounding box center [154, 222] width 130 height 38
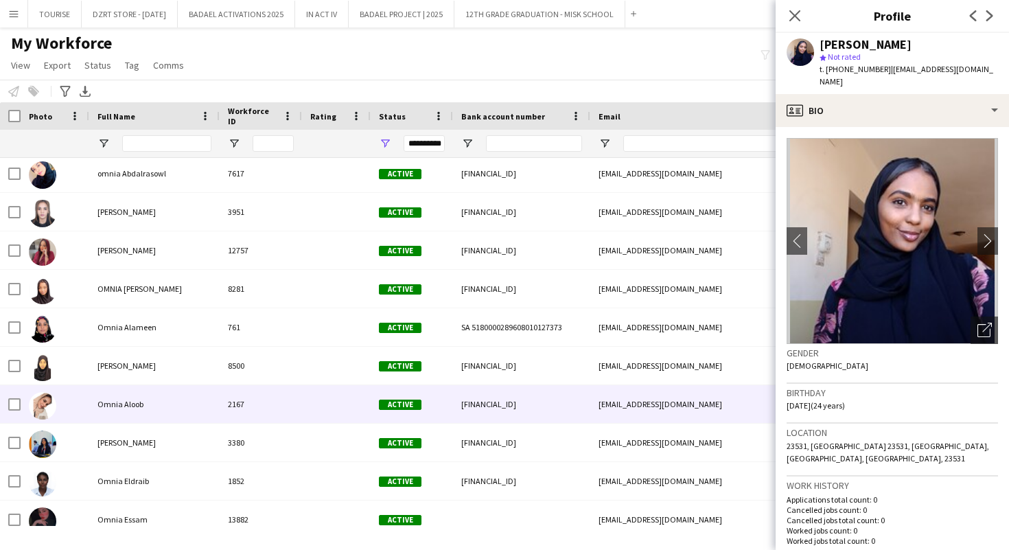
scroll to position [94813, 0]
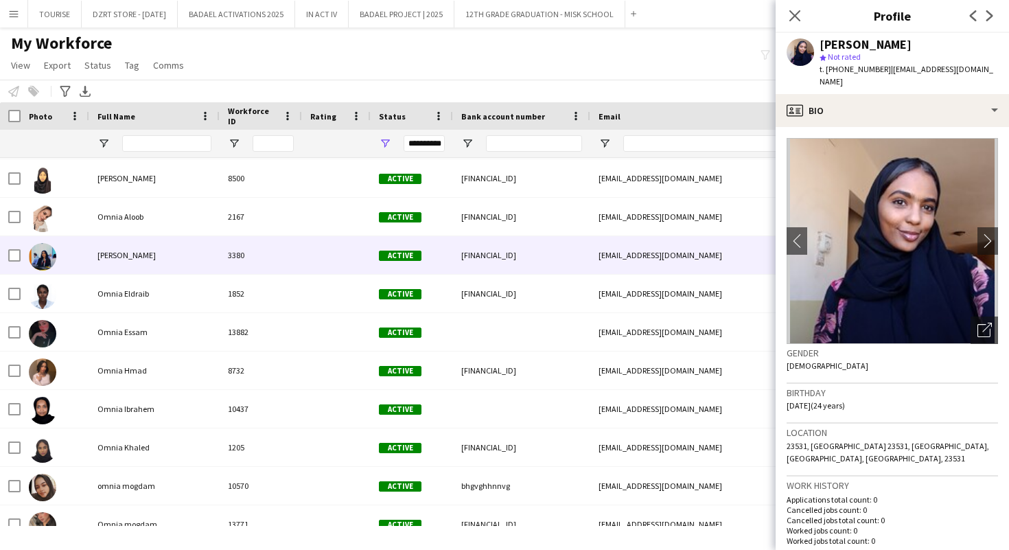
click at [147, 260] on span "[PERSON_NAME]" at bounding box center [127, 255] width 58 height 10
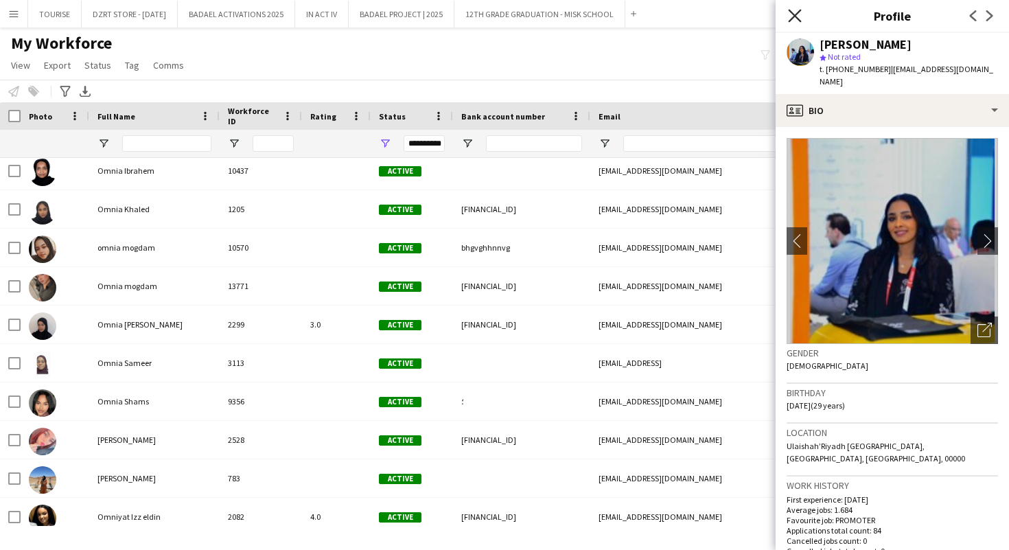
click at [795, 12] on icon "Close pop-in" at bounding box center [794, 15] width 13 height 13
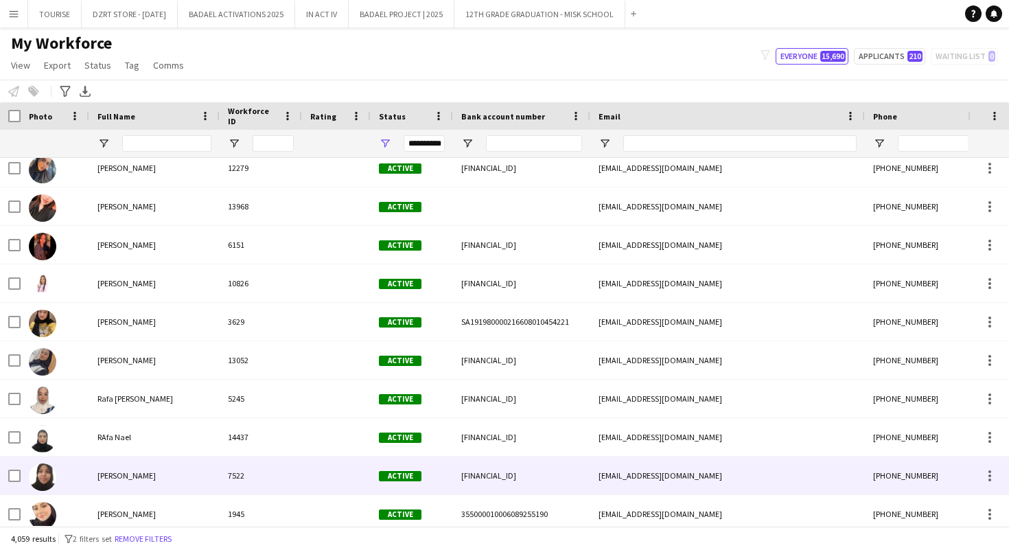
scroll to position [96316, 0]
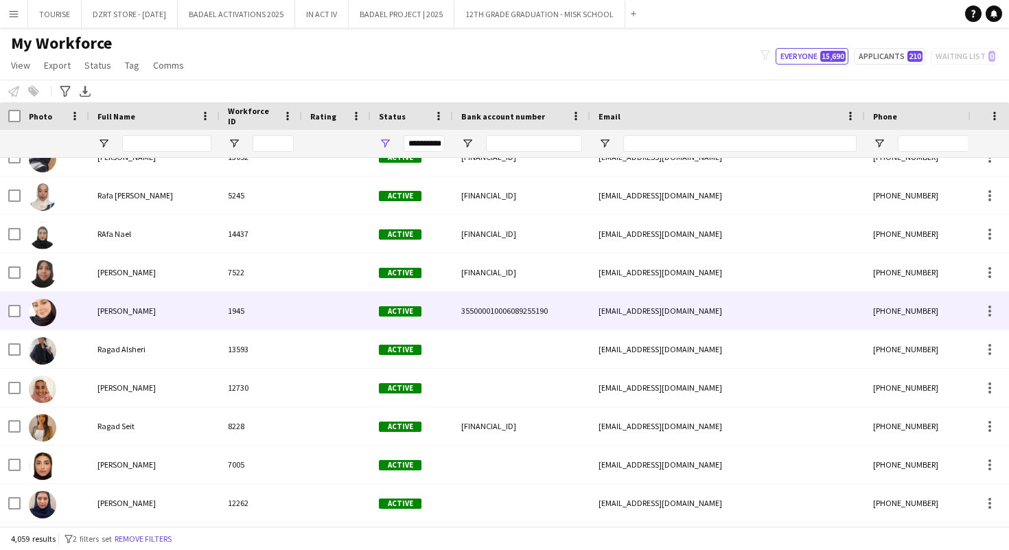
click at [212, 317] on div "[PERSON_NAME]" at bounding box center [154, 311] width 130 height 38
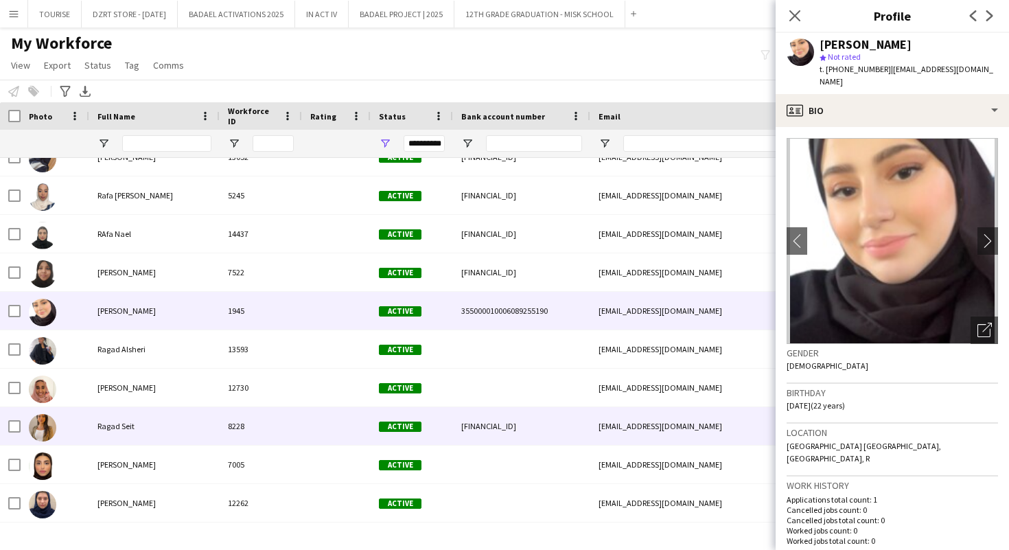
click at [170, 418] on div "Ragad Seit" at bounding box center [154, 426] width 130 height 38
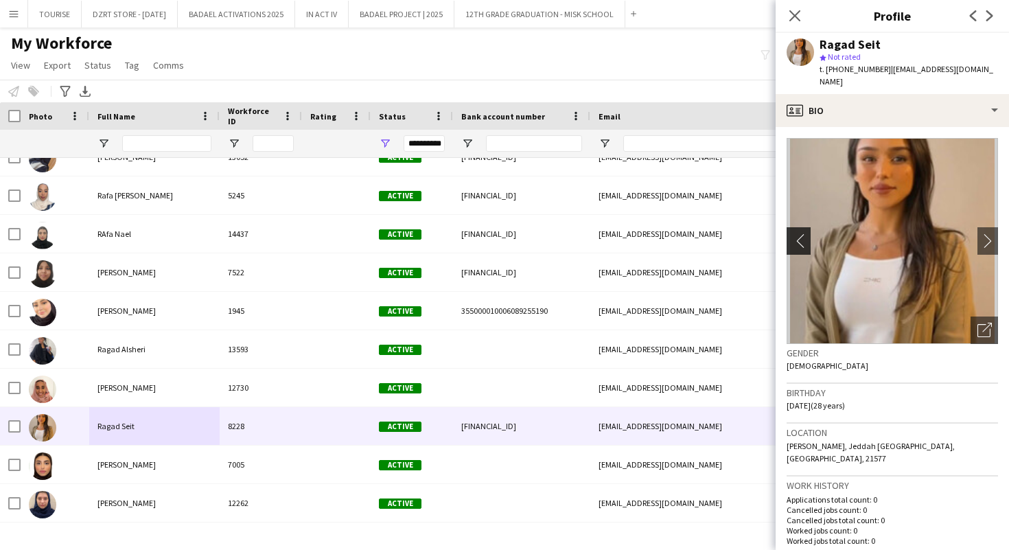
click at [805, 233] on app-icon "chevron-left" at bounding box center [797, 240] width 21 height 14
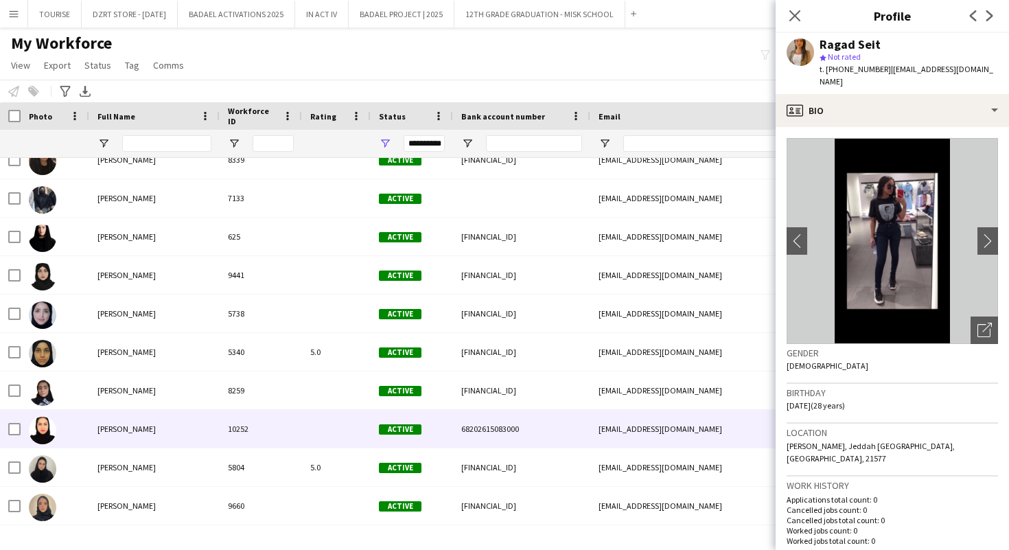
scroll to position [97535, 0]
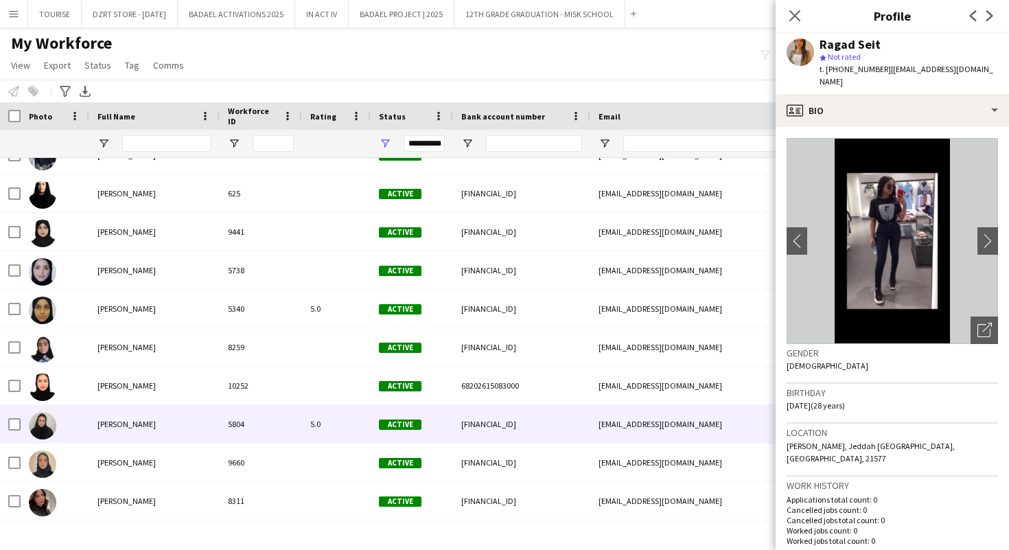
click at [275, 436] on div "5804" at bounding box center [261, 424] width 82 height 38
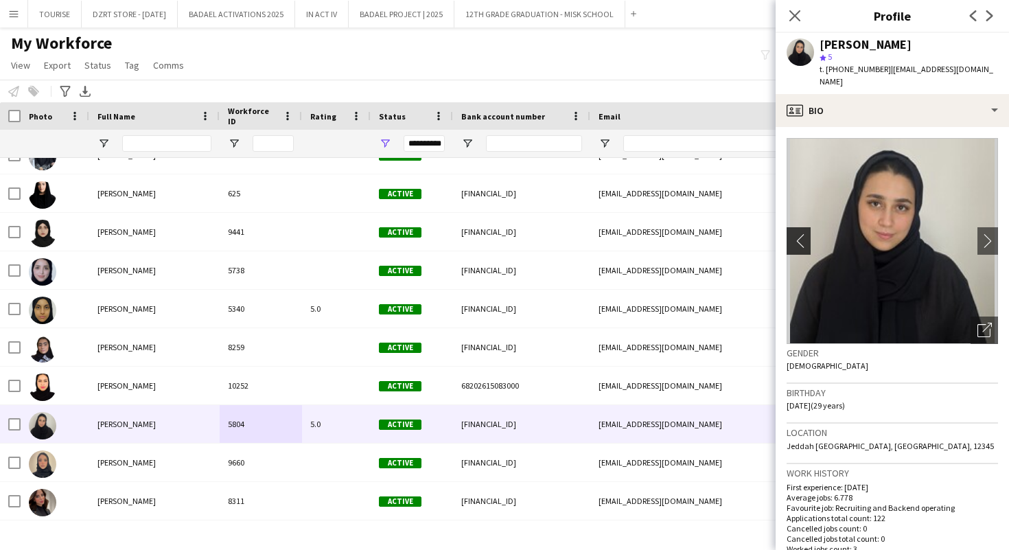
click at [799, 233] on app-icon "chevron-left" at bounding box center [797, 240] width 21 height 14
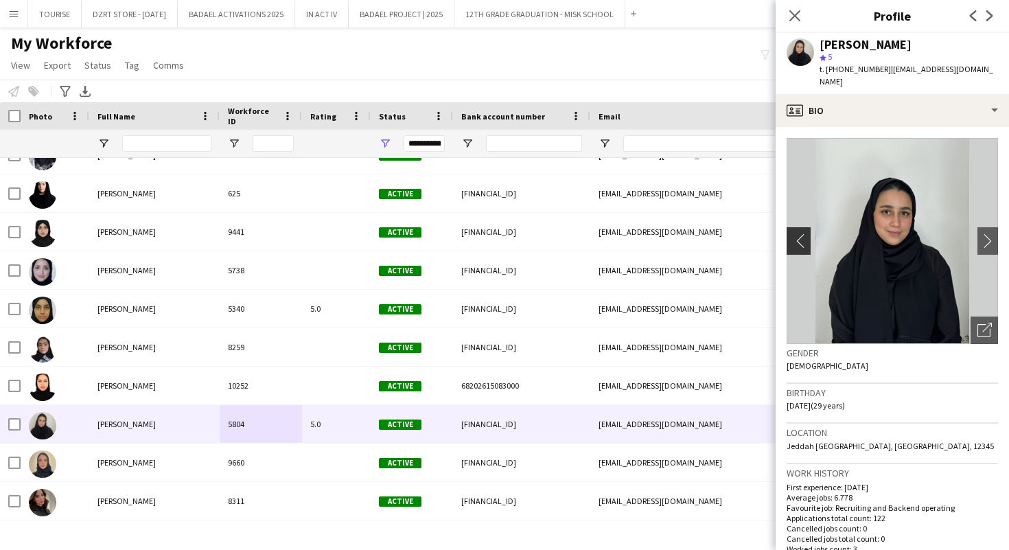
click at [799, 233] on app-icon "chevron-left" at bounding box center [797, 240] width 21 height 14
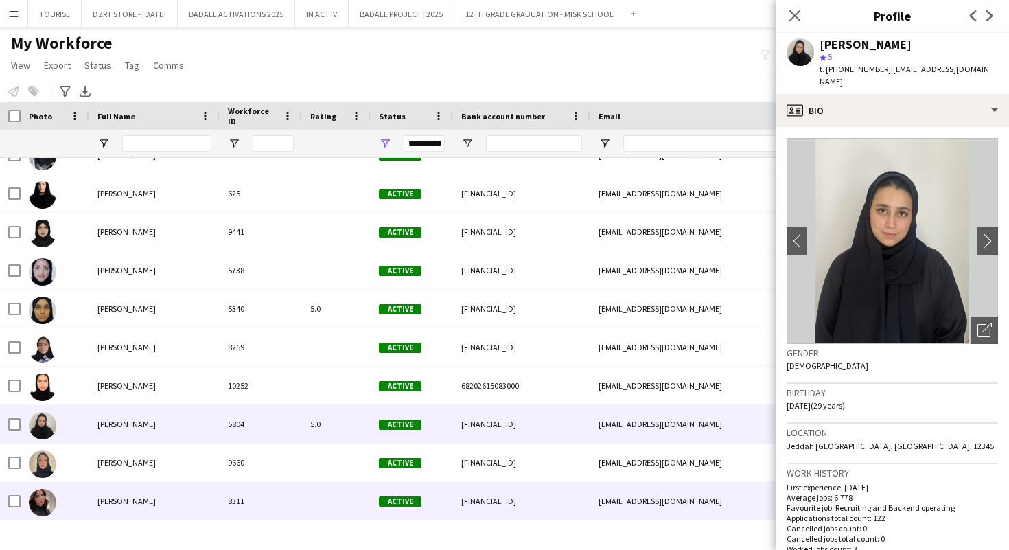
click at [265, 504] on div "8311" at bounding box center [261, 501] width 82 height 38
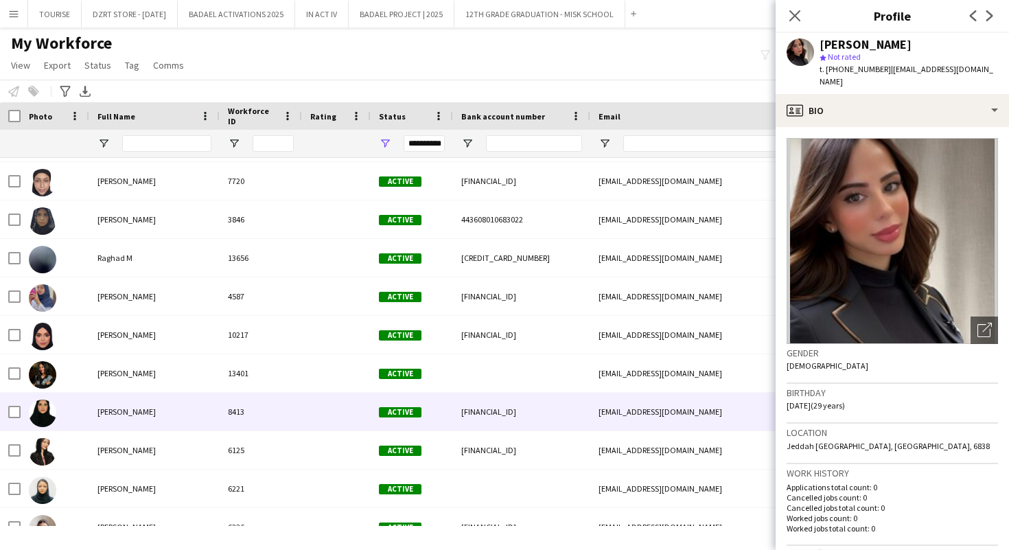
click at [208, 404] on div "[PERSON_NAME]" at bounding box center [154, 412] width 130 height 38
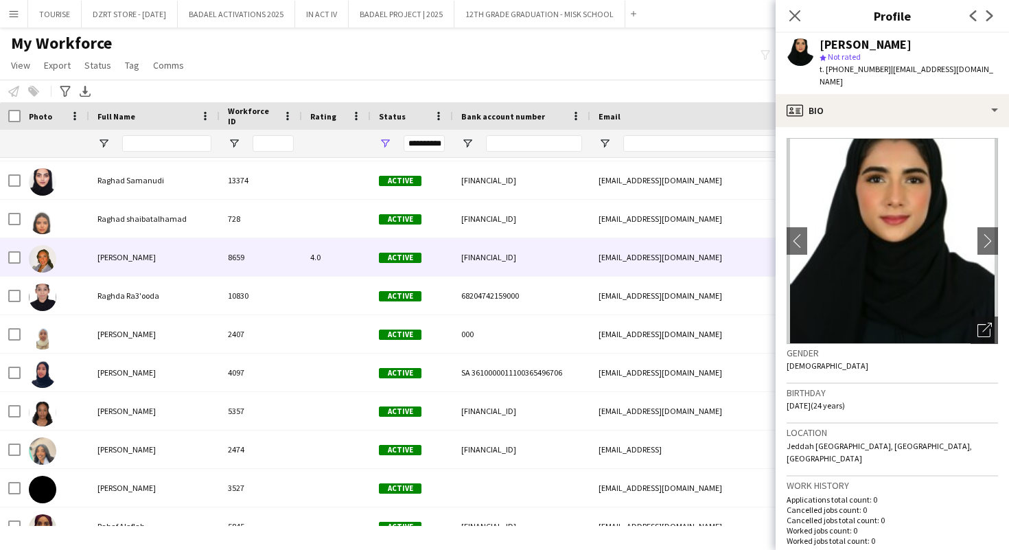
click at [176, 251] on div "[PERSON_NAME]" at bounding box center [154, 257] width 130 height 38
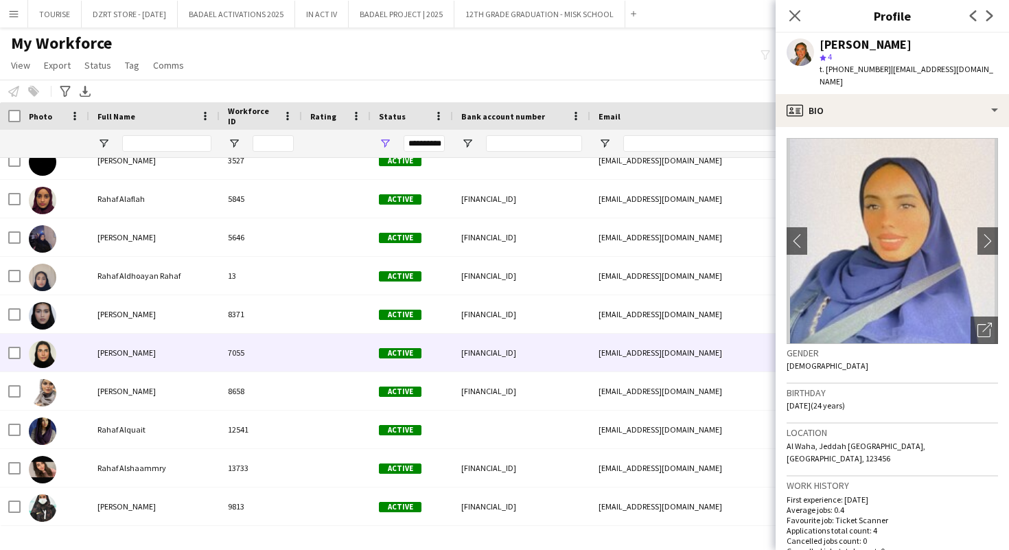
click at [133, 347] on span "[PERSON_NAME]" at bounding box center [127, 352] width 58 height 10
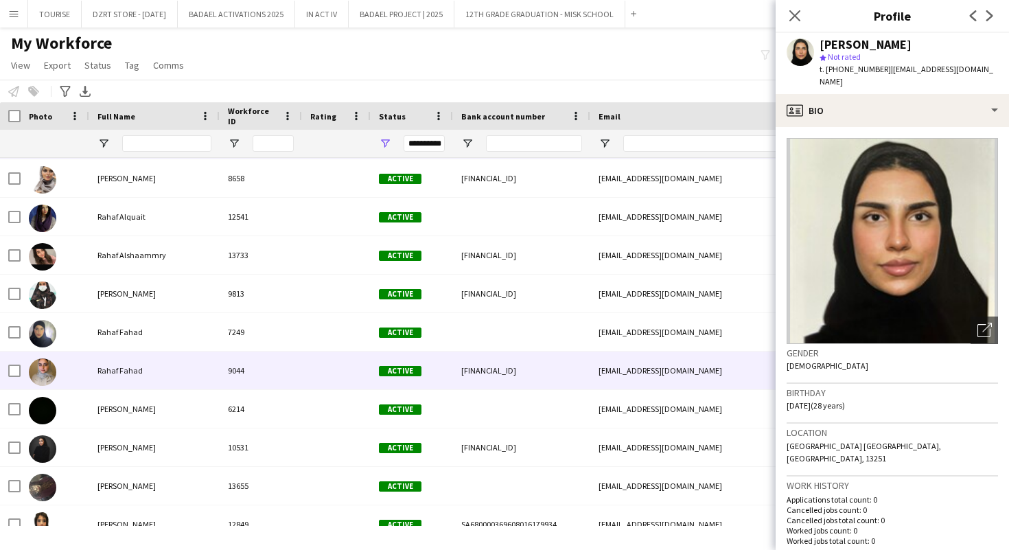
click at [133, 368] on span "Rahaf Fahad" at bounding box center [120, 370] width 45 height 10
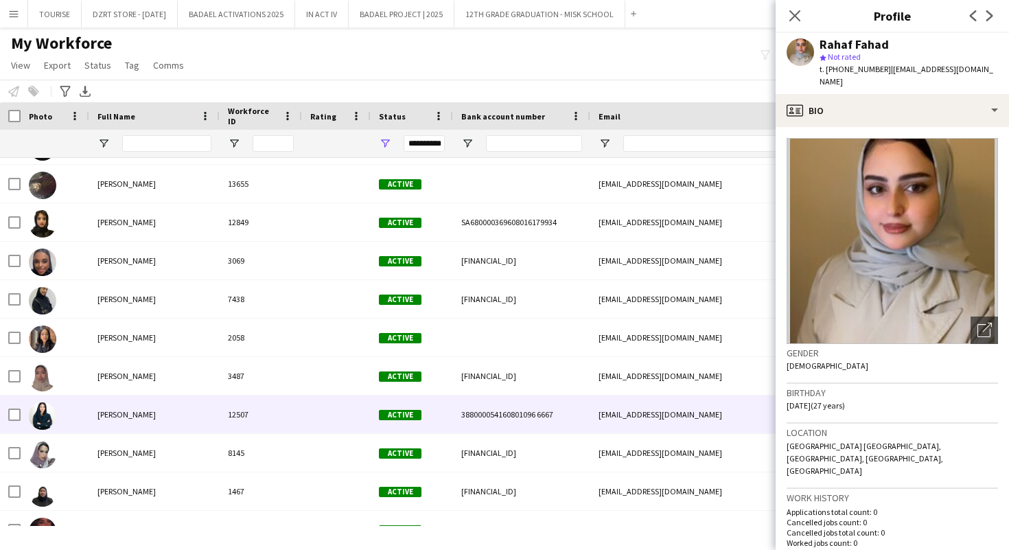
click at [127, 413] on span "[PERSON_NAME]" at bounding box center [127, 414] width 58 height 10
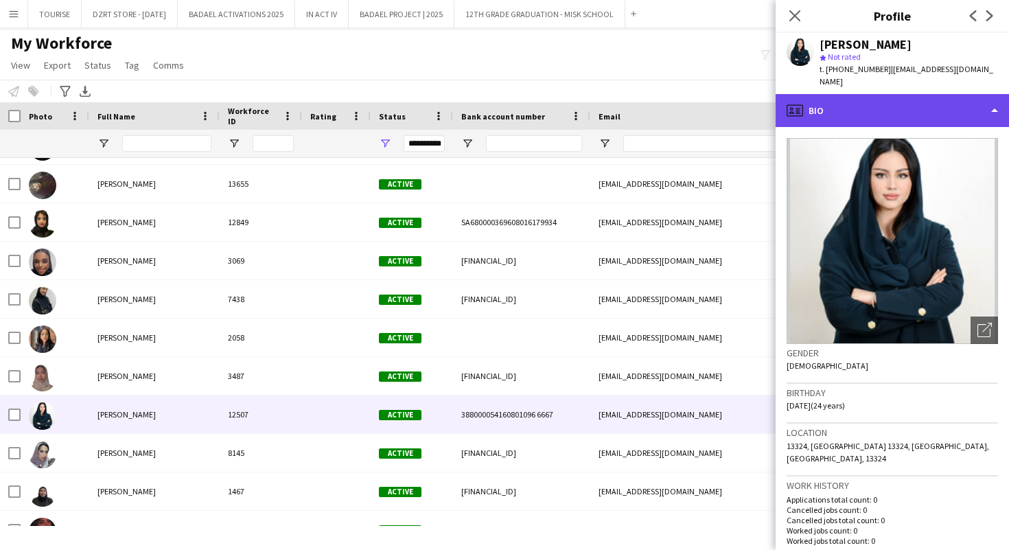
click at [854, 102] on div "profile Bio" at bounding box center [892, 110] width 233 height 33
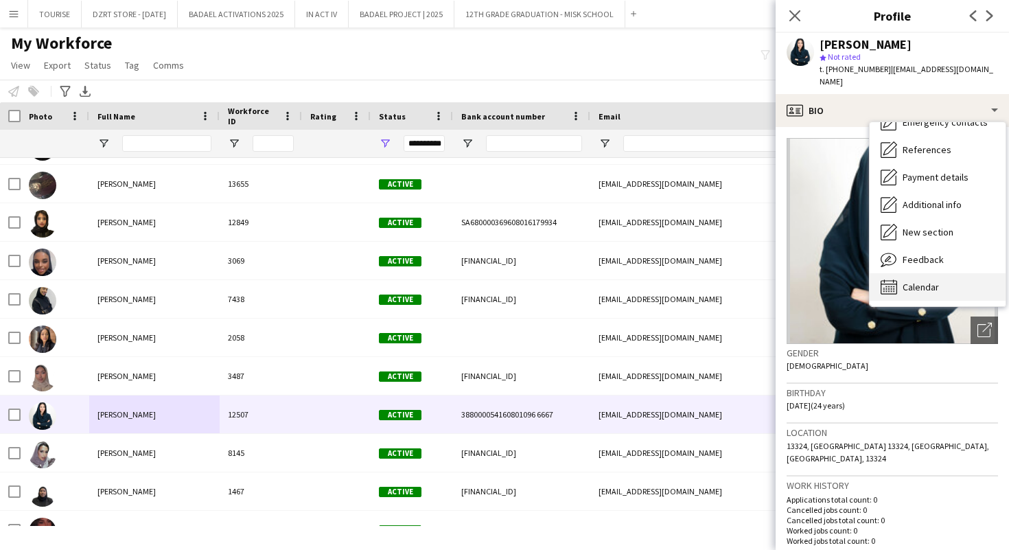
click at [912, 281] on span "Calendar" at bounding box center [921, 287] width 36 height 12
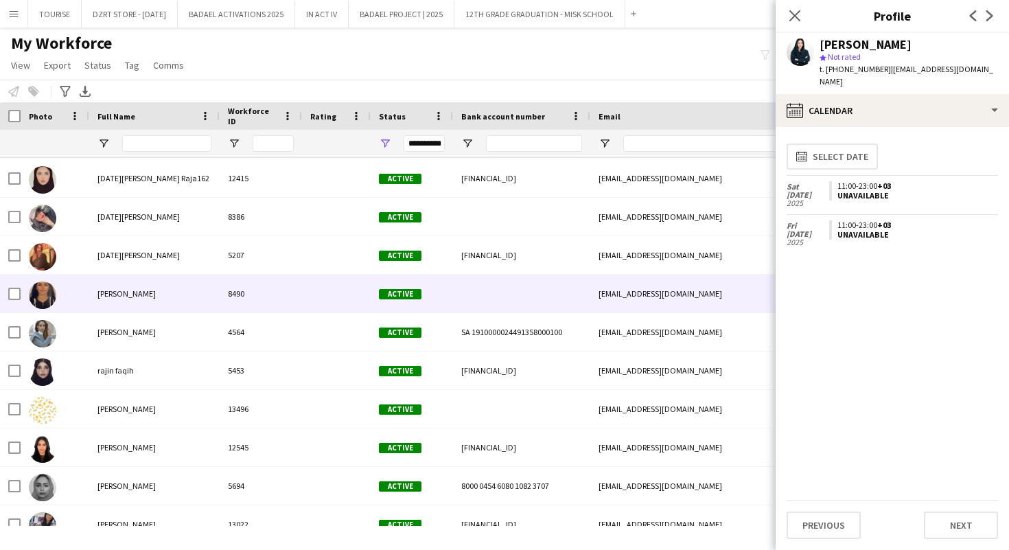
click at [315, 288] on div at bounding box center [336, 294] width 69 height 38
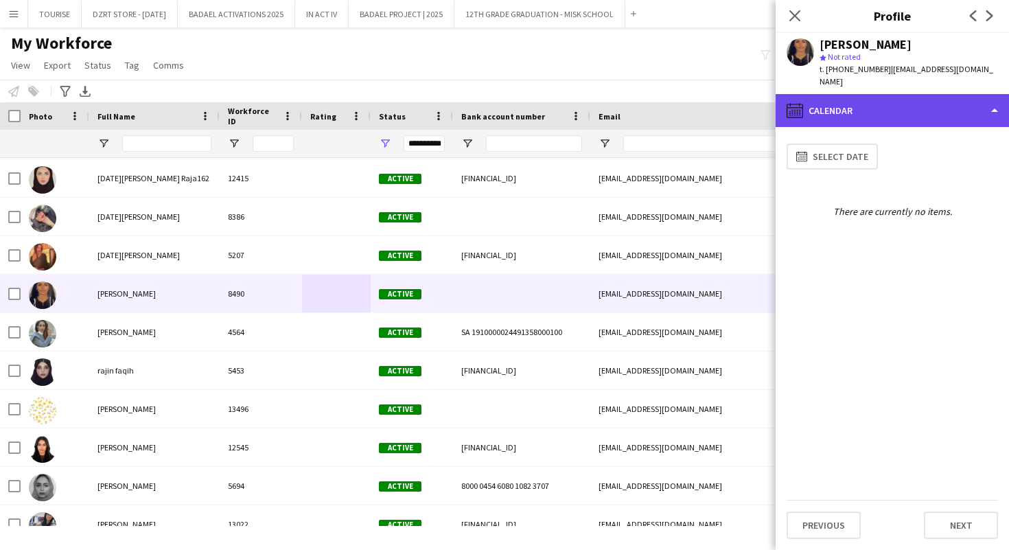
click at [839, 98] on div "calendar-full Calendar" at bounding box center [892, 110] width 233 height 33
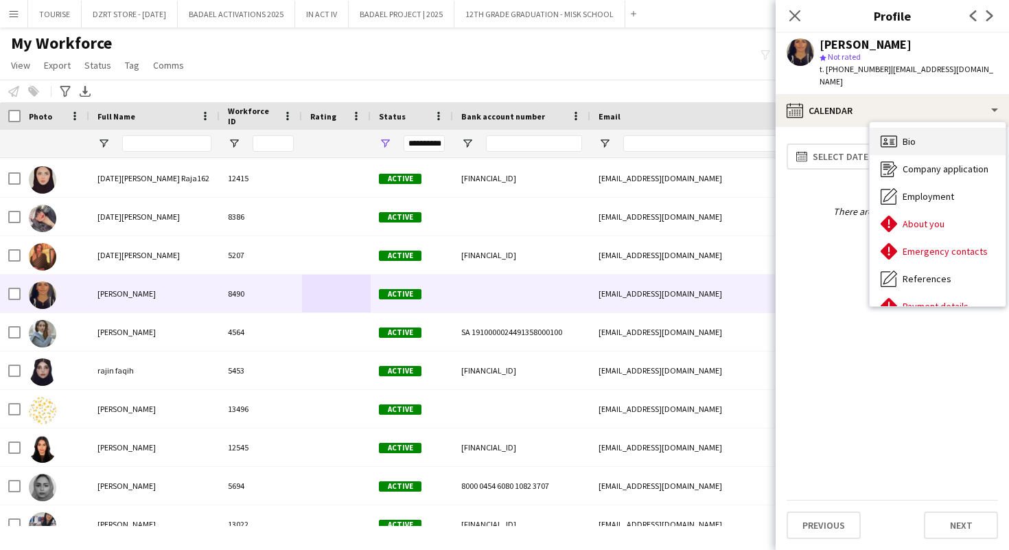
click at [904, 135] on span "Bio" at bounding box center [909, 141] width 13 height 12
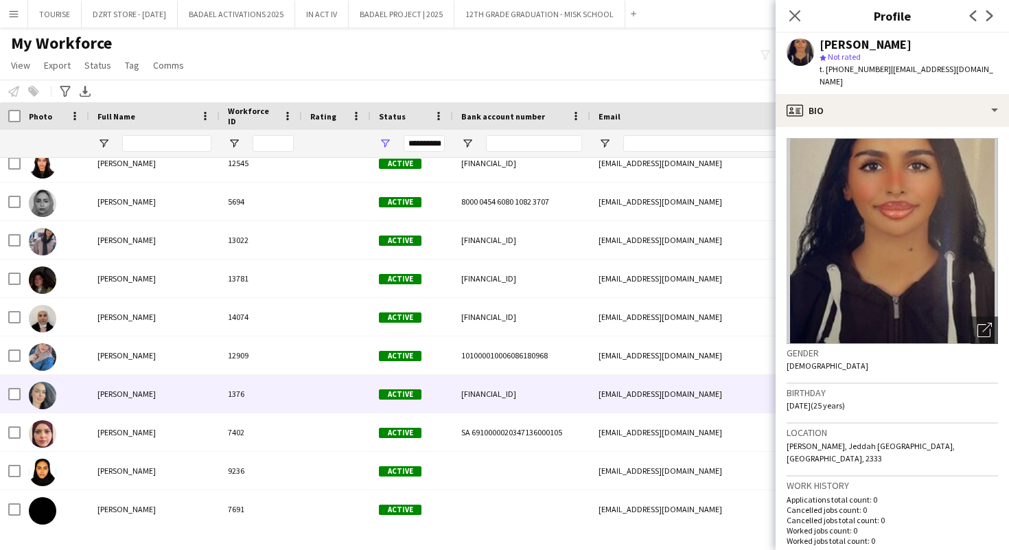
click at [377, 401] on div "Active" at bounding box center [412, 394] width 82 height 38
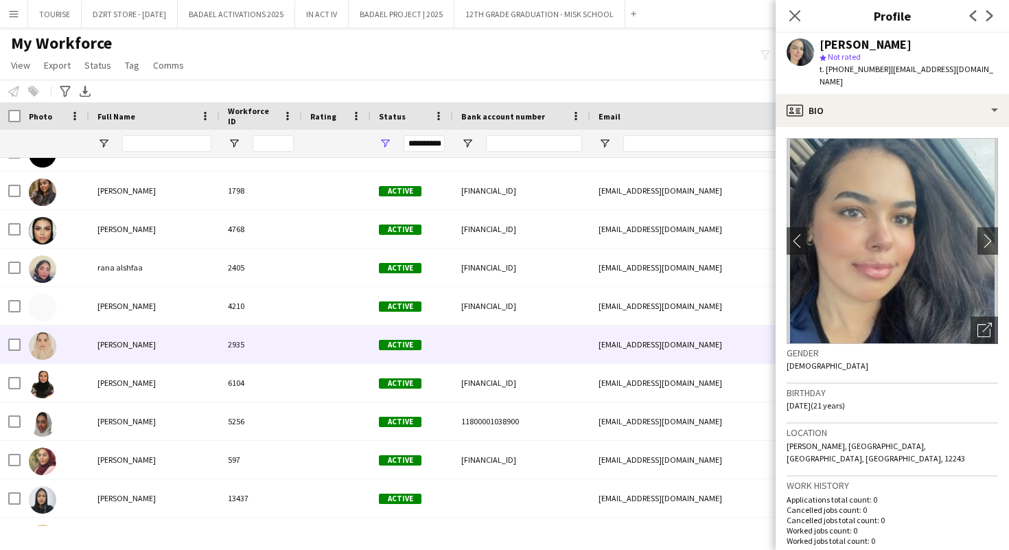
click at [263, 346] on div "2935" at bounding box center [261, 344] width 82 height 38
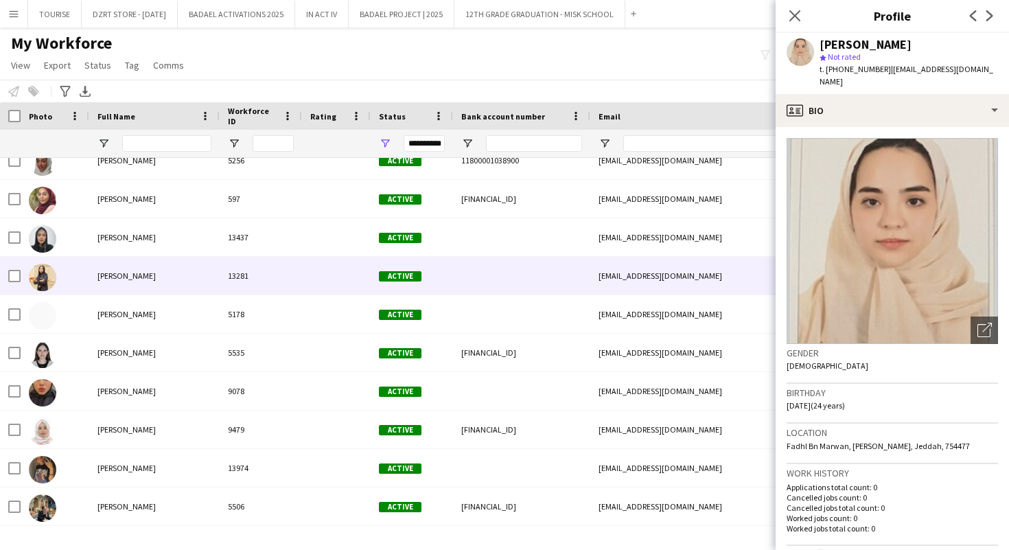
click at [256, 269] on div "13281" at bounding box center [261, 276] width 82 height 38
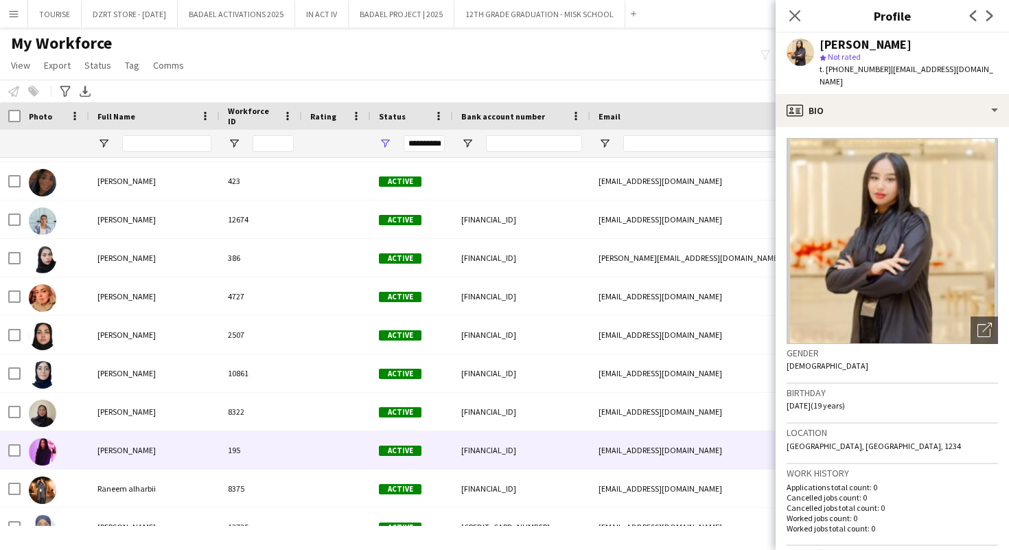
click at [197, 455] on div "[PERSON_NAME]" at bounding box center [154, 450] width 130 height 38
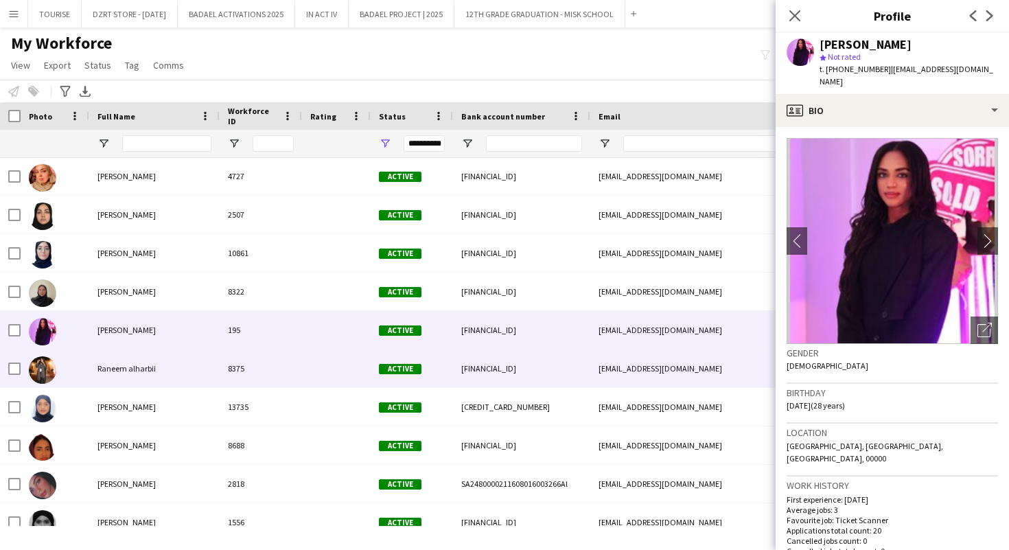
click at [179, 374] on div "Raneem alharbii" at bounding box center [154, 369] width 130 height 38
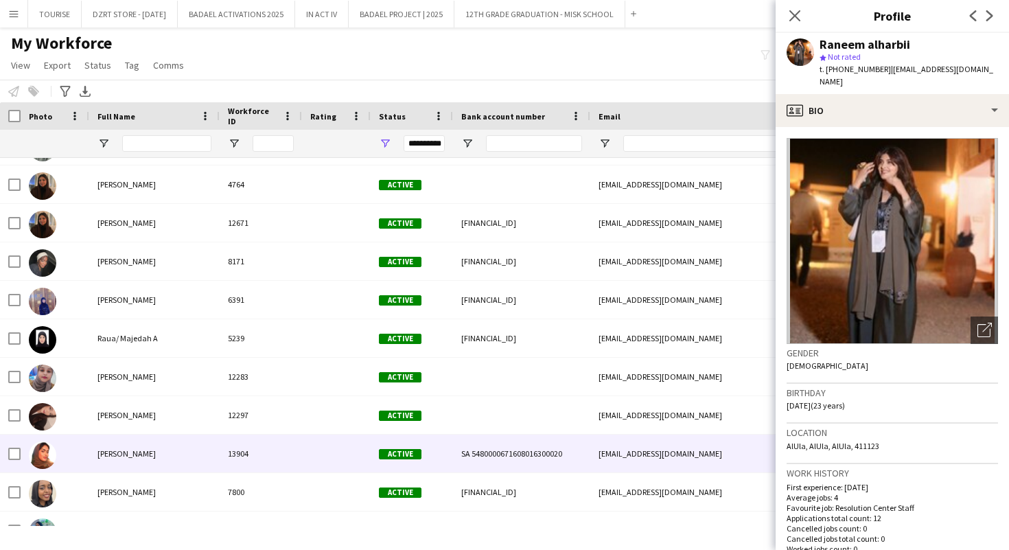
click at [161, 442] on div "[PERSON_NAME]" at bounding box center [154, 454] width 130 height 38
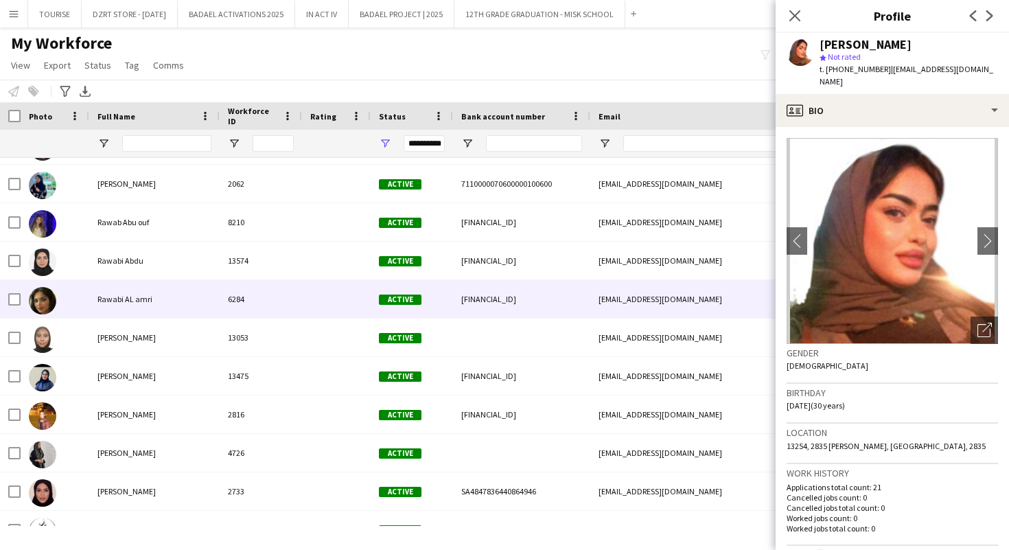
click at [159, 301] on div "Rawabi AL amri" at bounding box center [154, 299] width 130 height 38
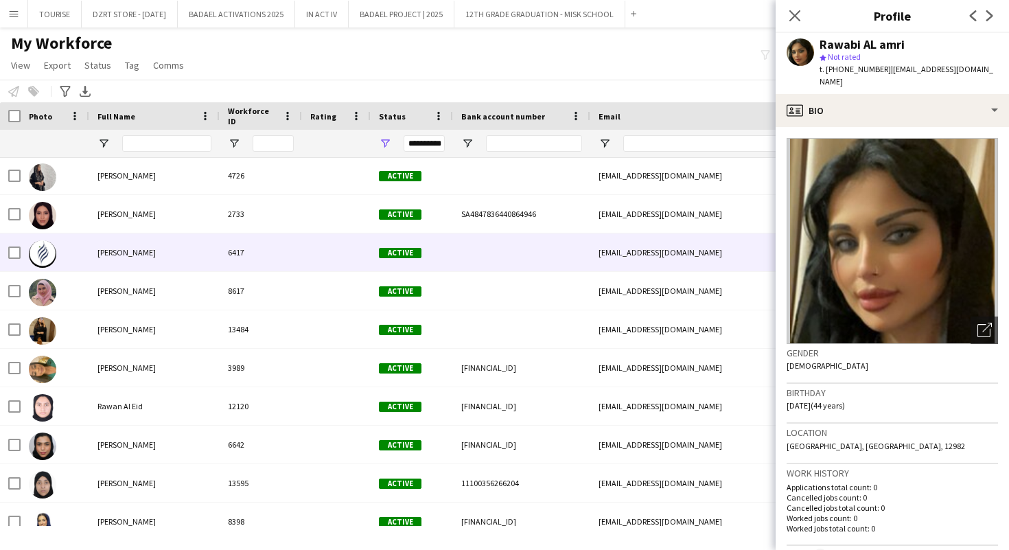
click at [150, 251] on span "[PERSON_NAME]" at bounding box center [127, 252] width 58 height 10
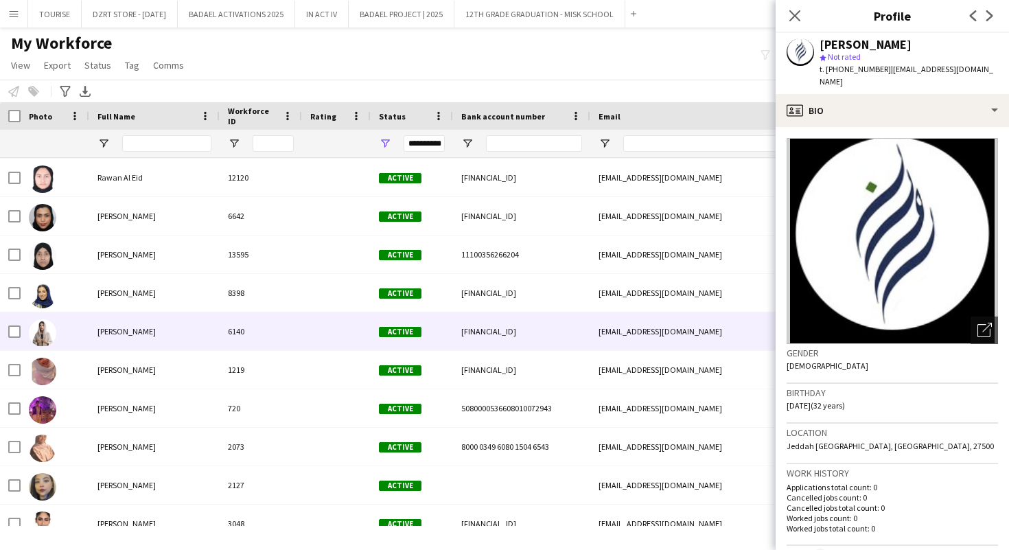
click at [133, 334] on span "[PERSON_NAME]" at bounding box center [127, 331] width 58 height 10
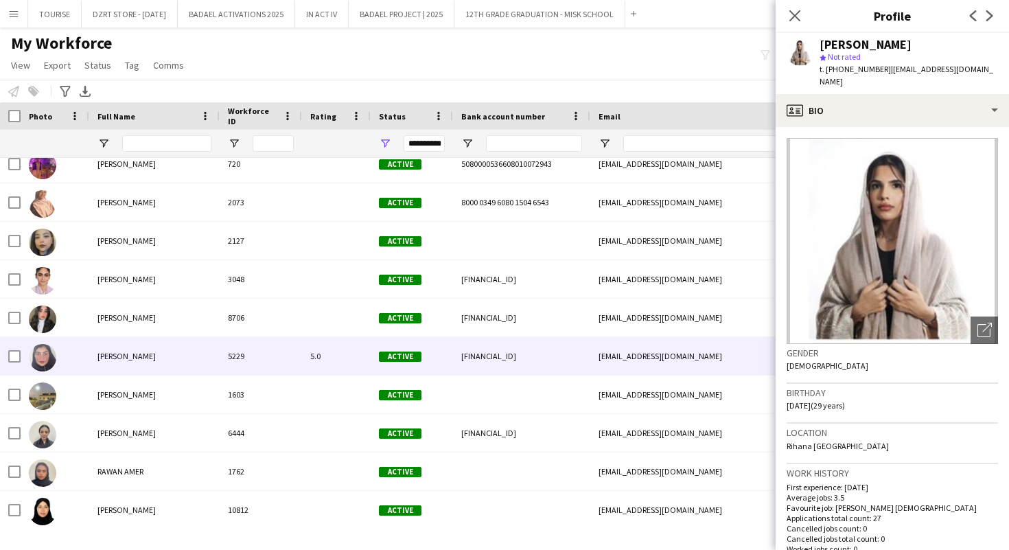
click at [135, 352] on span "[PERSON_NAME]" at bounding box center [127, 356] width 58 height 10
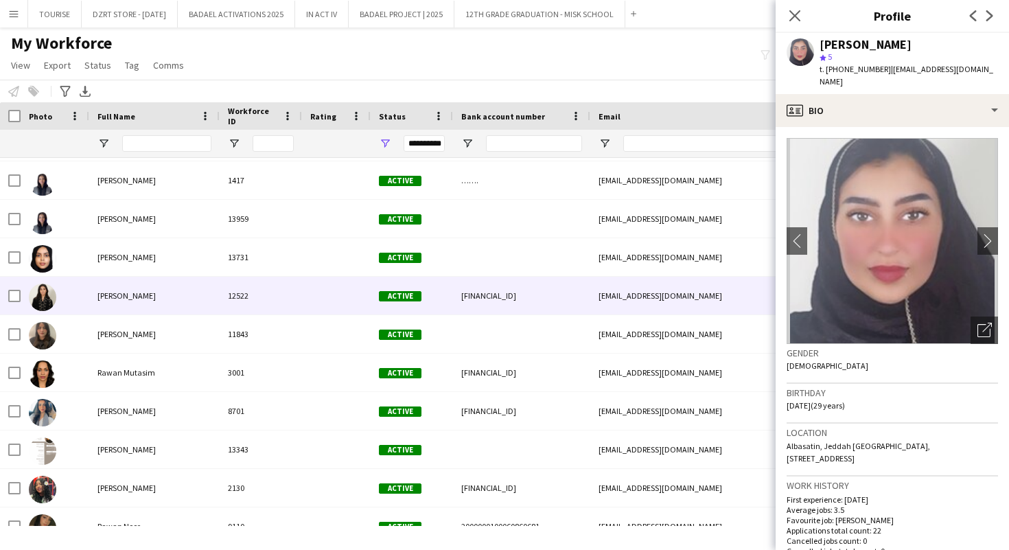
click at [130, 299] on span "[PERSON_NAME]" at bounding box center [127, 295] width 58 height 10
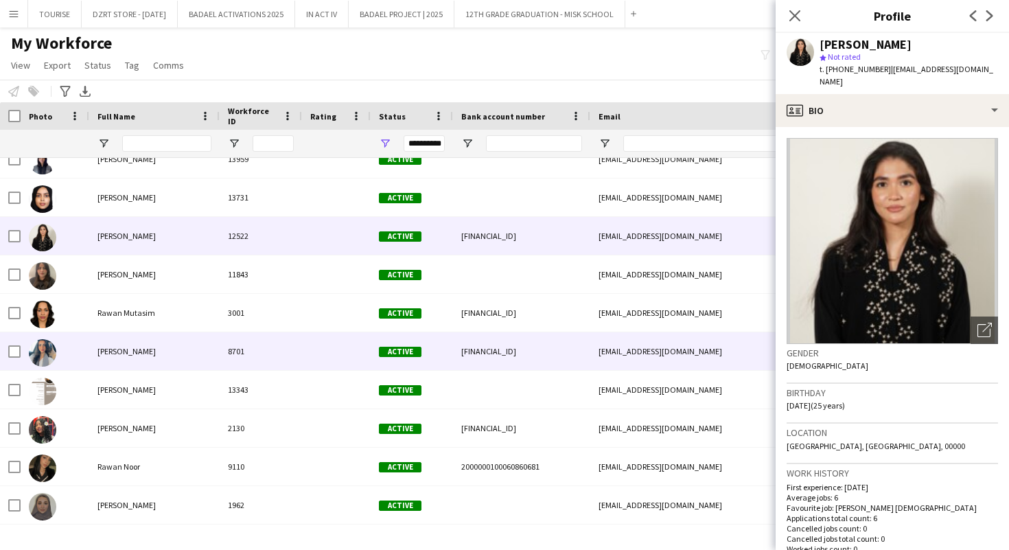
click at [135, 354] on span "[PERSON_NAME]" at bounding box center [127, 351] width 58 height 10
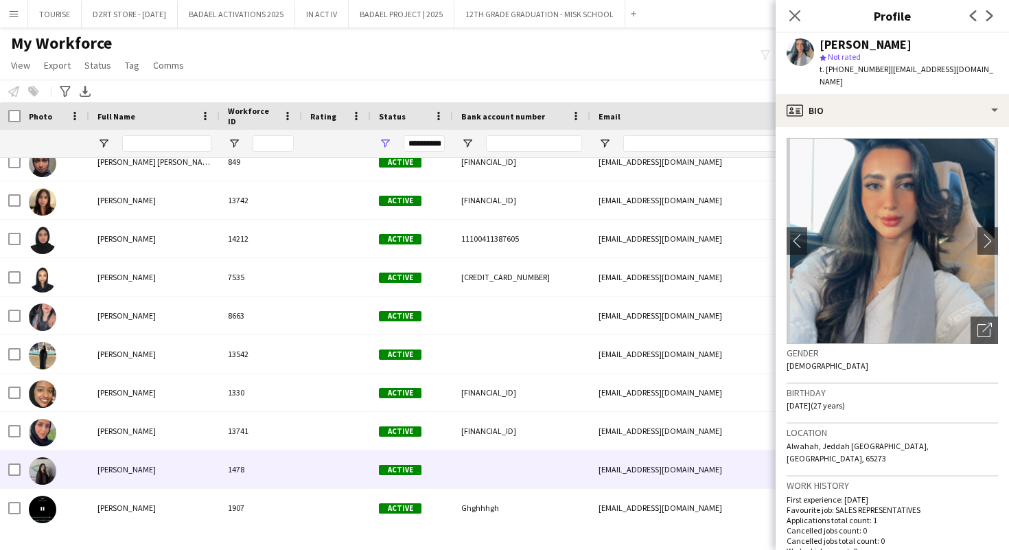
scroll to position [106357, 0]
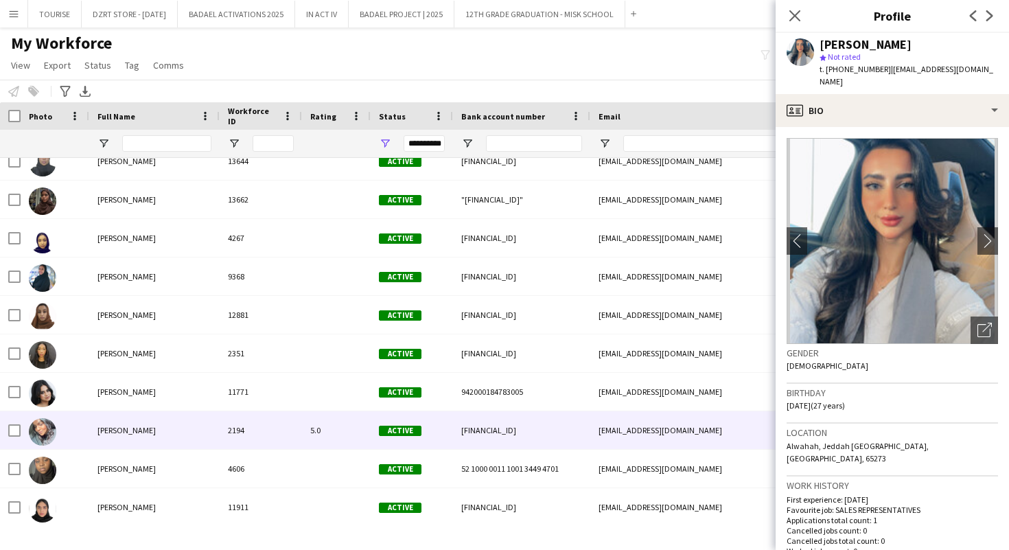
click at [246, 438] on div "2194" at bounding box center [261, 430] width 82 height 38
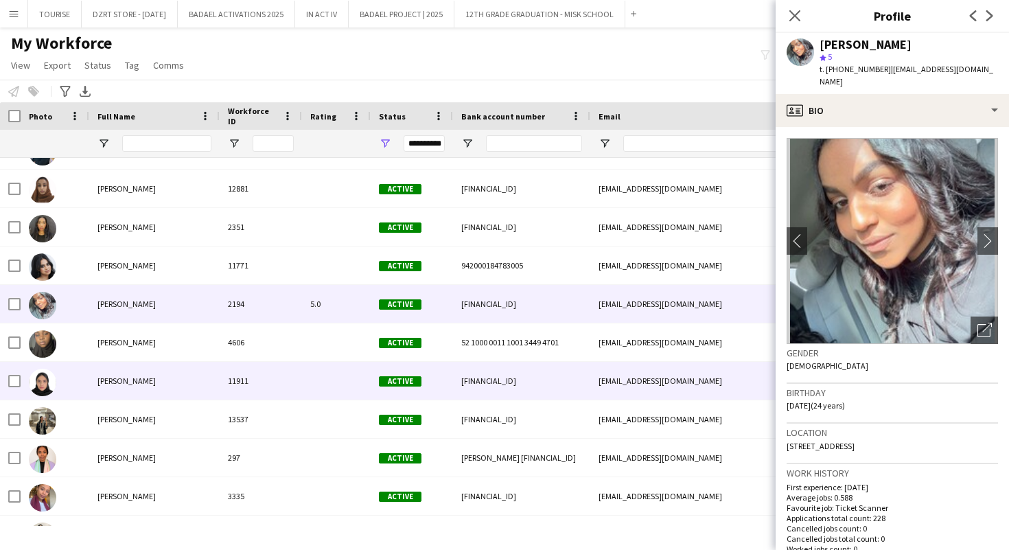
click at [223, 385] on div "11911" at bounding box center [261, 381] width 82 height 38
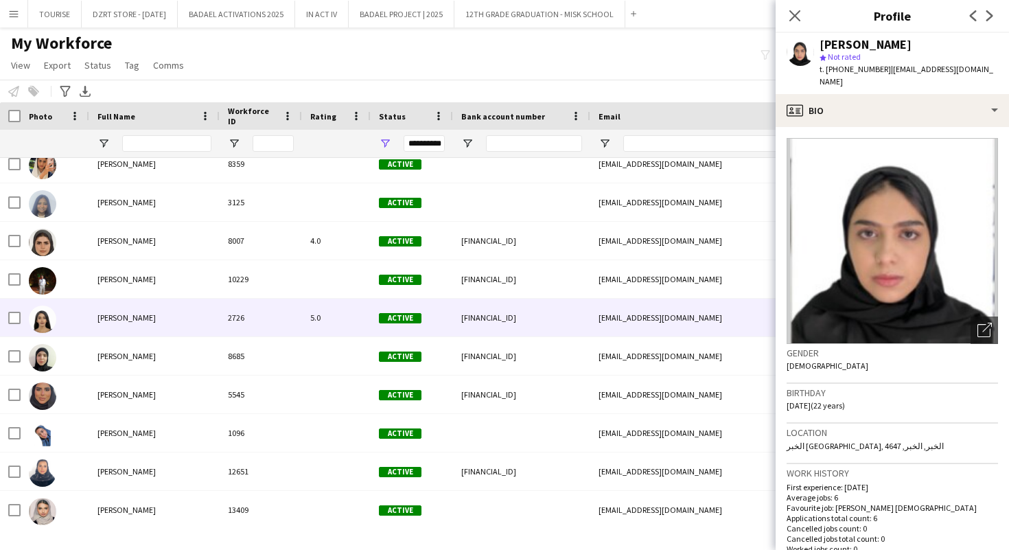
click at [203, 317] on div "Razan Ali" at bounding box center [154, 318] width 130 height 38
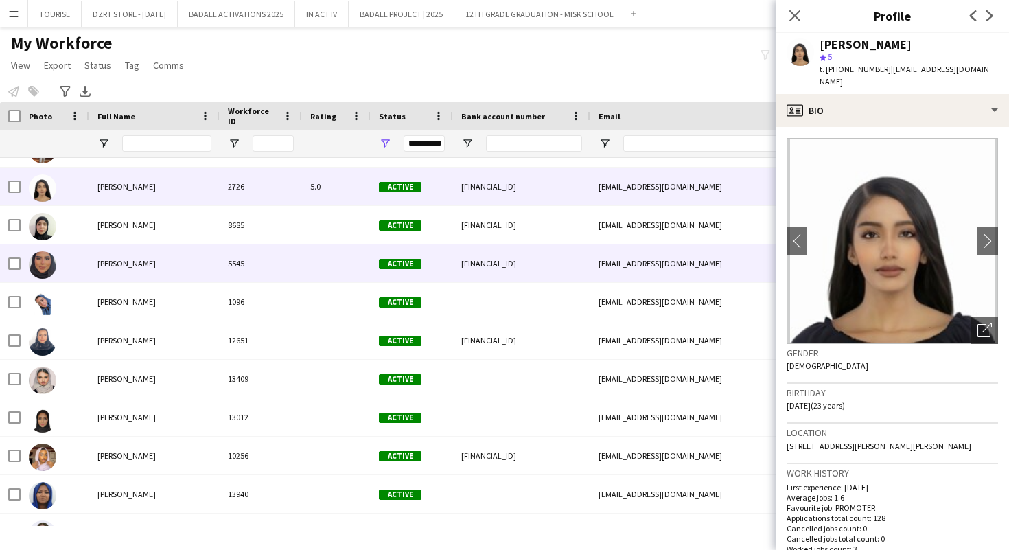
click at [183, 271] on div "Razan Alnahdi" at bounding box center [154, 263] width 130 height 38
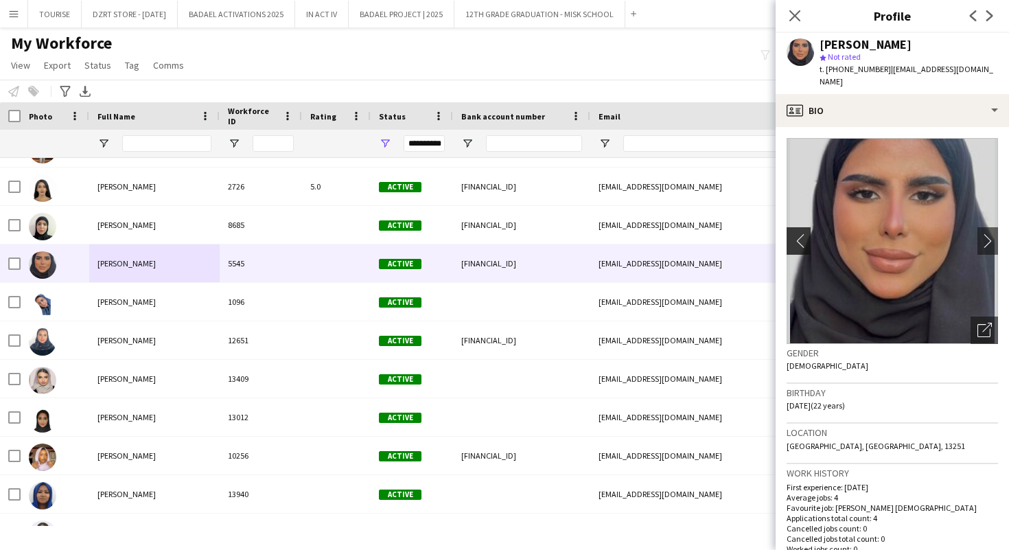
click at [792, 233] on app-icon "chevron-left" at bounding box center [797, 240] width 21 height 14
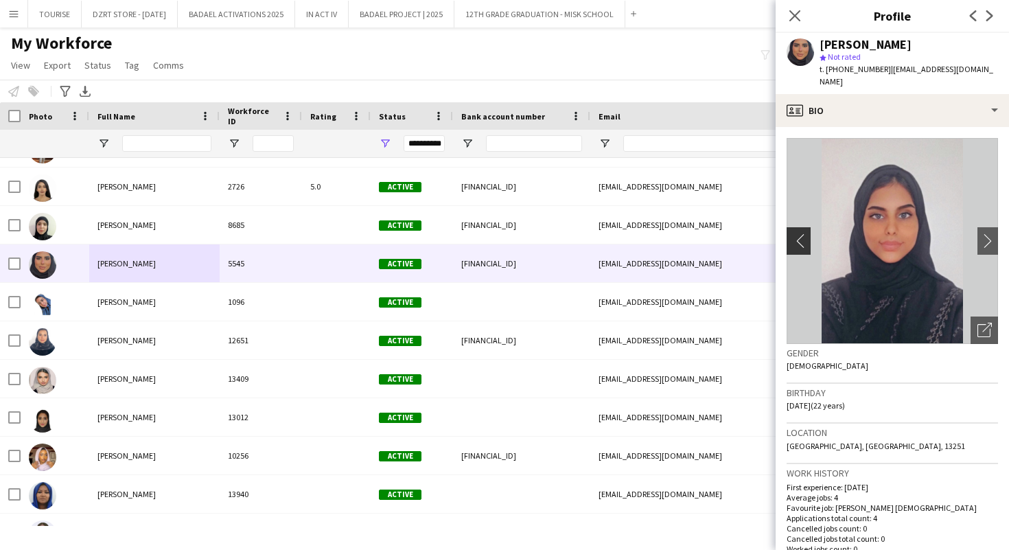
click at [792, 233] on app-icon "chevron-left" at bounding box center [797, 240] width 21 height 14
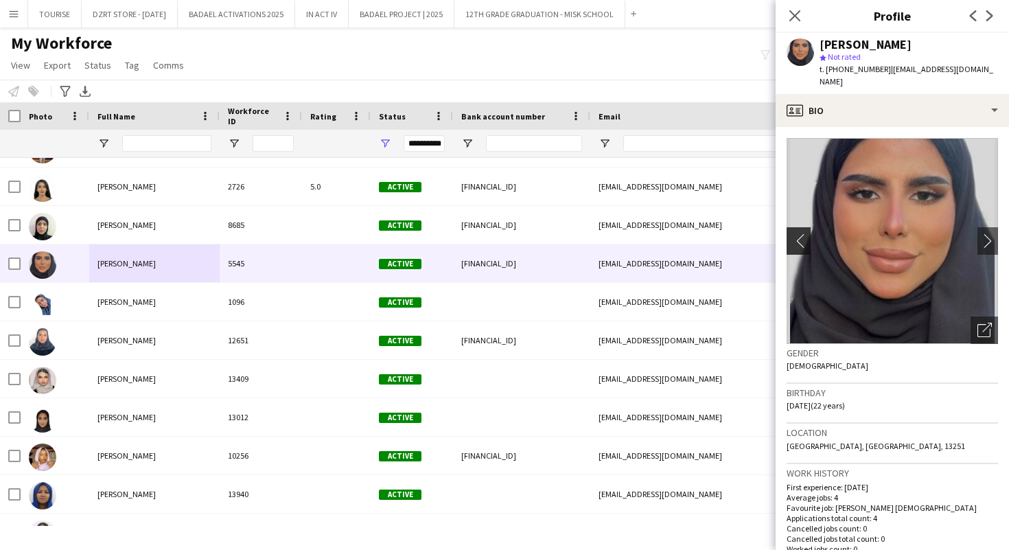
click at [792, 233] on app-icon "chevron-left" at bounding box center [797, 240] width 21 height 14
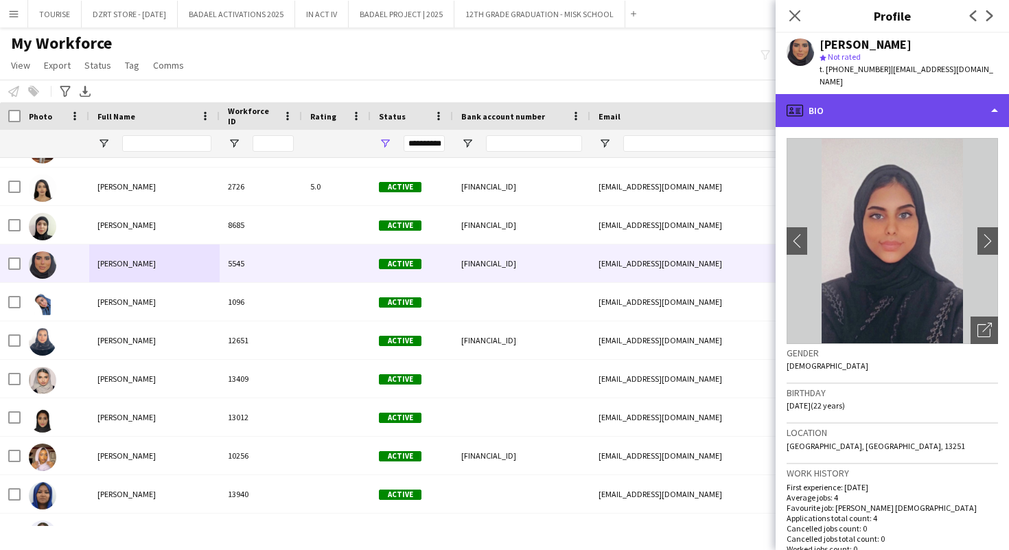
click at [858, 94] on div "profile Bio" at bounding box center [892, 110] width 233 height 33
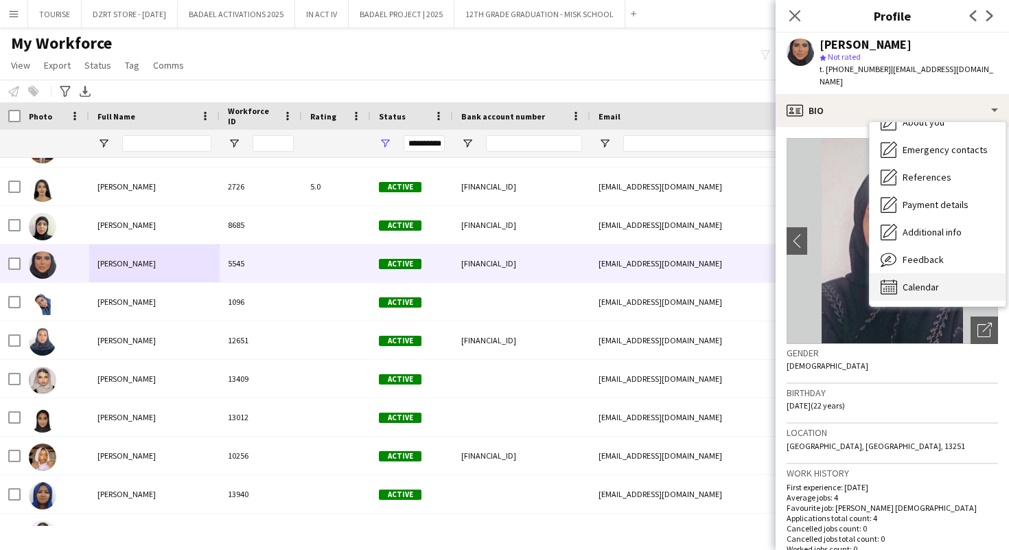
click at [926, 281] on span "Calendar" at bounding box center [921, 287] width 36 height 12
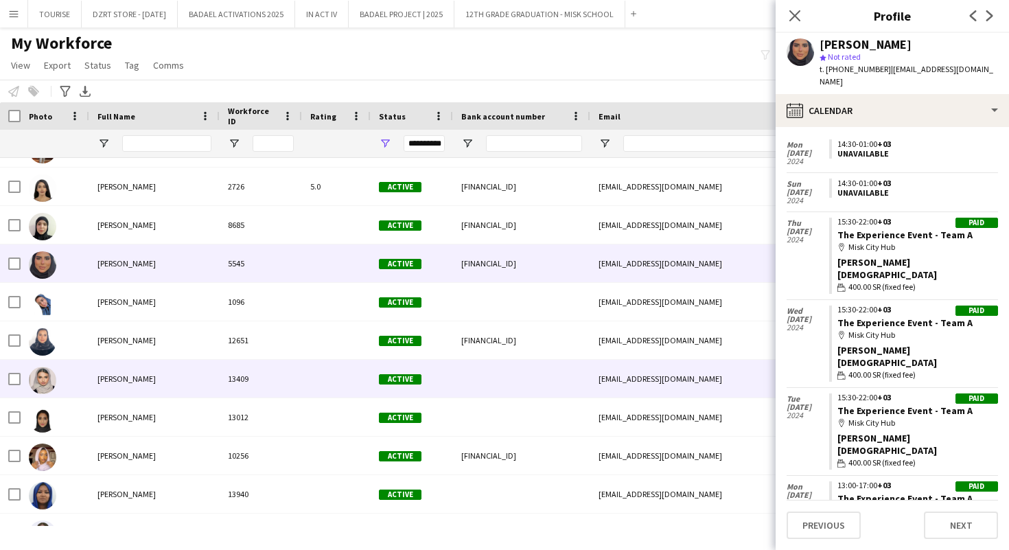
click at [168, 385] on div "Razan Alzahrani" at bounding box center [154, 379] width 130 height 38
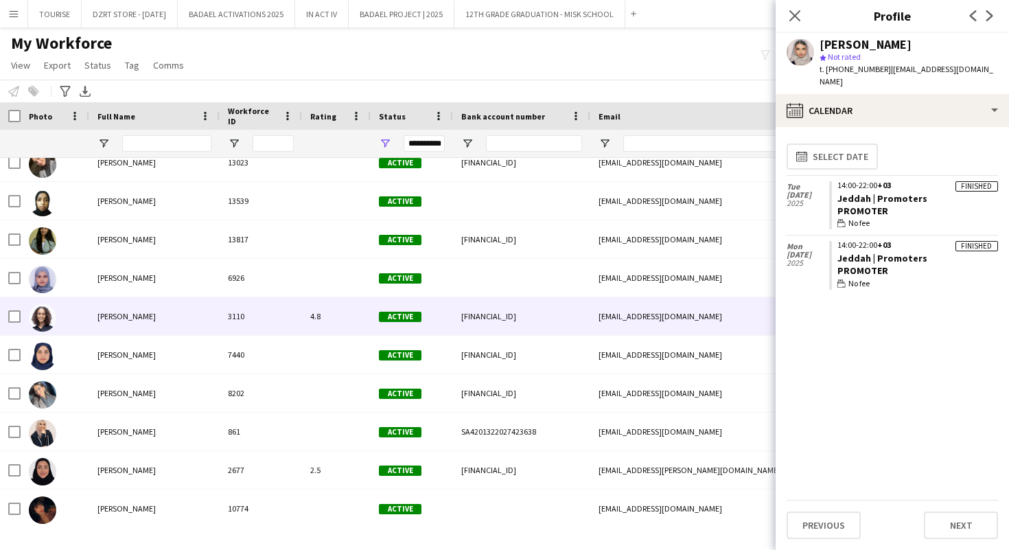
click at [136, 310] on div "Razan Salima" at bounding box center [154, 316] width 130 height 38
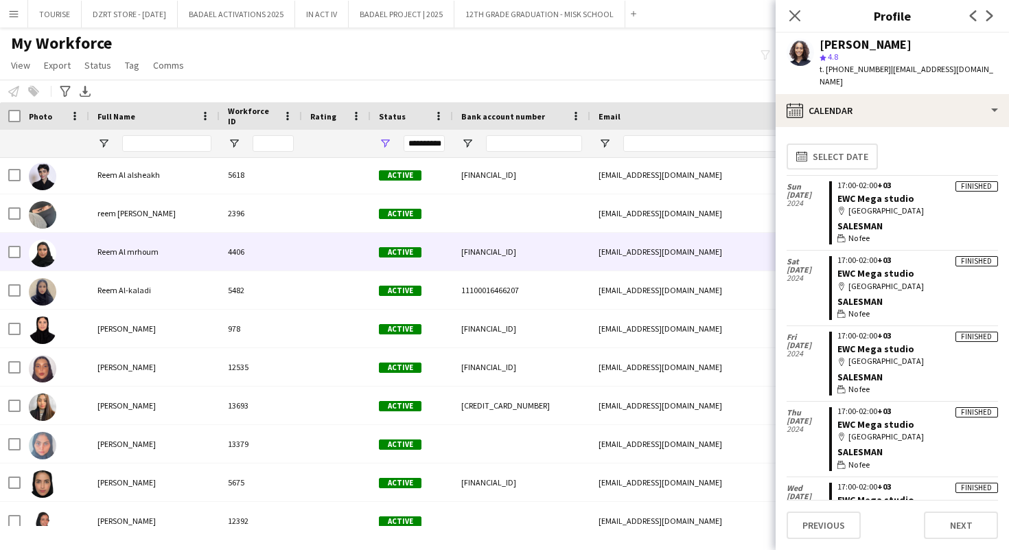
click at [138, 255] on span "Reem Al mrhoum" at bounding box center [128, 252] width 61 height 10
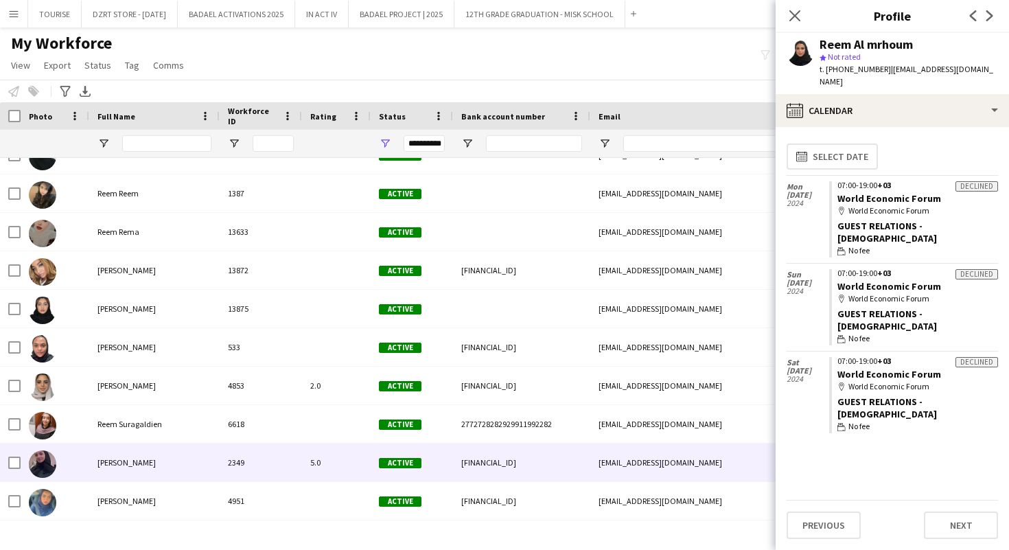
click at [130, 463] on span "Reem Yagoub" at bounding box center [127, 462] width 58 height 10
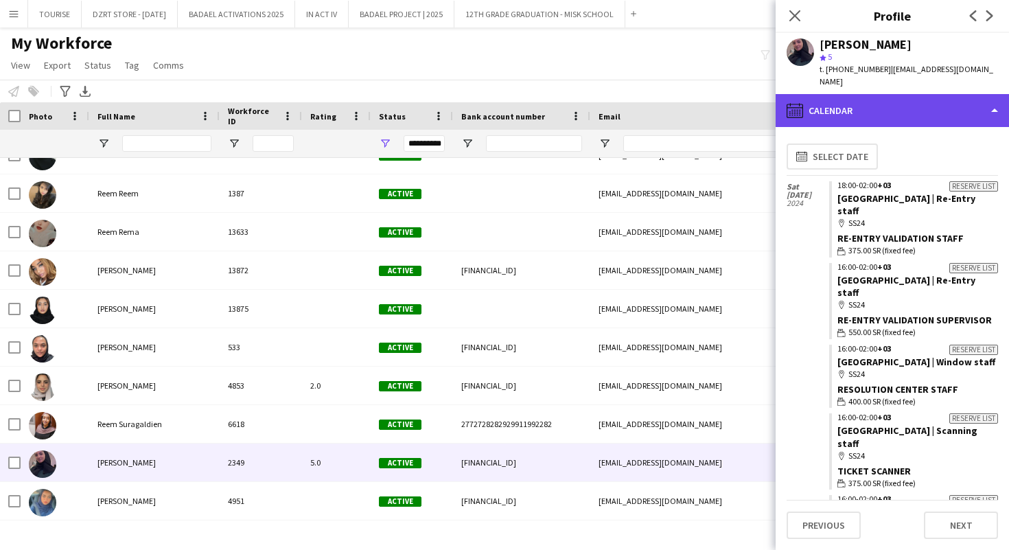
click at [863, 94] on div "calendar-full Calendar" at bounding box center [892, 110] width 233 height 33
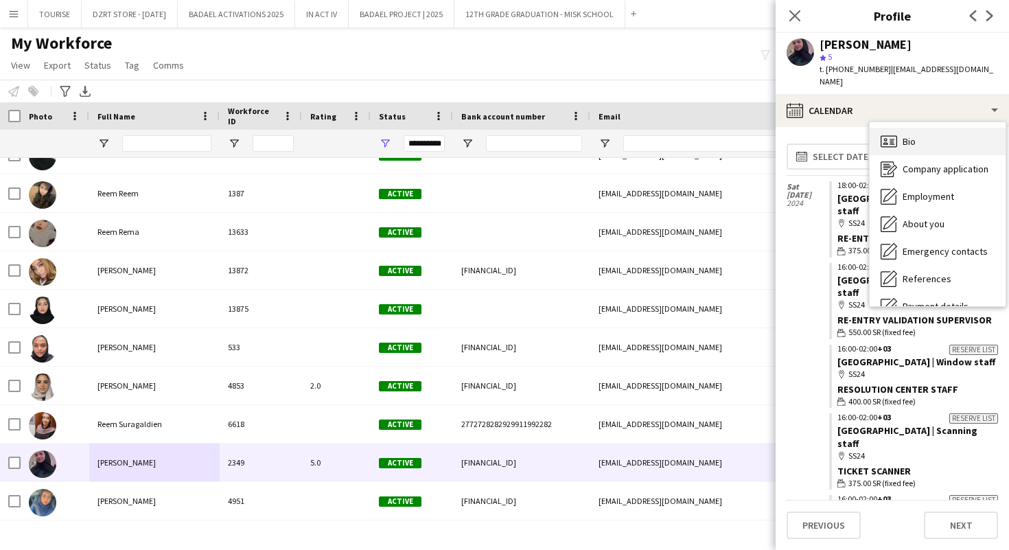
click at [909, 135] on span "Bio" at bounding box center [909, 141] width 13 height 12
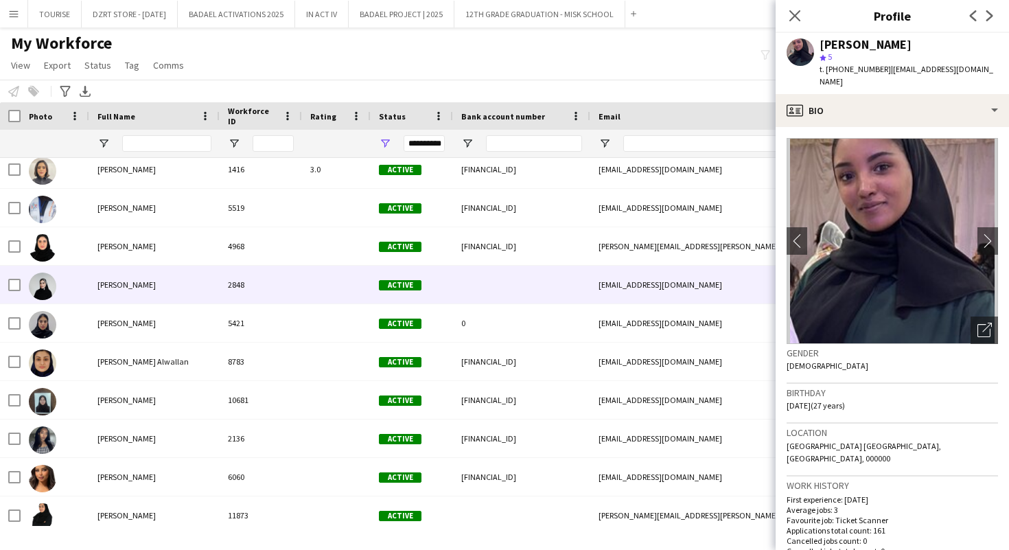
click at [260, 292] on div "2848" at bounding box center [261, 285] width 82 height 38
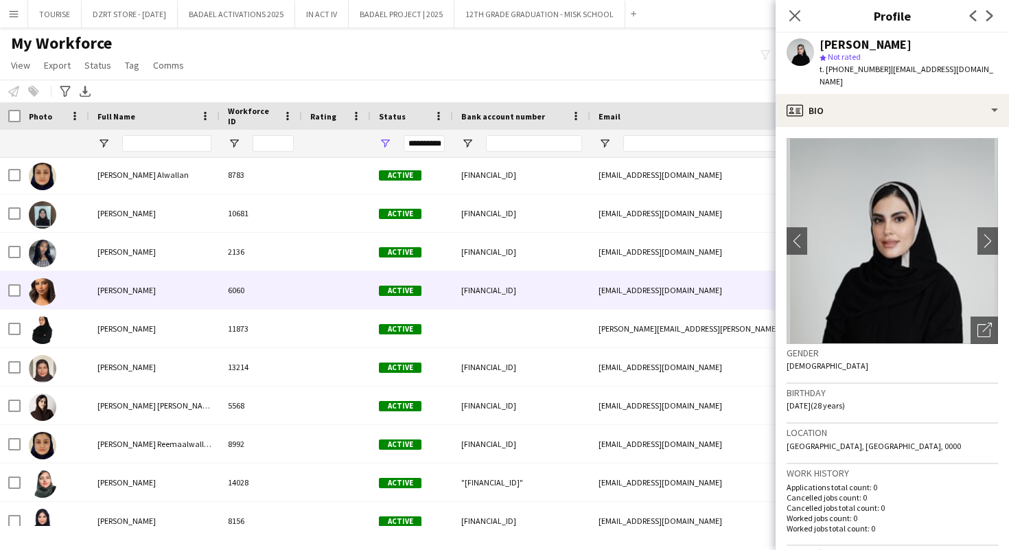
click at [205, 289] on div "Reema Hattan" at bounding box center [154, 290] width 130 height 38
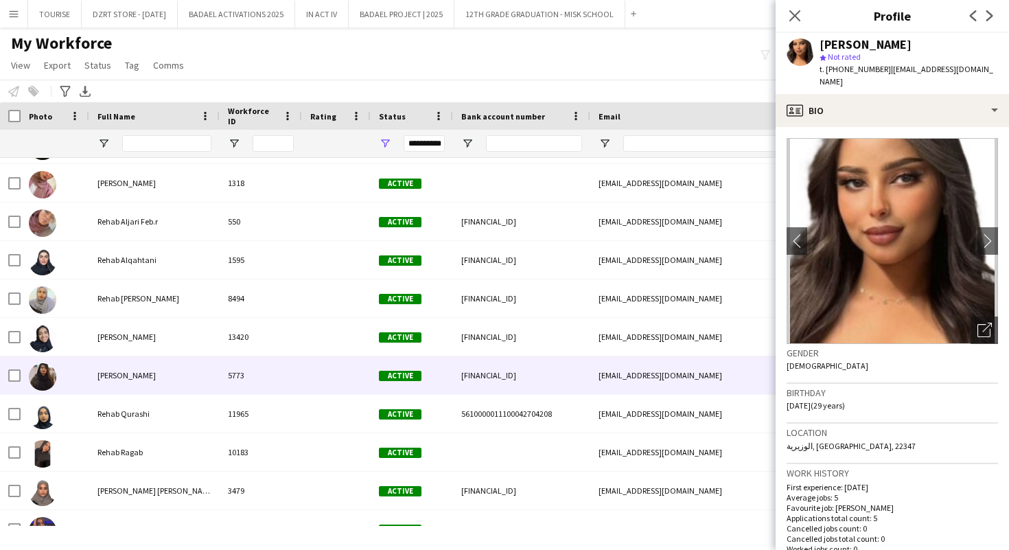
click at [168, 380] on div "Rehab Naeem" at bounding box center [154, 375] width 130 height 38
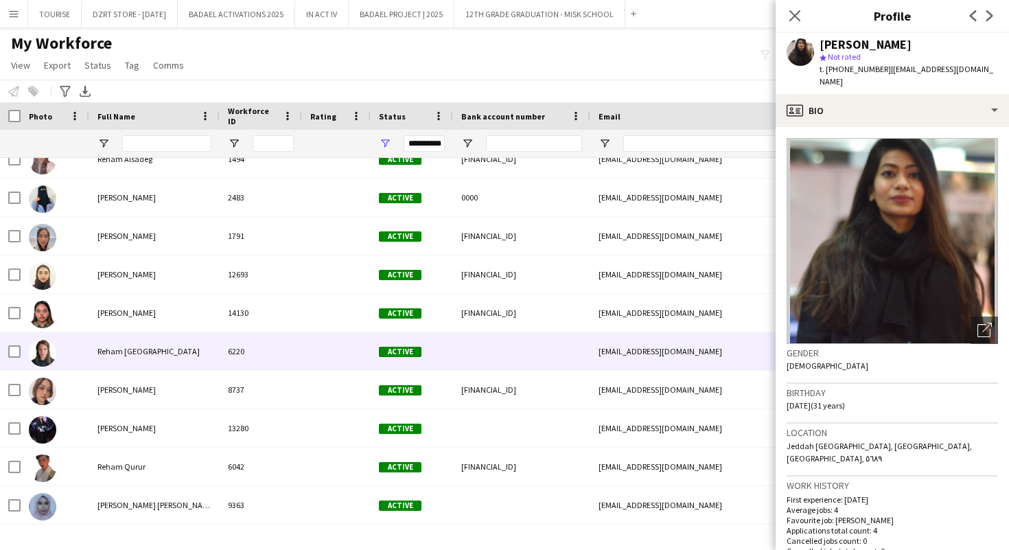
click at [152, 354] on div "Reham Jambi" at bounding box center [154, 351] width 130 height 38
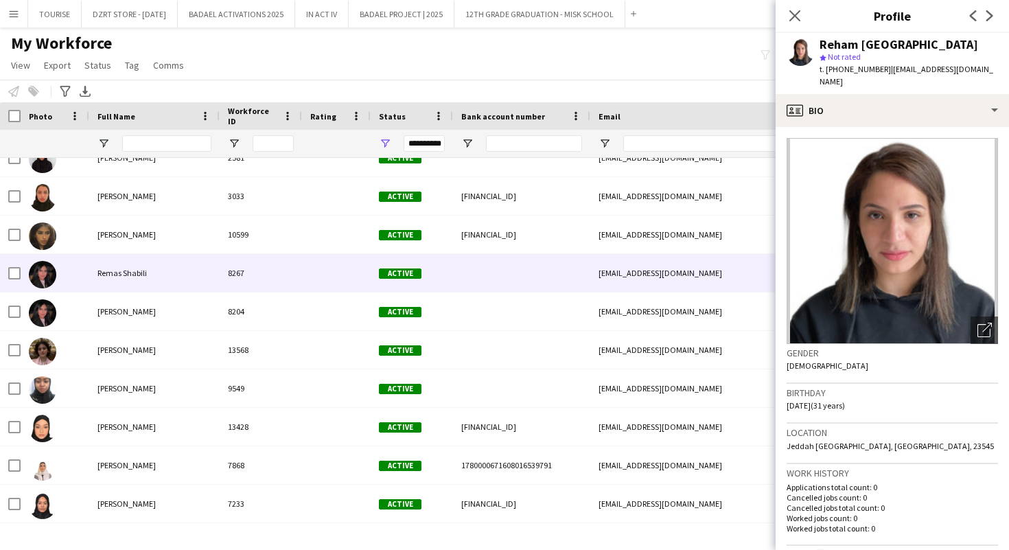
click at [183, 263] on div "Remas Shabili" at bounding box center [154, 273] width 130 height 38
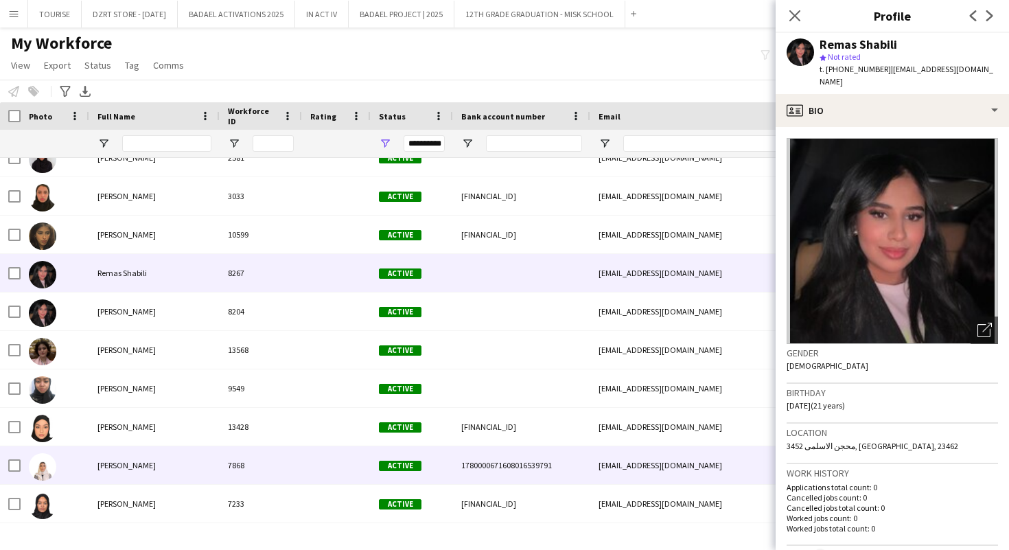
click at [150, 468] on div "Remaz Mulla" at bounding box center [154, 465] width 130 height 38
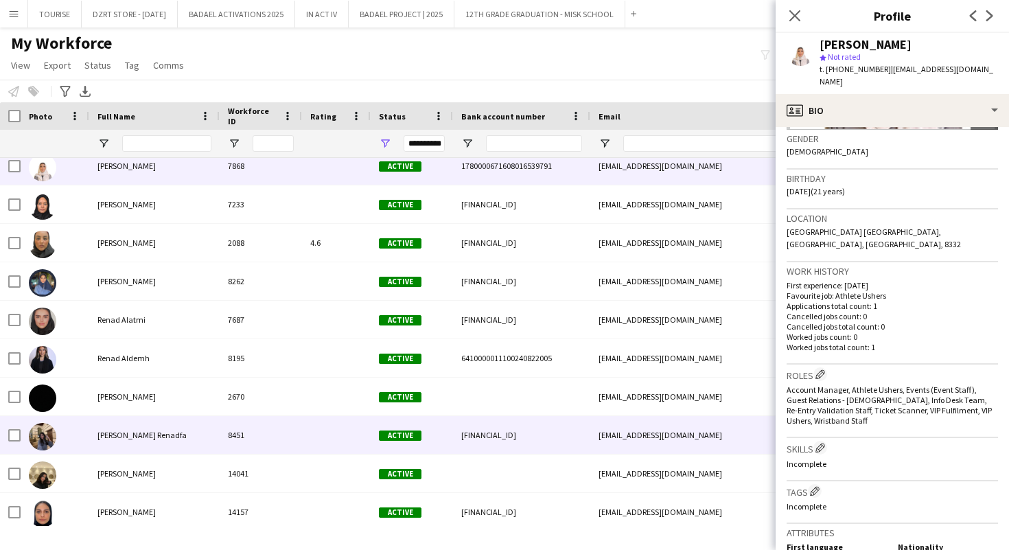
scroll to position [113461, 0]
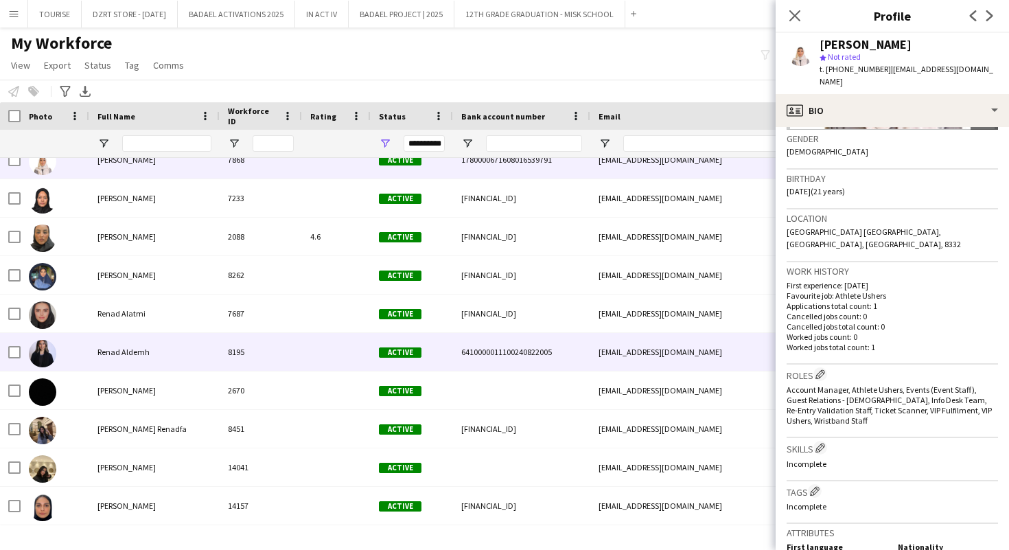
click at [354, 354] on div at bounding box center [336, 352] width 69 height 38
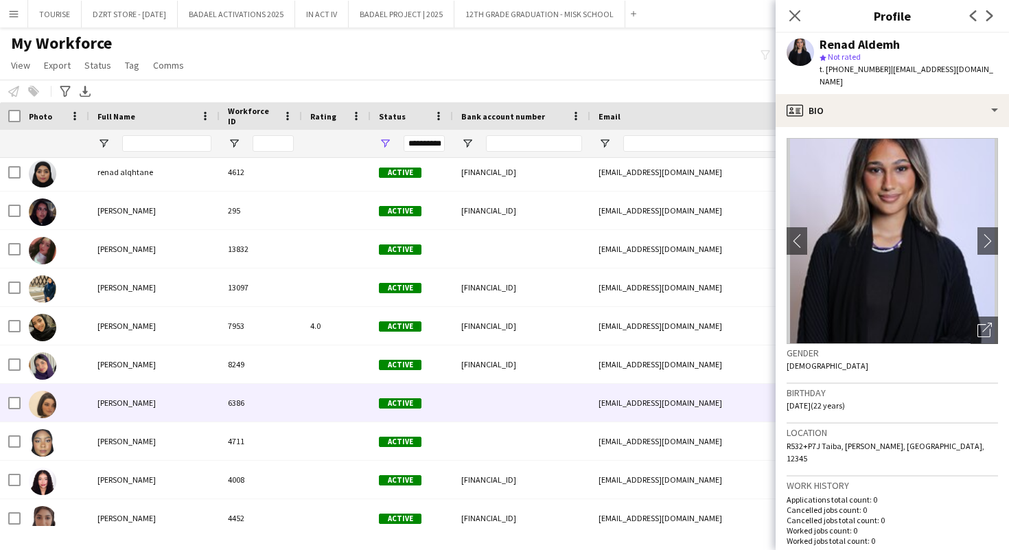
scroll to position [113992, 0]
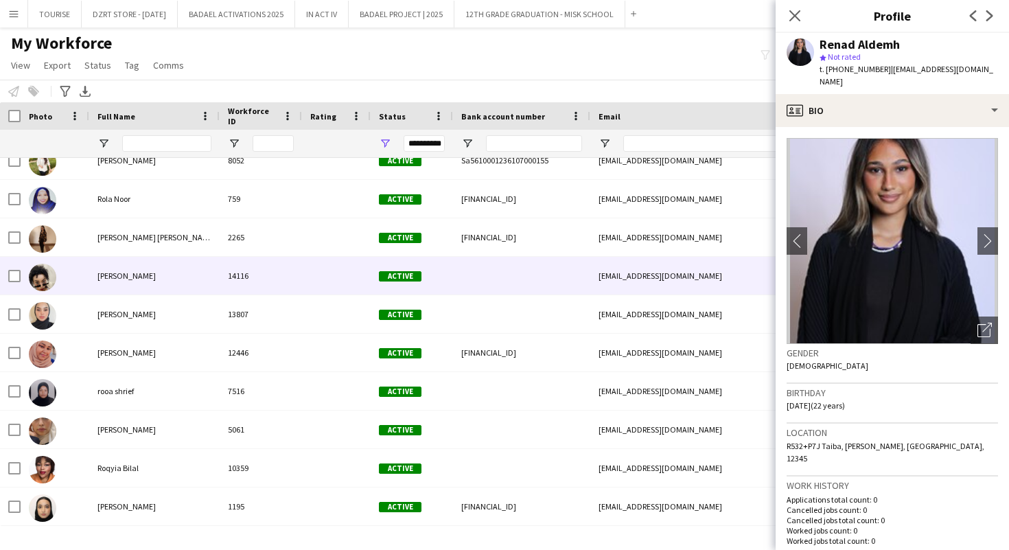
click at [238, 270] on div "14116" at bounding box center [261, 276] width 82 height 38
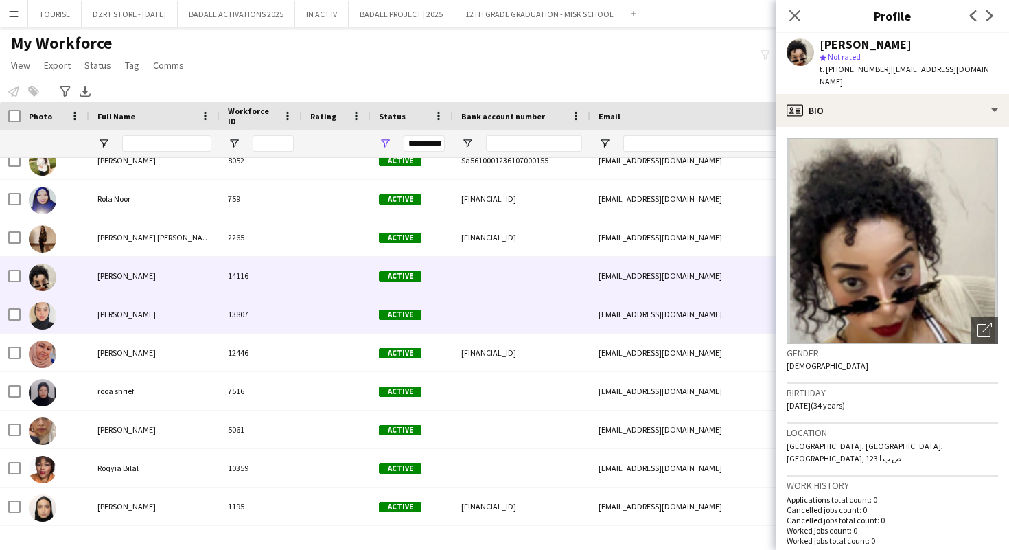
click at [242, 308] on div "13807" at bounding box center [261, 314] width 82 height 38
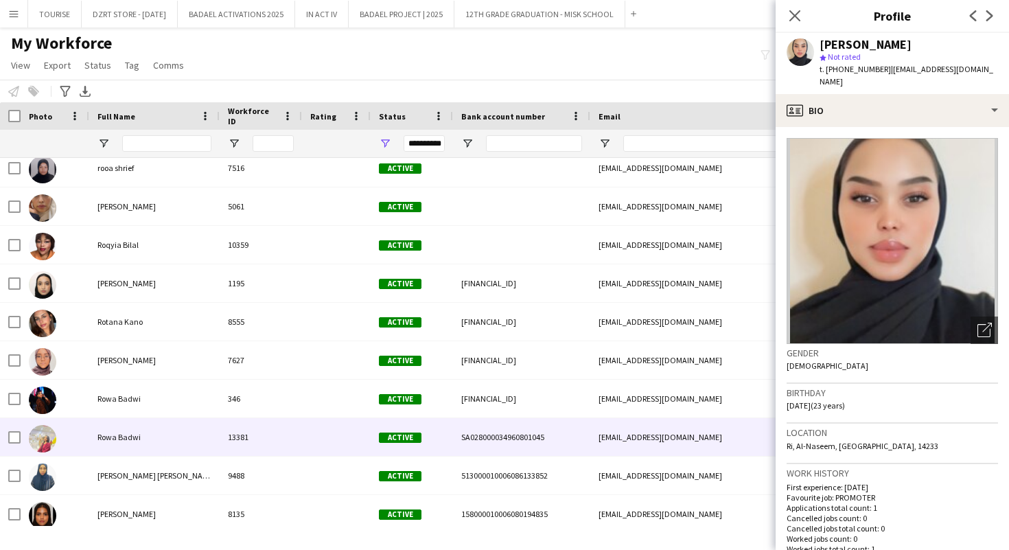
scroll to position [116343, 0]
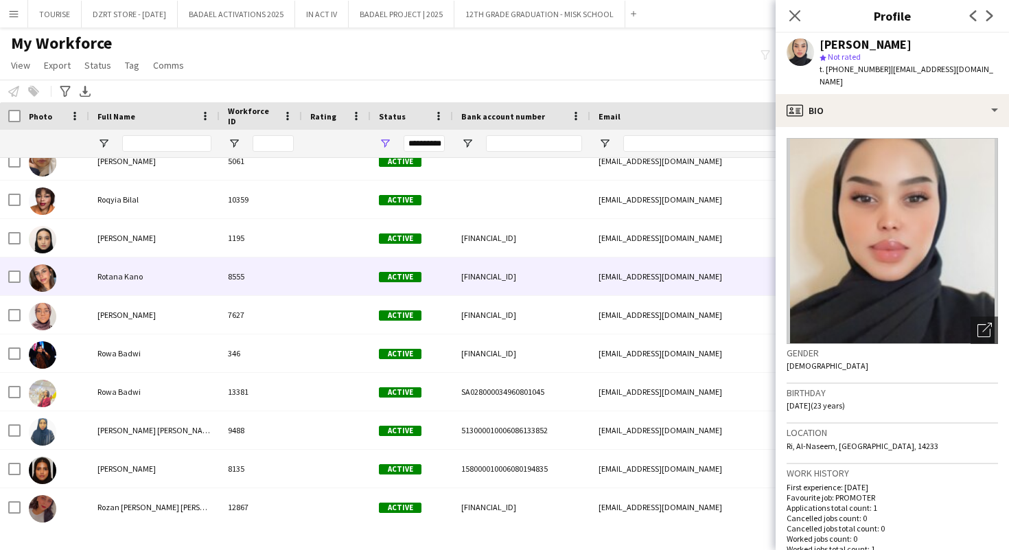
click at [169, 284] on div "Rotana Kano" at bounding box center [154, 277] width 130 height 38
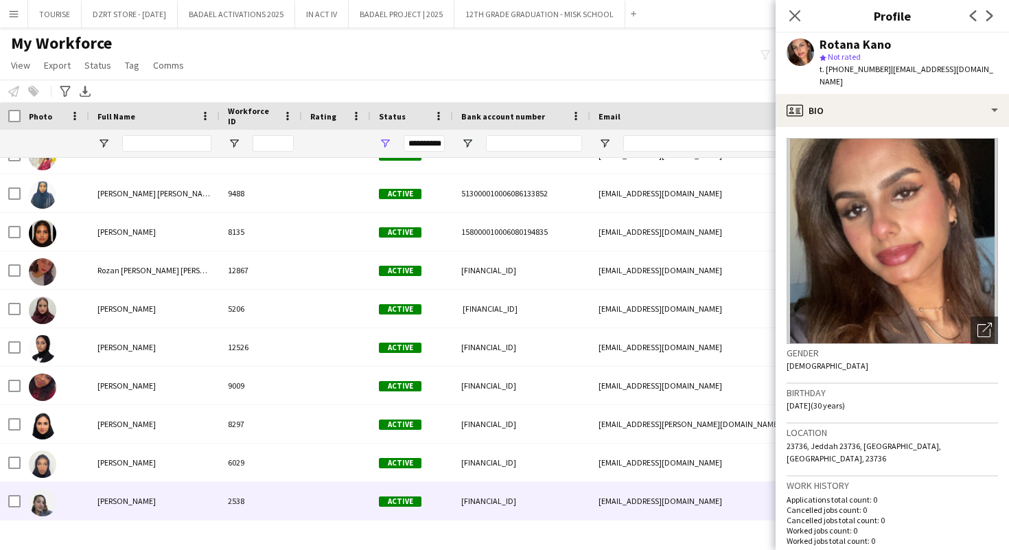
scroll to position [116623, 0]
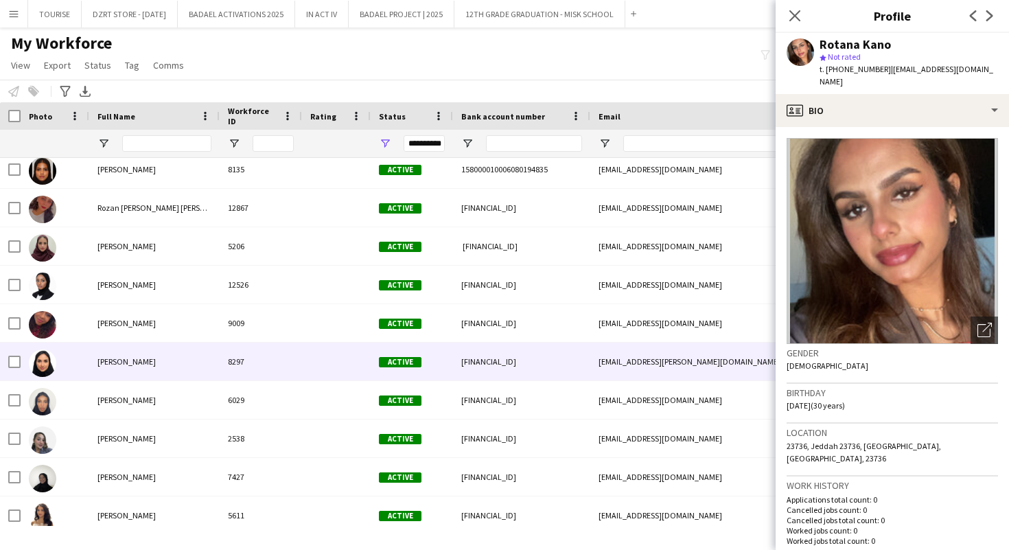
click at [112, 368] on div "Ruba Binzain" at bounding box center [154, 362] width 130 height 38
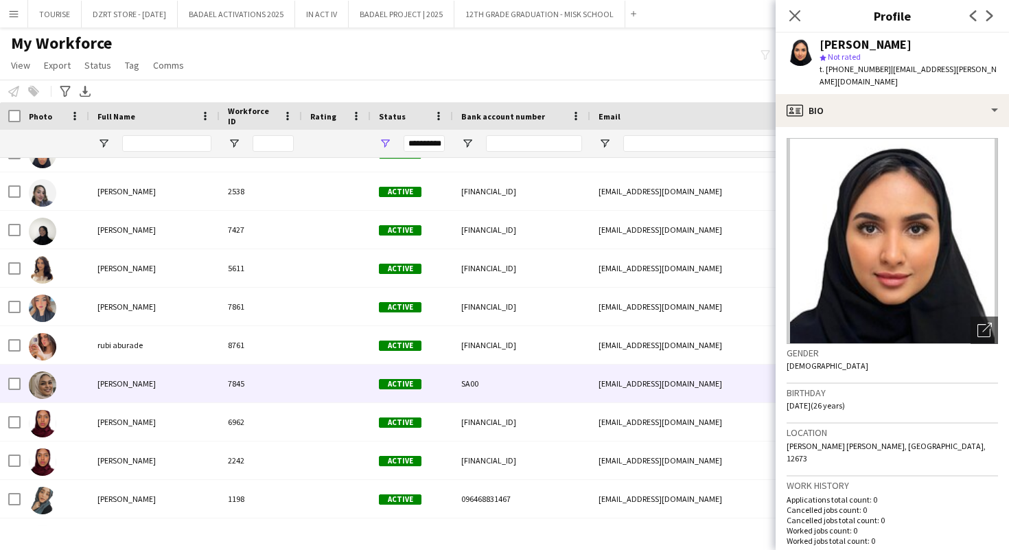
scroll to position [116890, 0]
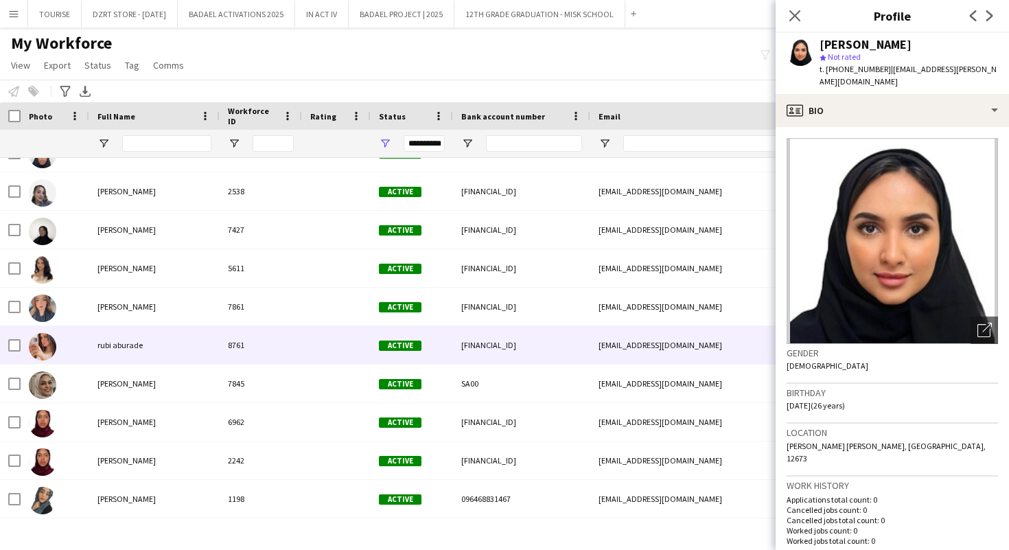
click at [100, 336] on div "rubi aburade" at bounding box center [154, 345] width 130 height 38
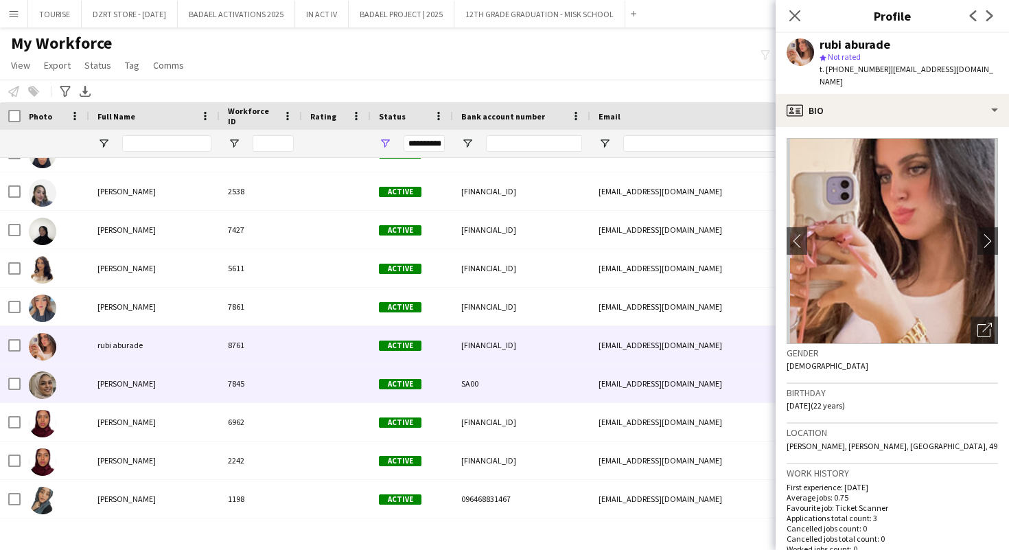
scroll to position [116951, 0]
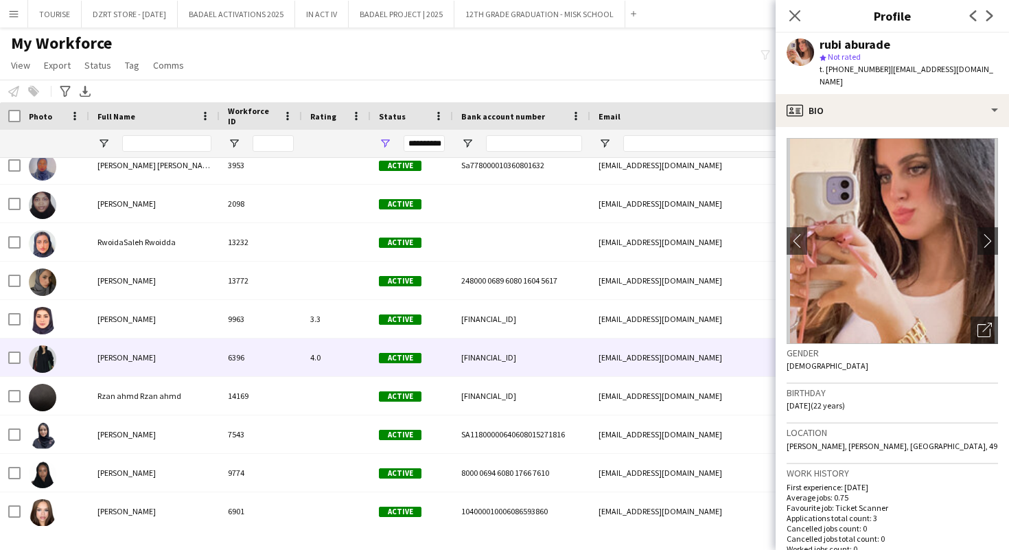
click at [96, 362] on div "Ryouf Alnowaiser" at bounding box center [154, 358] width 130 height 38
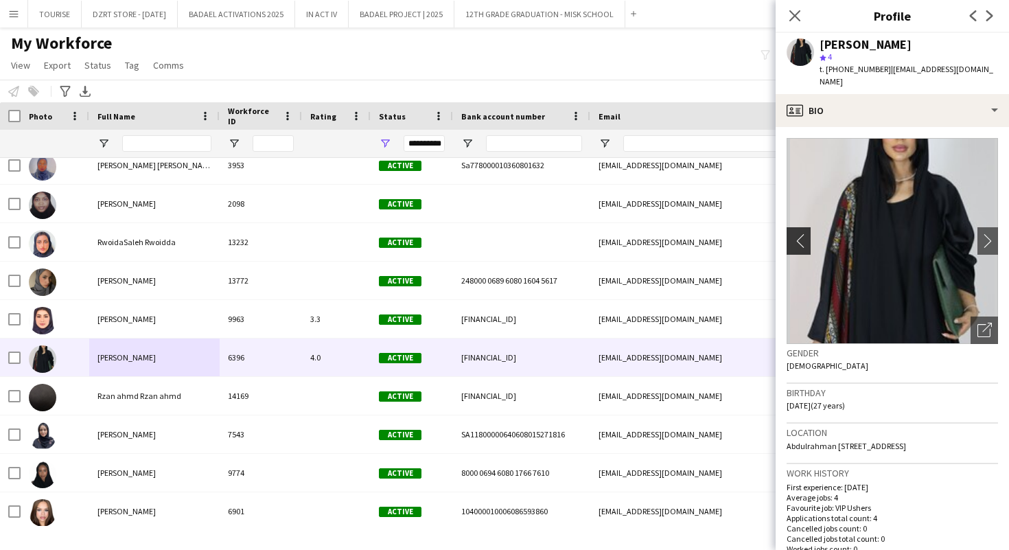
click at [797, 233] on app-icon "chevron-left" at bounding box center [797, 240] width 21 height 14
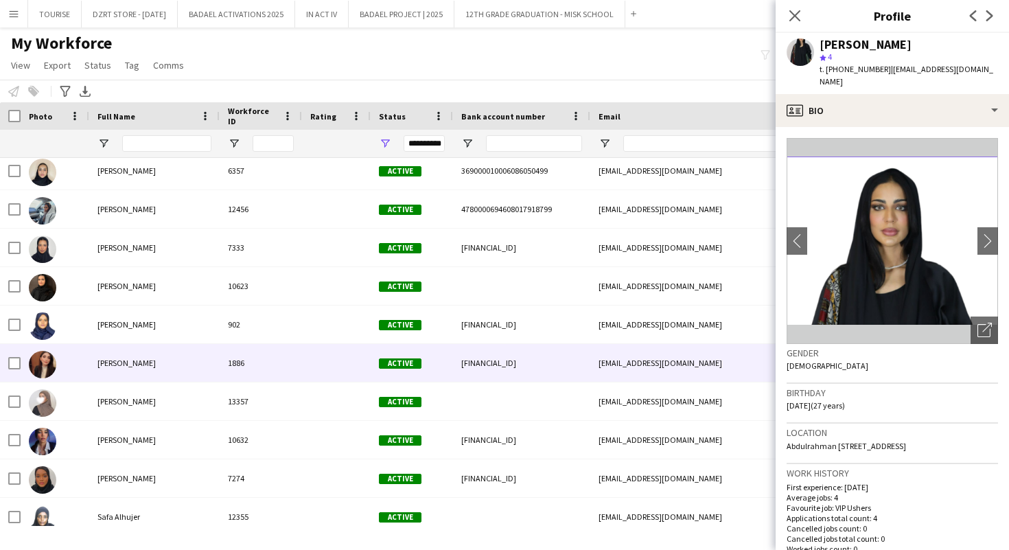
click at [136, 358] on span "Saedah Abusharkh" at bounding box center [127, 363] width 58 height 10
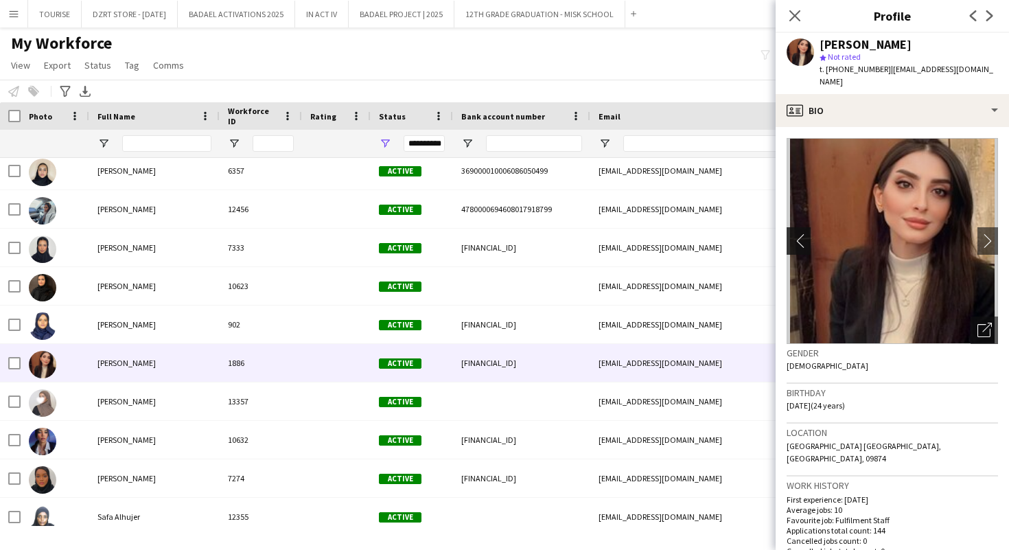
click at [796, 233] on app-icon "chevron-left" at bounding box center [797, 240] width 21 height 14
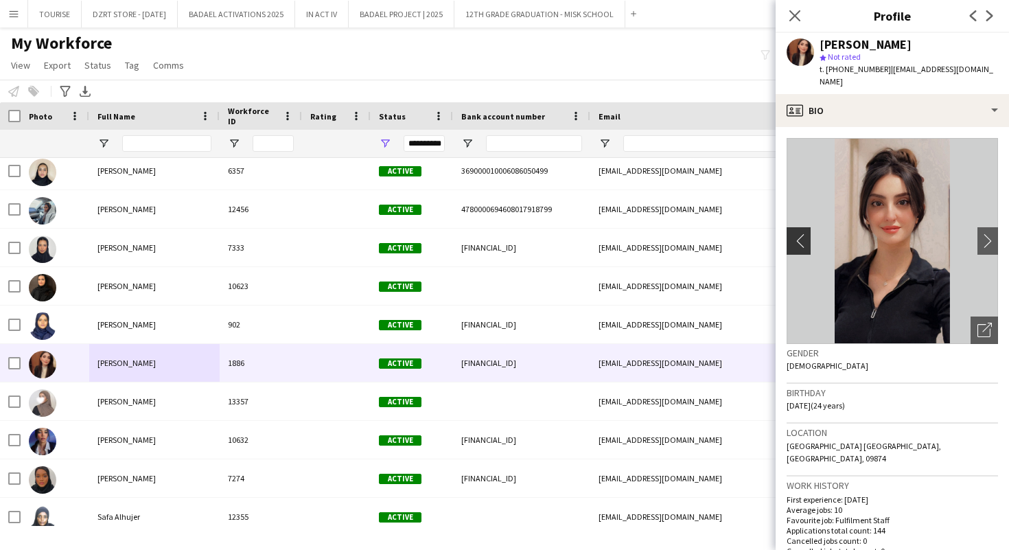
click at [796, 233] on app-icon "chevron-left" at bounding box center [797, 240] width 21 height 14
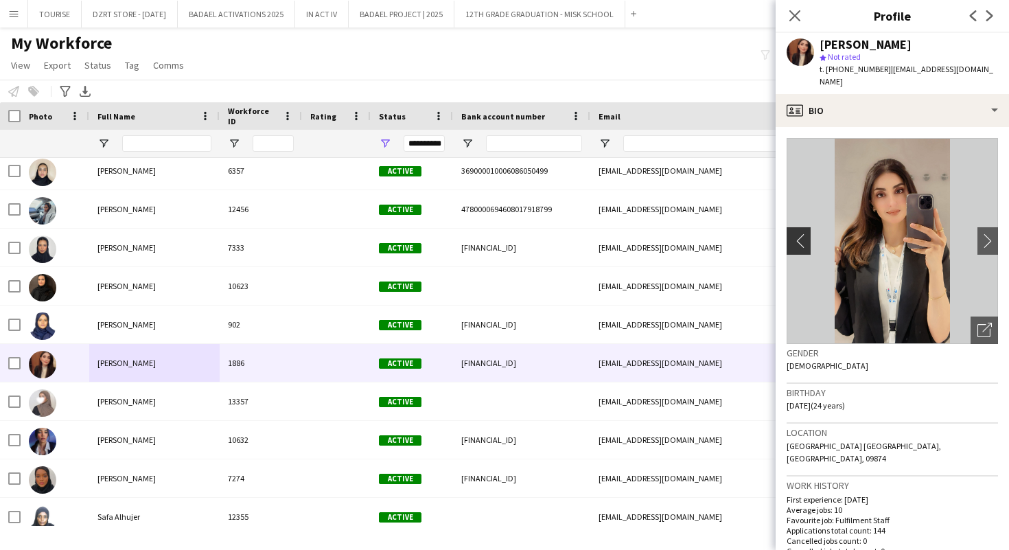
click at [796, 233] on app-icon "chevron-left" at bounding box center [797, 240] width 21 height 14
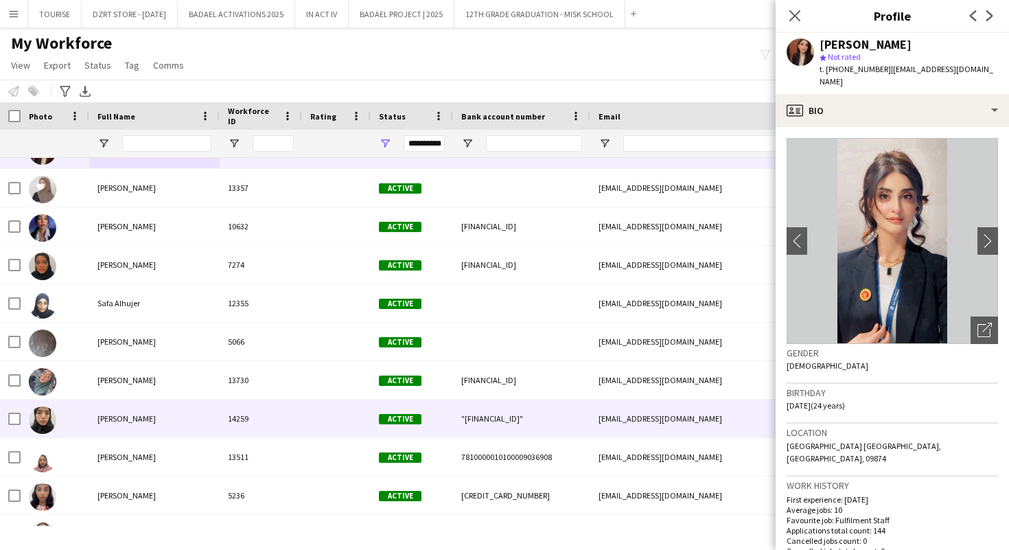
scroll to position [118291, 0]
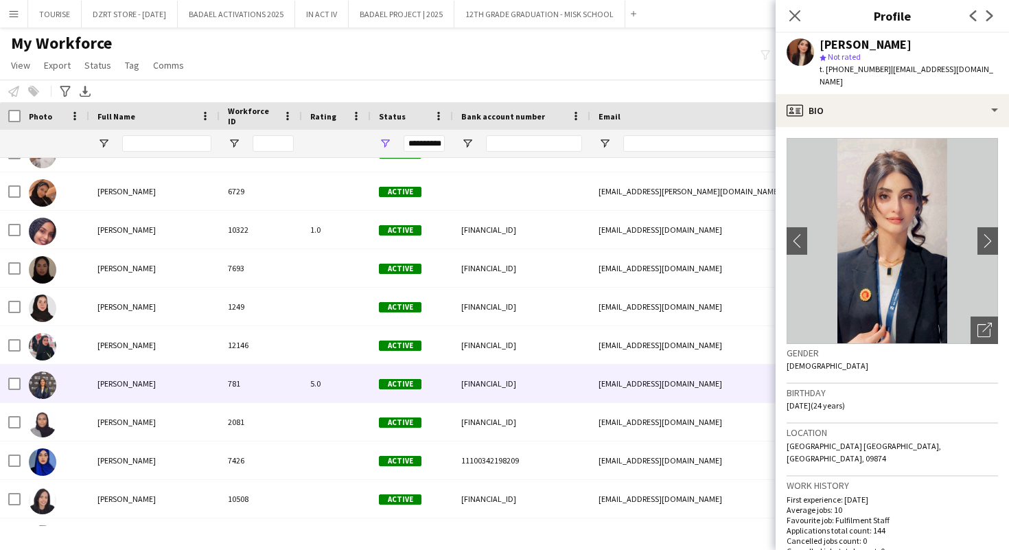
click at [202, 389] on div "Sahar Fayadh" at bounding box center [154, 384] width 130 height 38
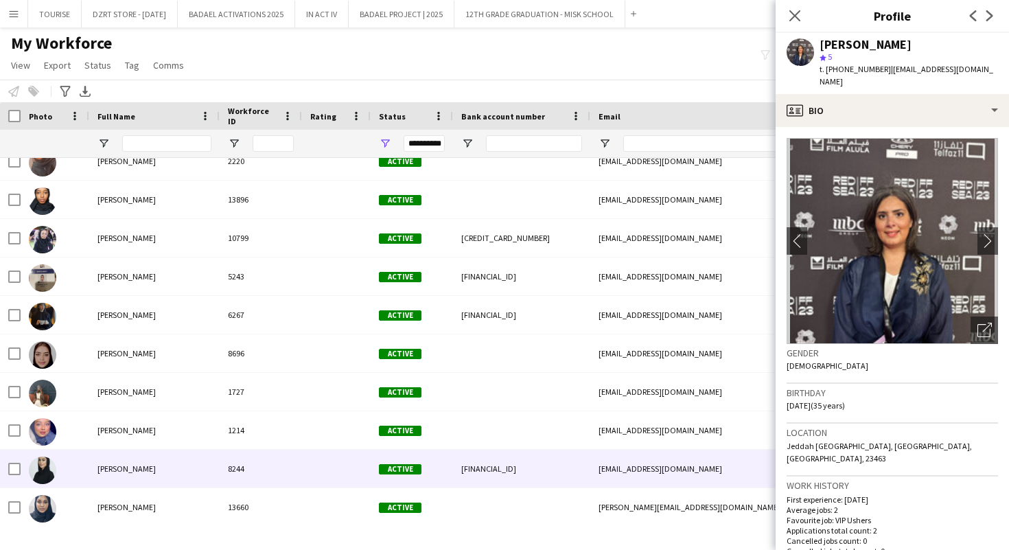
click at [159, 471] on div "Salihah Munshi" at bounding box center [154, 469] width 130 height 38
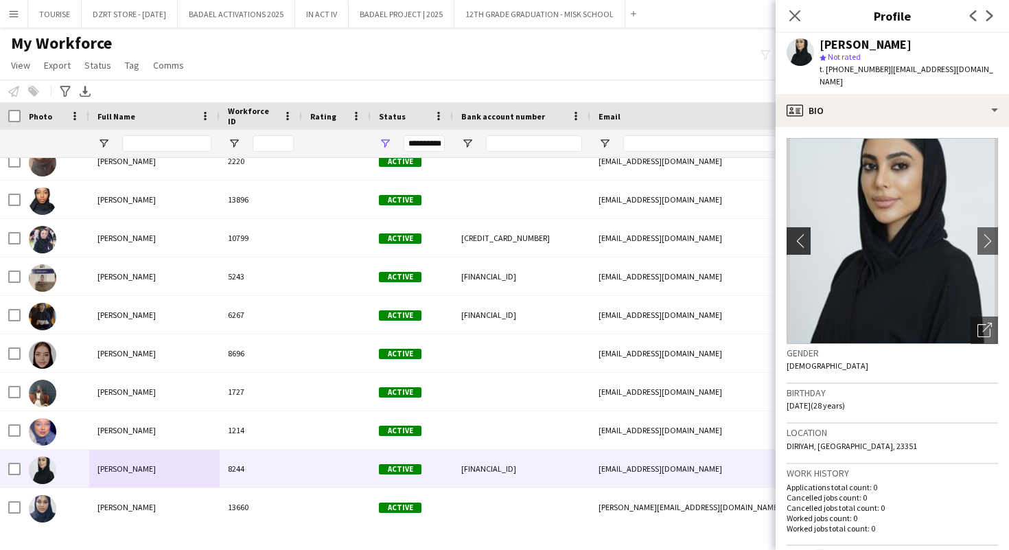
click at [804, 233] on app-icon "chevron-left" at bounding box center [797, 240] width 21 height 14
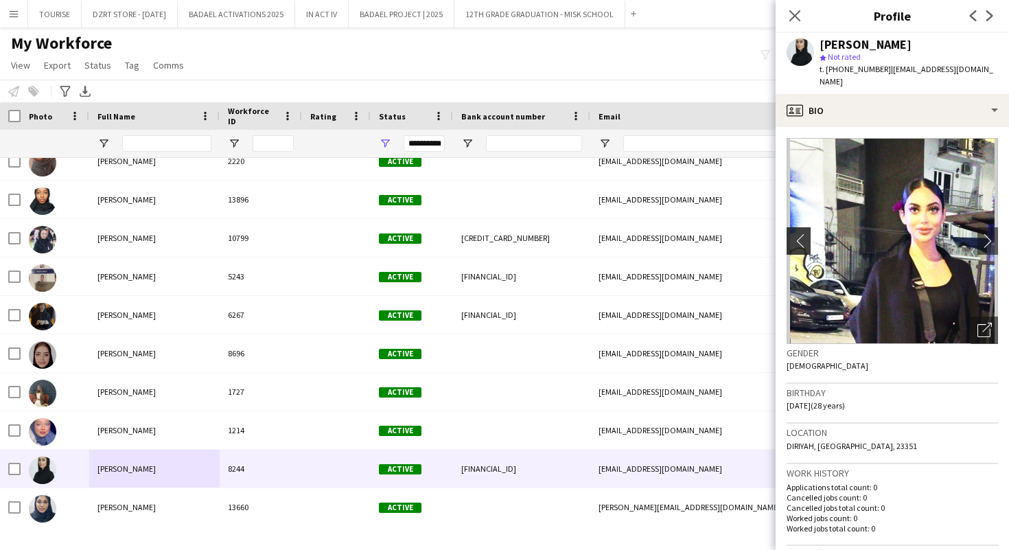
click at [804, 233] on app-icon "chevron-left" at bounding box center [797, 240] width 21 height 14
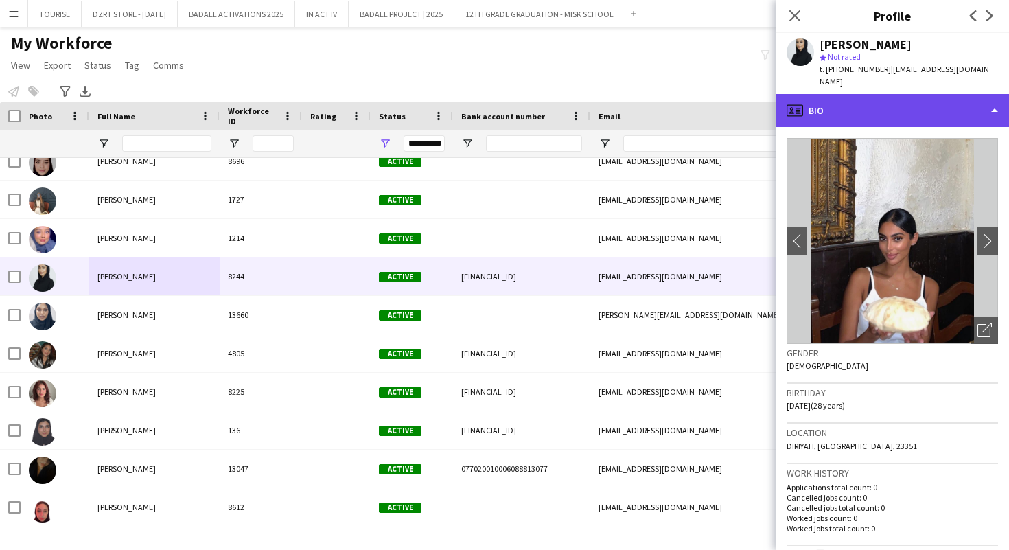
click at [890, 95] on div "profile Bio" at bounding box center [892, 110] width 233 height 33
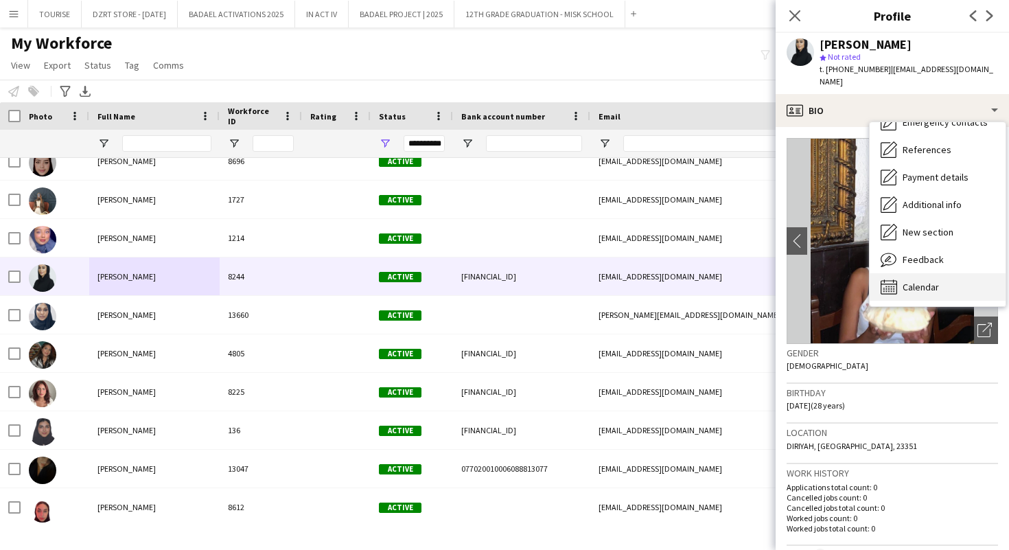
click at [914, 281] on span "Calendar" at bounding box center [921, 287] width 36 height 12
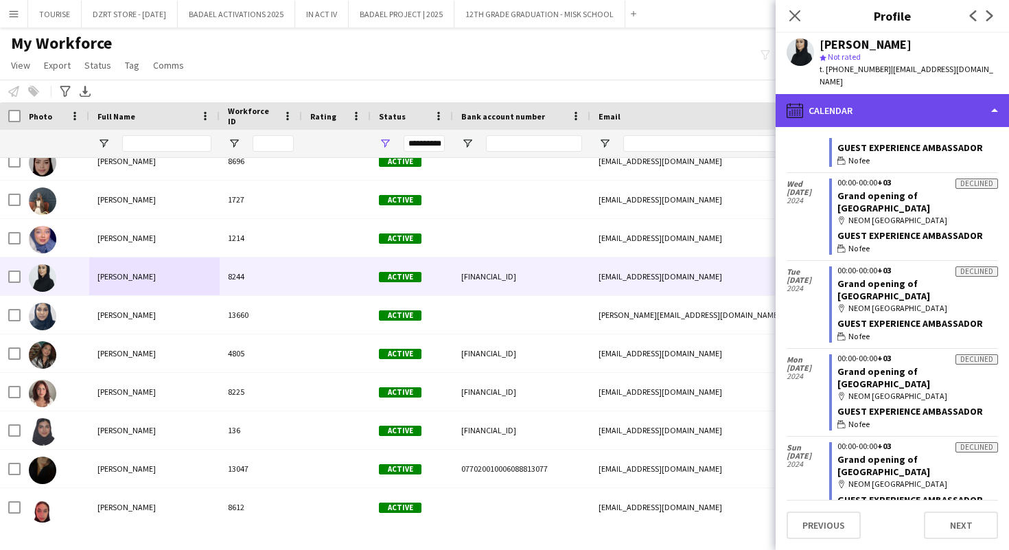
click at [852, 95] on div "calendar-full Calendar" at bounding box center [892, 110] width 233 height 33
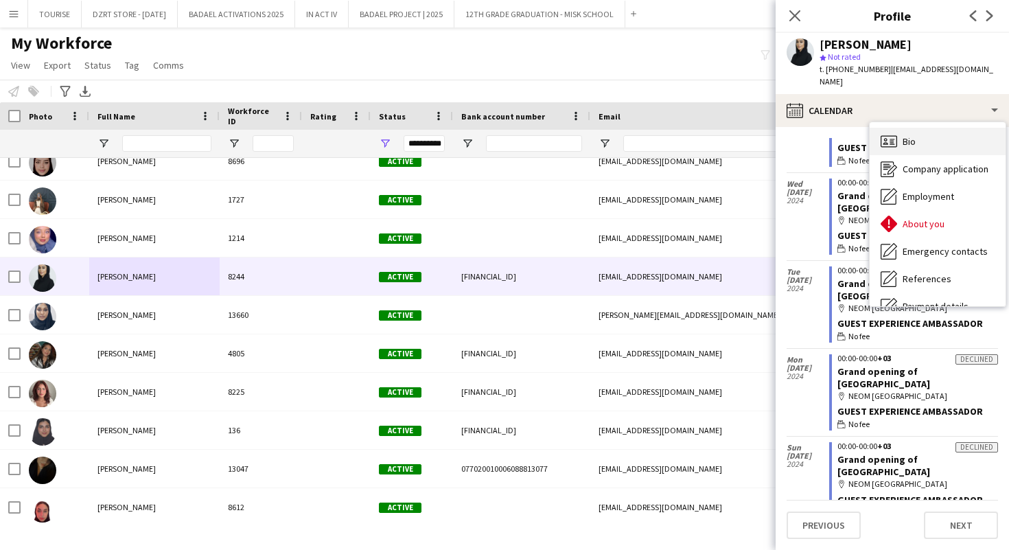
click at [907, 135] on span "Bio" at bounding box center [909, 141] width 13 height 12
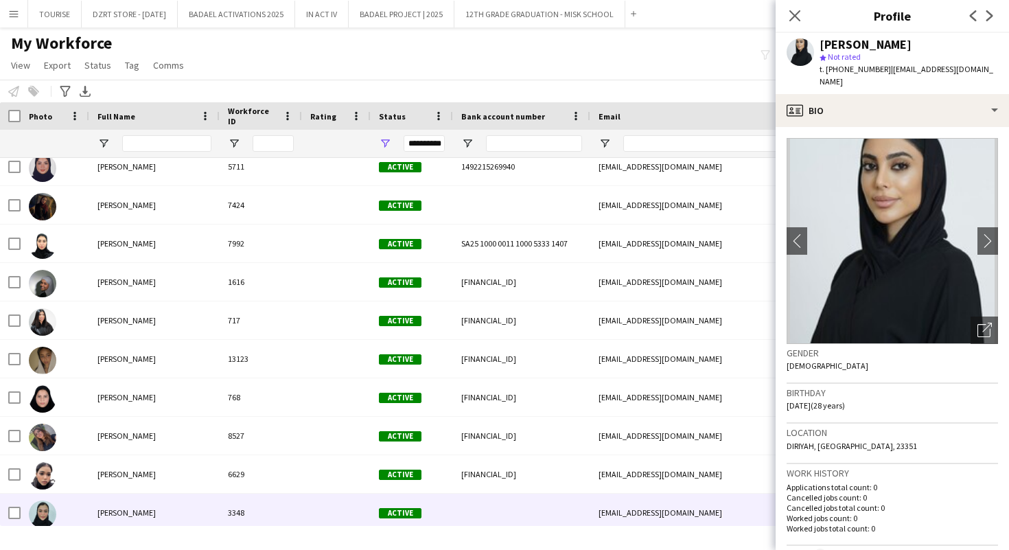
scroll to position [121023, 0]
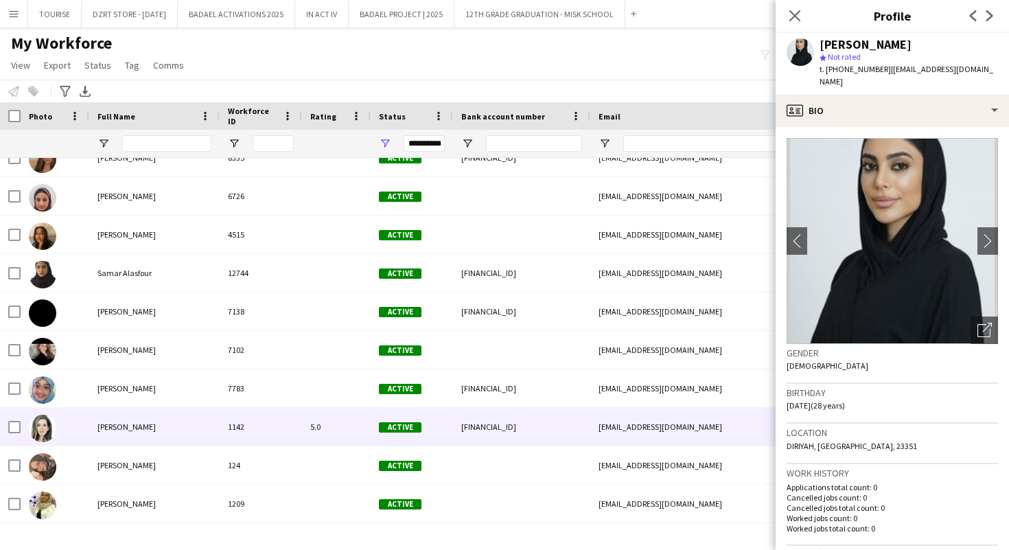
click at [266, 431] on div "1142" at bounding box center [261, 427] width 82 height 38
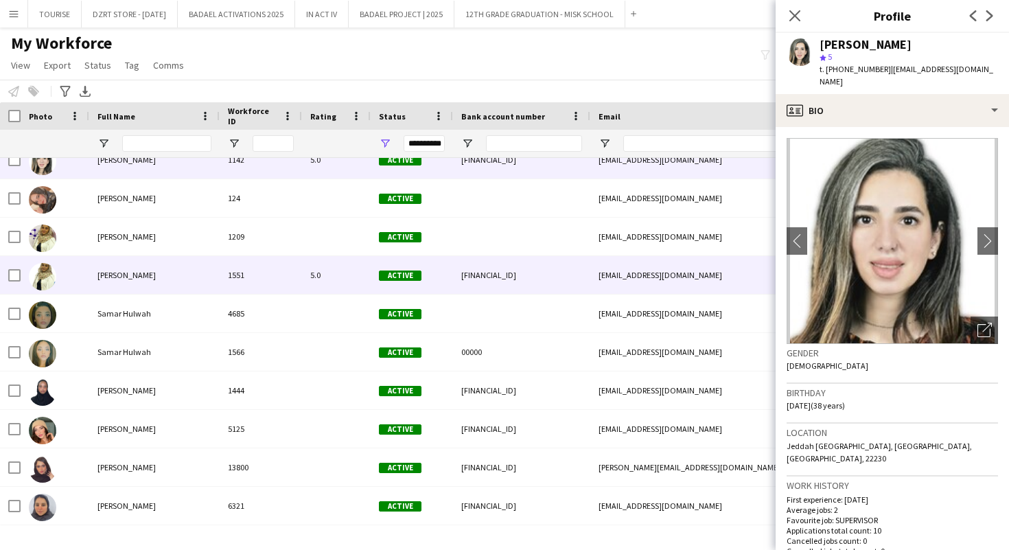
click at [176, 276] on div "Samar Hayder" at bounding box center [154, 275] width 130 height 38
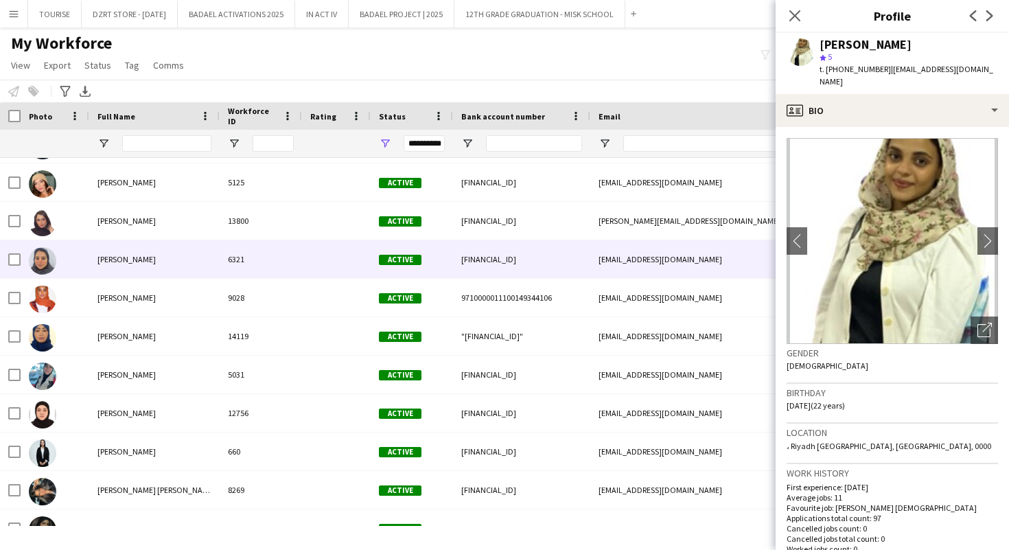
click at [176, 276] on div "Samar Mohammed" at bounding box center [154, 259] width 130 height 38
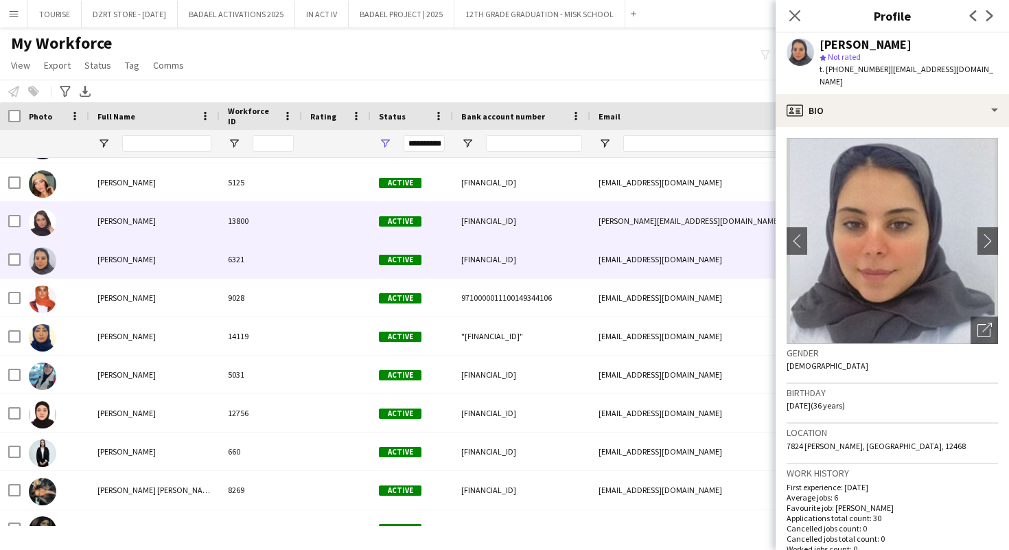
click at [183, 216] on div "Samar khalid Al Ghalib" at bounding box center [154, 221] width 130 height 38
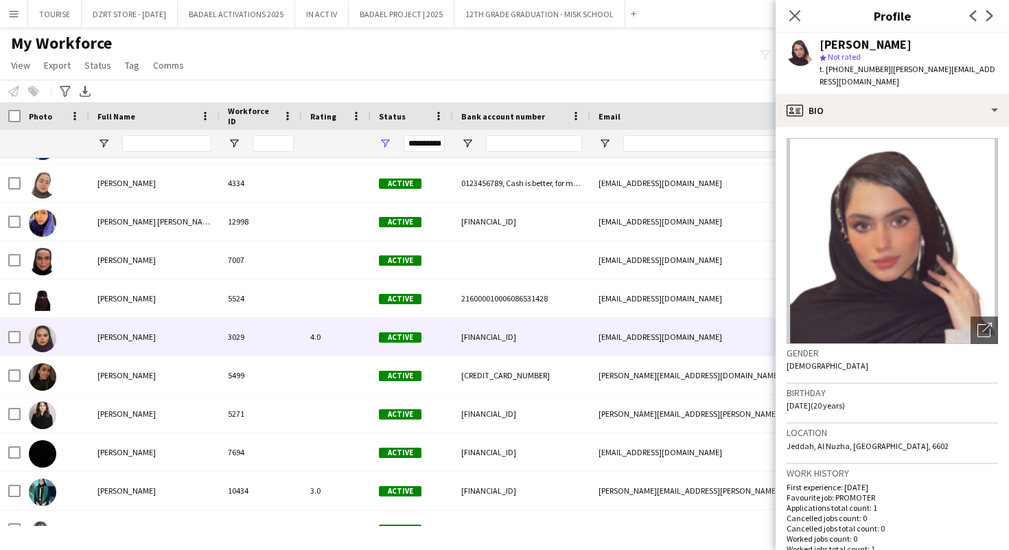
click at [156, 341] on span "Sarah Abdulrahman" at bounding box center [127, 337] width 58 height 10
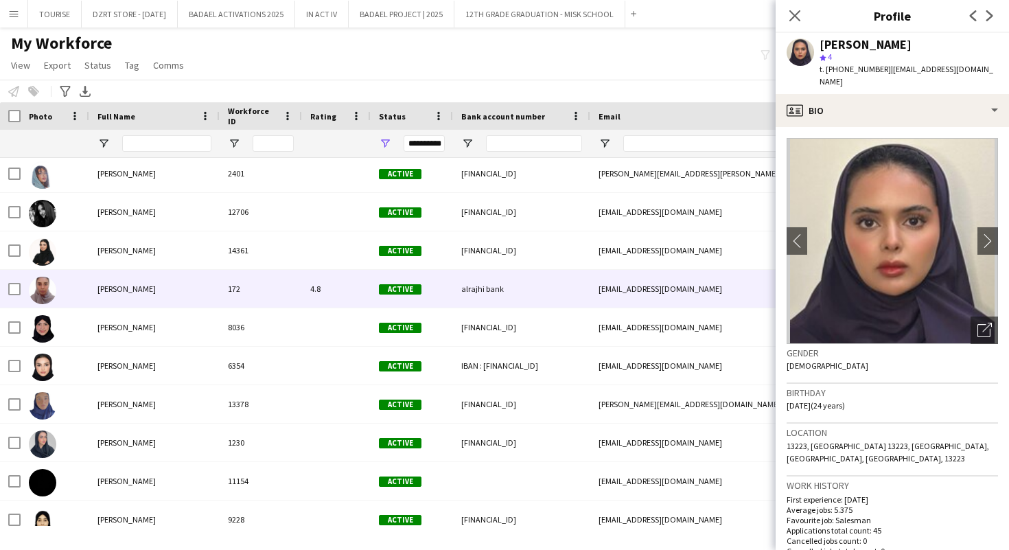
click at [149, 297] on div "Sarah Aljohar" at bounding box center [154, 289] width 130 height 38
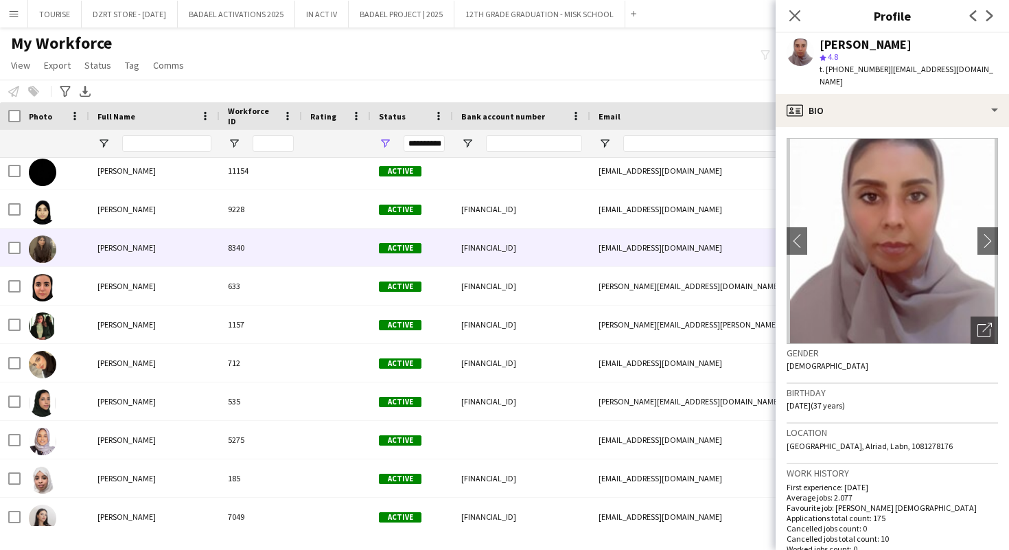
click at [137, 239] on div "Sarah Balhmar" at bounding box center [154, 248] width 130 height 38
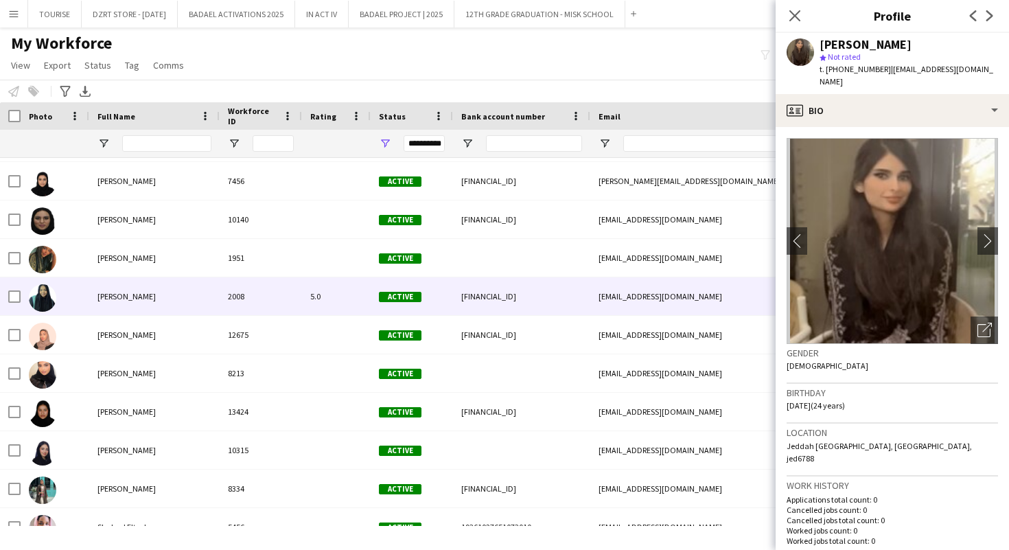
click at [112, 300] on span "Shahad Babiker" at bounding box center [127, 296] width 58 height 10
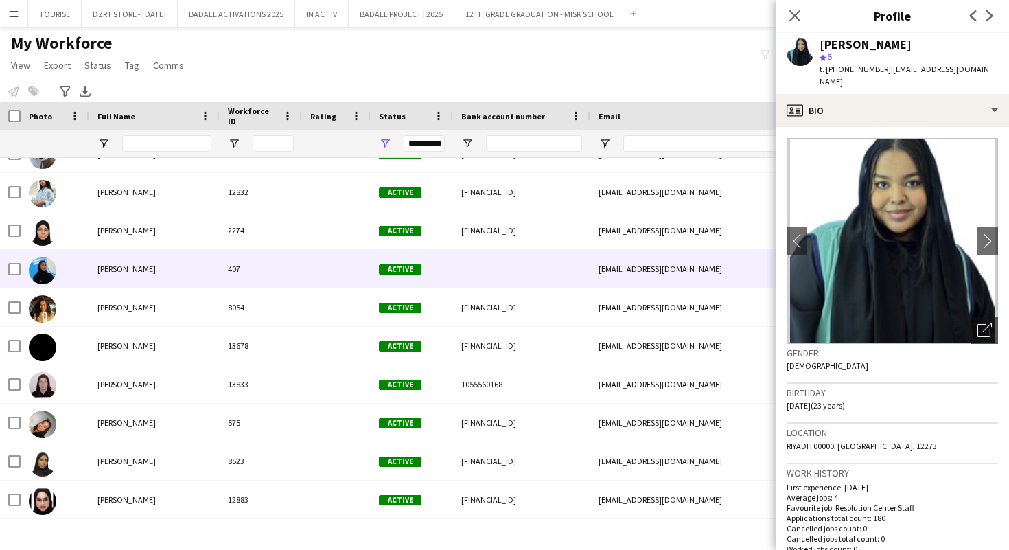
click at [110, 275] on div "Shahad Khalid" at bounding box center [154, 269] width 130 height 38
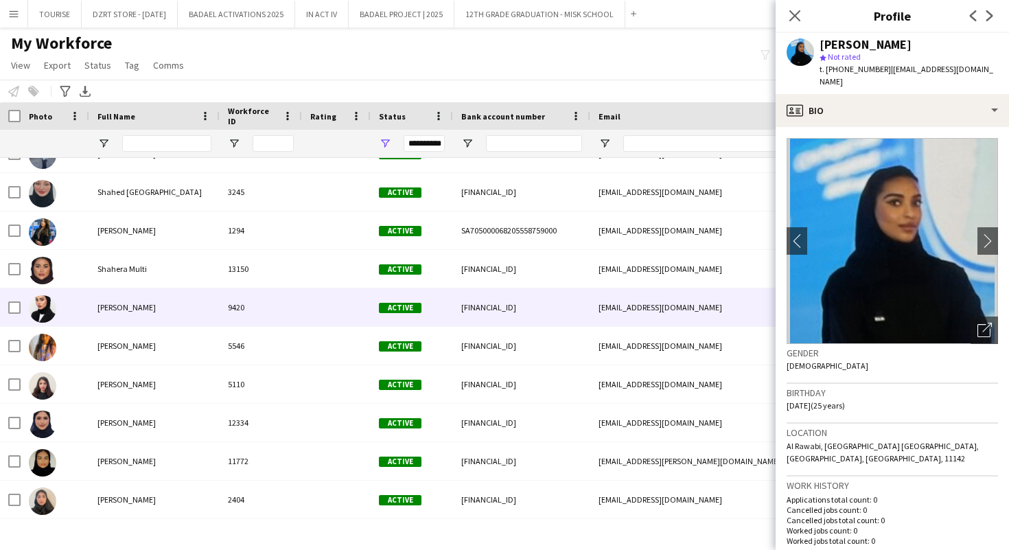
click at [111, 295] on div "Shahid Alsayed" at bounding box center [154, 307] width 130 height 38
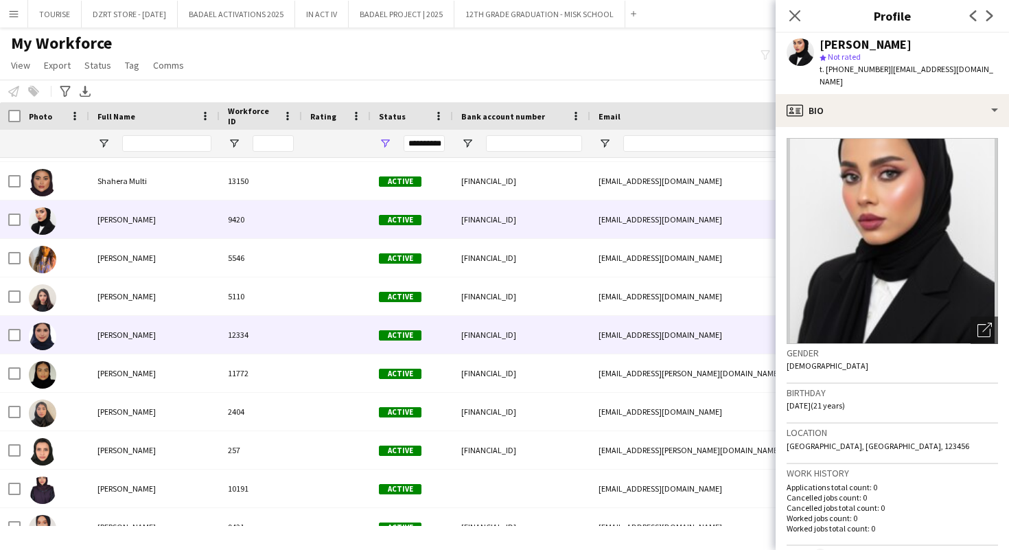
click at [108, 341] on div "Shaikha Alsadoon" at bounding box center [154, 335] width 130 height 38
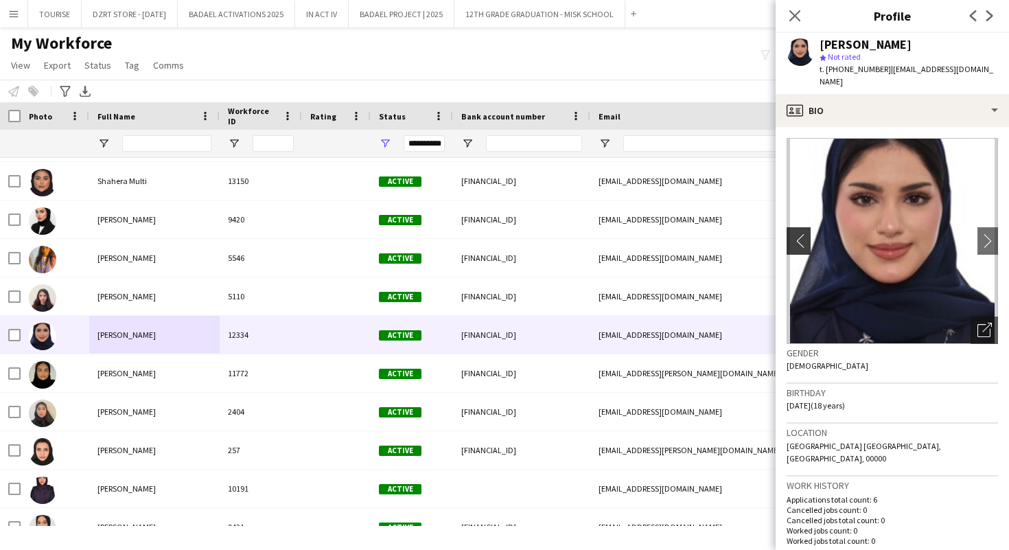
click at [799, 233] on app-icon "chevron-left" at bounding box center [797, 240] width 21 height 14
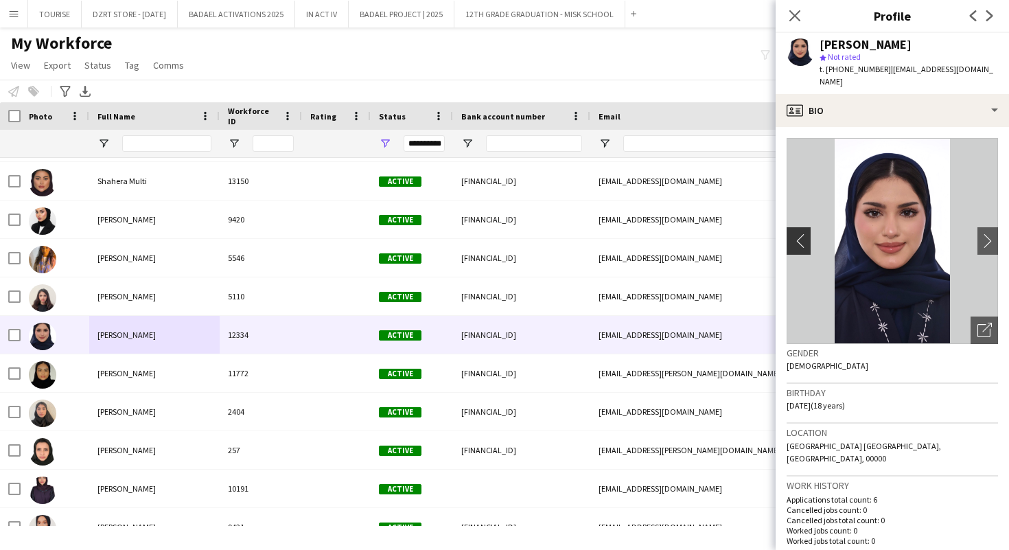
click at [799, 233] on app-icon "chevron-left" at bounding box center [797, 240] width 21 height 14
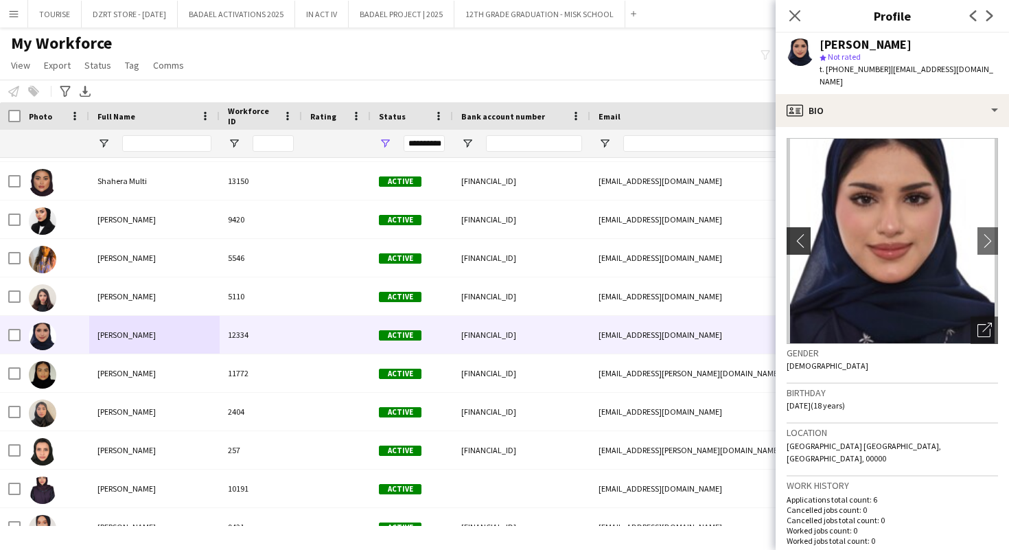
click at [799, 233] on app-icon "chevron-left" at bounding box center [797, 240] width 21 height 14
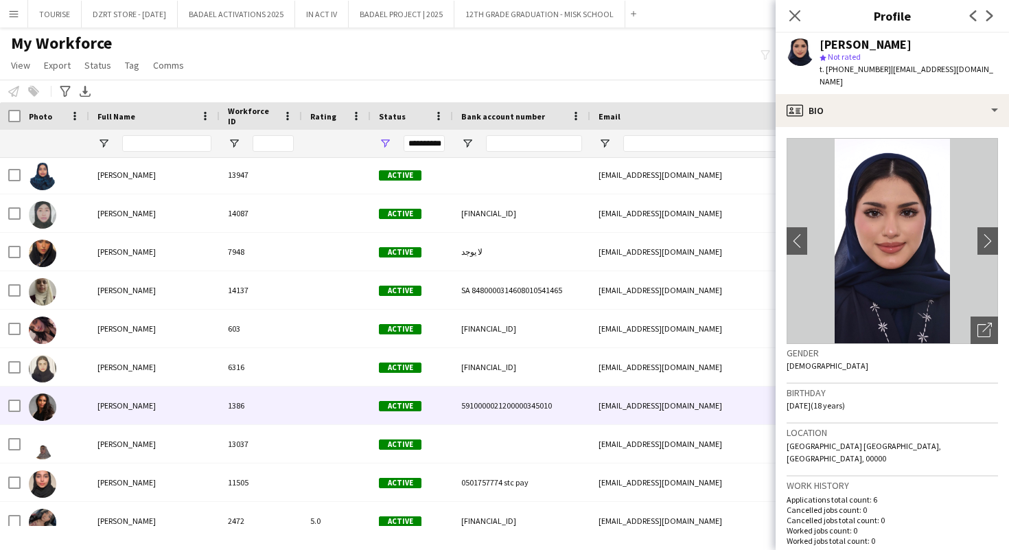
click at [257, 408] on div "1386" at bounding box center [261, 406] width 82 height 38
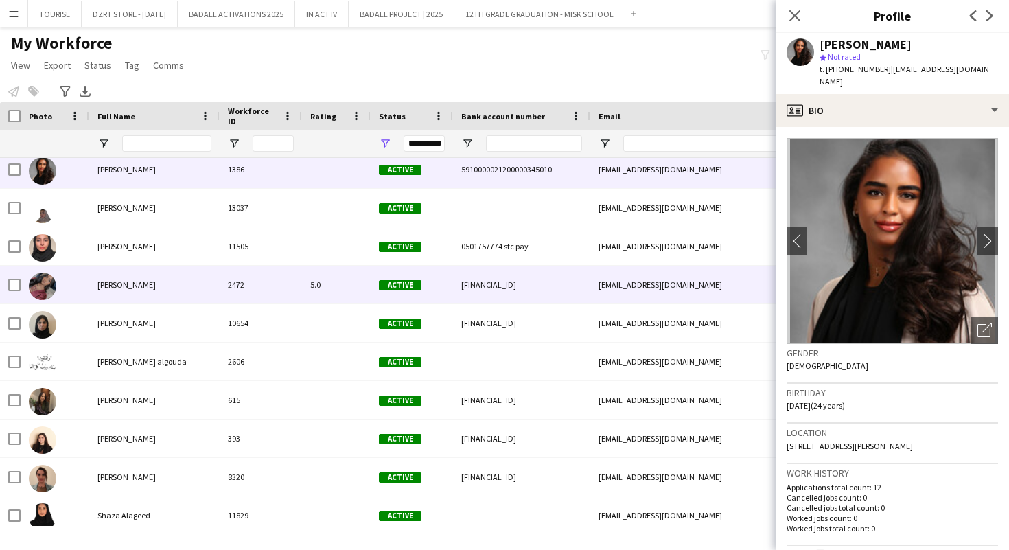
click at [229, 291] on div "2472" at bounding box center [261, 285] width 82 height 38
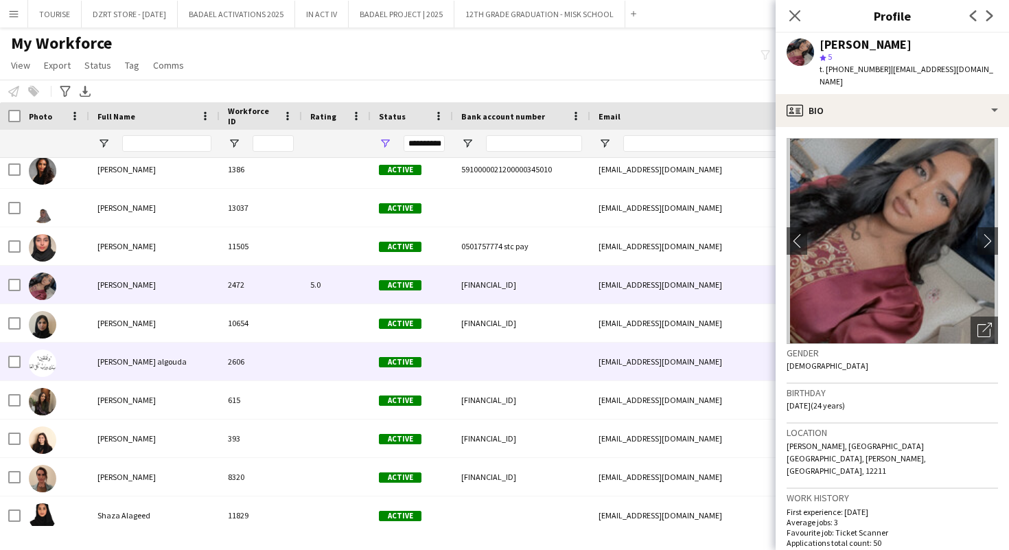
click at [205, 360] on div "Shatha Rai algouda" at bounding box center [154, 362] width 130 height 38
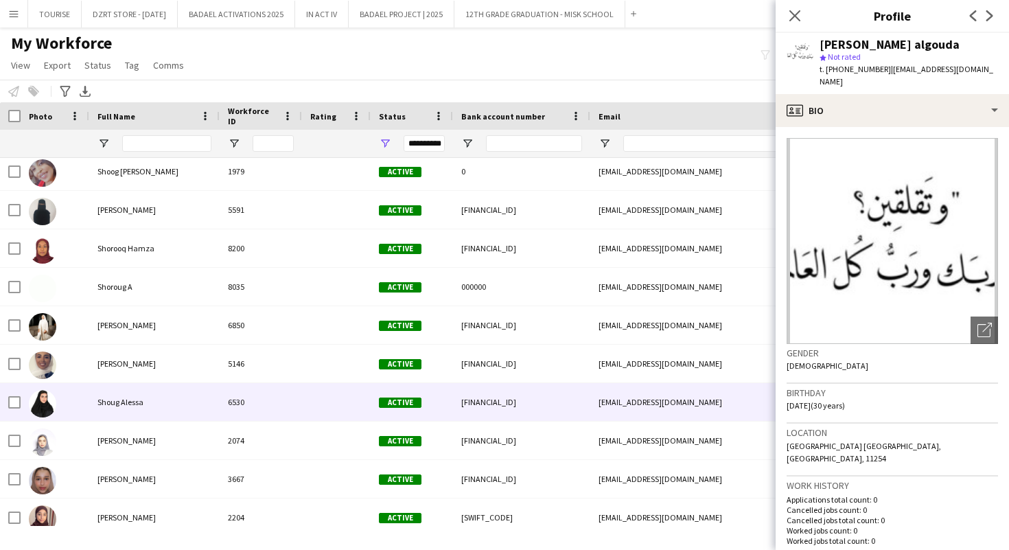
click at [152, 392] on div "Shoug Alessa" at bounding box center [154, 402] width 130 height 38
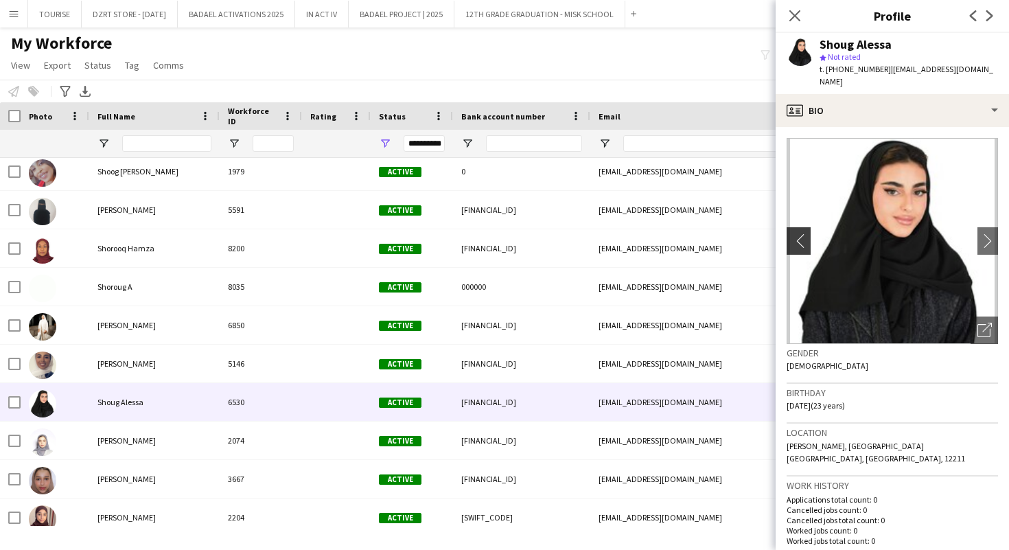
click at [802, 233] on app-icon "chevron-left" at bounding box center [797, 240] width 21 height 14
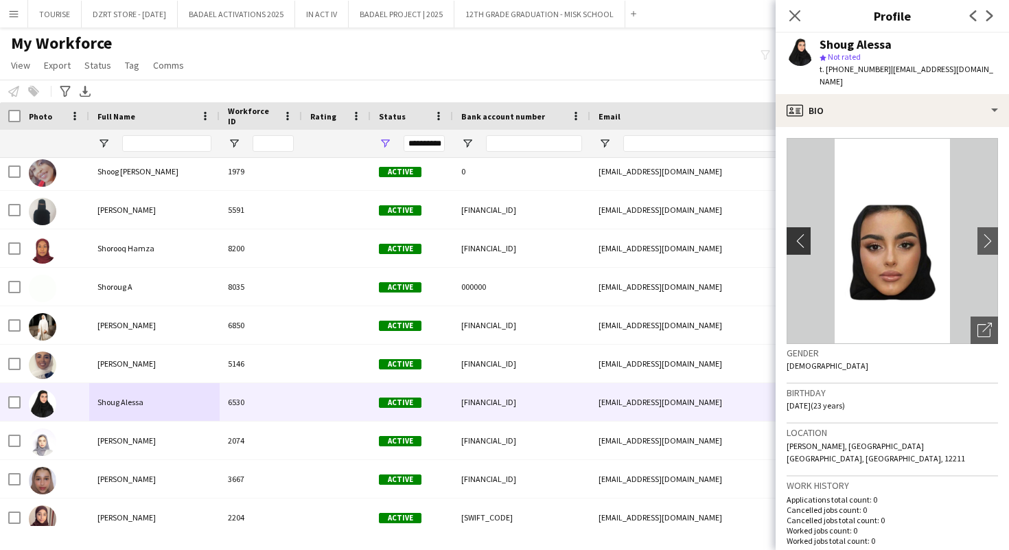
click at [802, 233] on app-icon "chevron-left" at bounding box center [797, 240] width 21 height 14
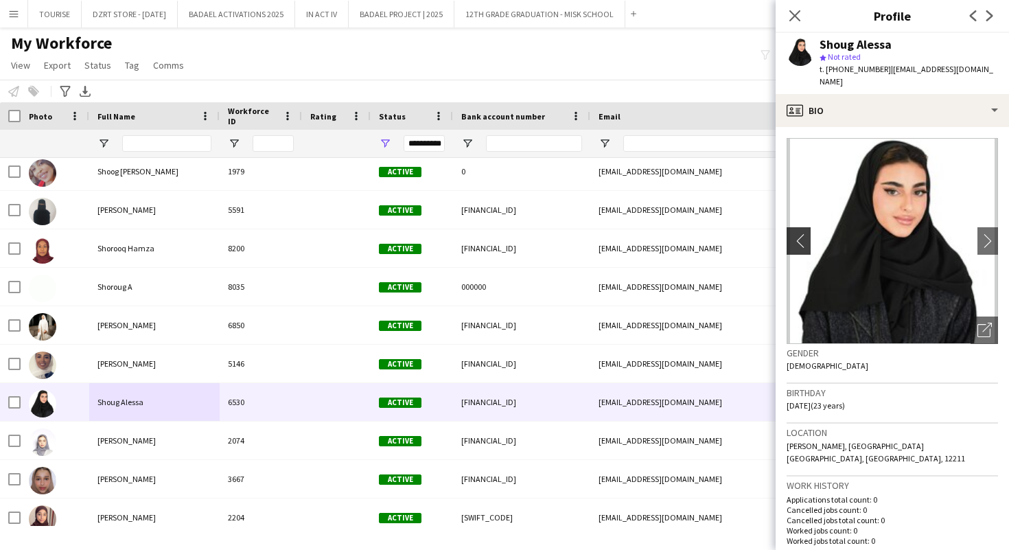
click at [802, 233] on app-icon "chevron-left" at bounding box center [797, 240] width 21 height 14
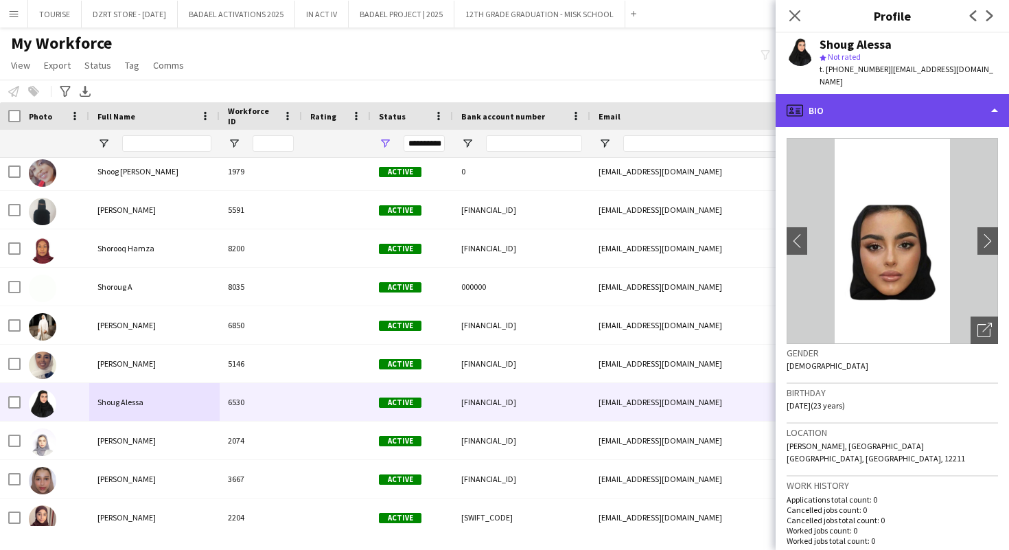
click at [844, 98] on div "profile Bio" at bounding box center [892, 110] width 233 height 33
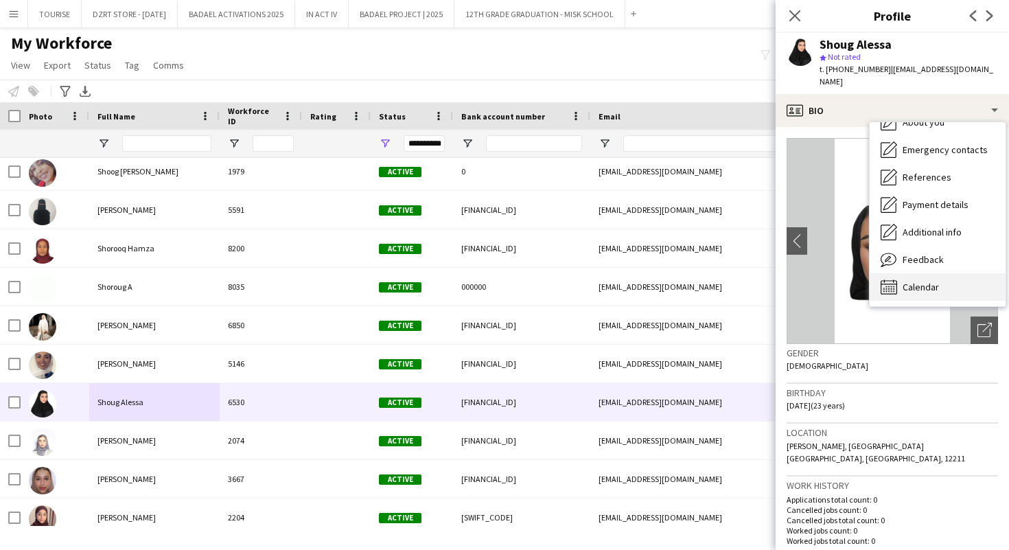
click at [933, 281] on span "Calendar" at bounding box center [921, 287] width 36 height 12
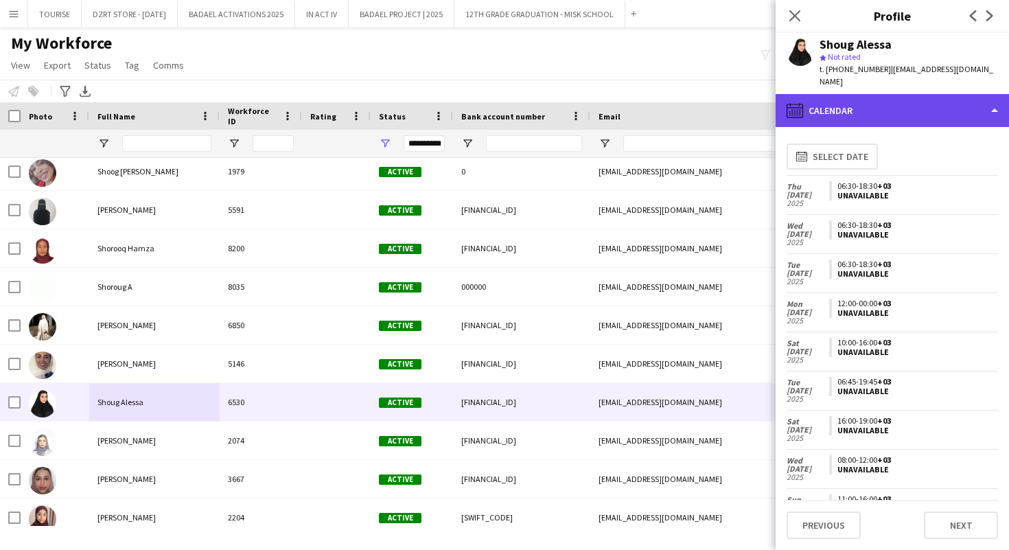
click at [868, 99] on div "calendar-full Calendar" at bounding box center [892, 110] width 233 height 33
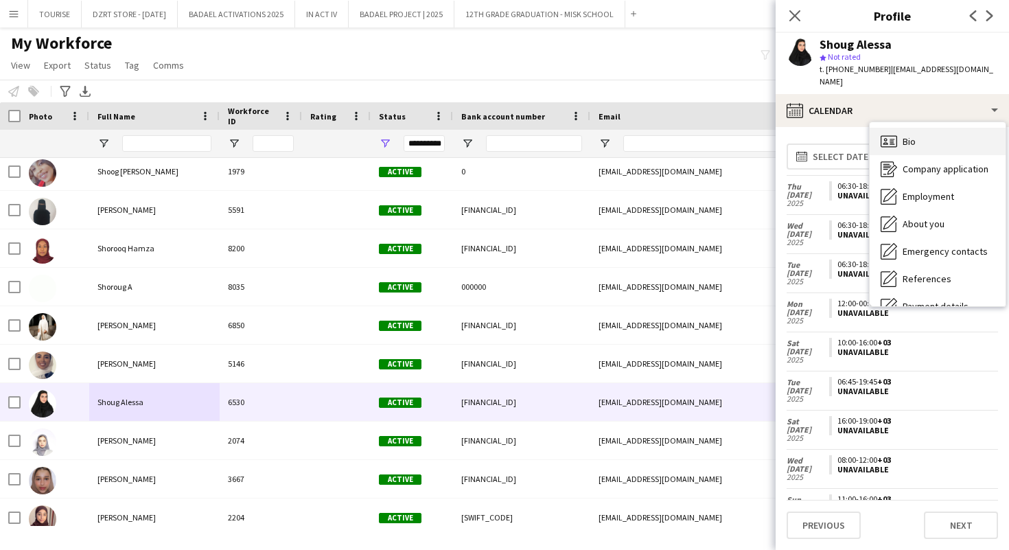
click at [918, 128] on div "Bio Bio" at bounding box center [938, 141] width 136 height 27
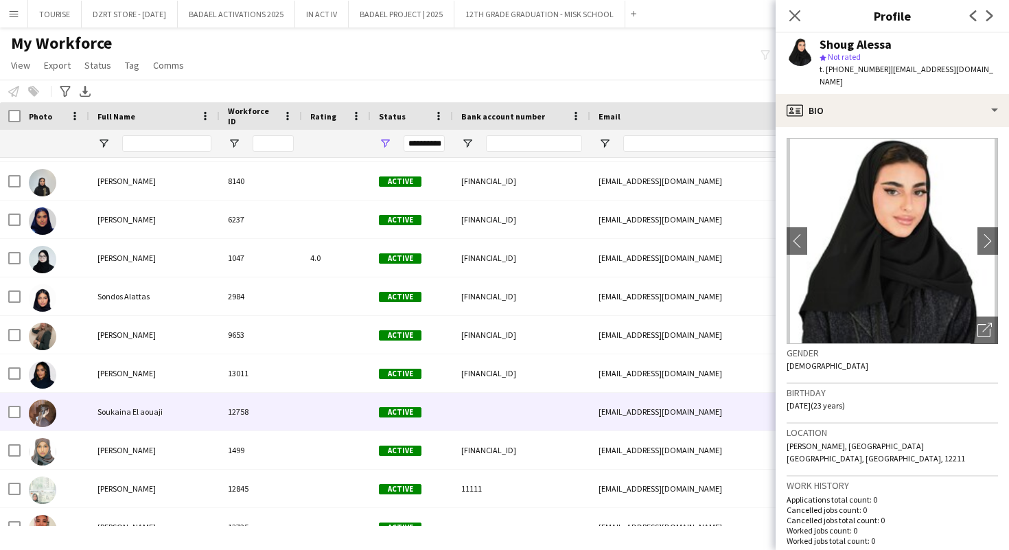
click at [319, 410] on div at bounding box center [336, 412] width 69 height 38
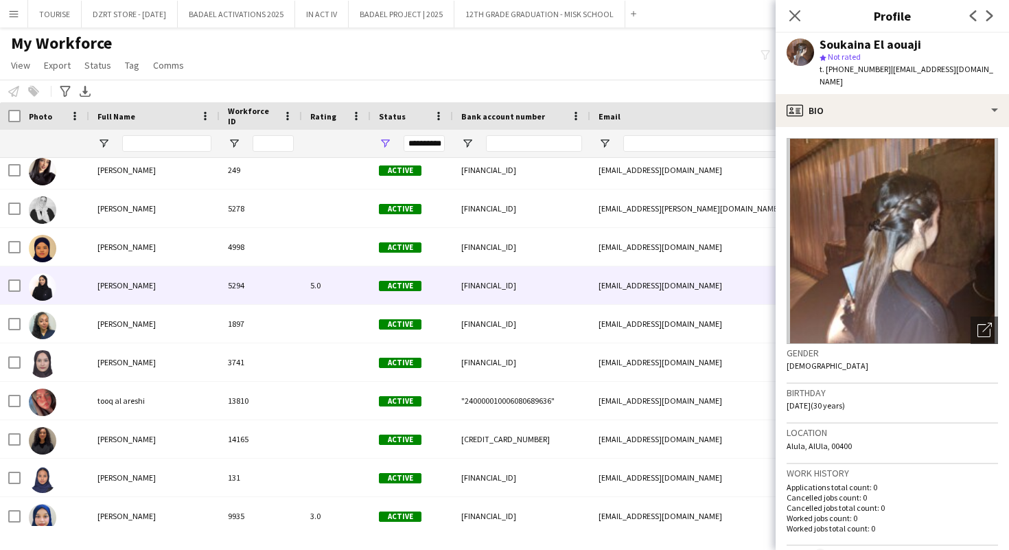
click at [257, 294] on div "5294" at bounding box center [261, 285] width 82 height 38
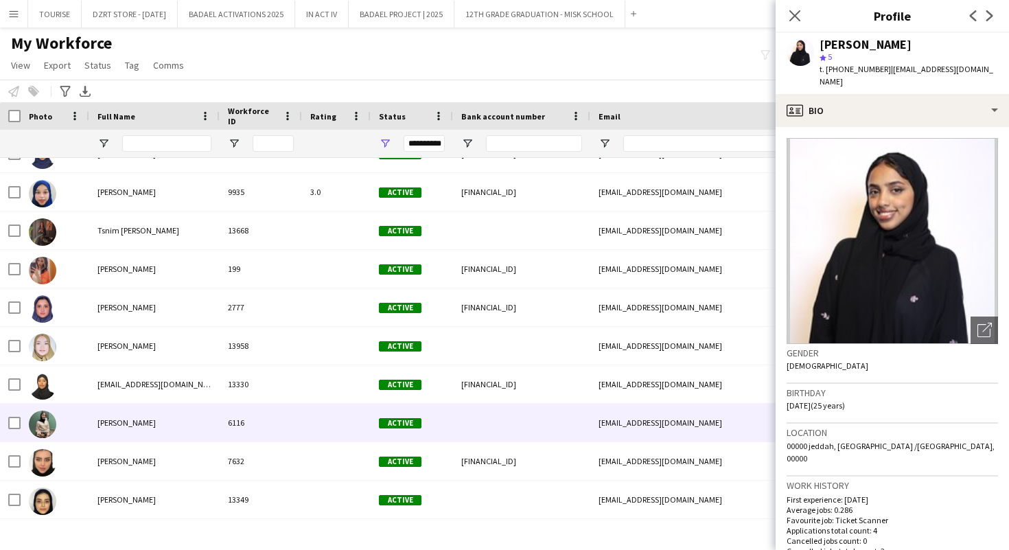
click at [169, 423] on div "Waad Abdelmaged" at bounding box center [154, 423] width 130 height 38
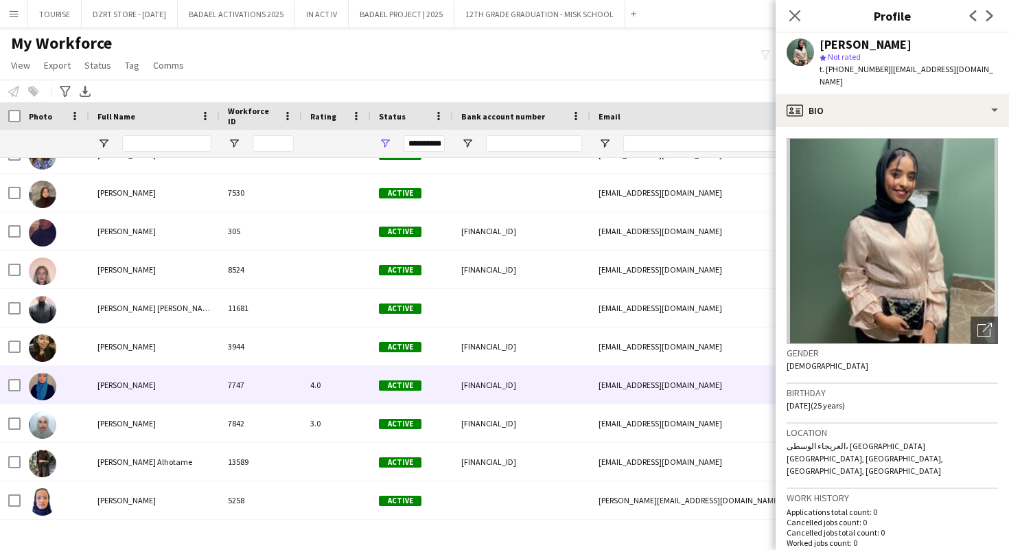
click at [158, 375] on div "Wamda Ali" at bounding box center [154, 385] width 130 height 38
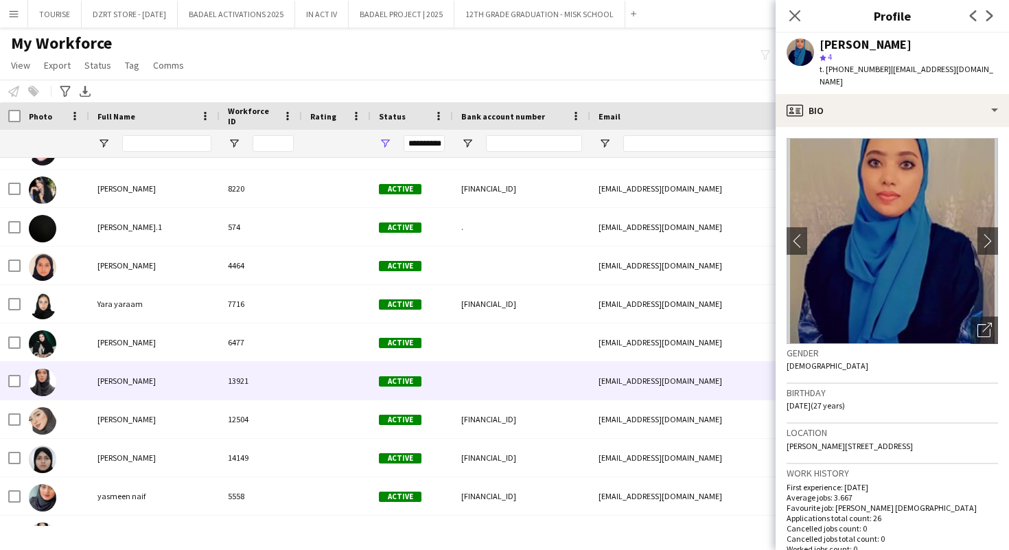
click at [158, 375] on div "Yasmeen Ahmed" at bounding box center [154, 381] width 130 height 38
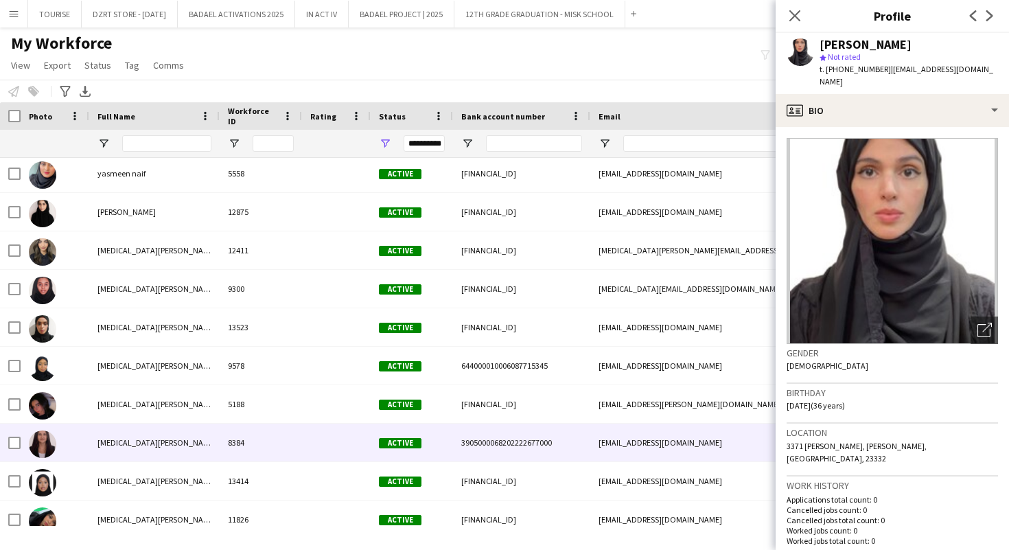
click at [148, 441] on span "Yasmin Mohamed" at bounding box center [157, 442] width 119 height 10
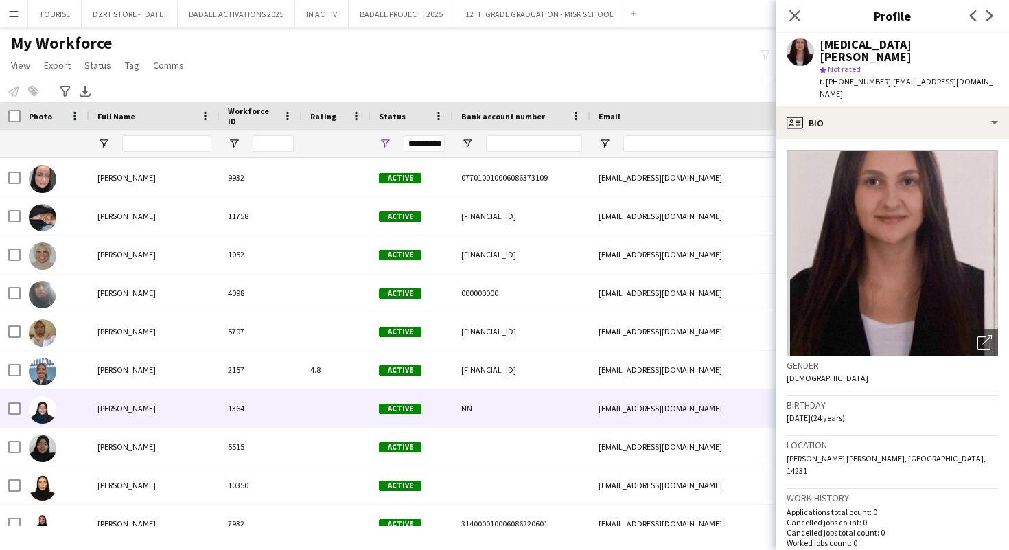
scroll to position [147779, 0]
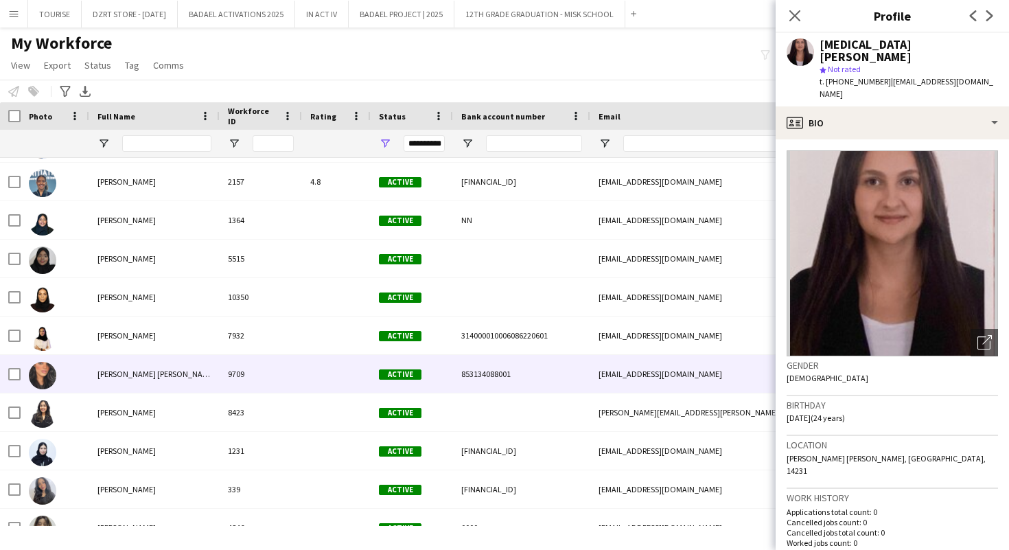
click at [132, 380] on div "Yusra Yusra" at bounding box center [154, 374] width 130 height 38
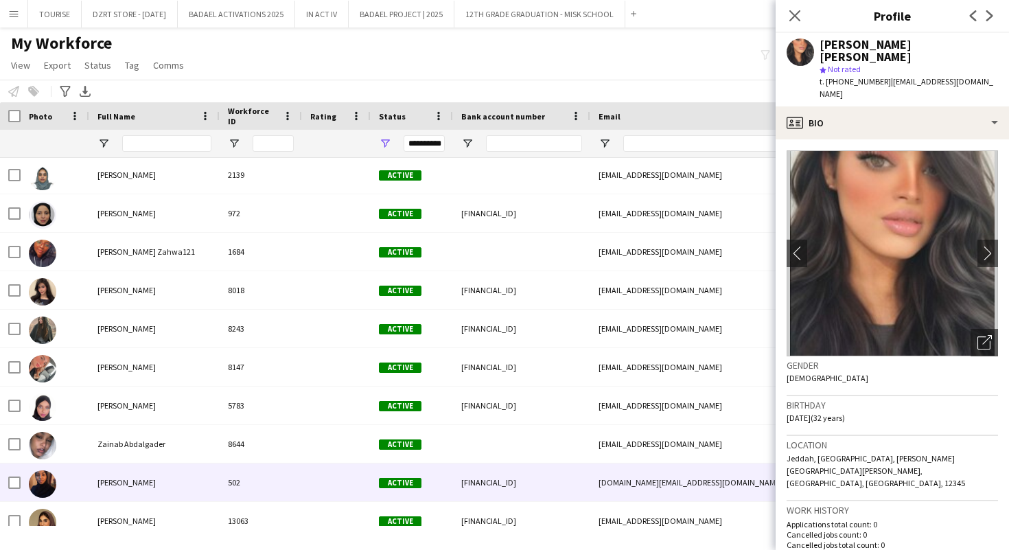
scroll to position [148349, 0]
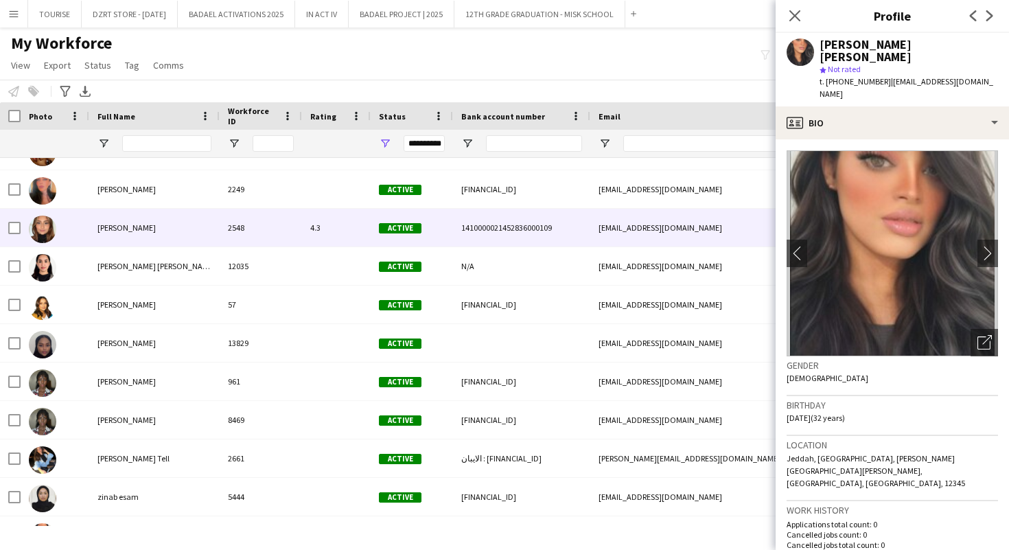
click at [304, 228] on div "4.3" at bounding box center [336, 228] width 69 height 38
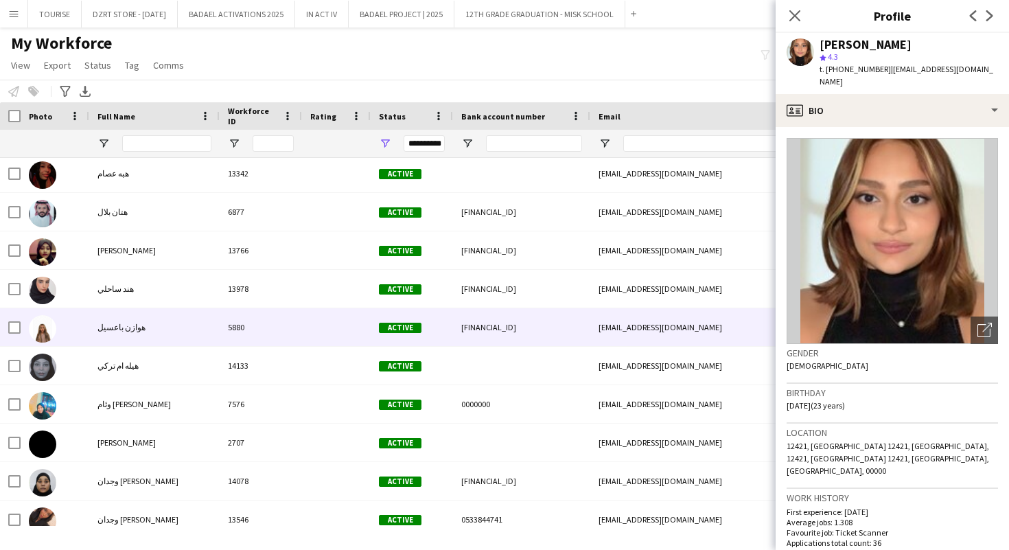
click at [282, 333] on div "5880" at bounding box center [261, 327] width 82 height 38
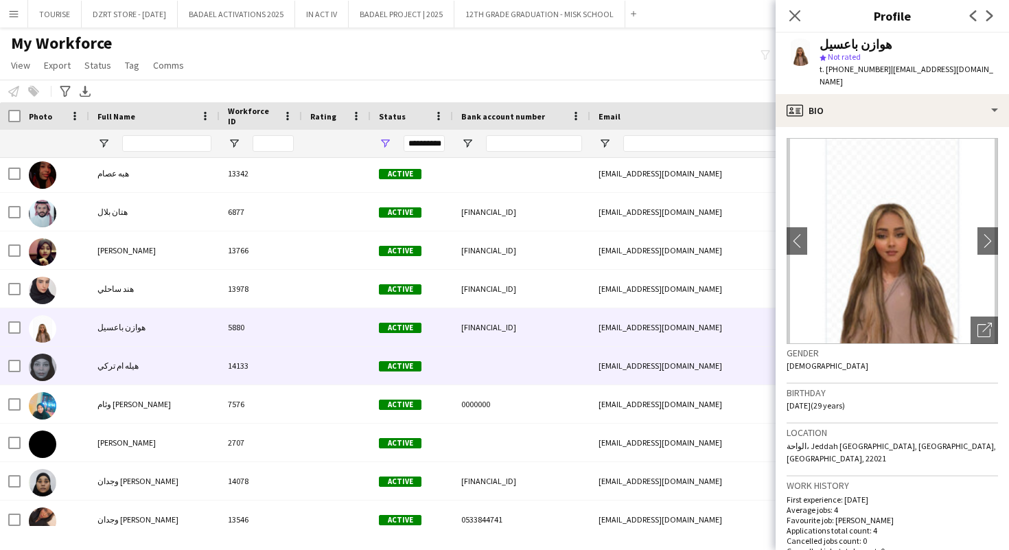
click at [262, 376] on div "14133" at bounding box center [261, 366] width 82 height 38
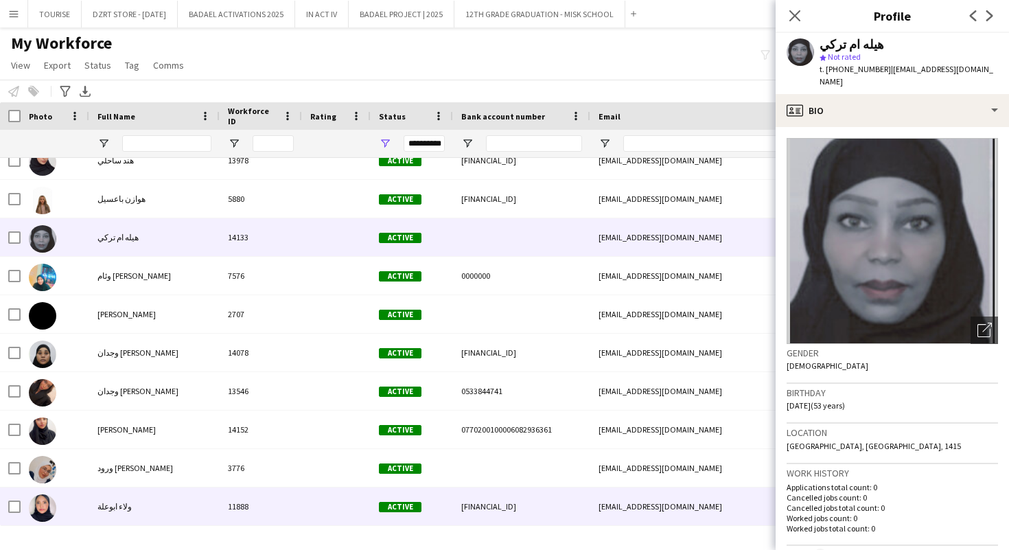
click at [232, 496] on div "11888" at bounding box center [261, 507] width 82 height 38
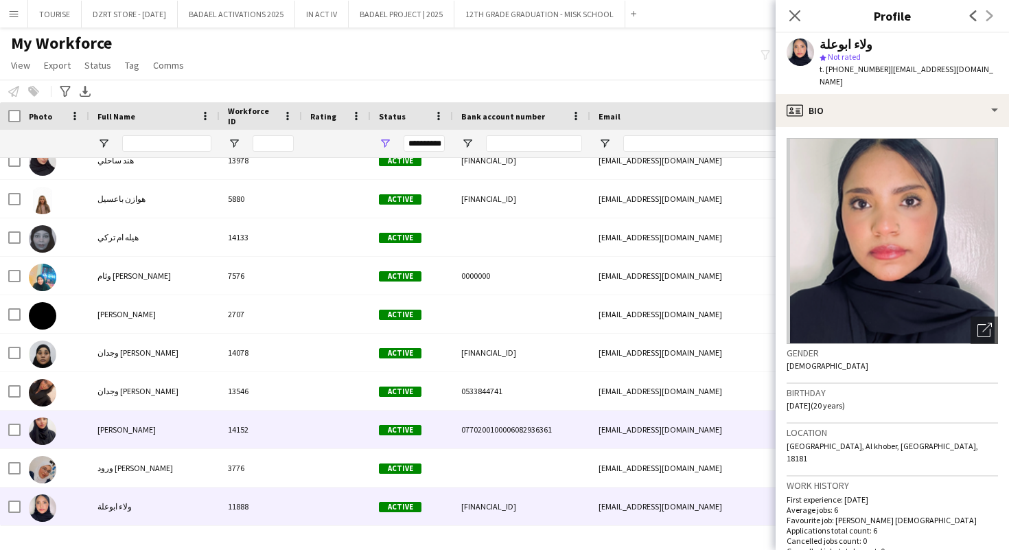
click at [214, 429] on div "ورده صالح" at bounding box center [154, 430] width 130 height 38
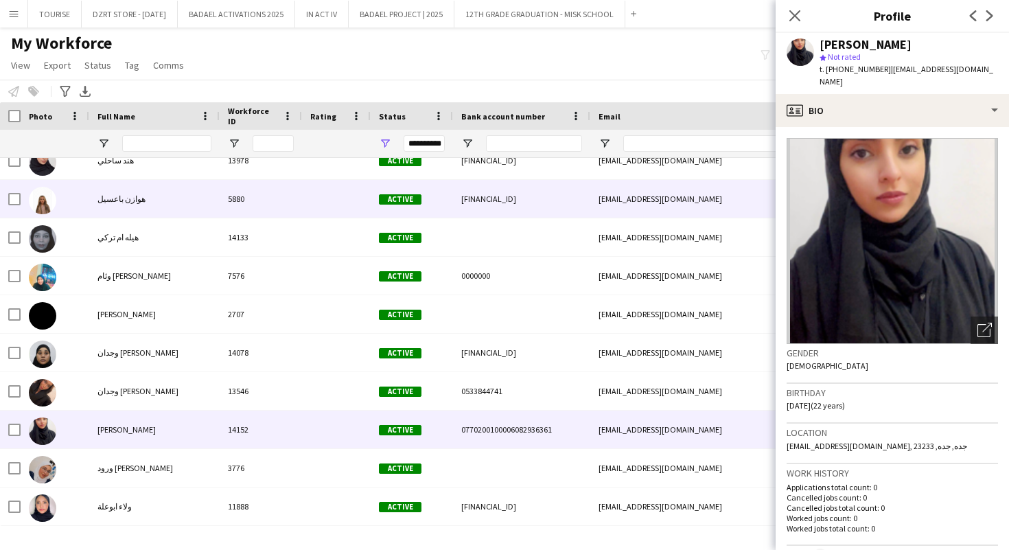
click at [169, 202] on div "هوازن باعسيل" at bounding box center [154, 199] width 130 height 38
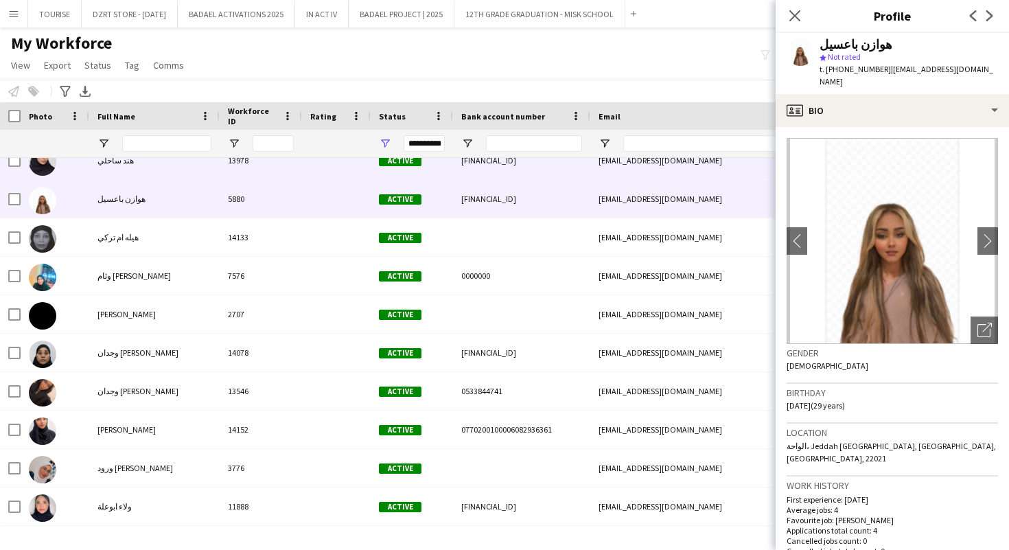
click at [172, 172] on div "هند ساحلي" at bounding box center [154, 160] width 130 height 38
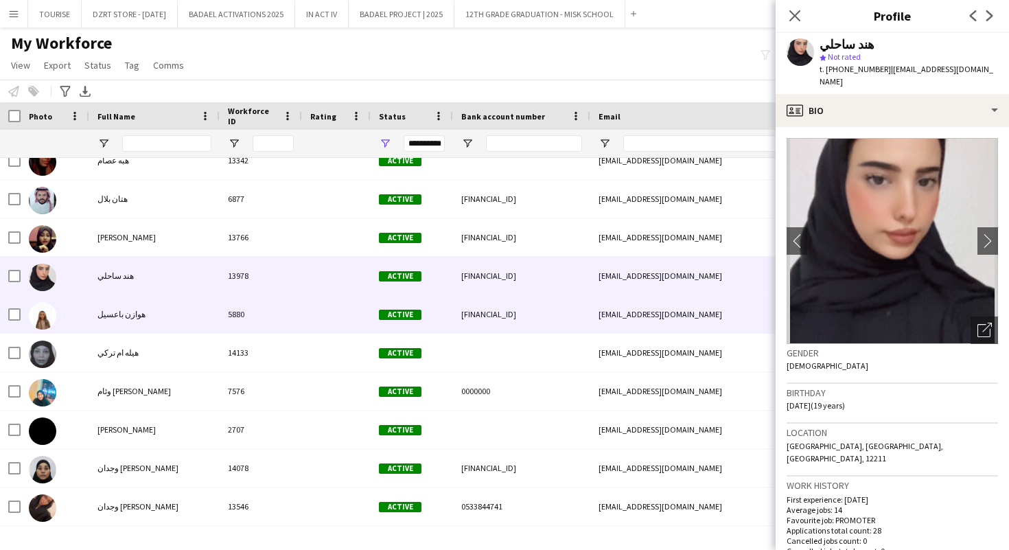
scroll to position [155604, 0]
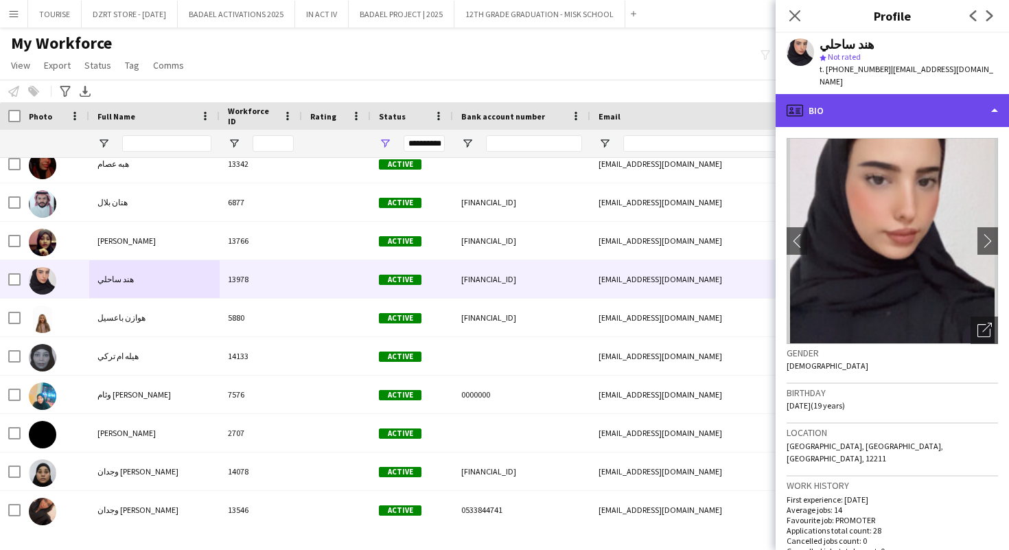
click at [856, 94] on div "profile Bio" at bounding box center [892, 110] width 233 height 33
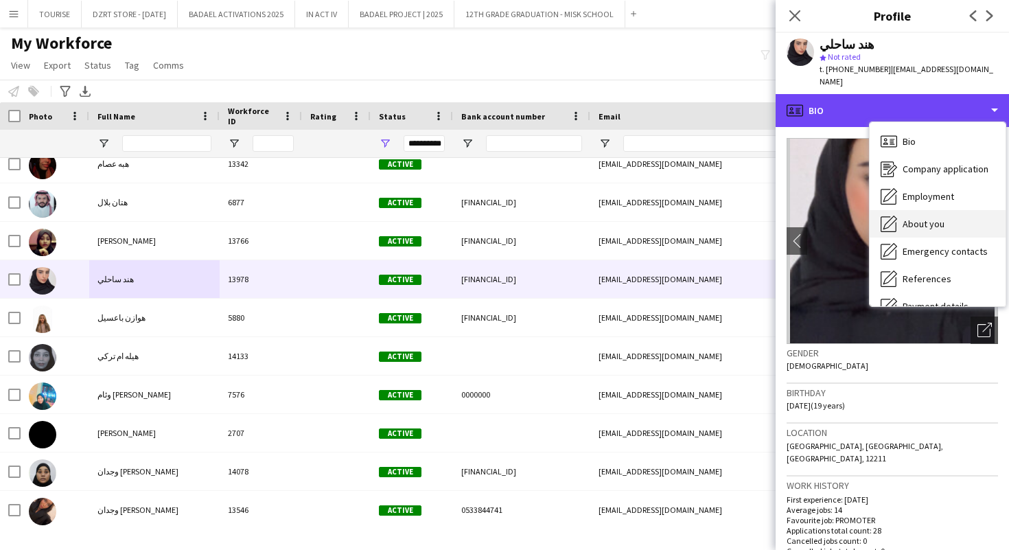
scroll to position [102, 0]
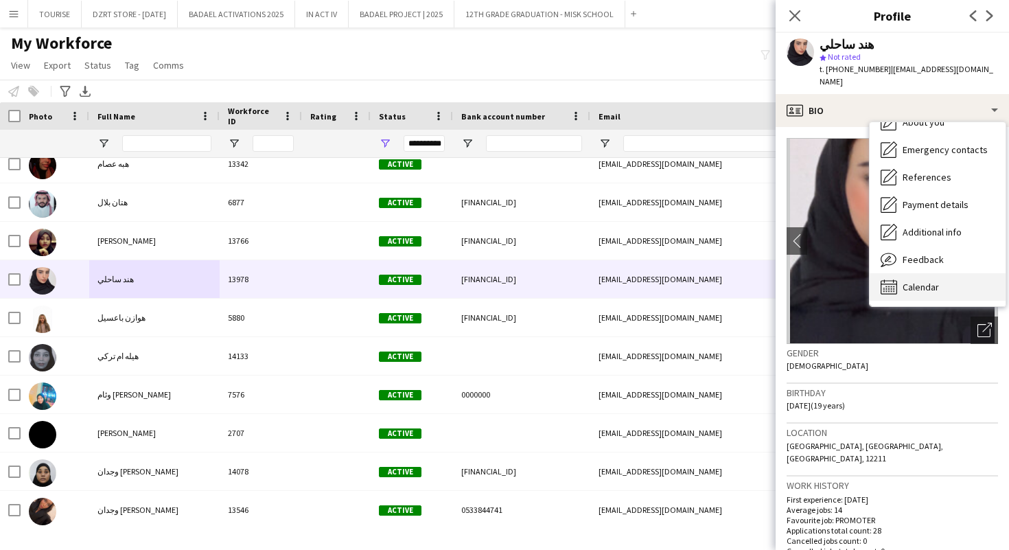
click at [920, 281] on span "Calendar" at bounding box center [921, 287] width 36 height 12
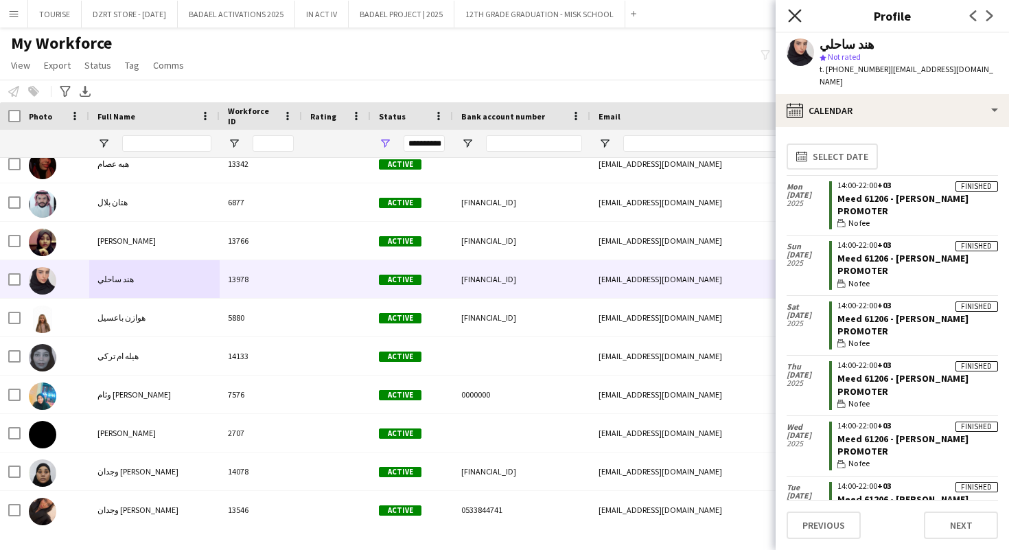
click at [795, 15] on icon at bounding box center [794, 15] width 13 height 13
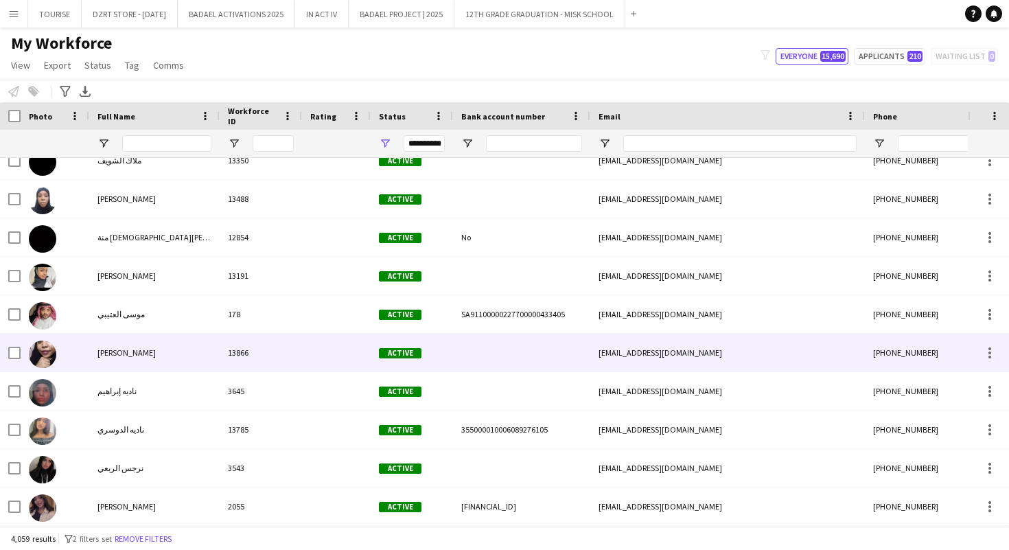
scroll to position [154988, 0]
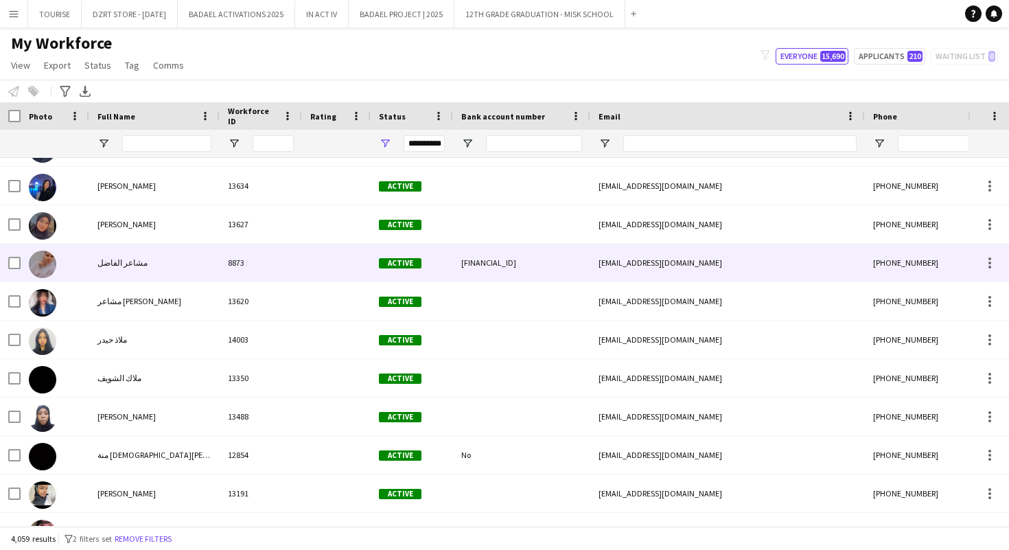
click at [166, 266] on div "مشاعر الفاضل" at bounding box center [154, 263] width 130 height 38
